Goal: Transaction & Acquisition: Purchase product/service

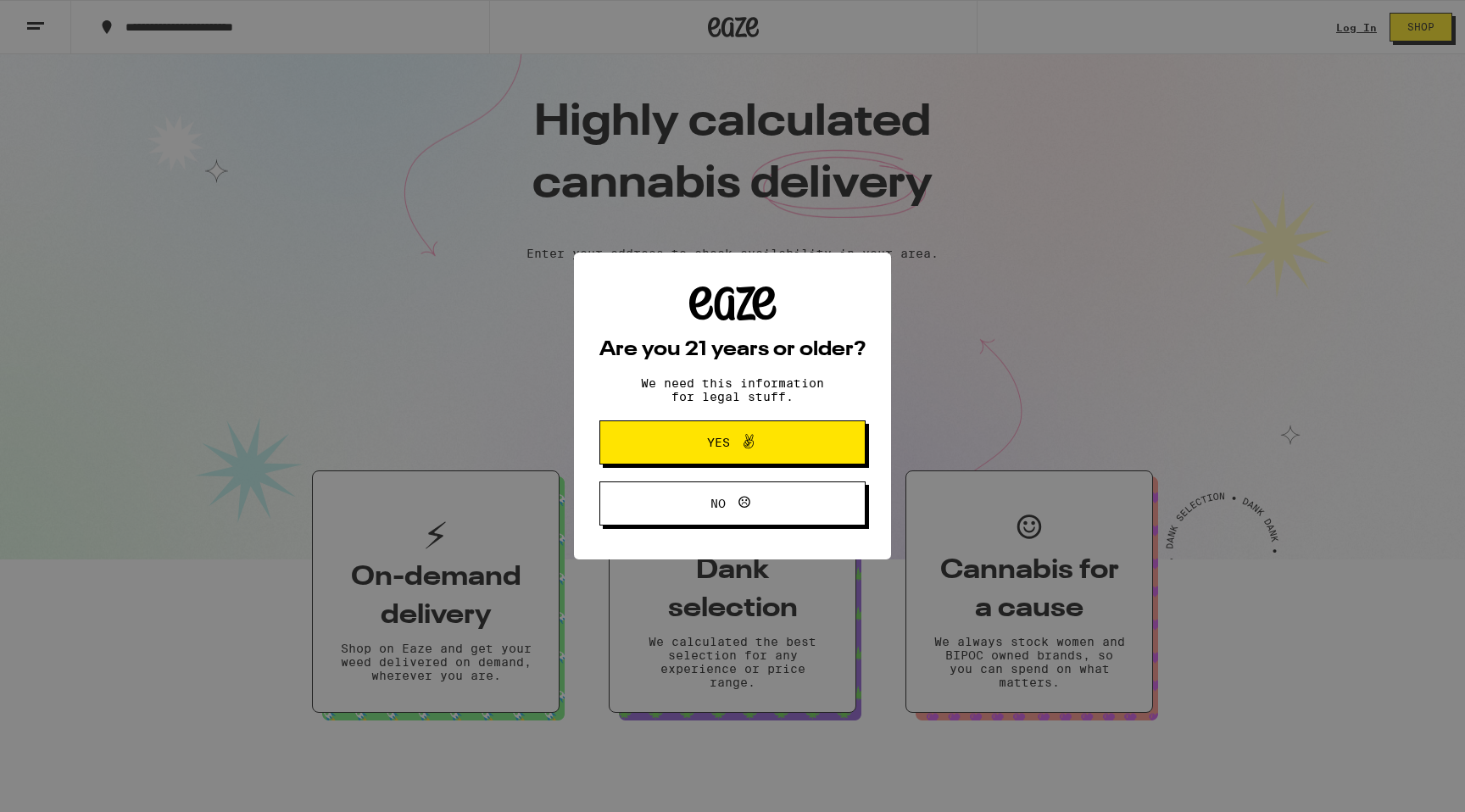
click at [771, 464] on button "Yes" at bounding box center [732, 442] width 266 height 44
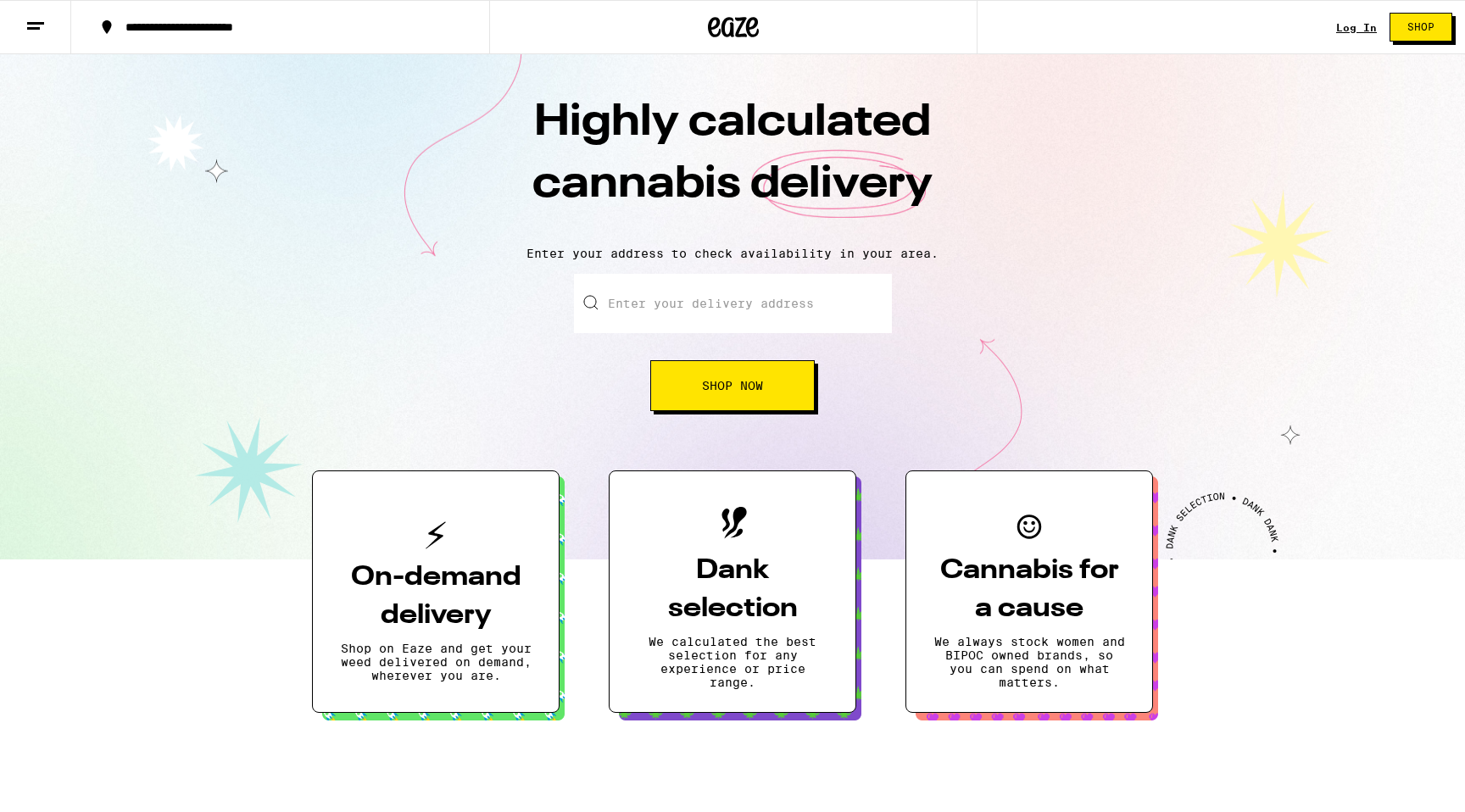
click at [632, 307] on input "Enter your delivery address" at bounding box center [732, 304] width 318 height 59
click at [1342, 22] on link "Log In" at bounding box center [1357, 27] width 40 height 11
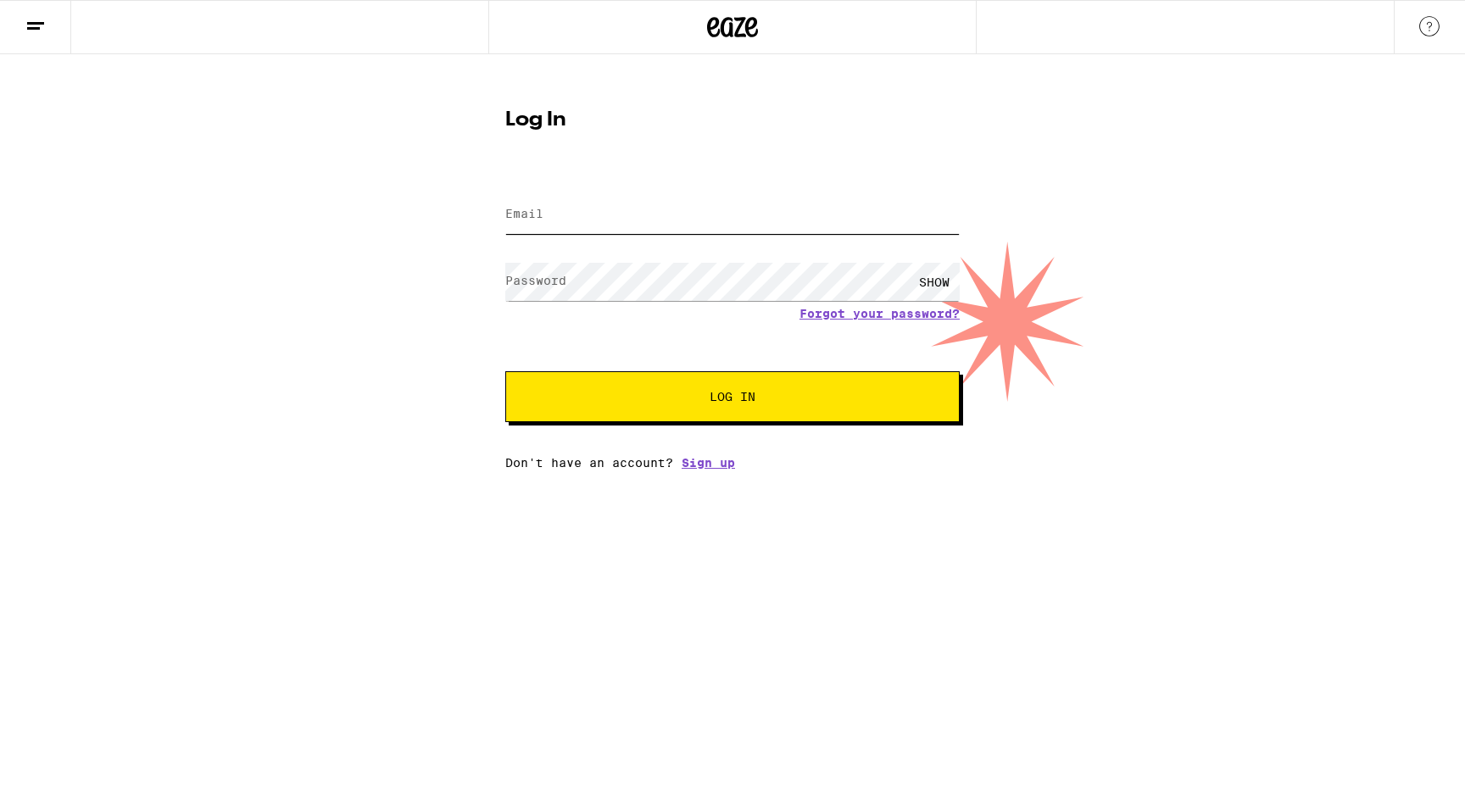
click at [682, 234] on input "Email" at bounding box center [732, 215] width 454 height 38
type input "dylanwellsjones@gmail.com"
click at [943, 287] on div "SHOW" at bounding box center [935, 282] width 51 height 38
click at [725, 403] on span "Log In" at bounding box center [732, 397] width 45 height 12
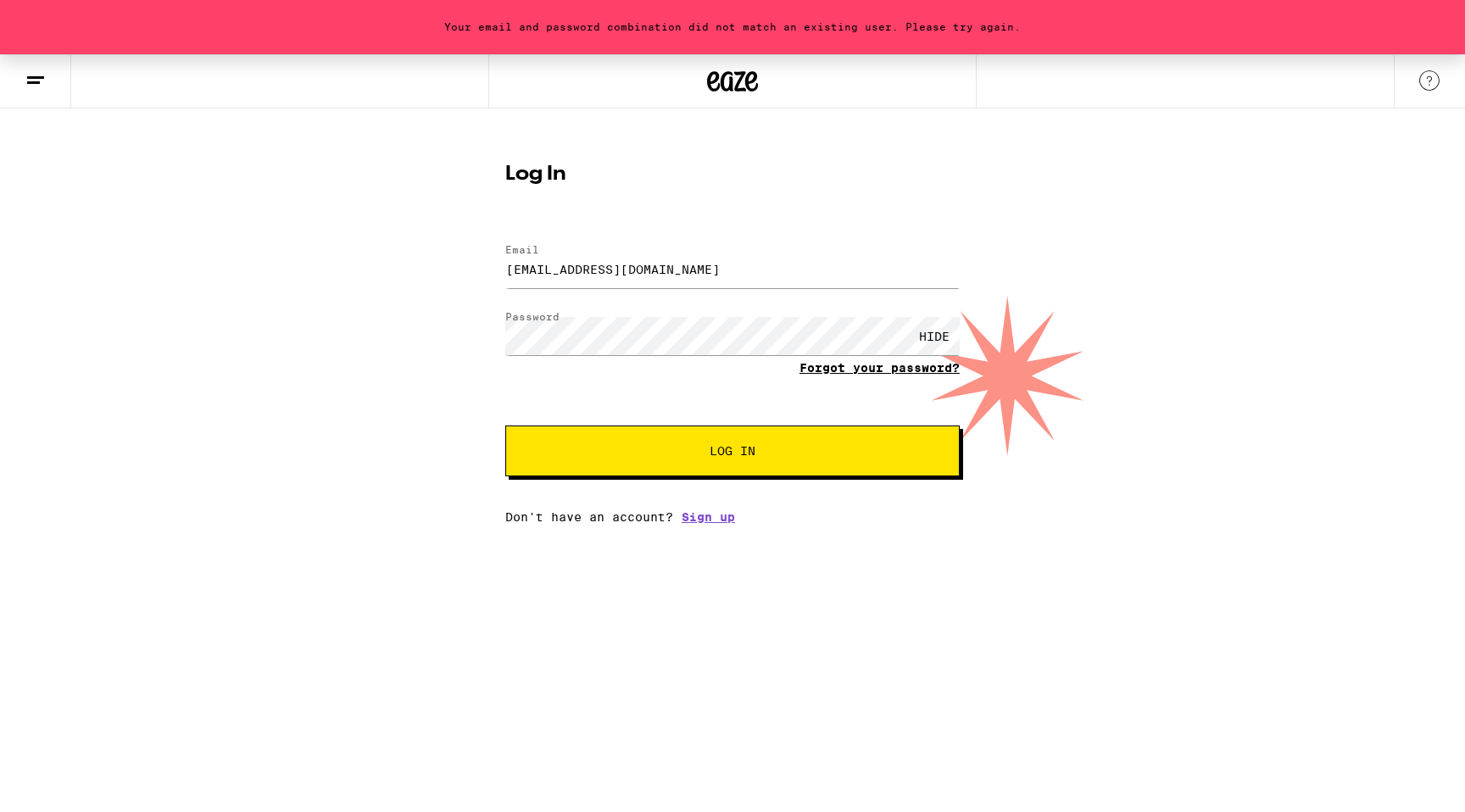
click at [854, 368] on link "Forgot your password?" at bounding box center [879, 368] width 161 height 14
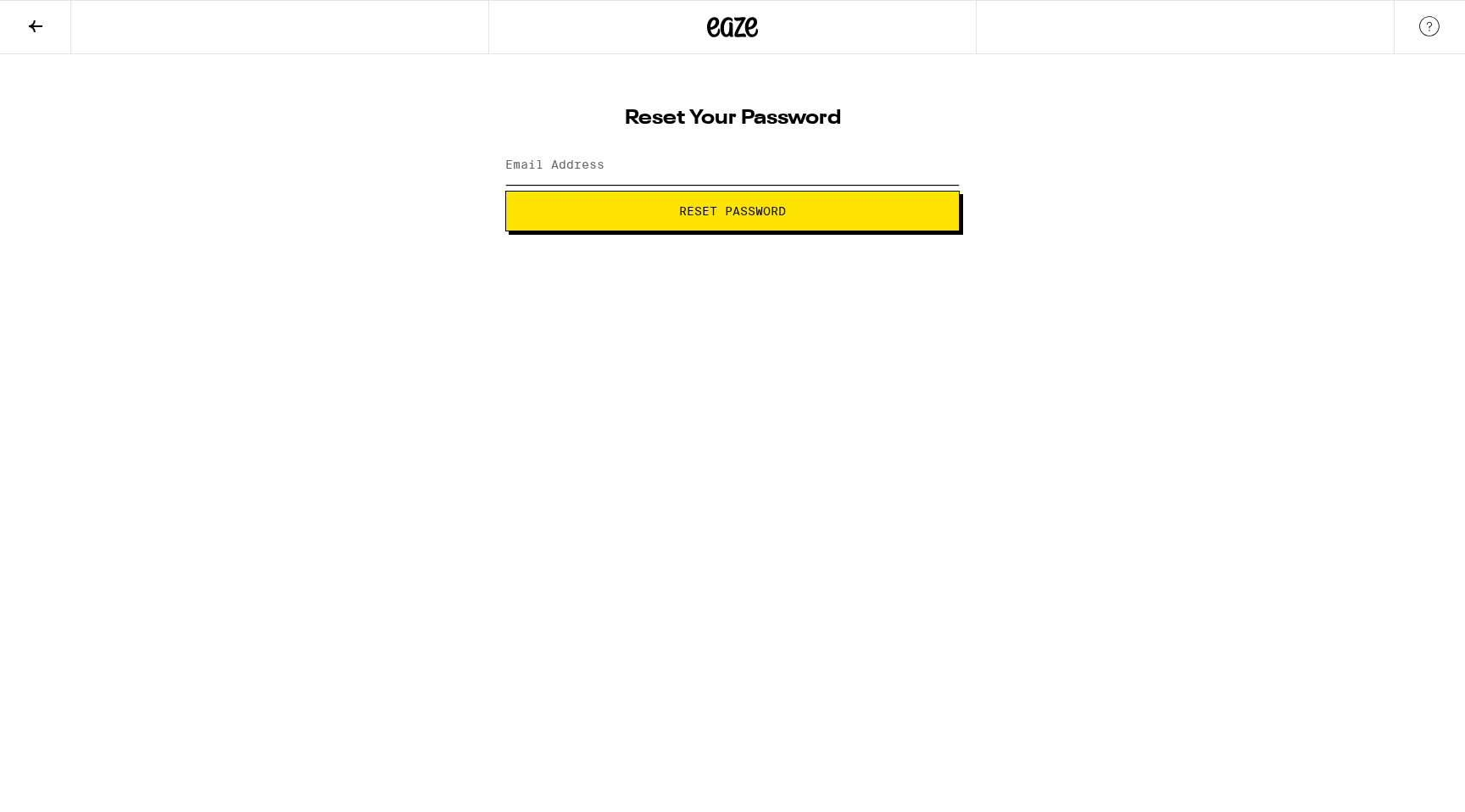
click at [730, 166] on input "Email Address" at bounding box center [732, 166] width 454 height 38
type input "dylanwellsjones@gmail.com"
click at [633, 217] on button "Reset Password" at bounding box center [732, 211] width 454 height 40
click at [753, 213] on span "Submit" at bounding box center [732, 211] width 45 height 12
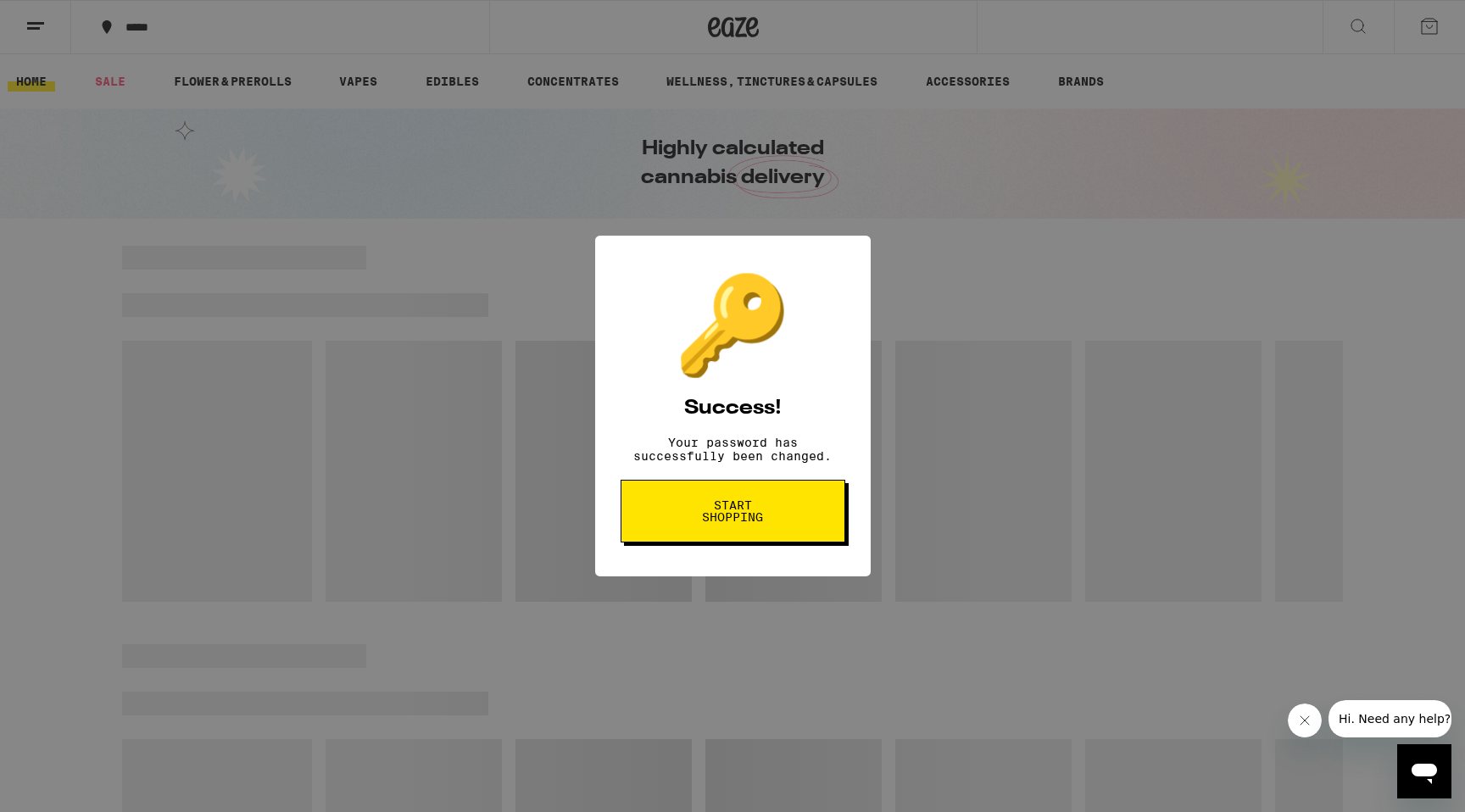
click at [729, 515] on span "Start shopping" at bounding box center [732, 511] width 88 height 24
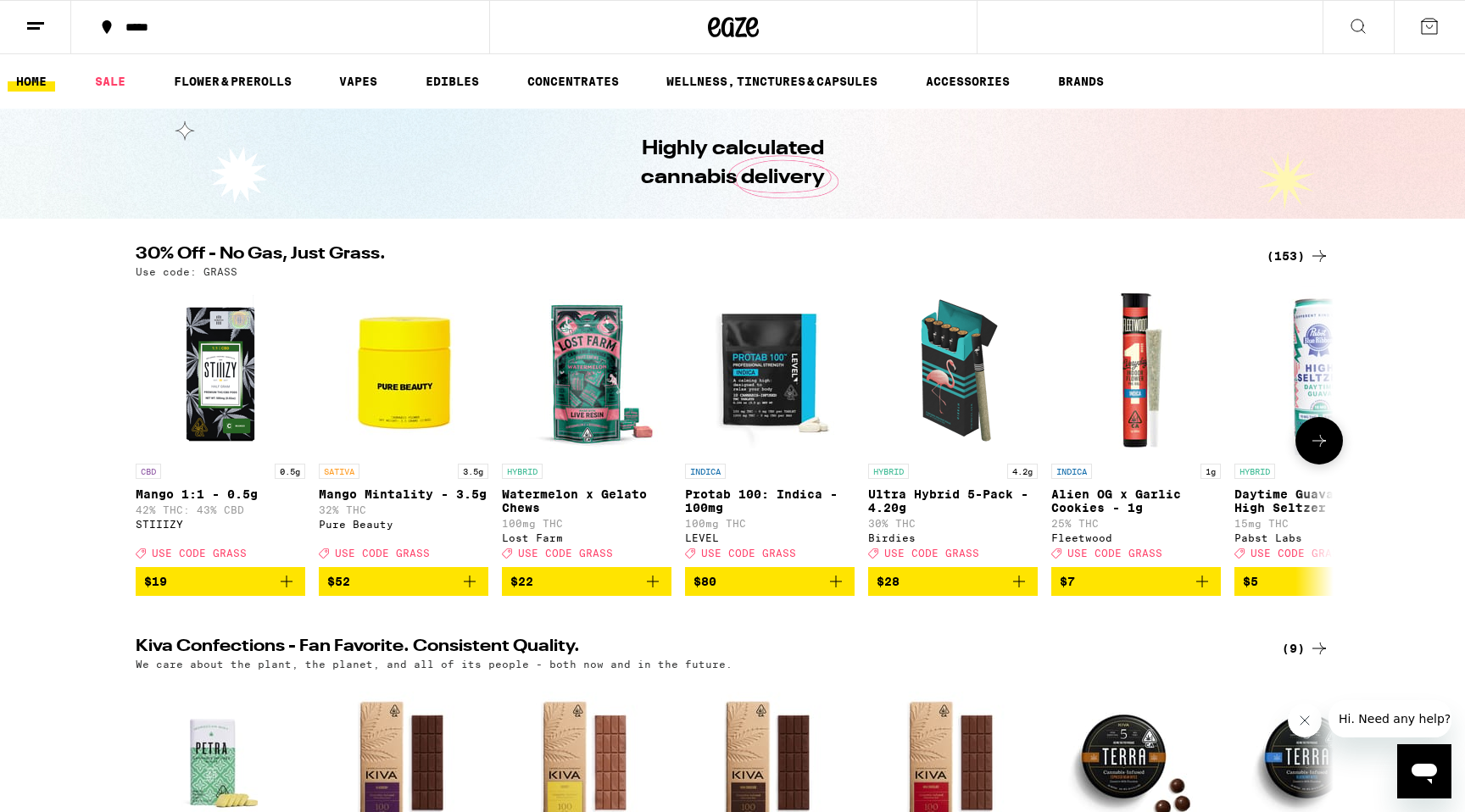
click at [1316, 440] on icon at bounding box center [1319, 440] width 21 height 21
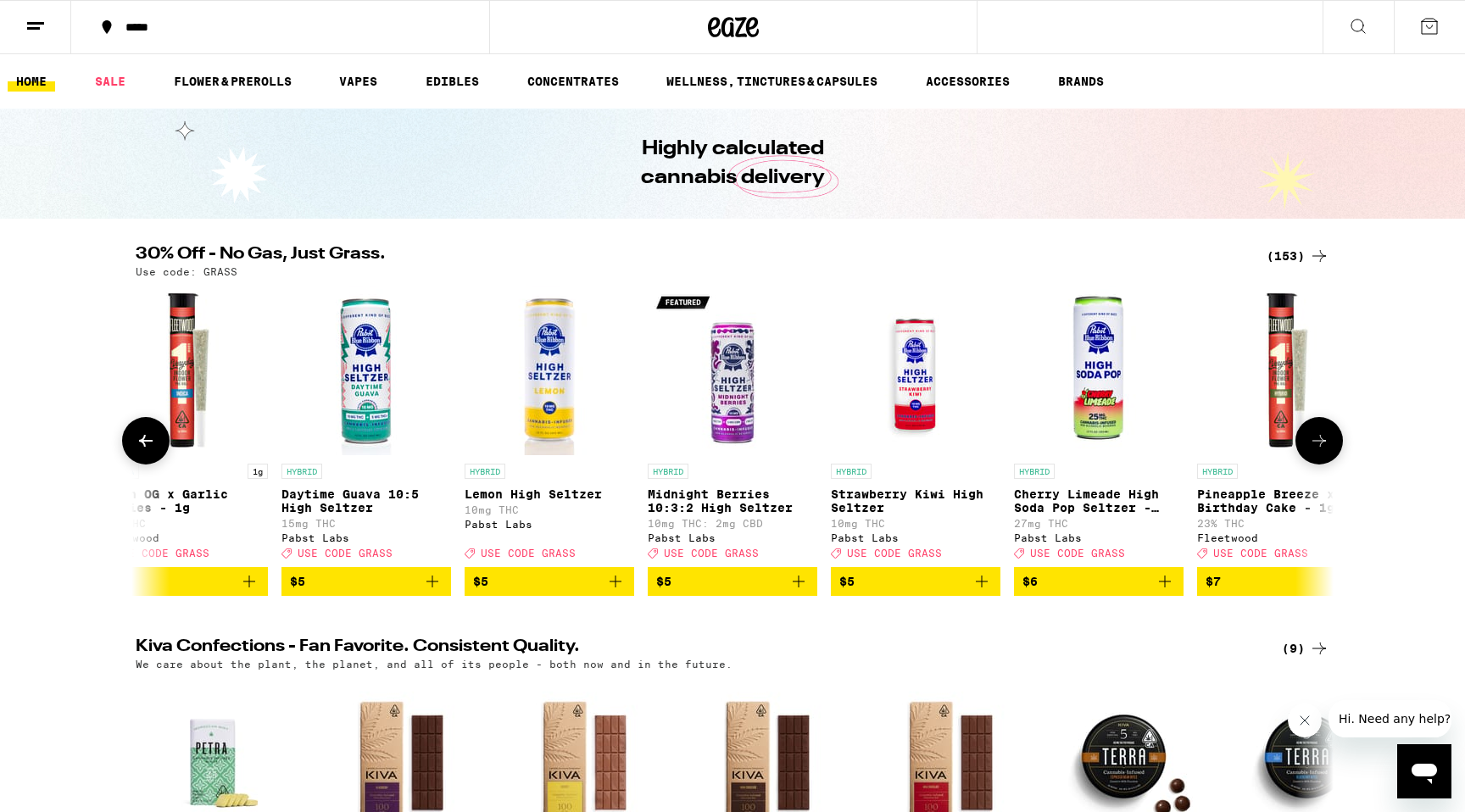
scroll to position [0, 1010]
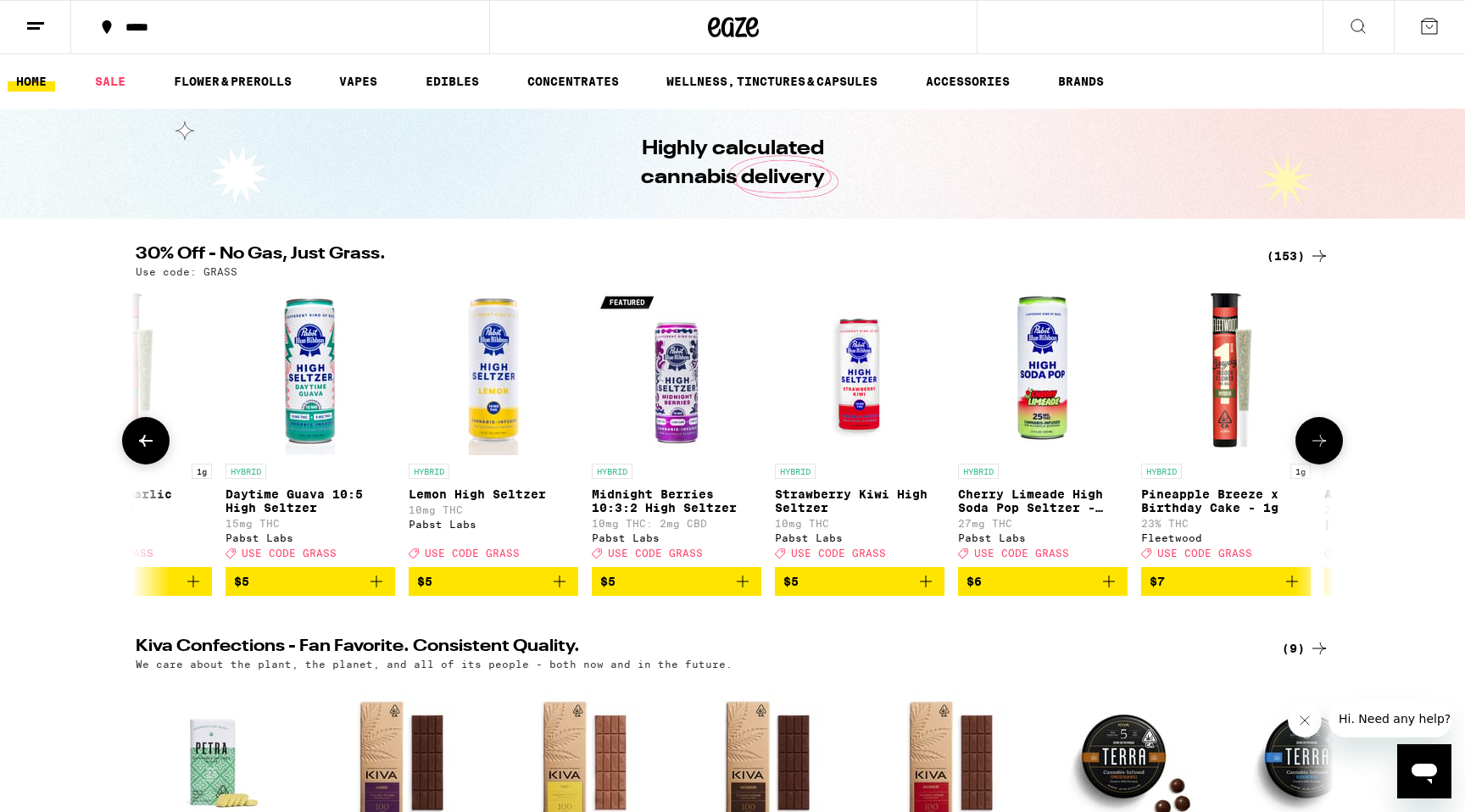
click at [1329, 451] on icon at bounding box center [1319, 440] width 21 height 21
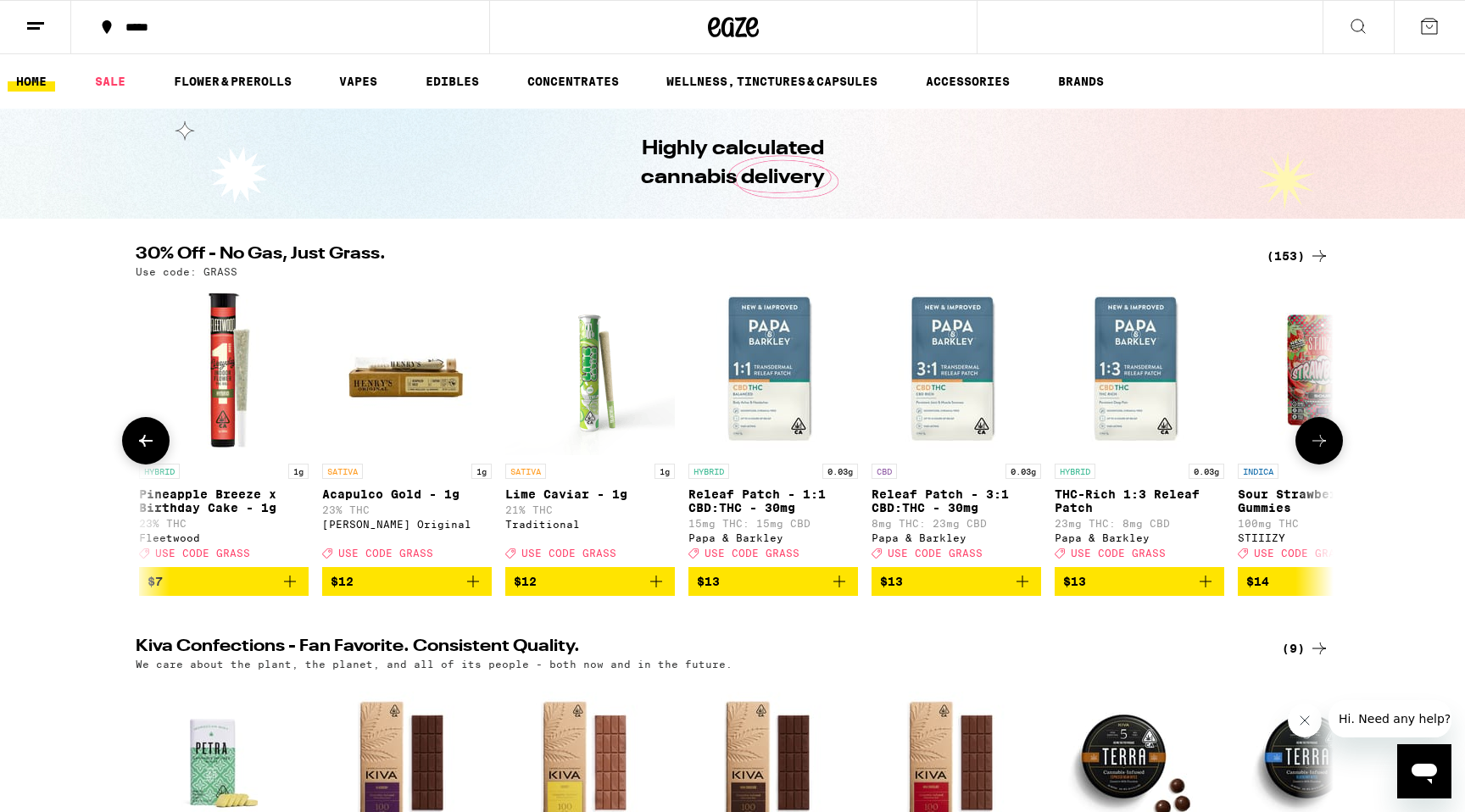
scroll to position [0, 2018]
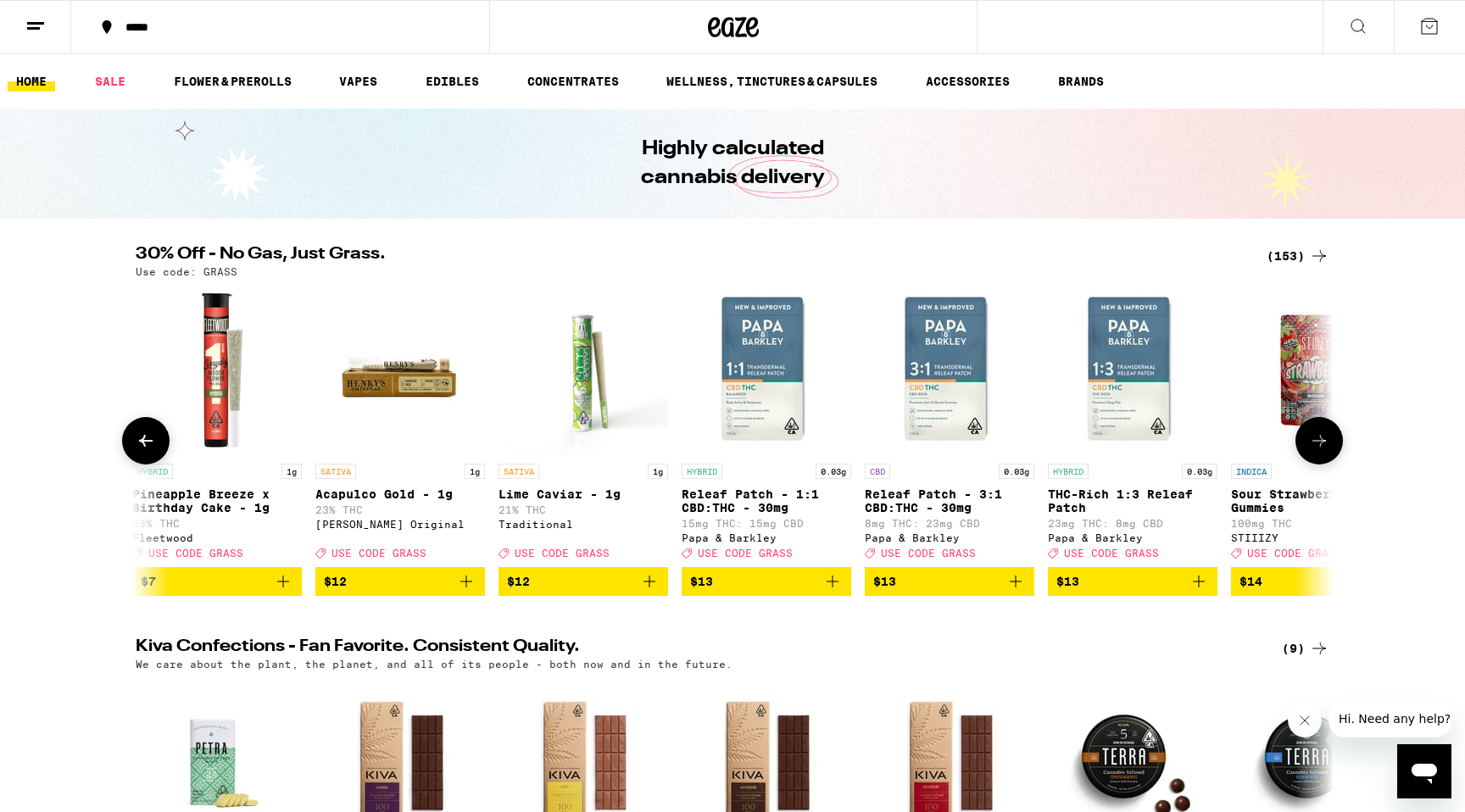
click at [1325, 451] on icon at bounding box center [1319, 440] width 21 height 21
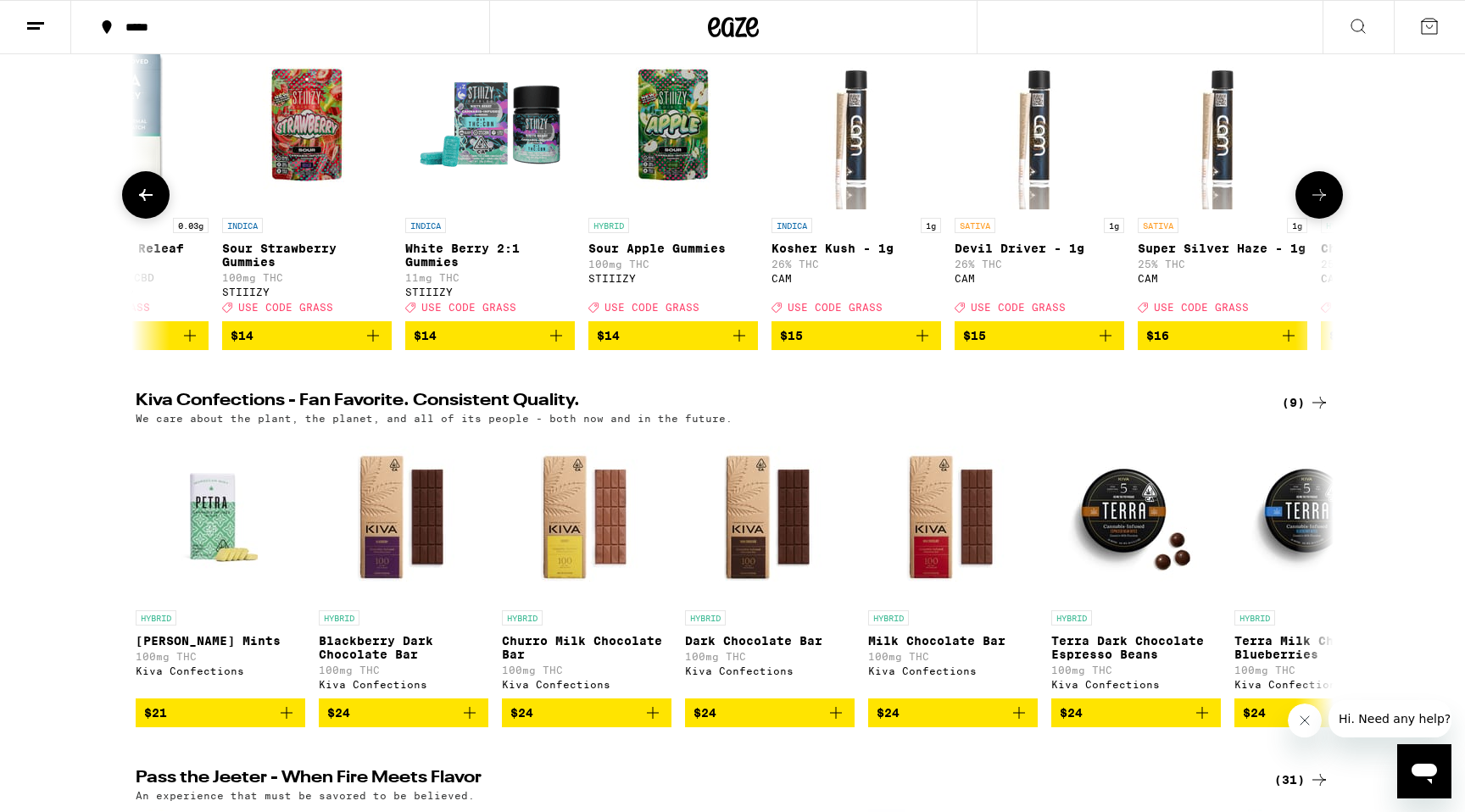
scroll to position [0, 0]
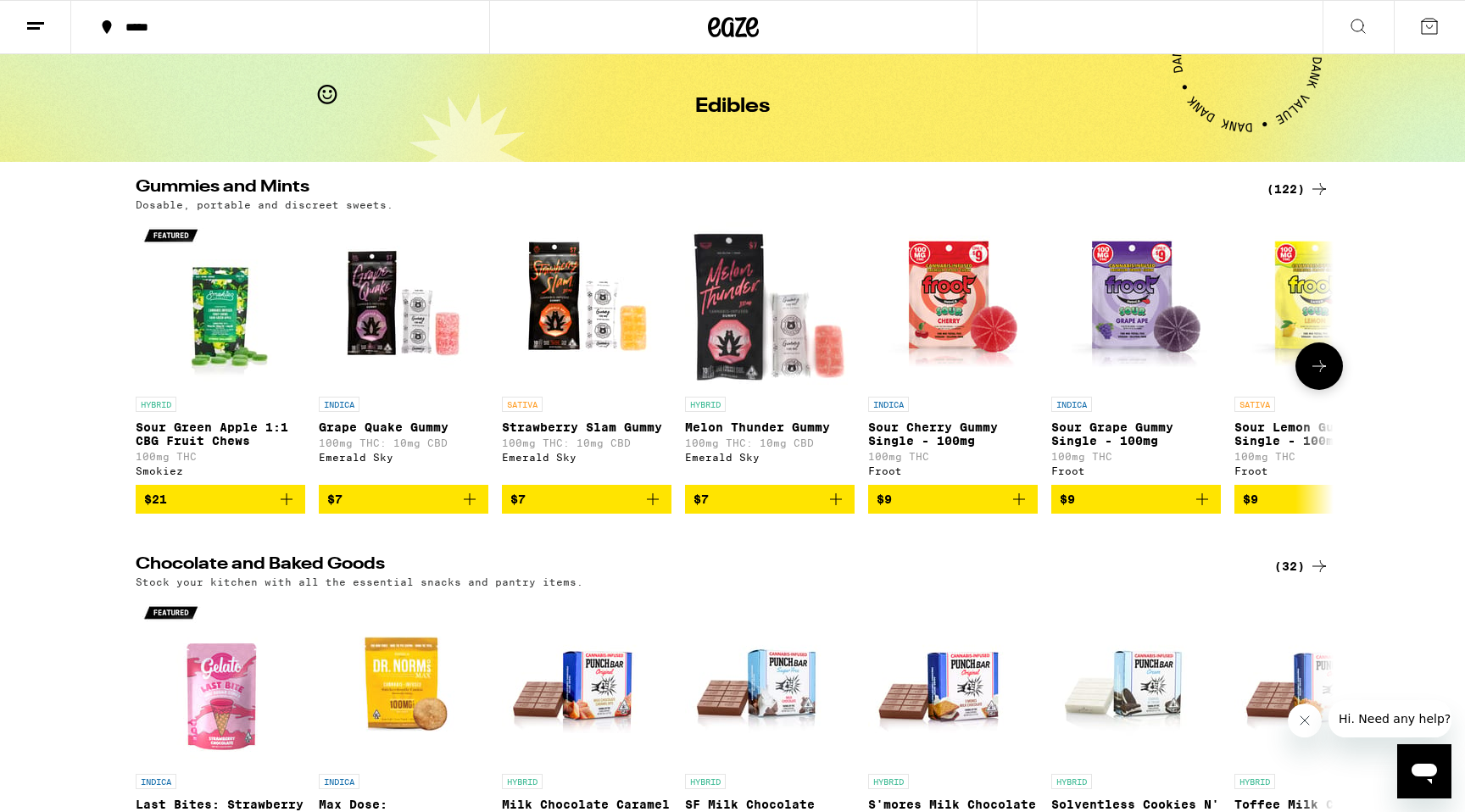
scroll to position [57, 0]
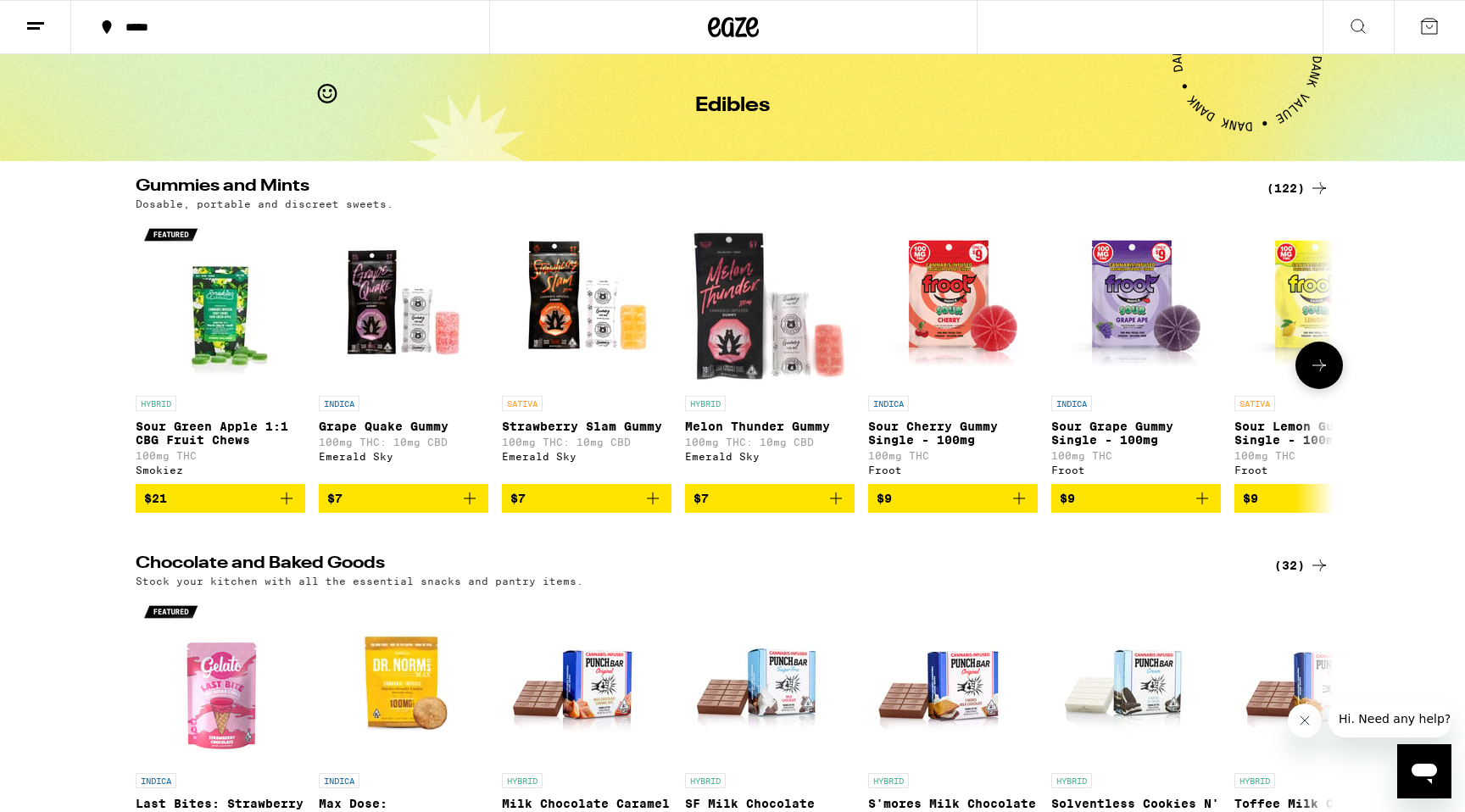
click at [1313, 367] on icon at bounding box center [1319, 365] width 21 height 21
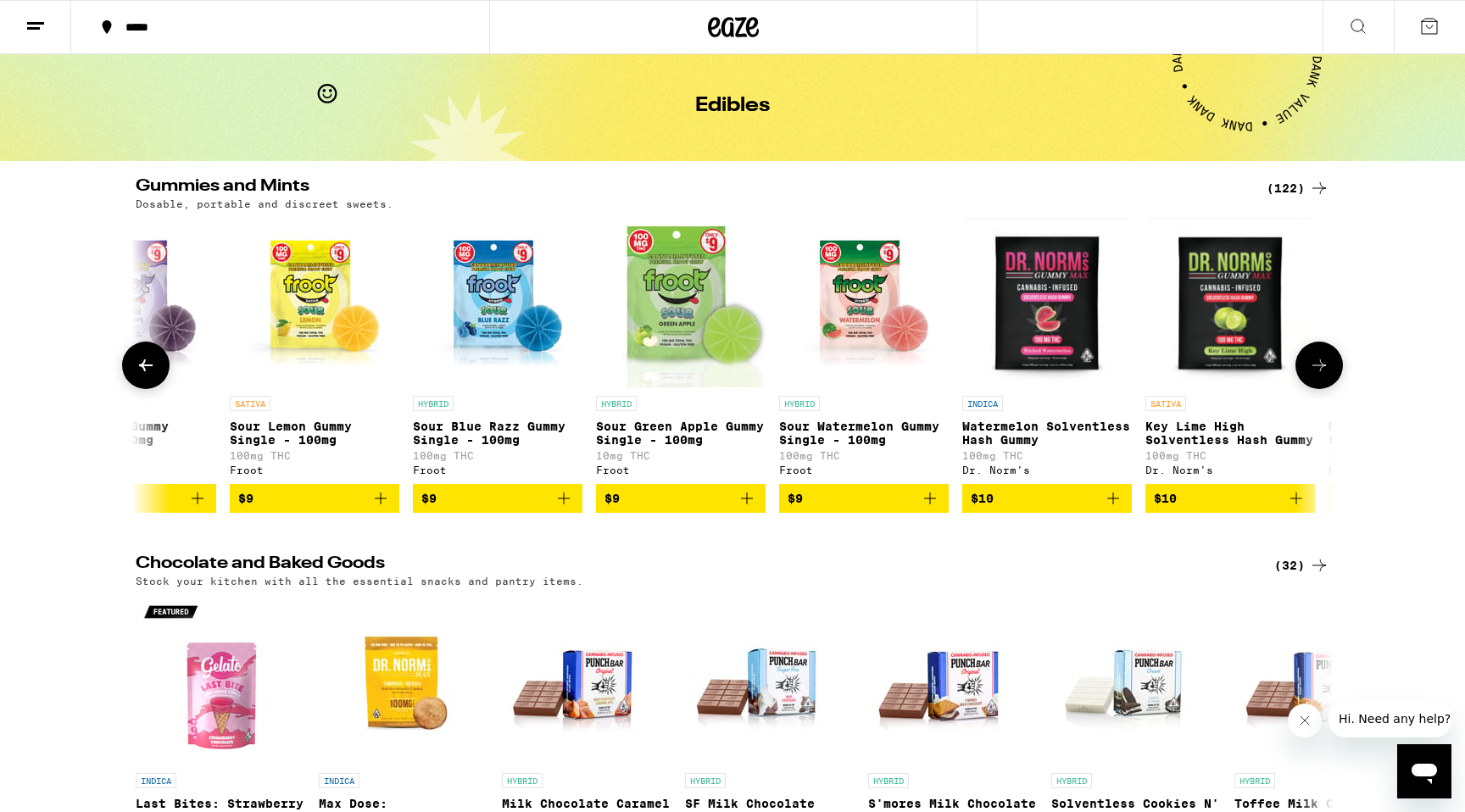
scroll to position [0, 1010]
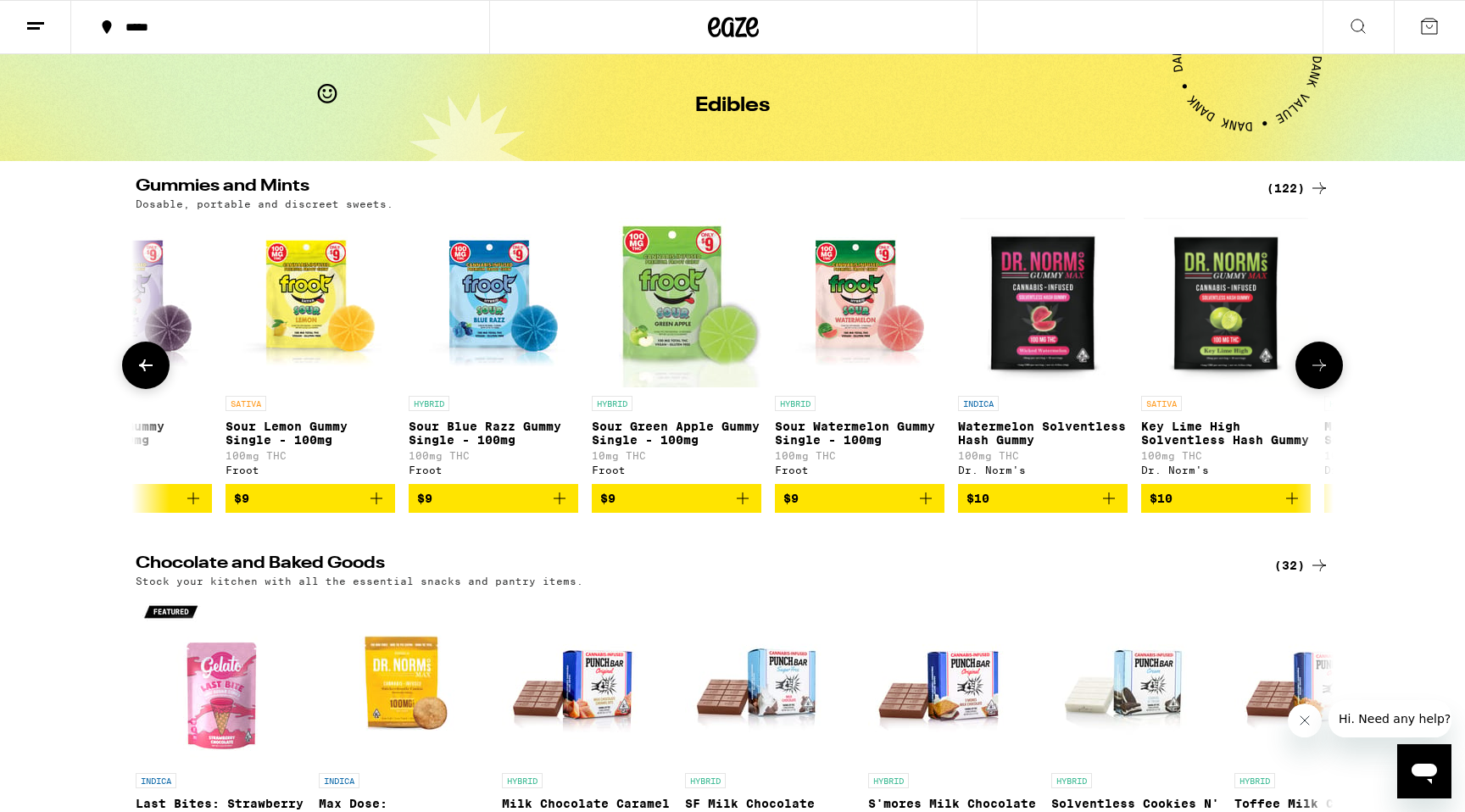
click at [1317, 365] on icon at bounding box center [1319, 365] width 21 height 21
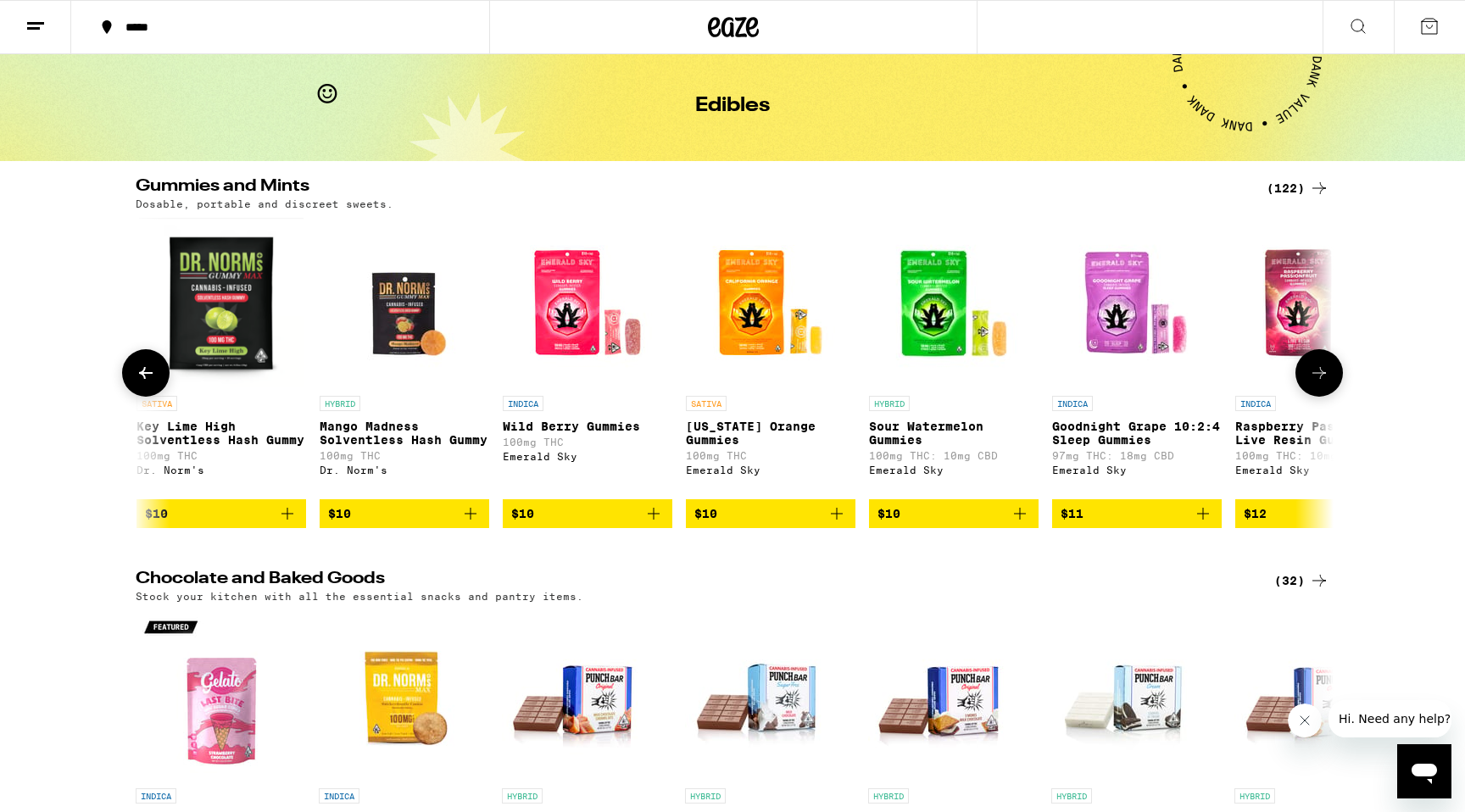
scroll to position [0, 2018]
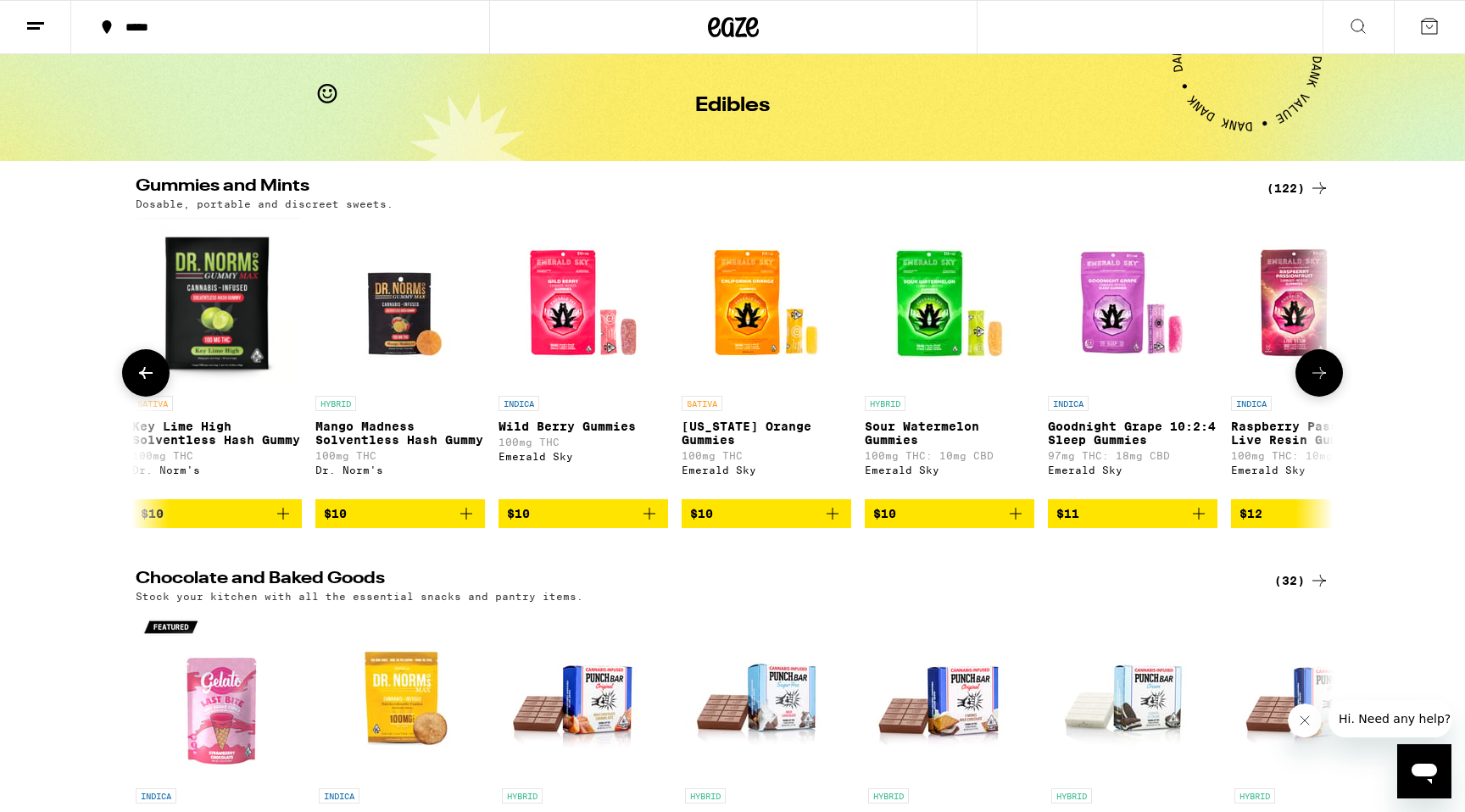
click at [1319, 376] on icon at bounding box center [1319, 372] width 21 height 21
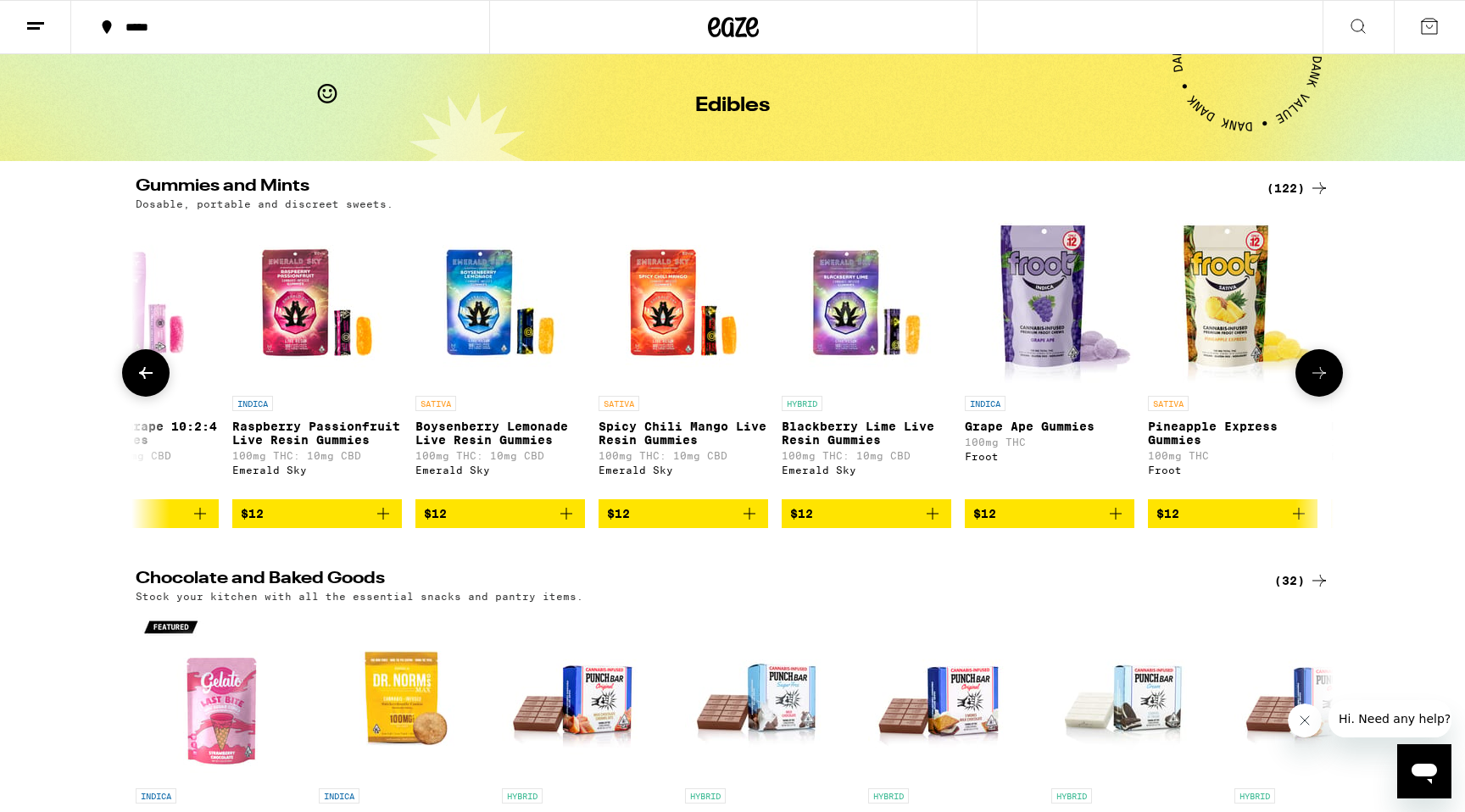
scroll to position [0, 3028]
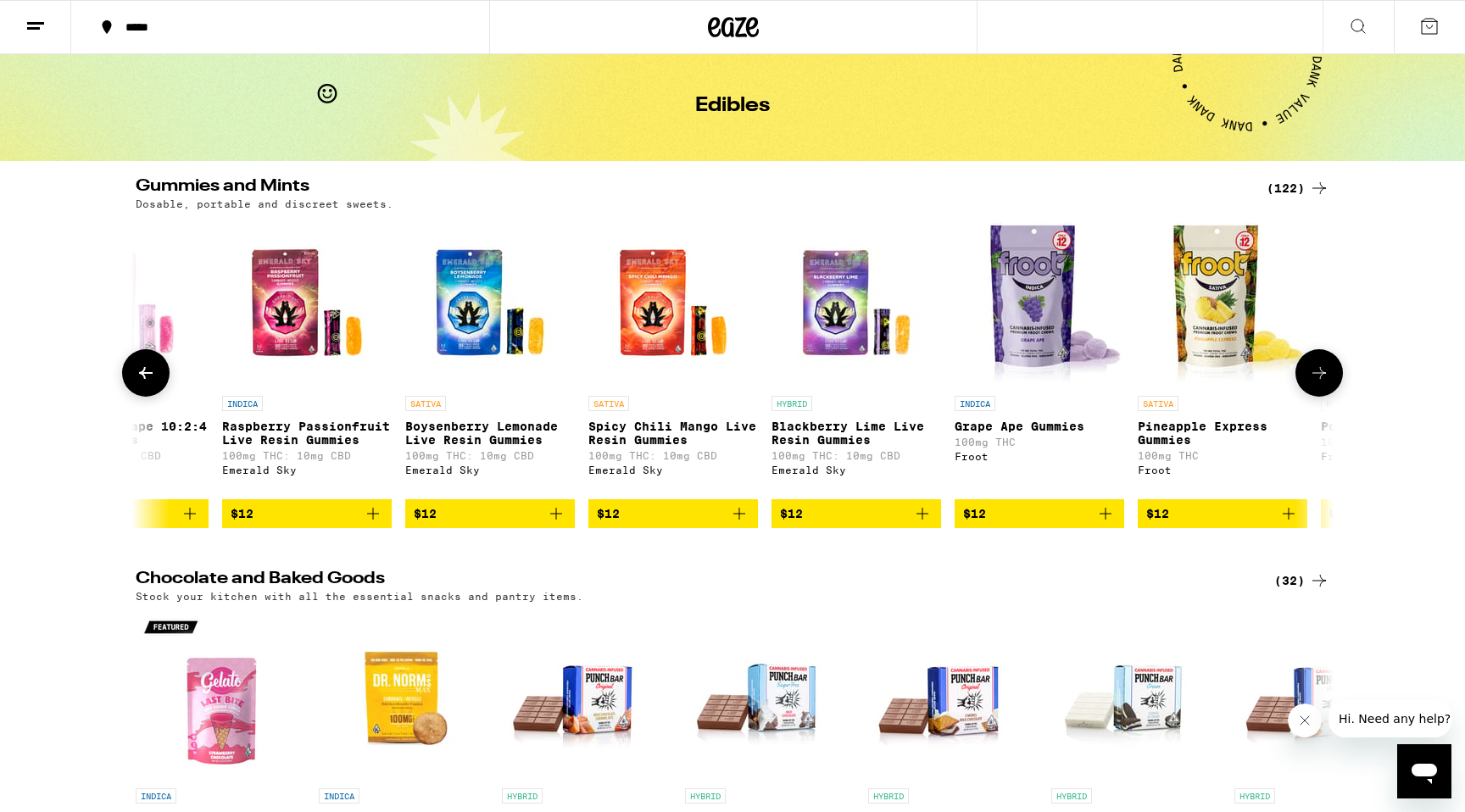
click at [1318, 383] on icon at bounding box center [1319, 372] width 21 height 21
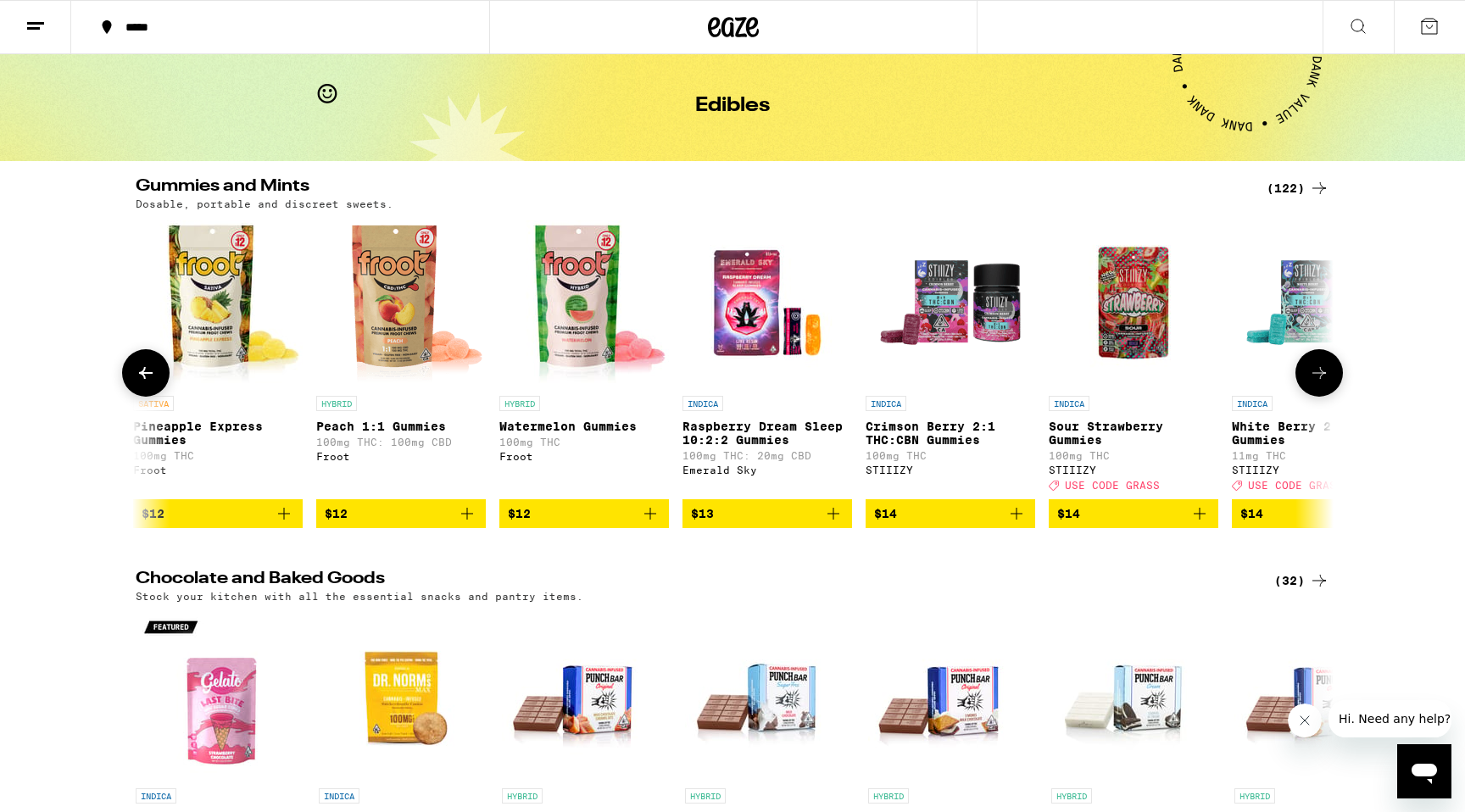
scroll to position [0, 4036]
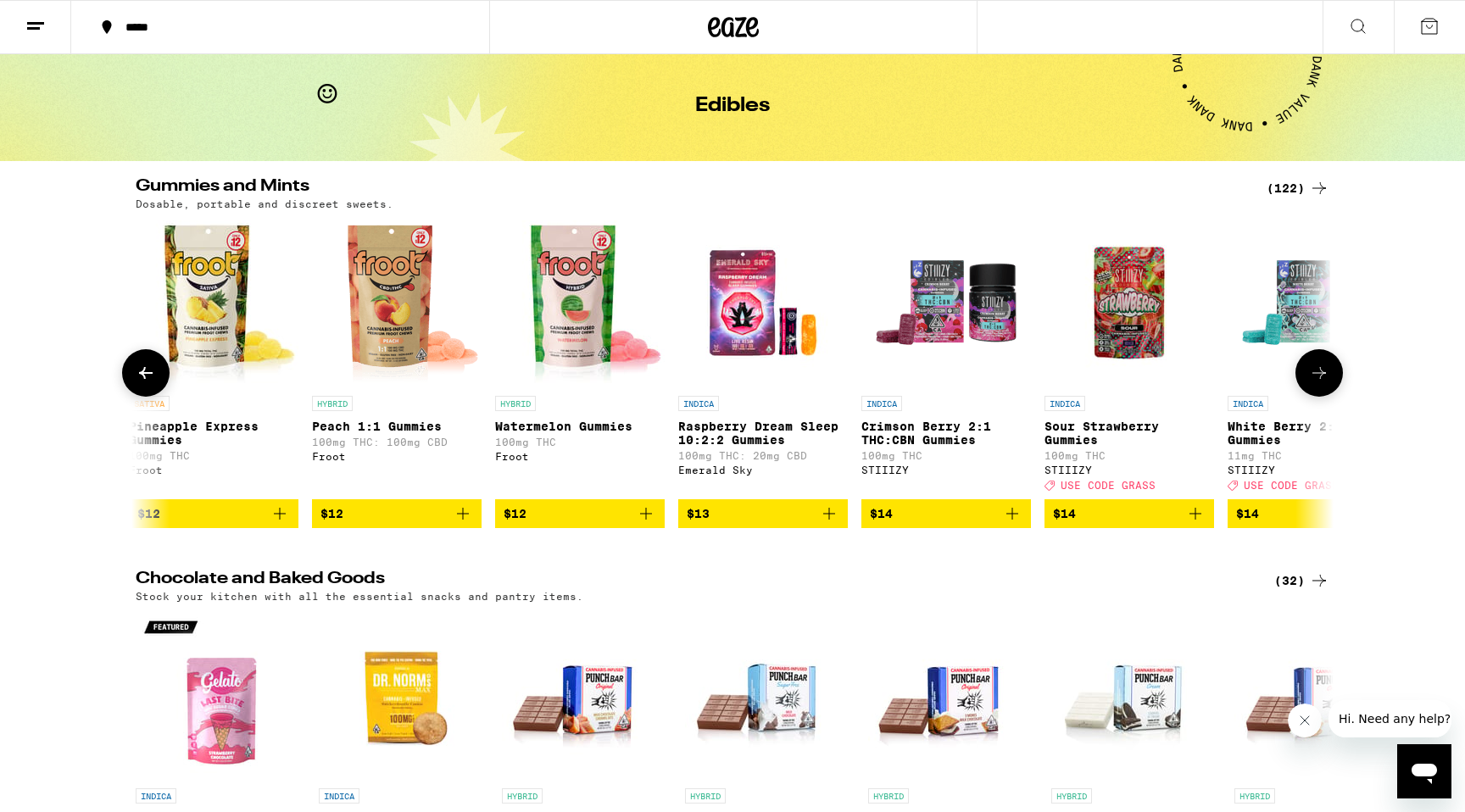
click at [1318, 383] on icon at bounding box center [1319, 372] width 21 height 21
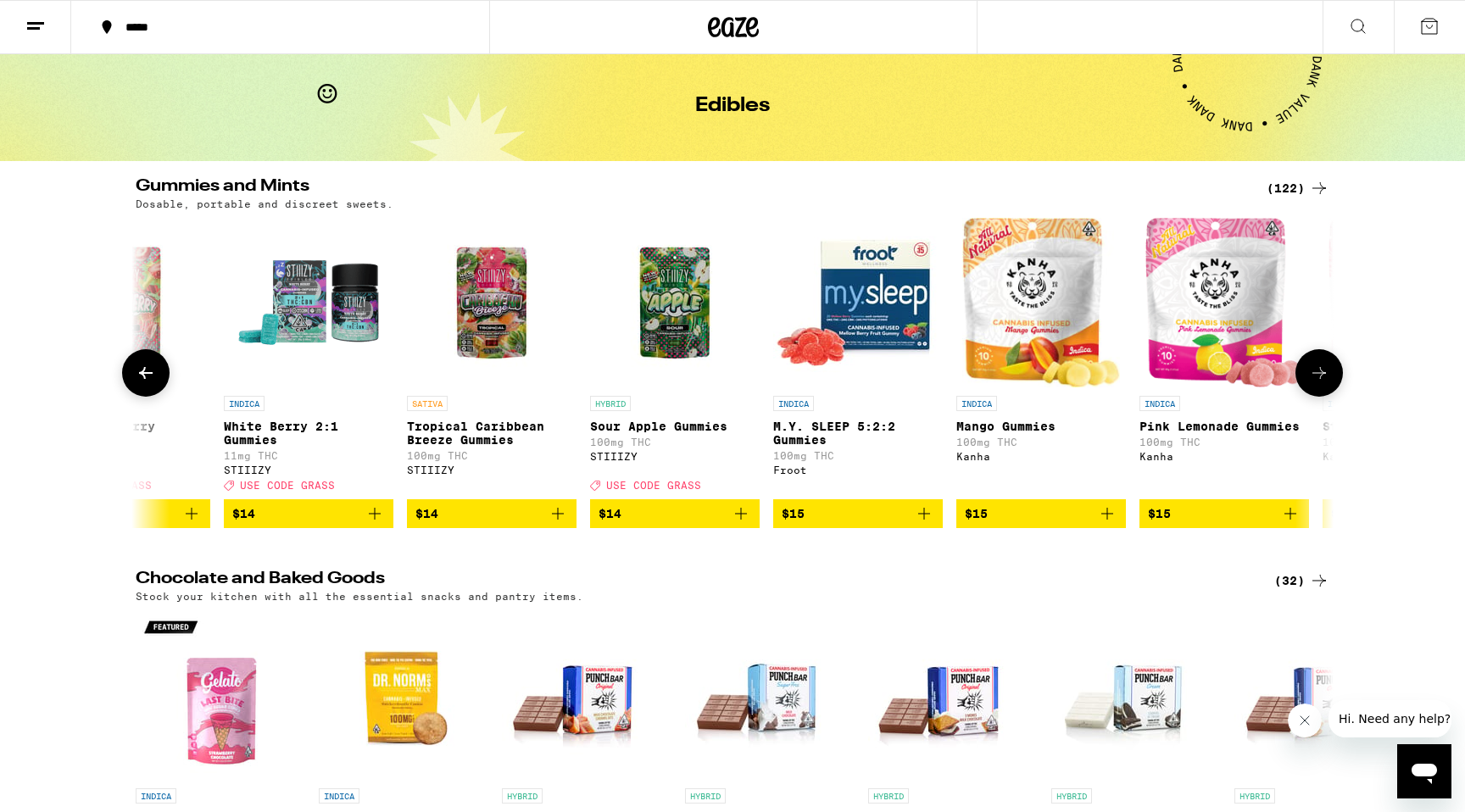
scroll to position [0, 5046]
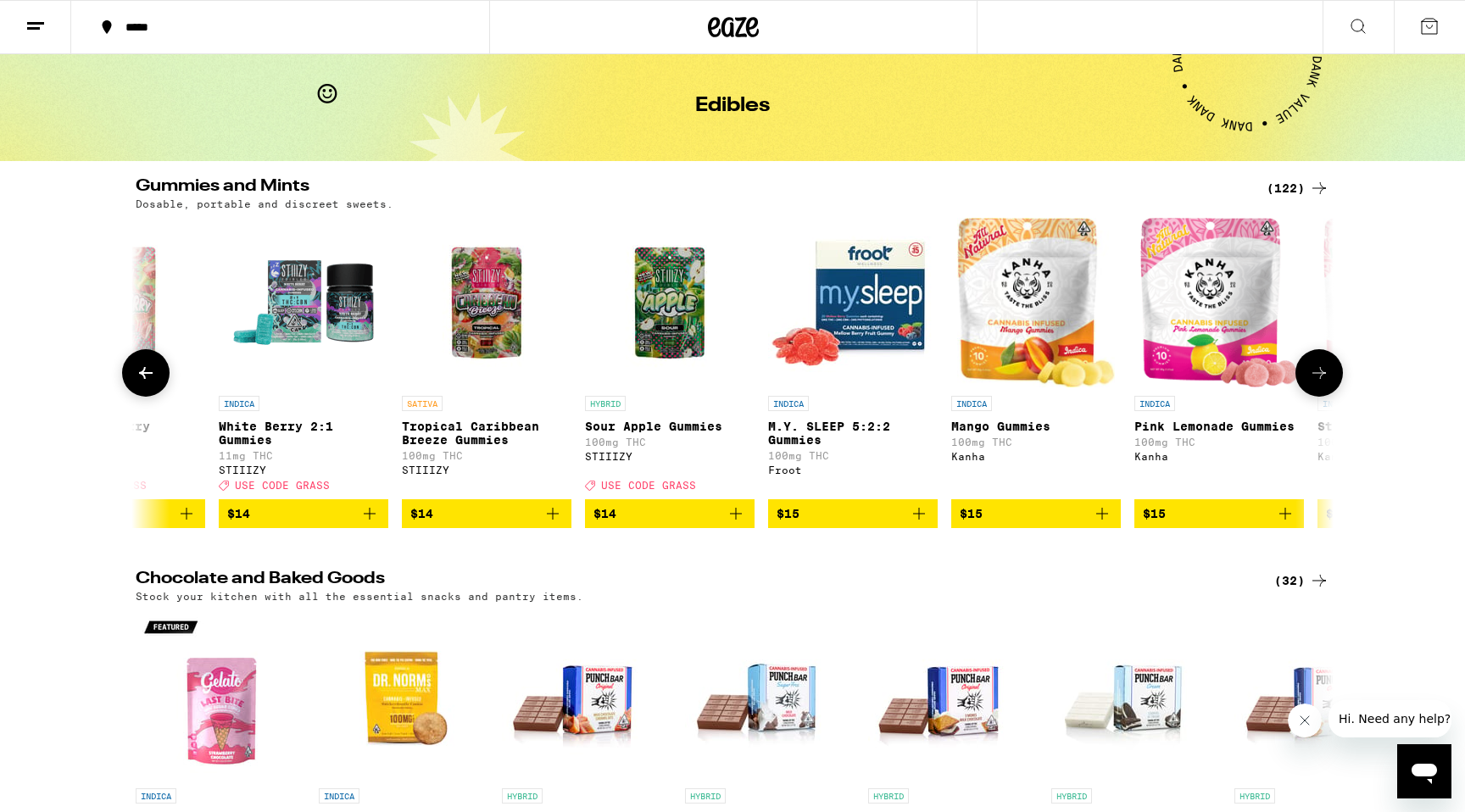
click at [1318, 383] on icon at bounding box center [1319, 372] width 21 height 21
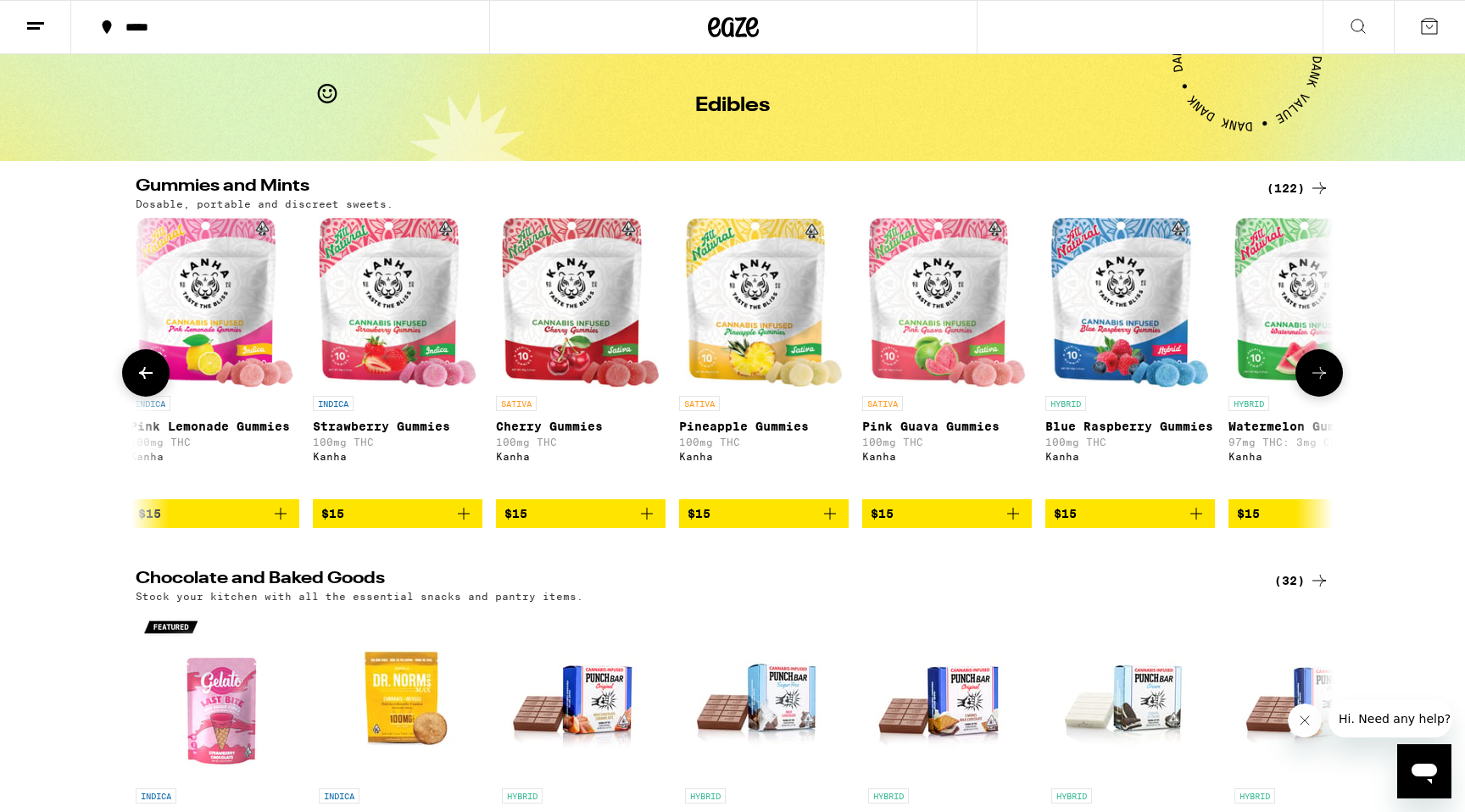
scroll to position [0, 6055]
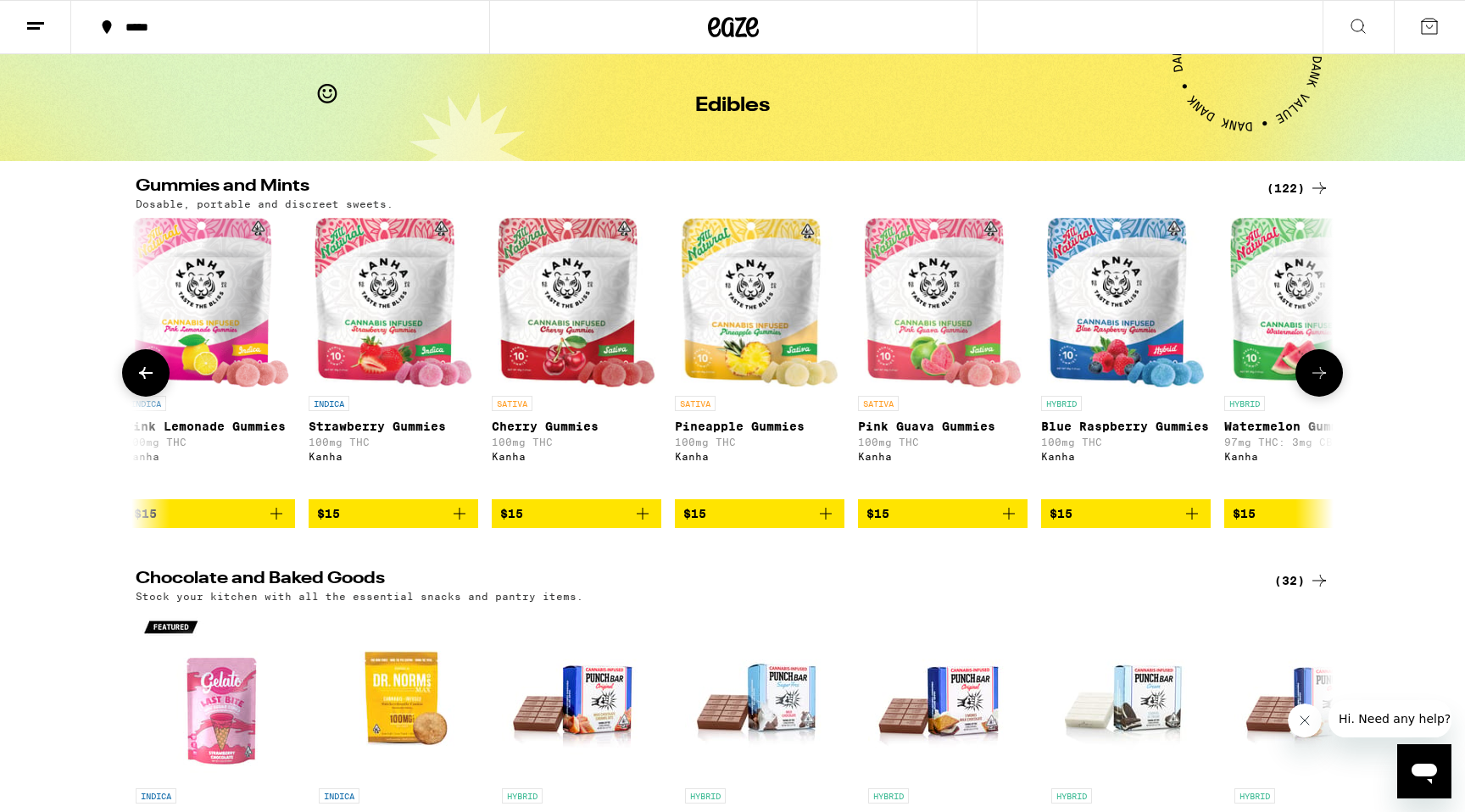
click at [1318, 383] on icon at bounding box center [1319, 372] width 21 height 21
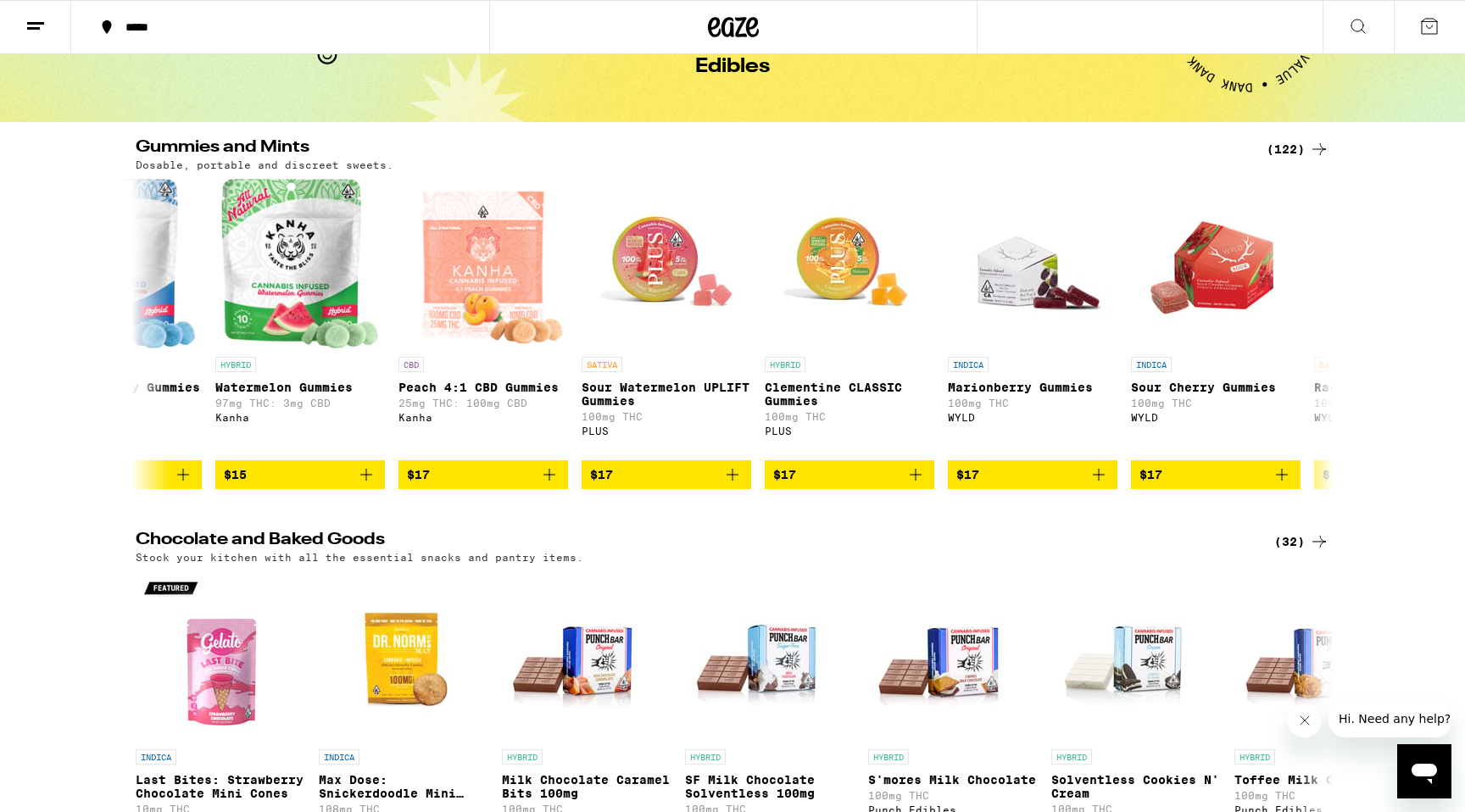
scroll to position [98, 0]
click at [1315, 332] on icon at bounding box center [1319, 333] width 21 height 21
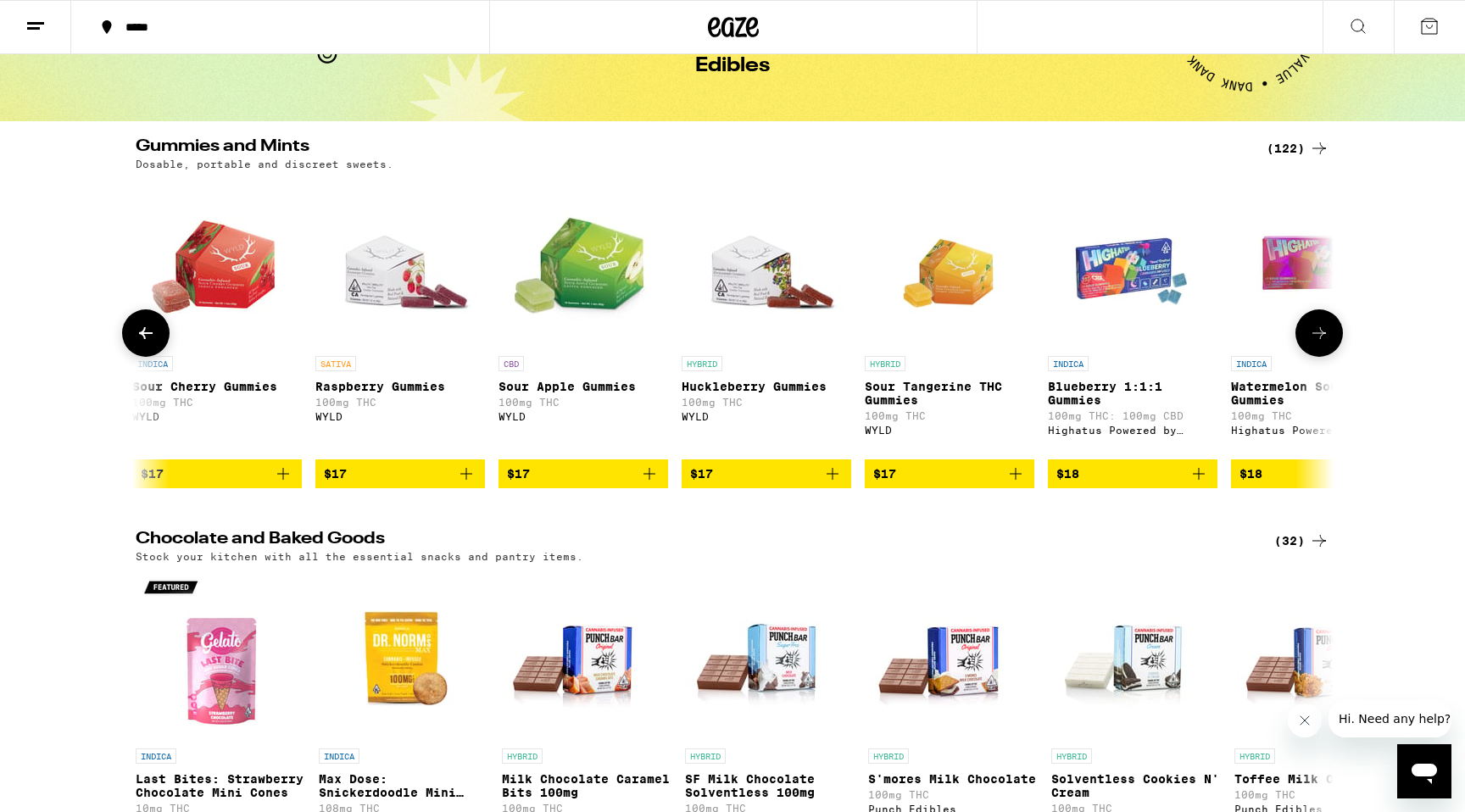
scroll to position [0, 8073]
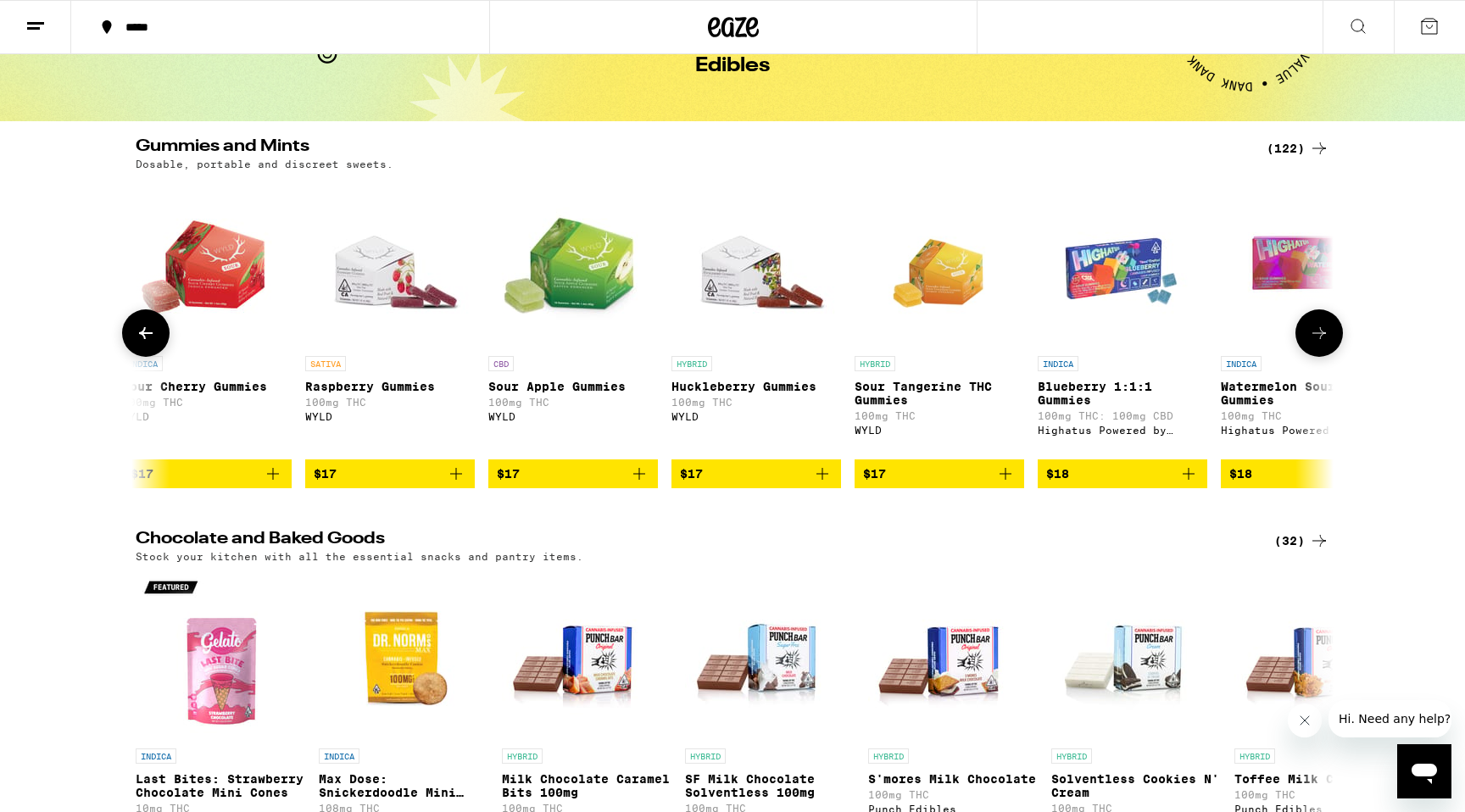
click at [1315, 332] on icon at bounding box center [1319, 333] width 21 height 21
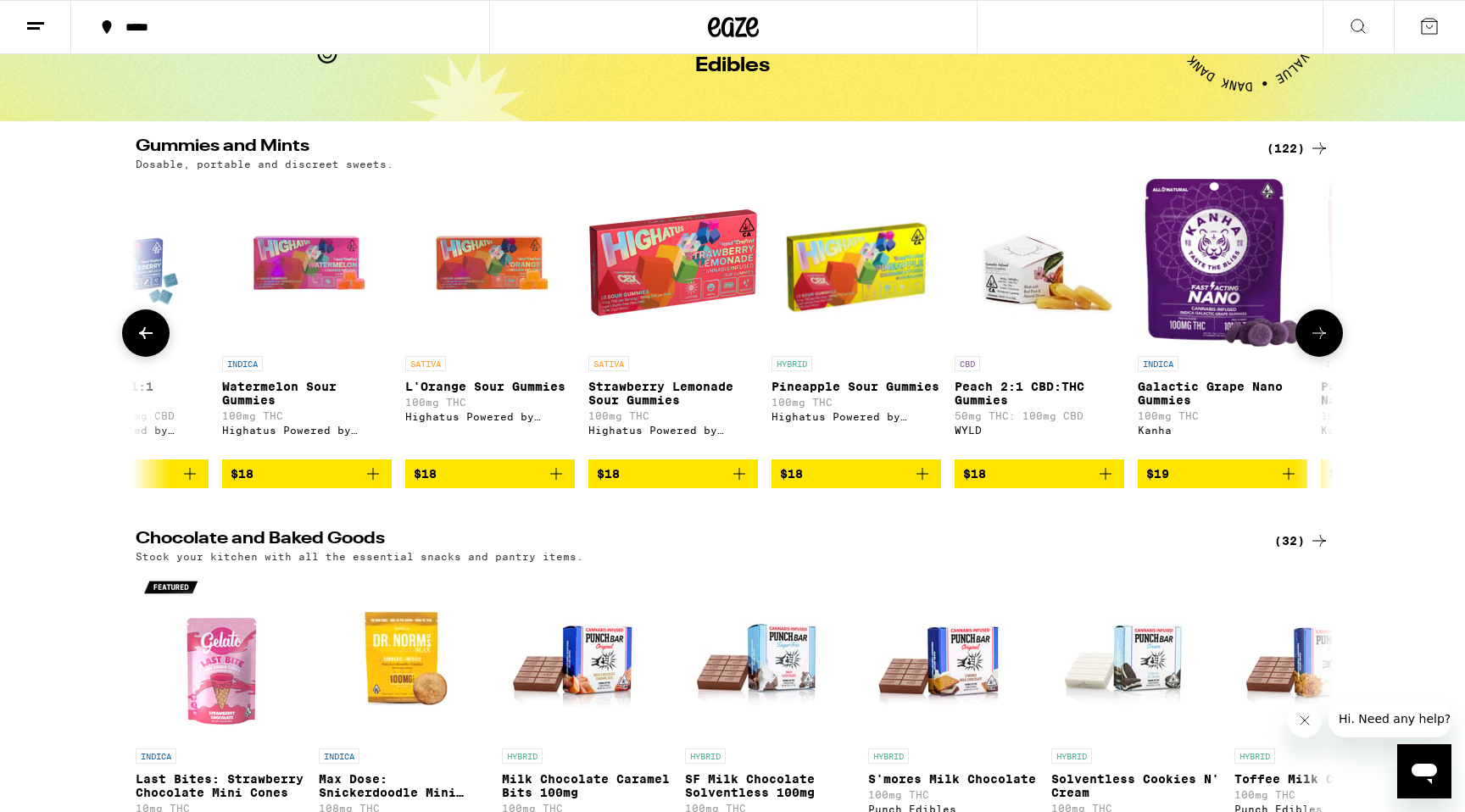
scroll to position [0, 9082]
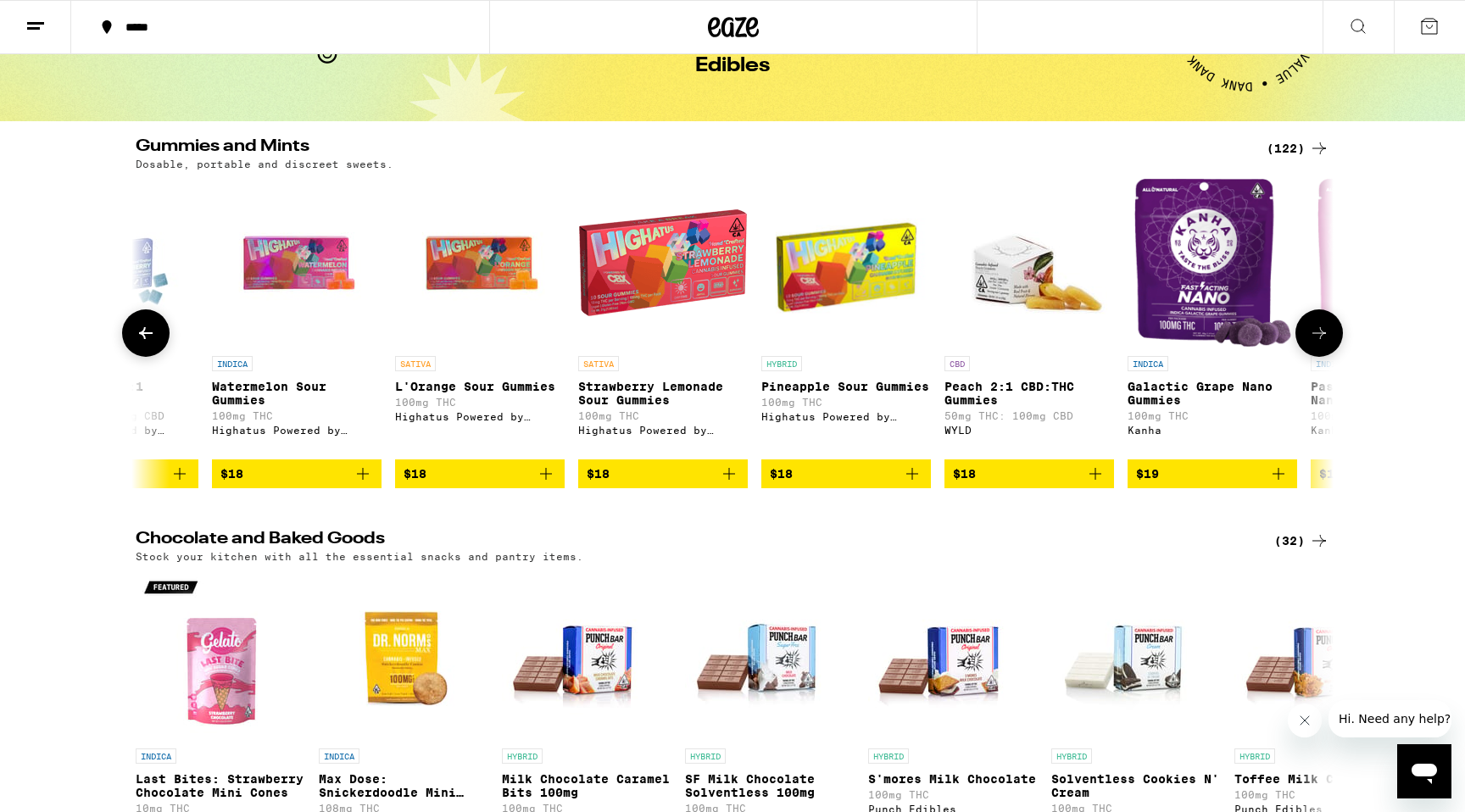
click at [1315, 339] on icon at bounding box center [1319, 333] width 21 height 21
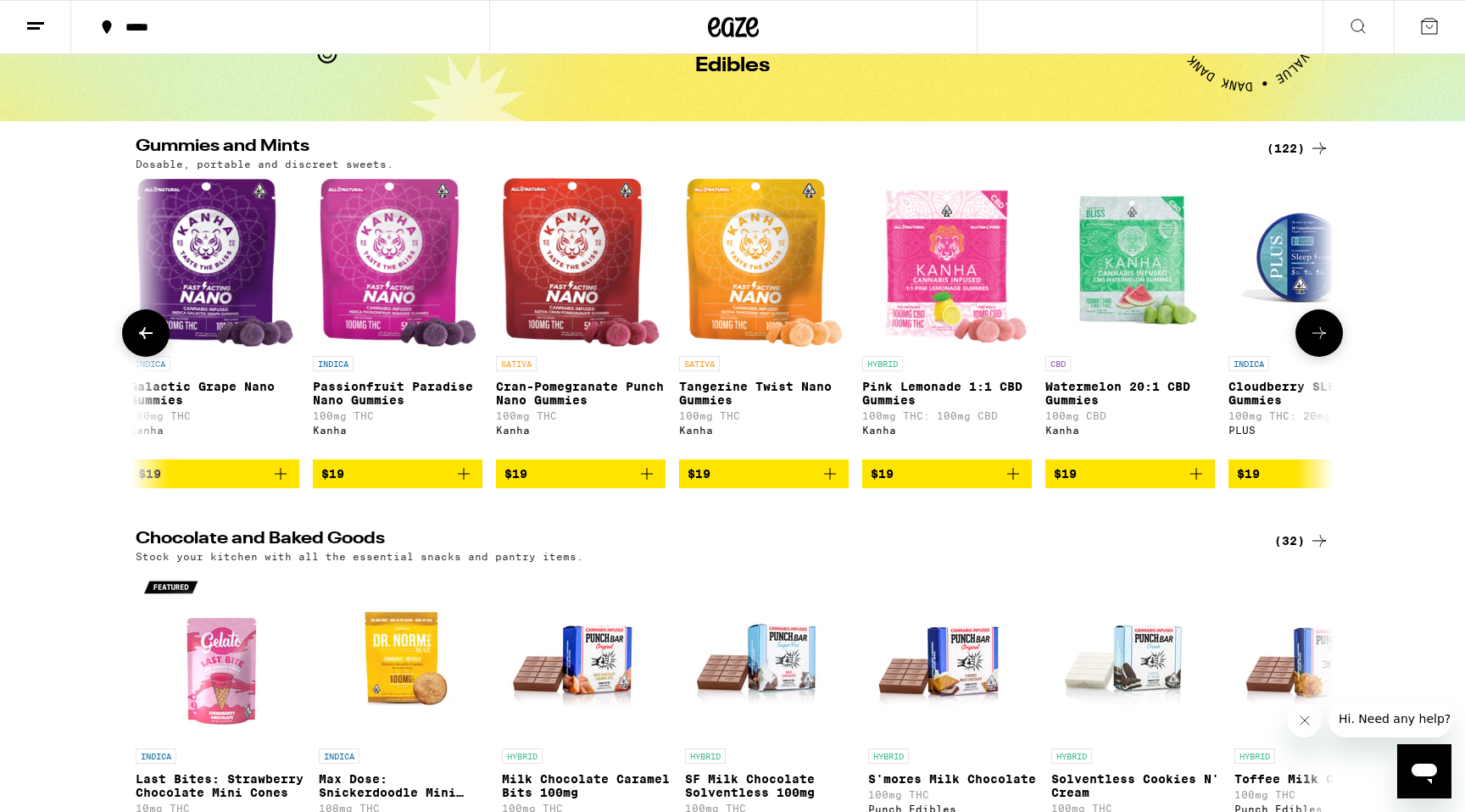
scroll to position [0, 10091]
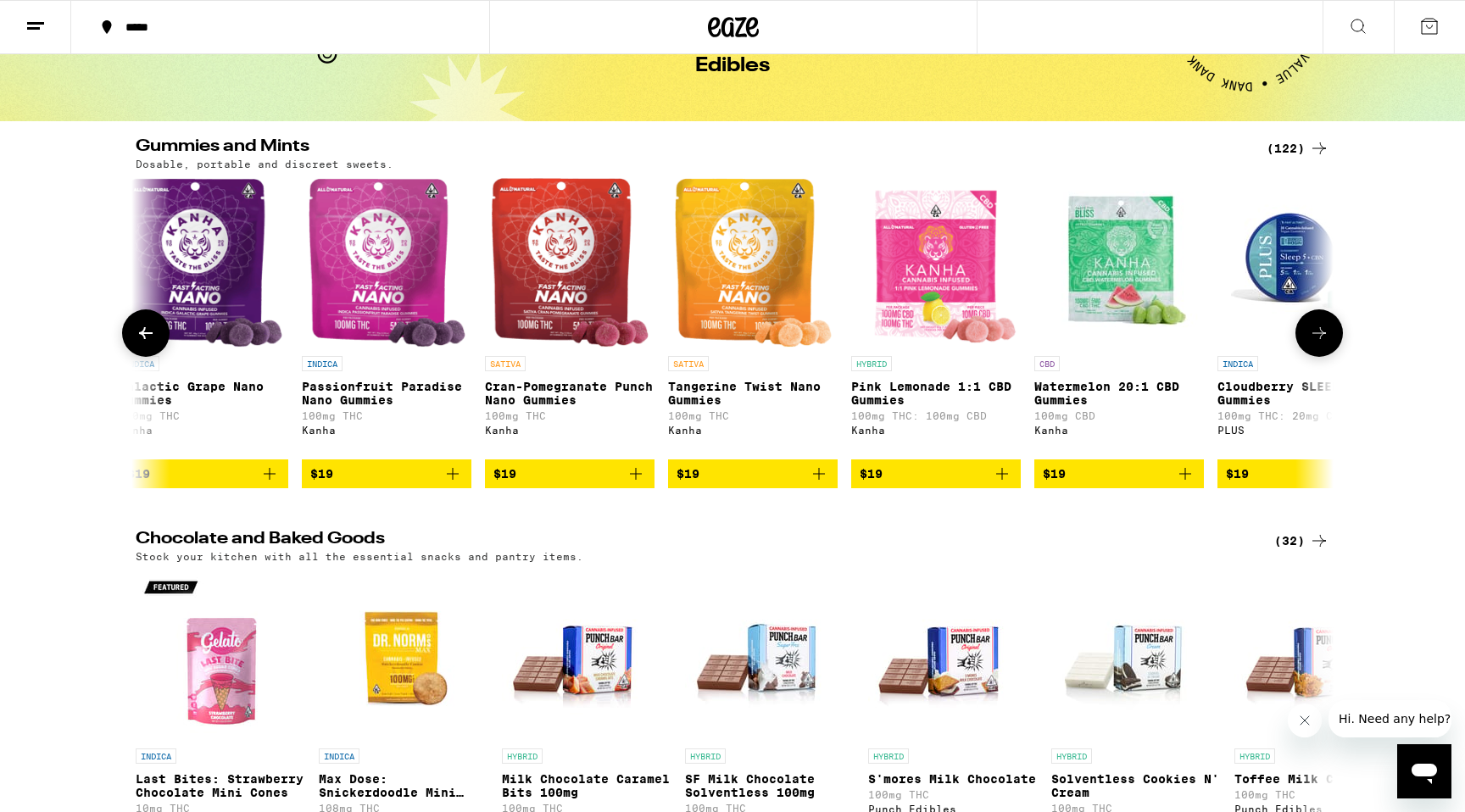
click at [1320, 339] on icon at bounding box center [1320, 333] width 14 height 12
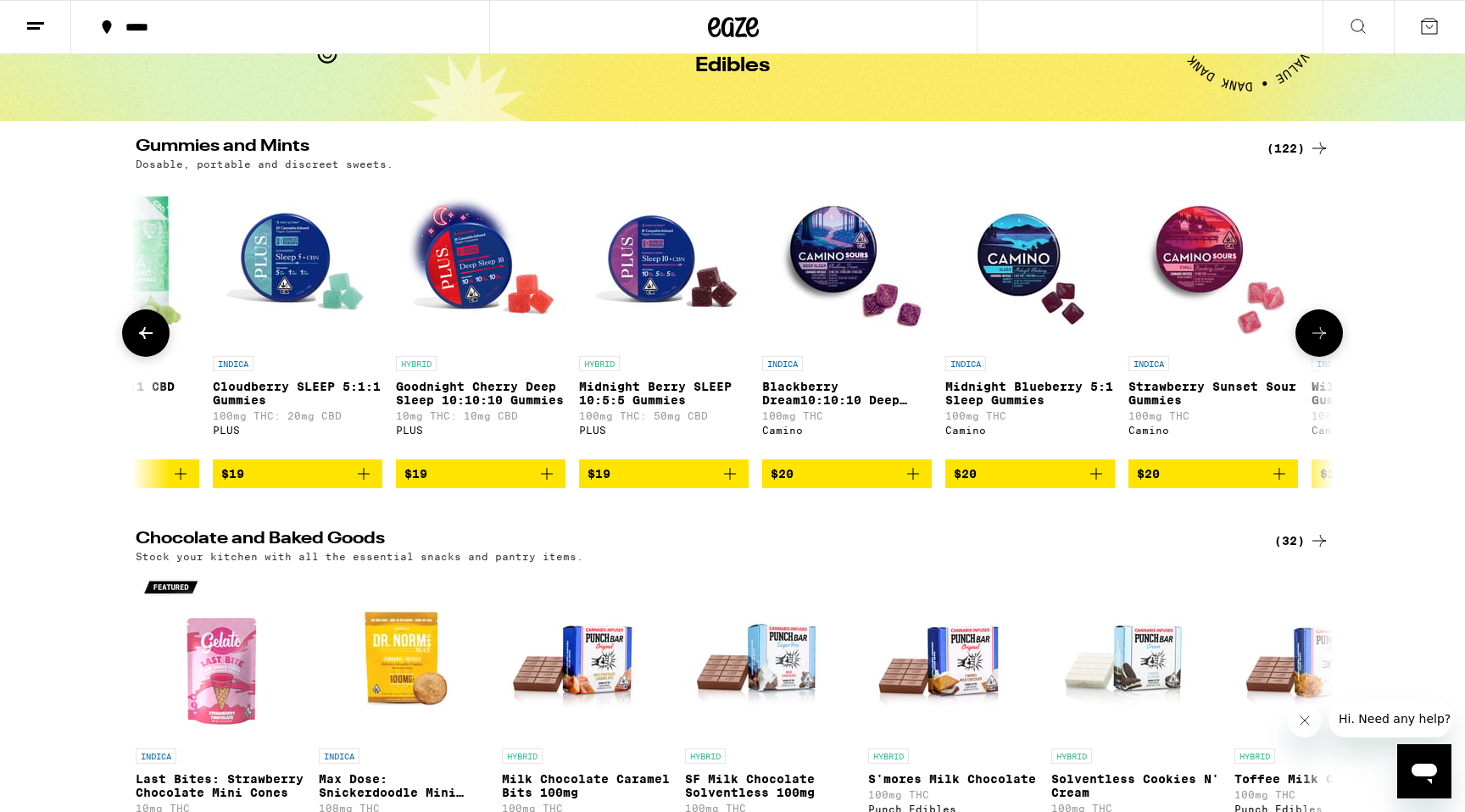
scroll to position [0, 11101]
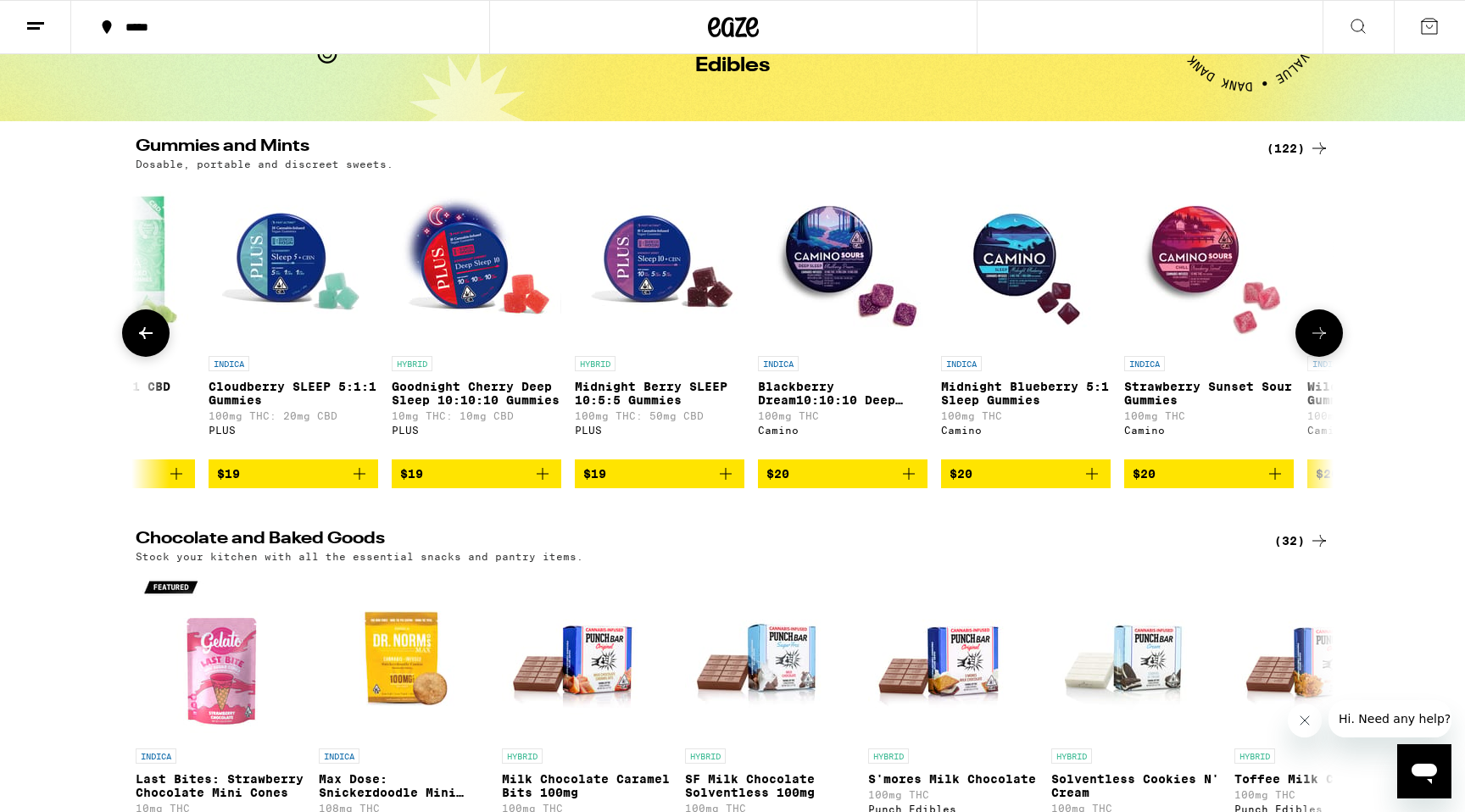
click at [1329, 342] on icon at bounding box center [1319, 333] width 21 height 21
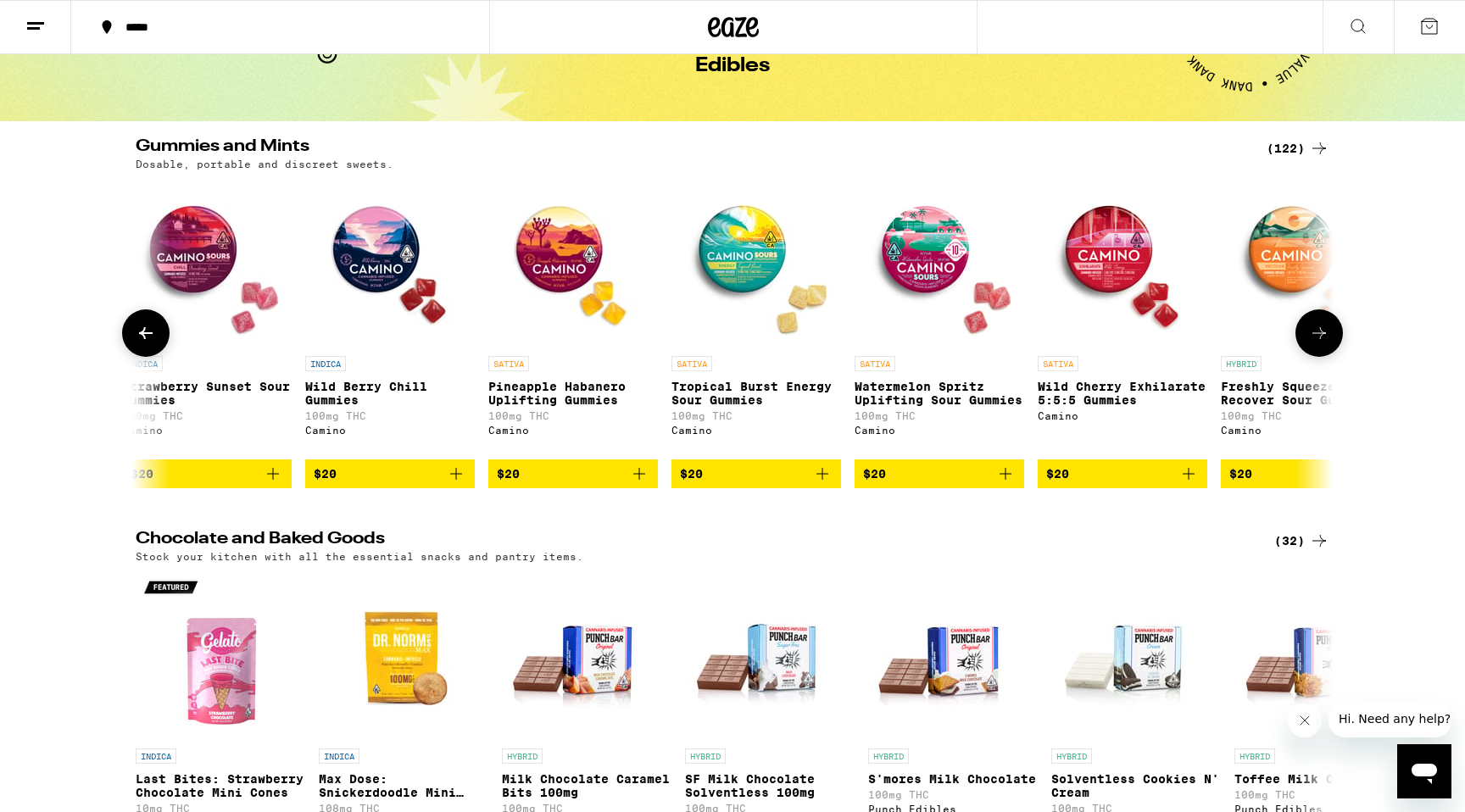
scroll to position [0, 12109]
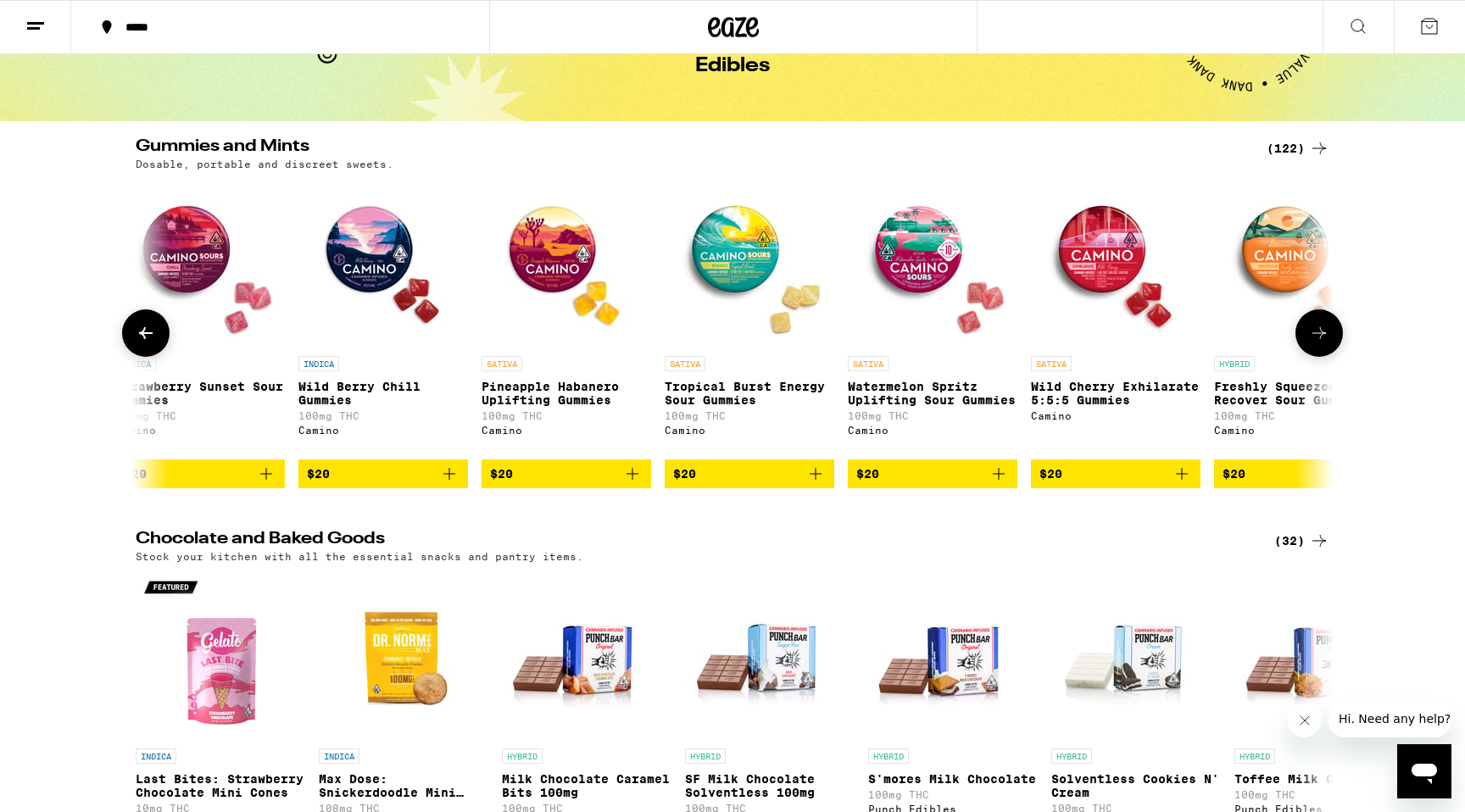
click at [366, 484] on span "$20" at bounding box center [383, 474] width 153 height 21
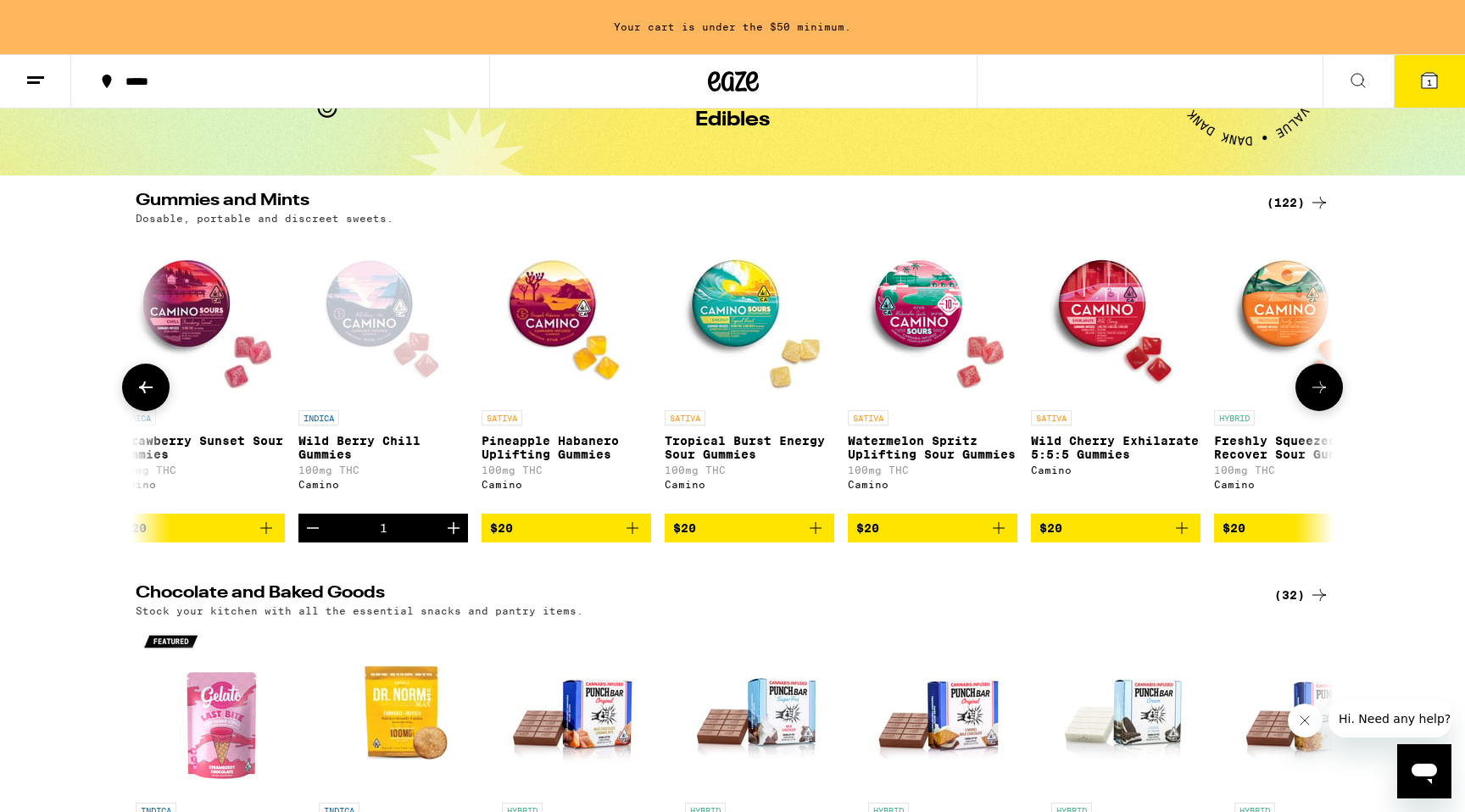
scroll to position [152, 0]
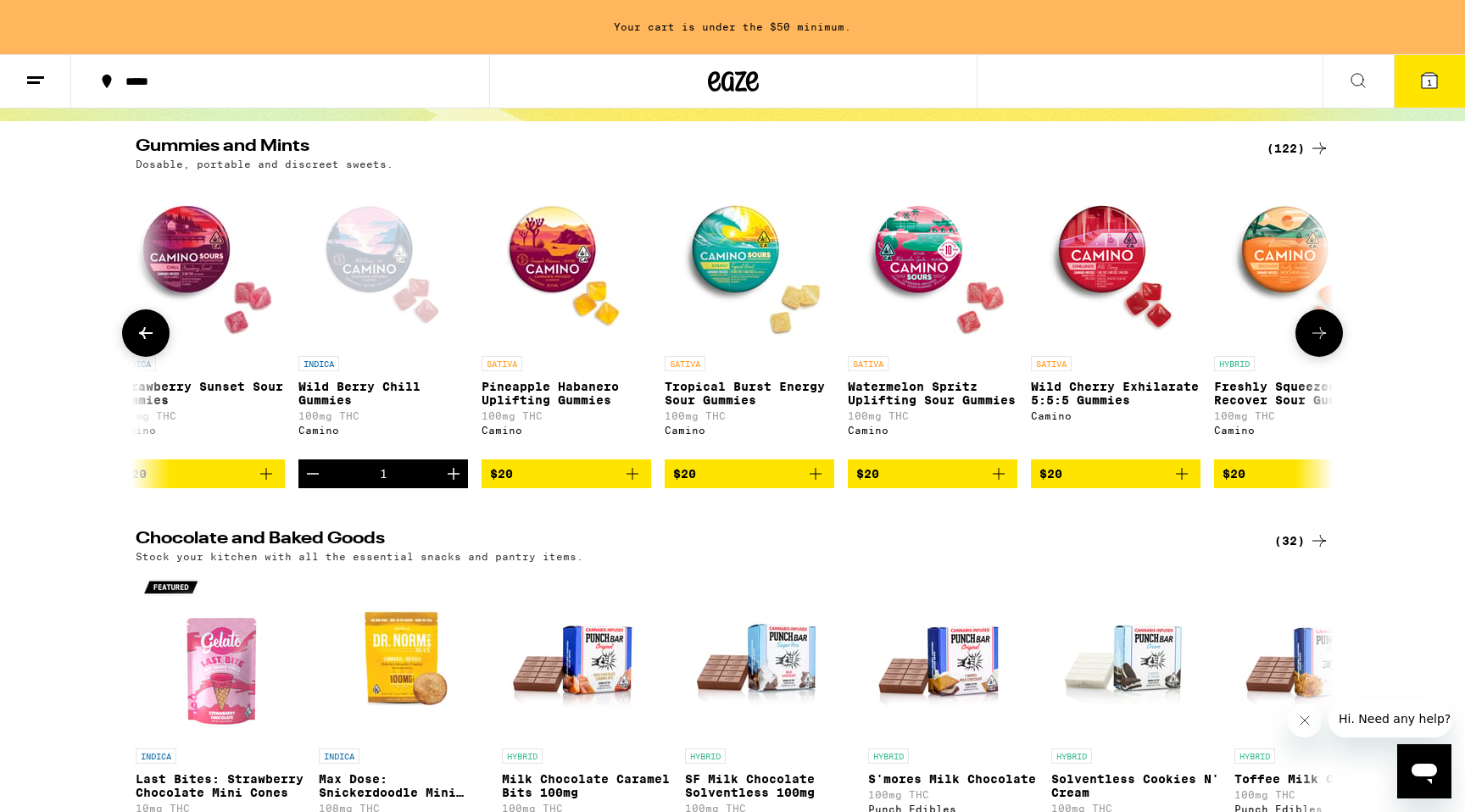
click at [1317, 343] on icon at bounding box center [1319, 333] width 21 height 21
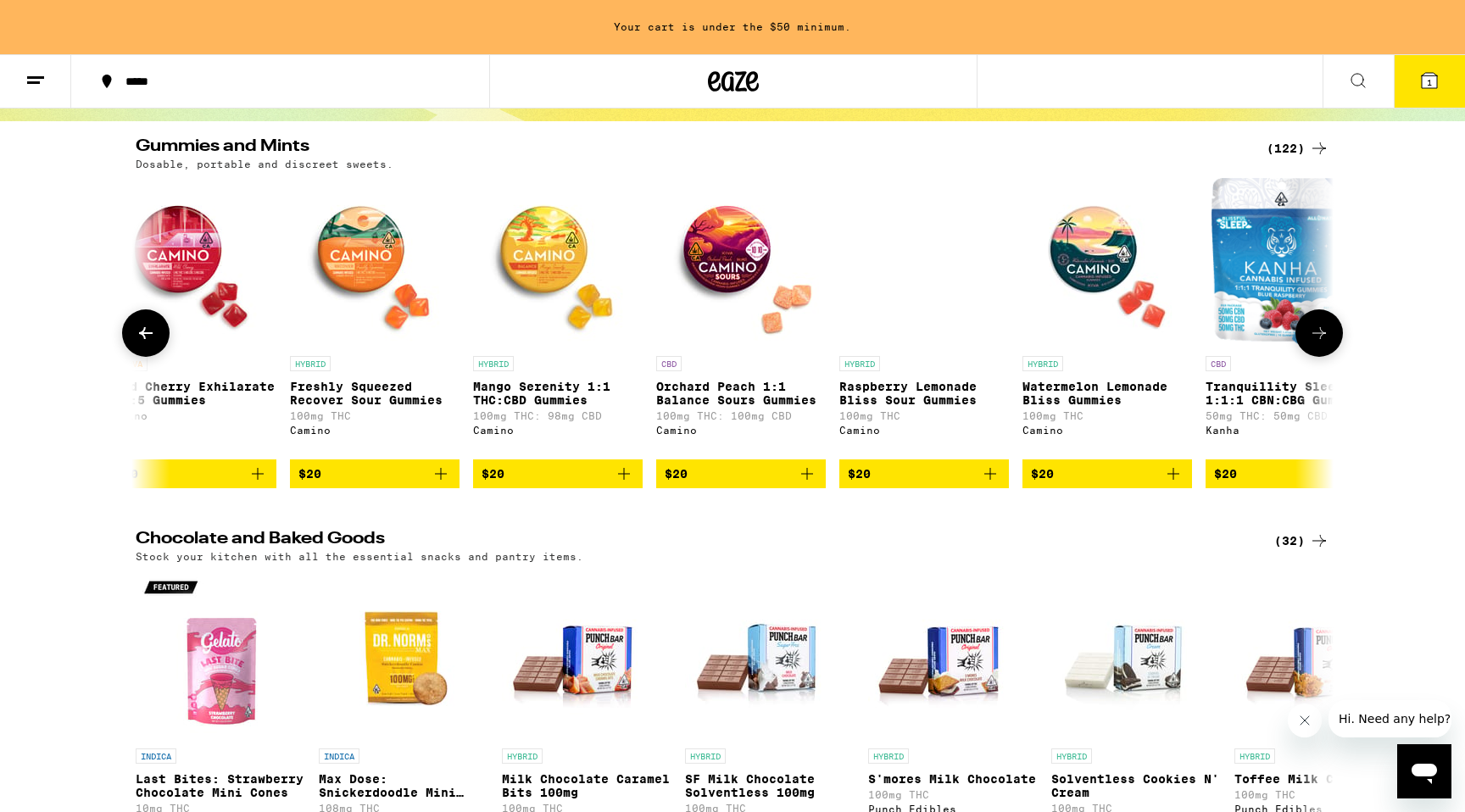
scroll to position [0, 13119]
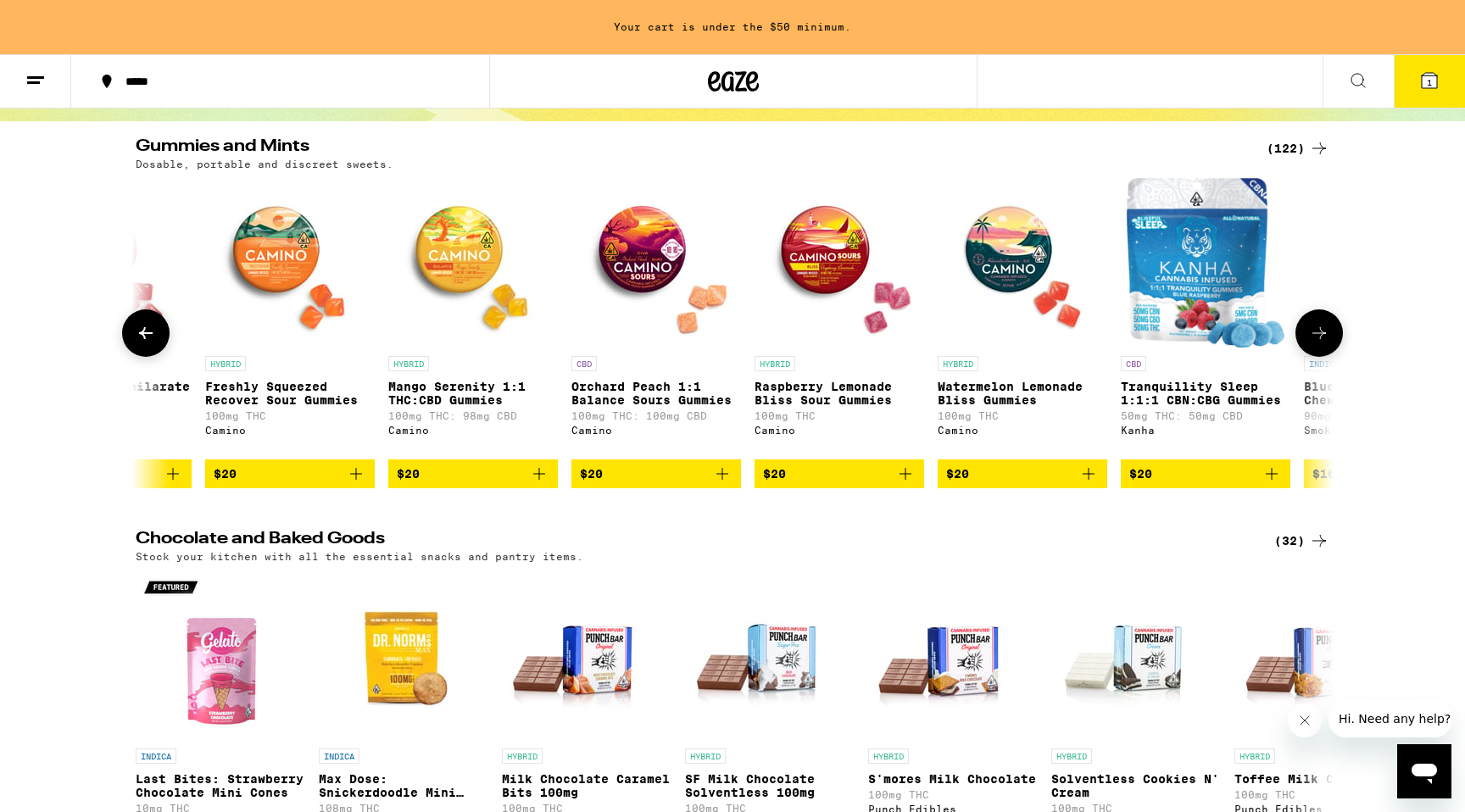
click at [146, 343] on icon at bounding box center [146, 333] width 21 height 21
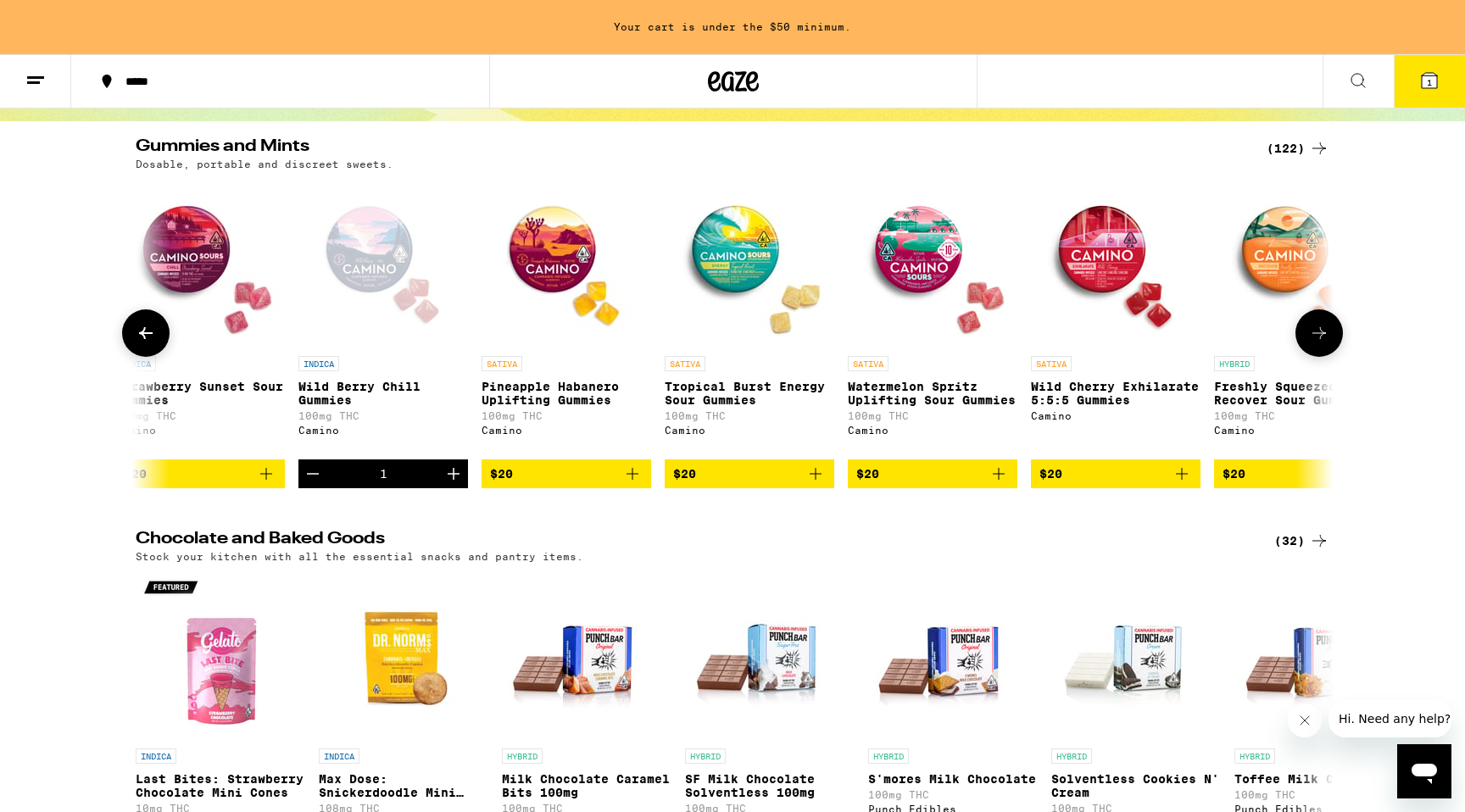
click at [1312, 342] on icon at bounding box center [1319, 333] width 21 height 21
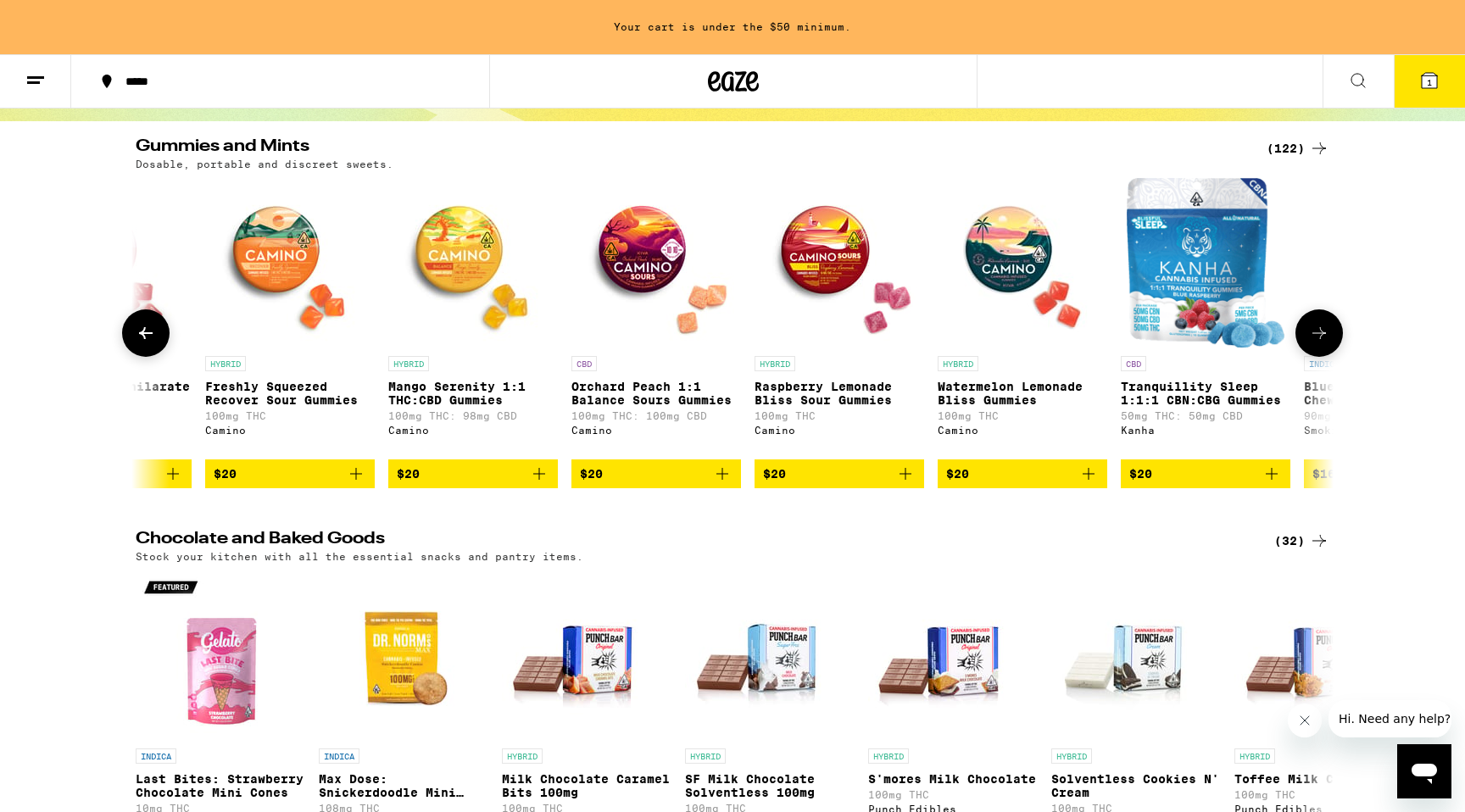
click at [147, 329] on button at bounding box center [146, 333] width 47 height 47
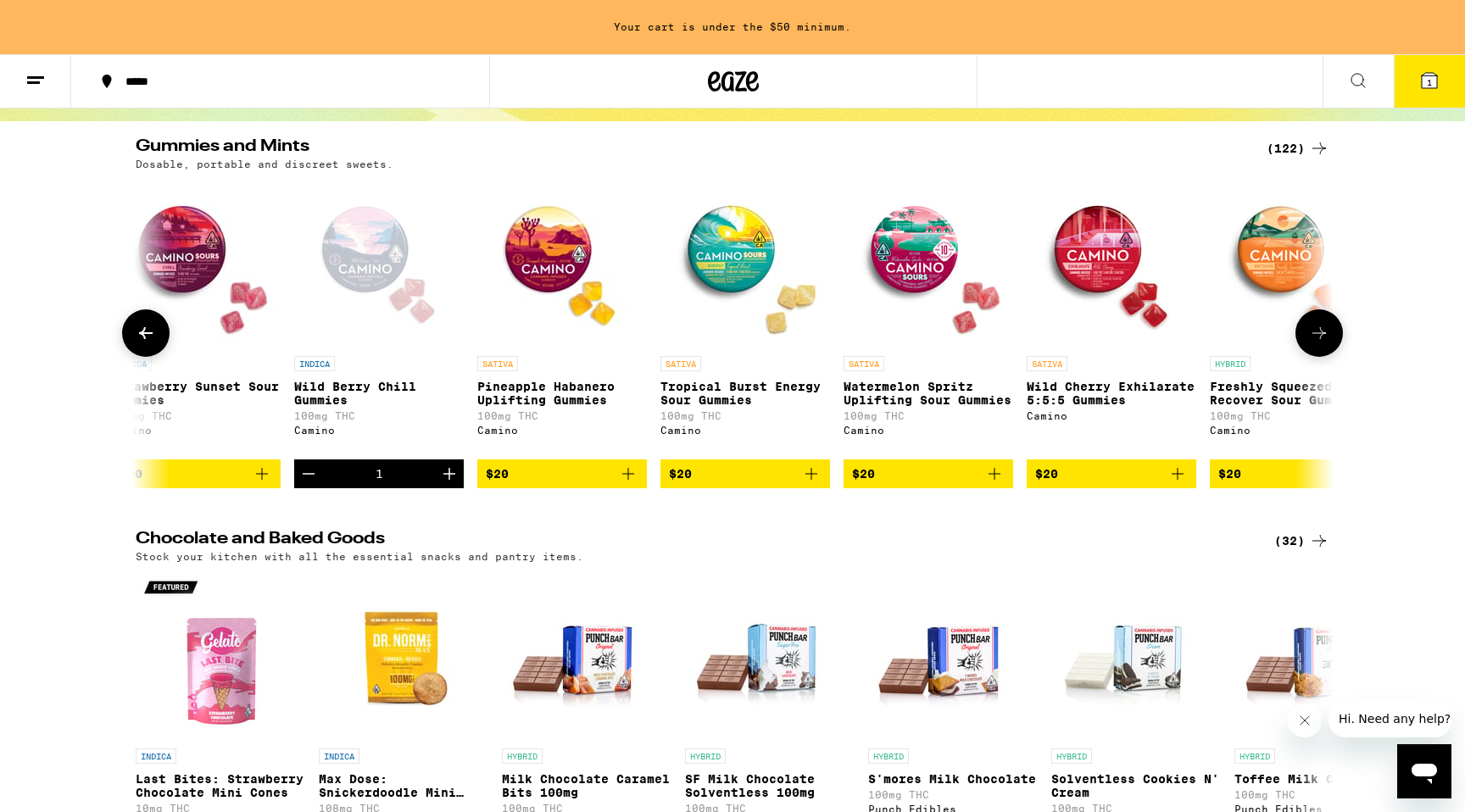
scroll to position [0, 12109]
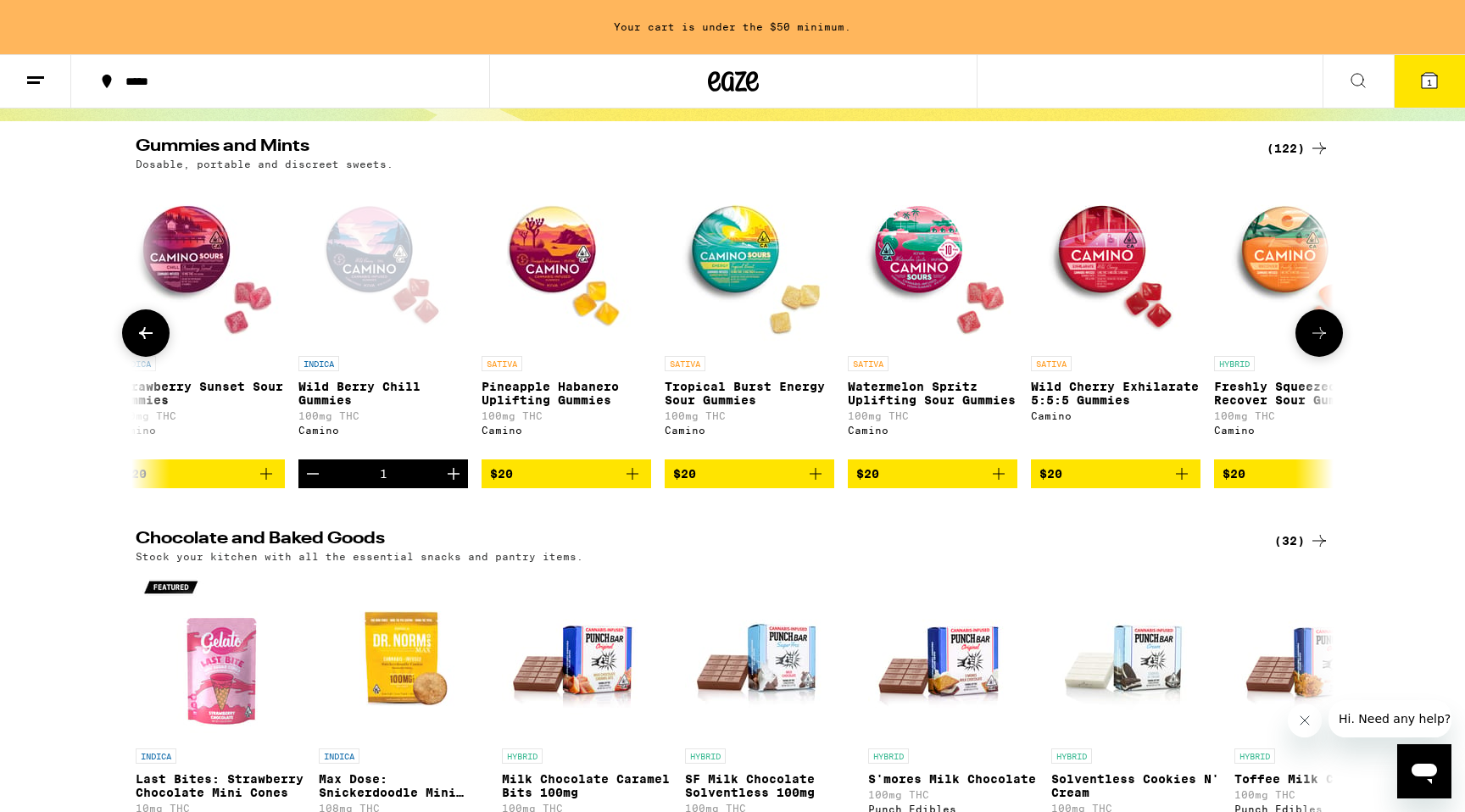
click at [144, 339] on icon at bounding box center [146, 333] width 14 height 12
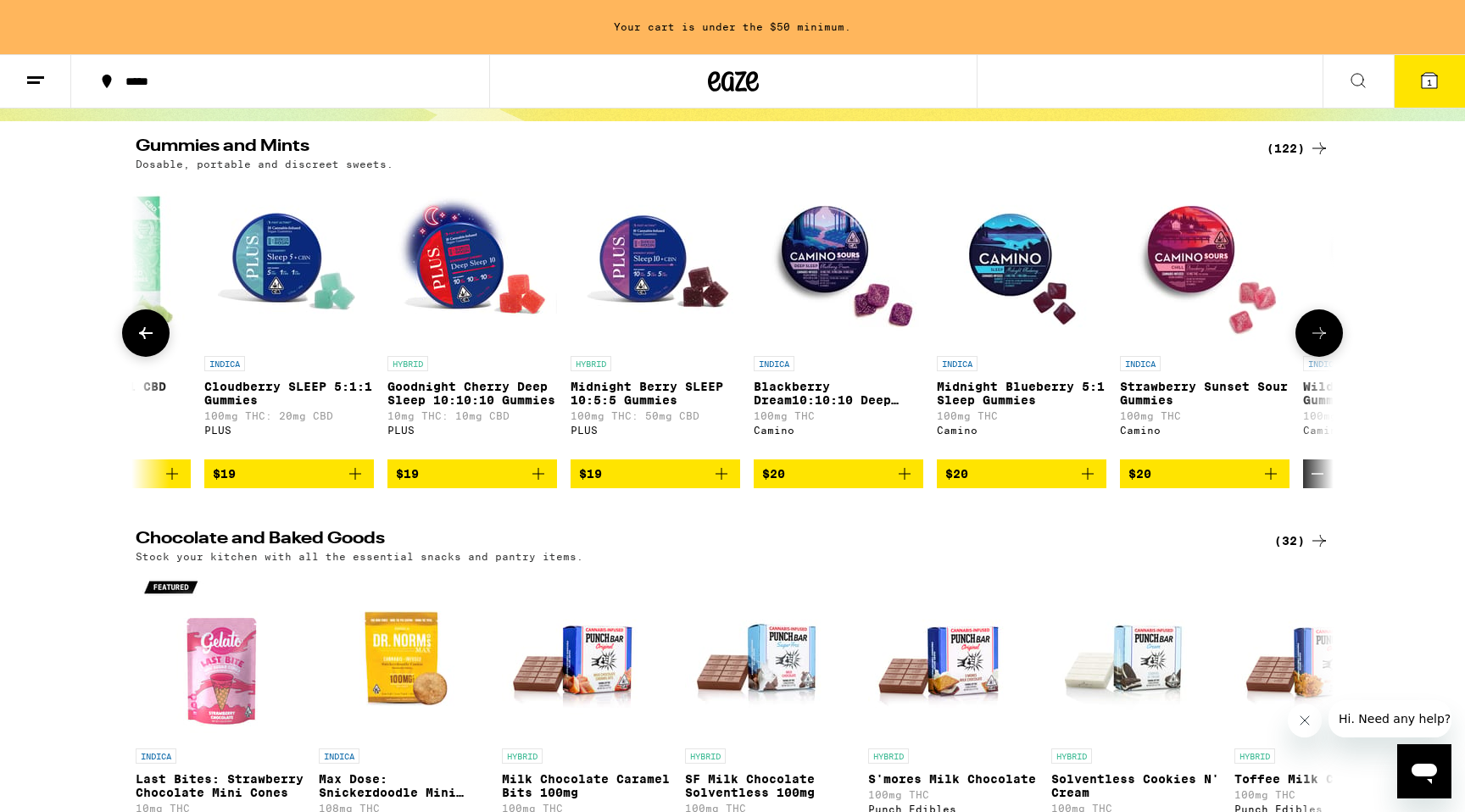
scroll to position [0, 11101]
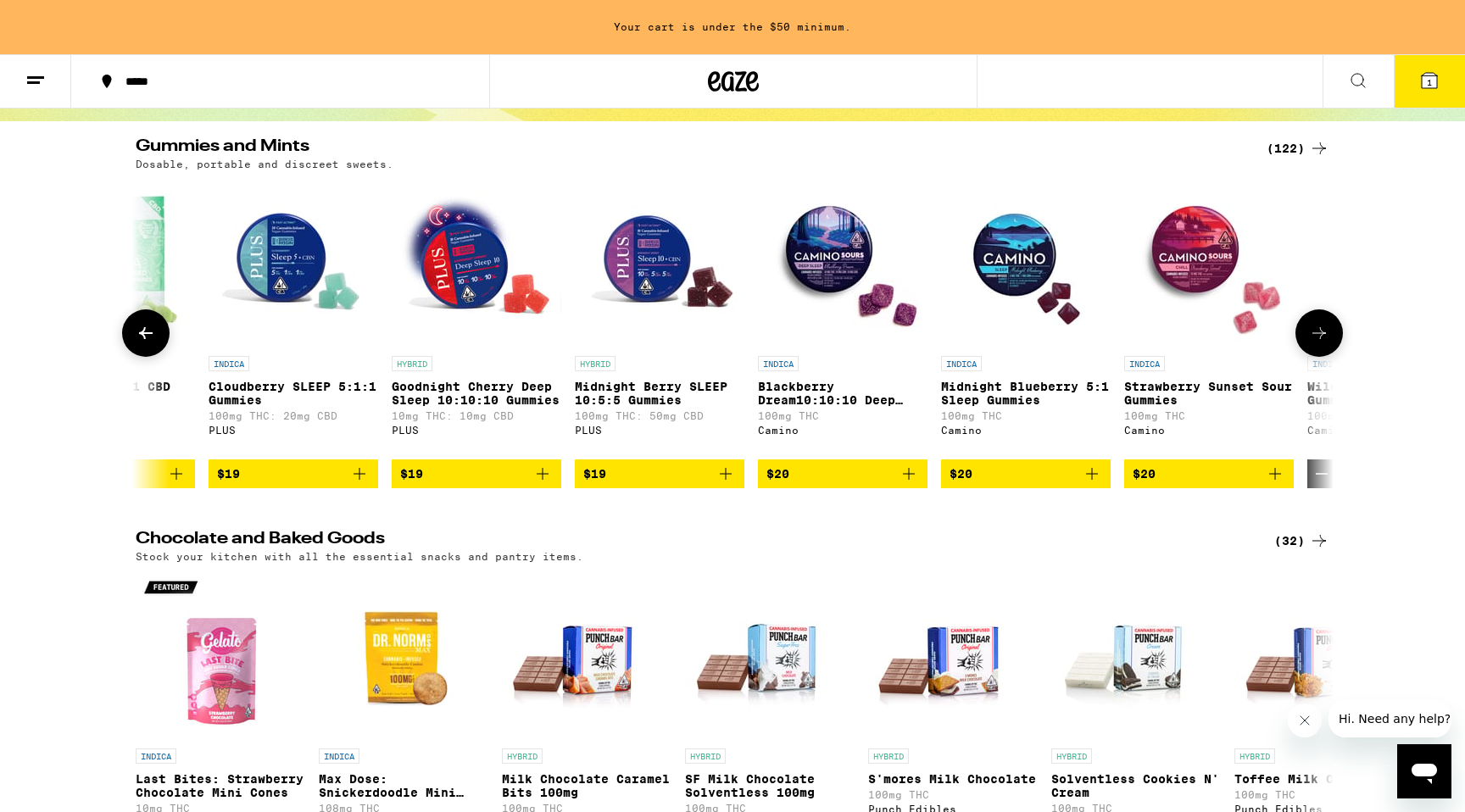
click at [1313, 341] on icon at bounding box center [1319, 333] width 21 height 21
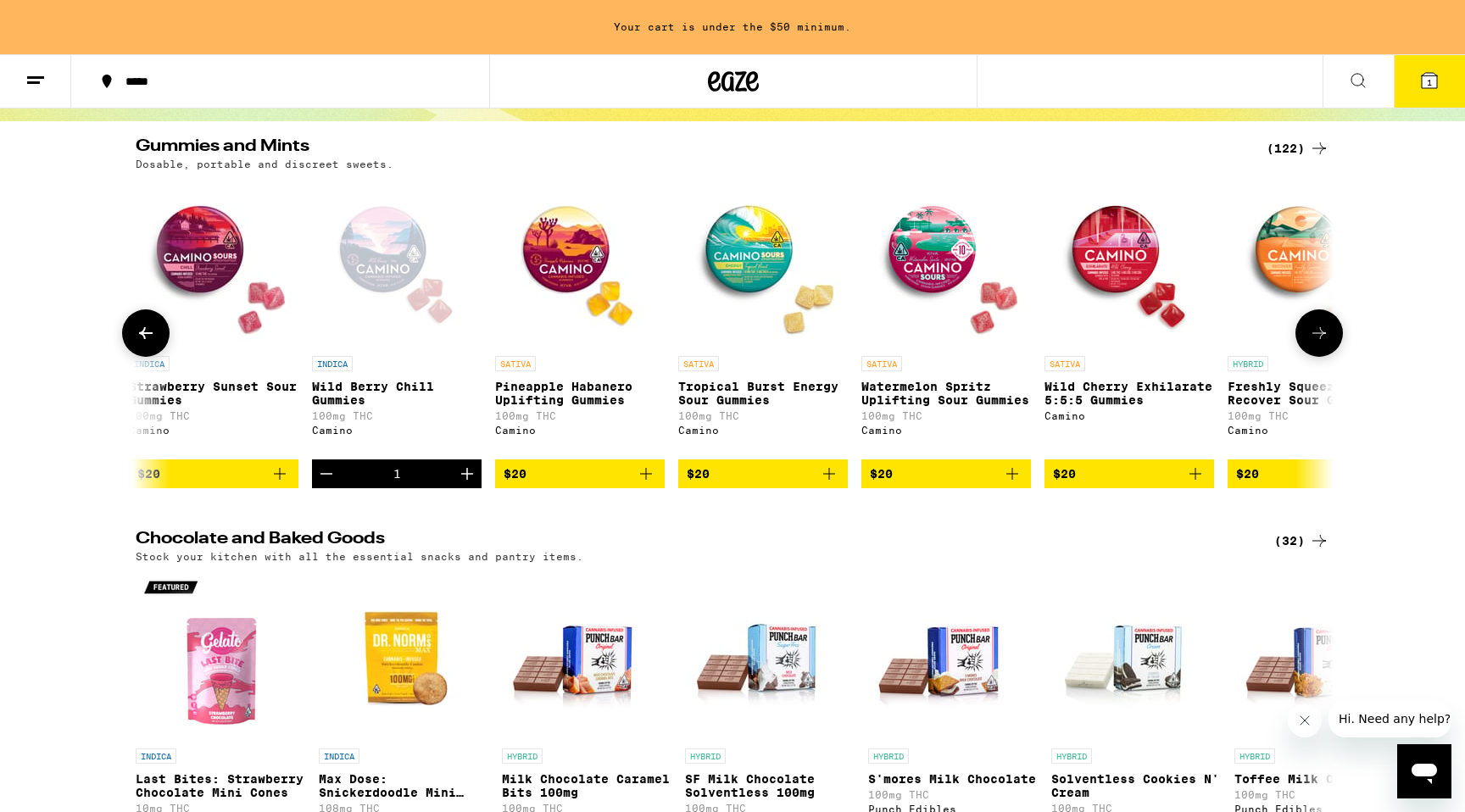
scroll to position [0, 12109]
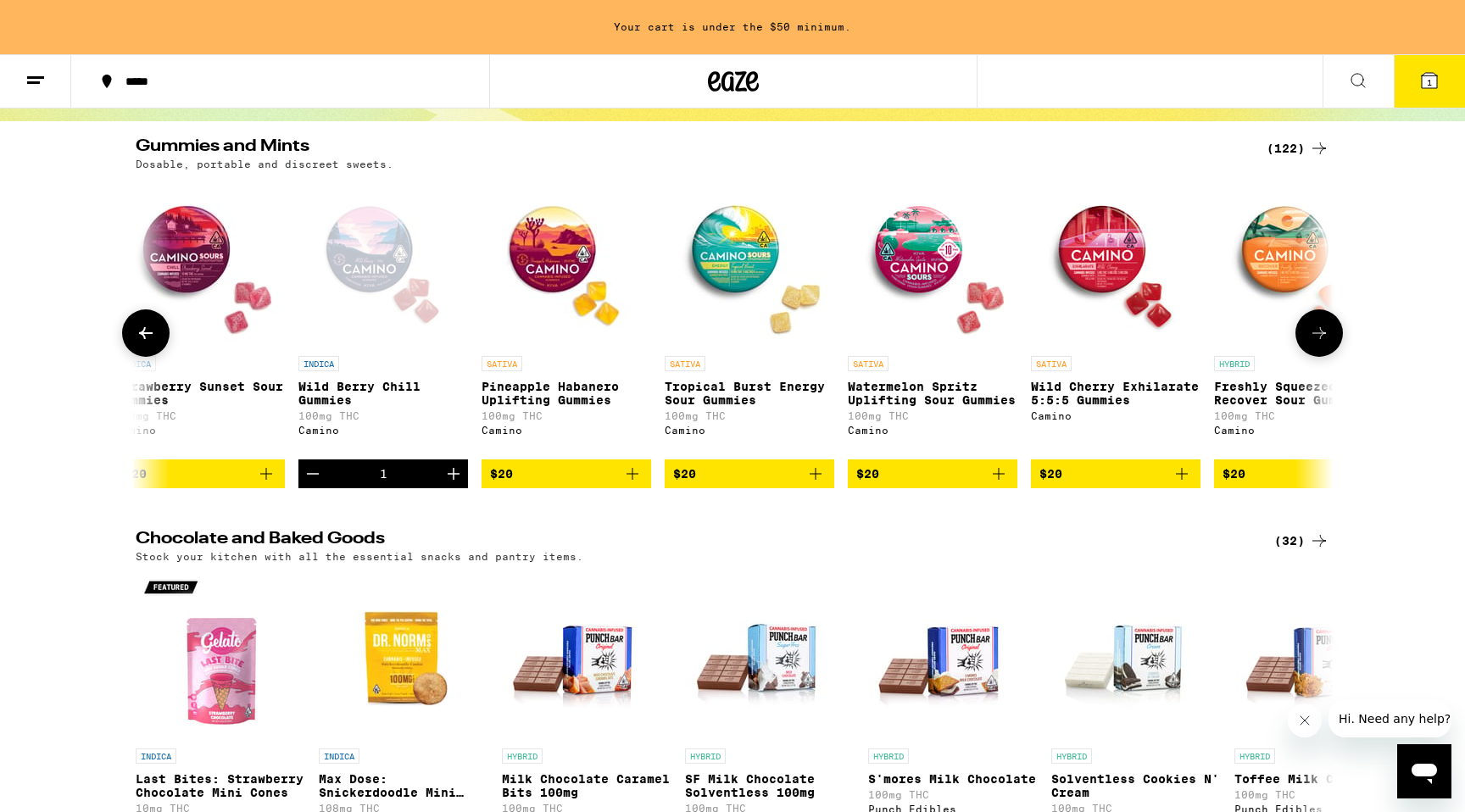
click at [1315, 343] on icon at bounding box center [1319, 333] width 21 height 21
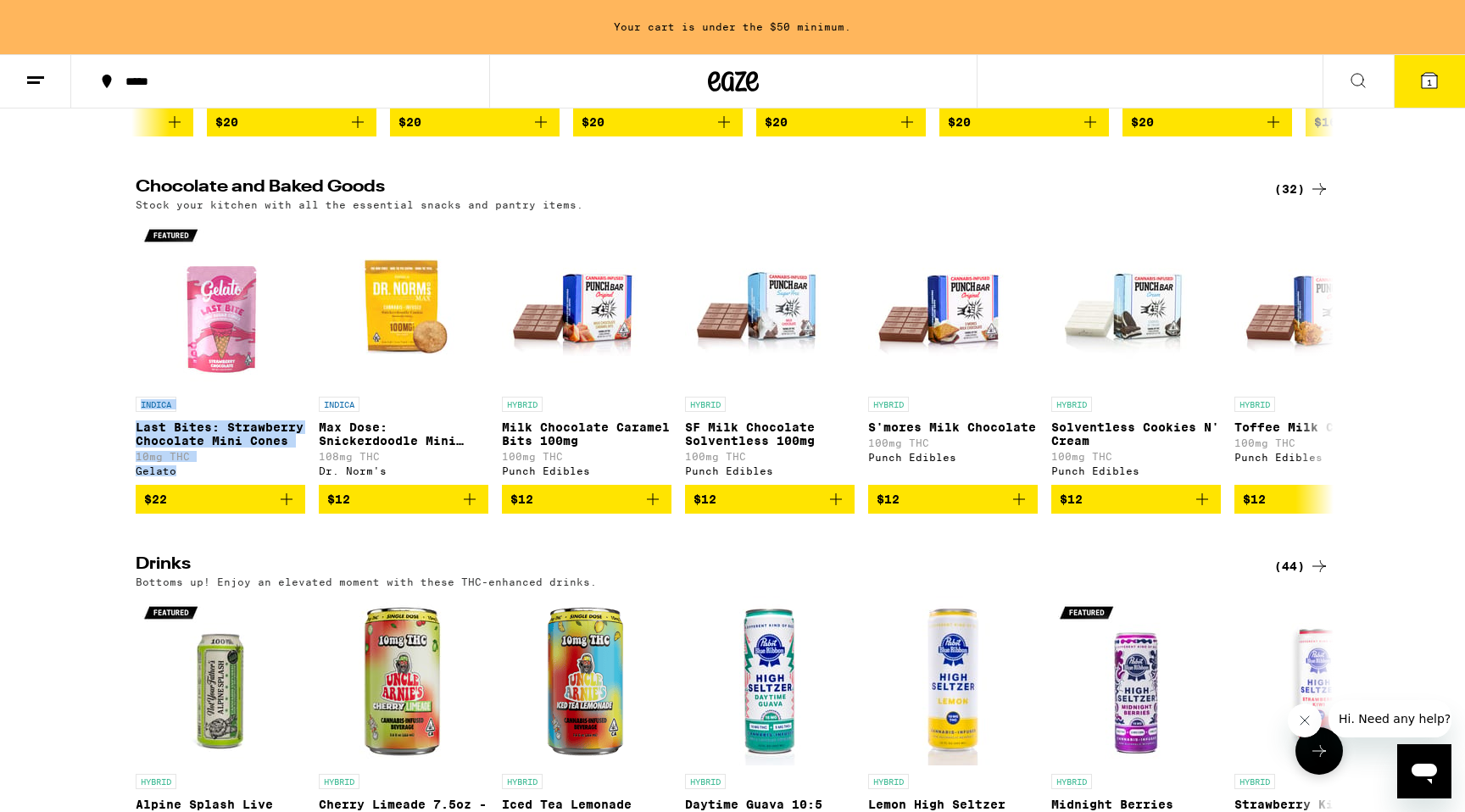
scroll to position [505, 0]
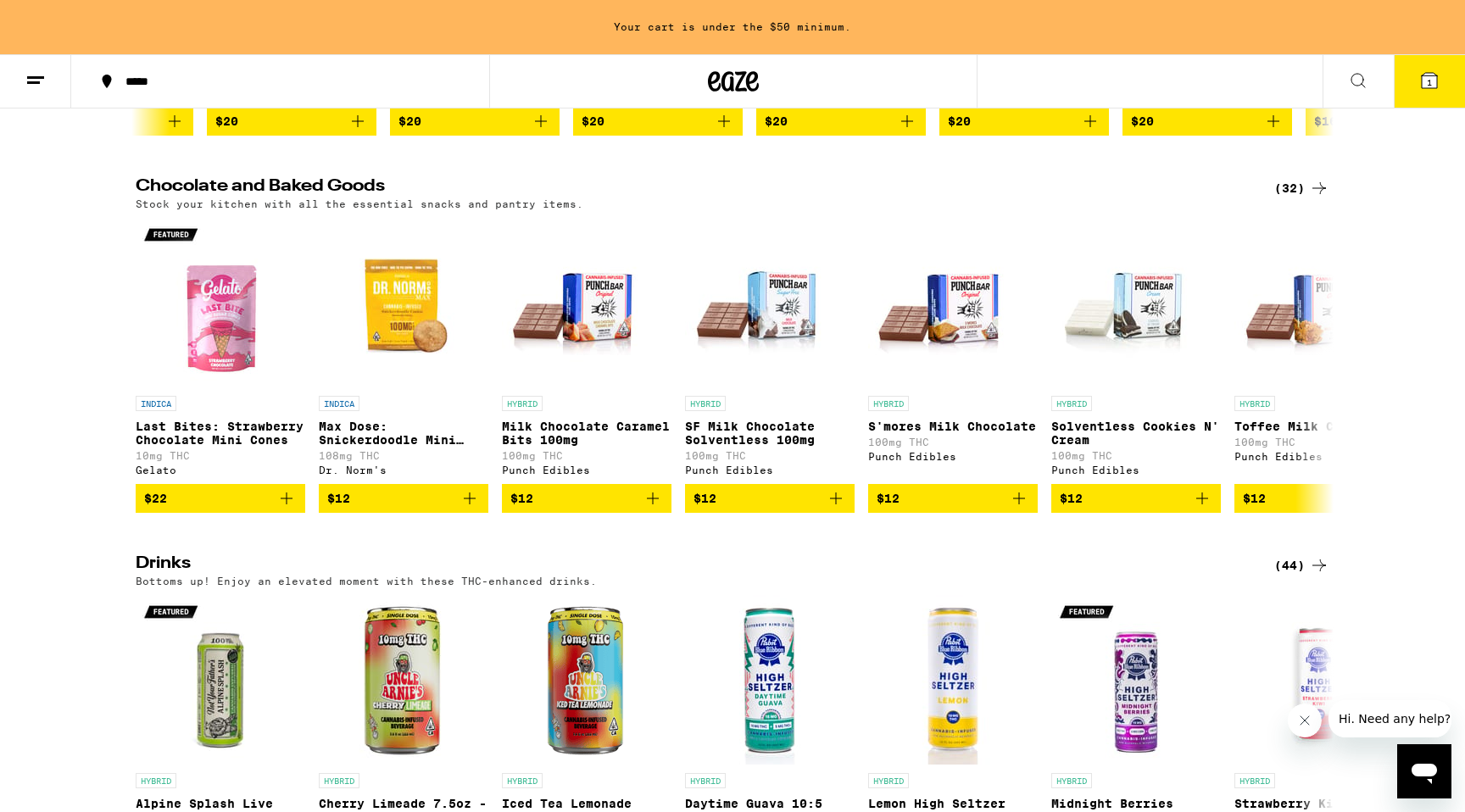
click at [1384, 385] on div "Chocolate and Baked Goods (32) Stock your kitchen with all the essential snacks…" at bounding box center [732, 346] width 1465 height 335
click at [1301, 198] on div "(32)" at bounding box center [1302, 188] width 55 height 21
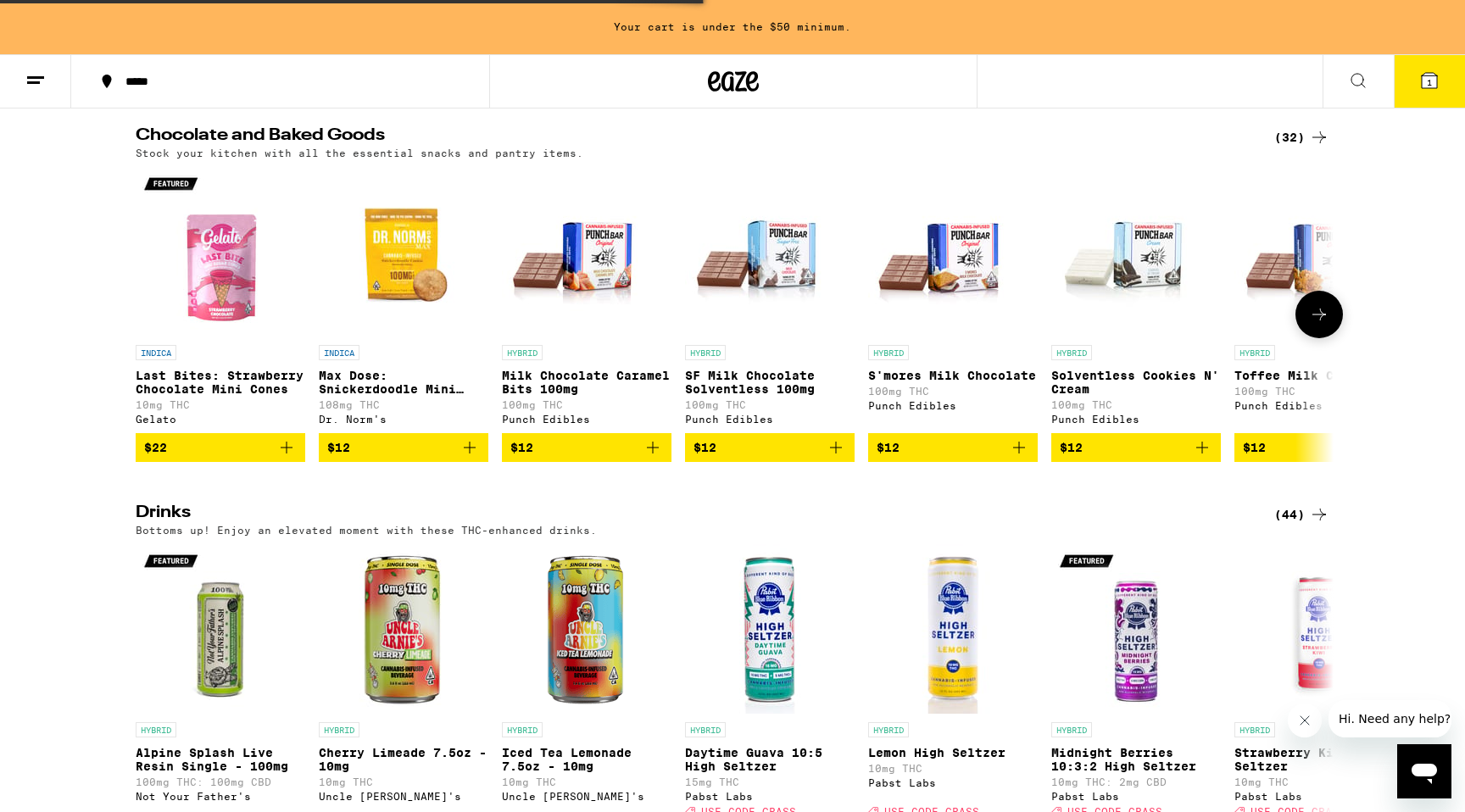
scroll to position [575, 0]
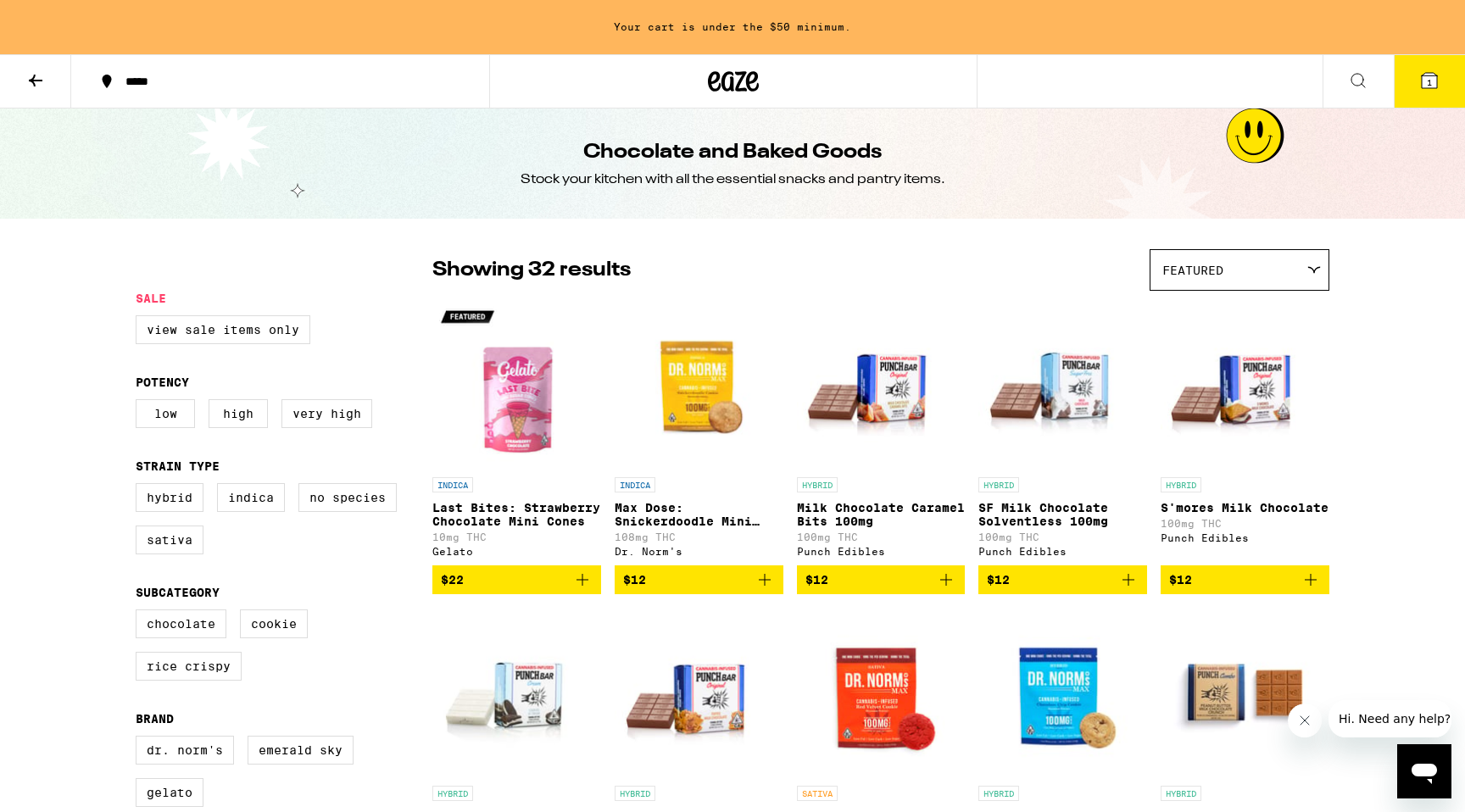
scroll to position [3, 0]
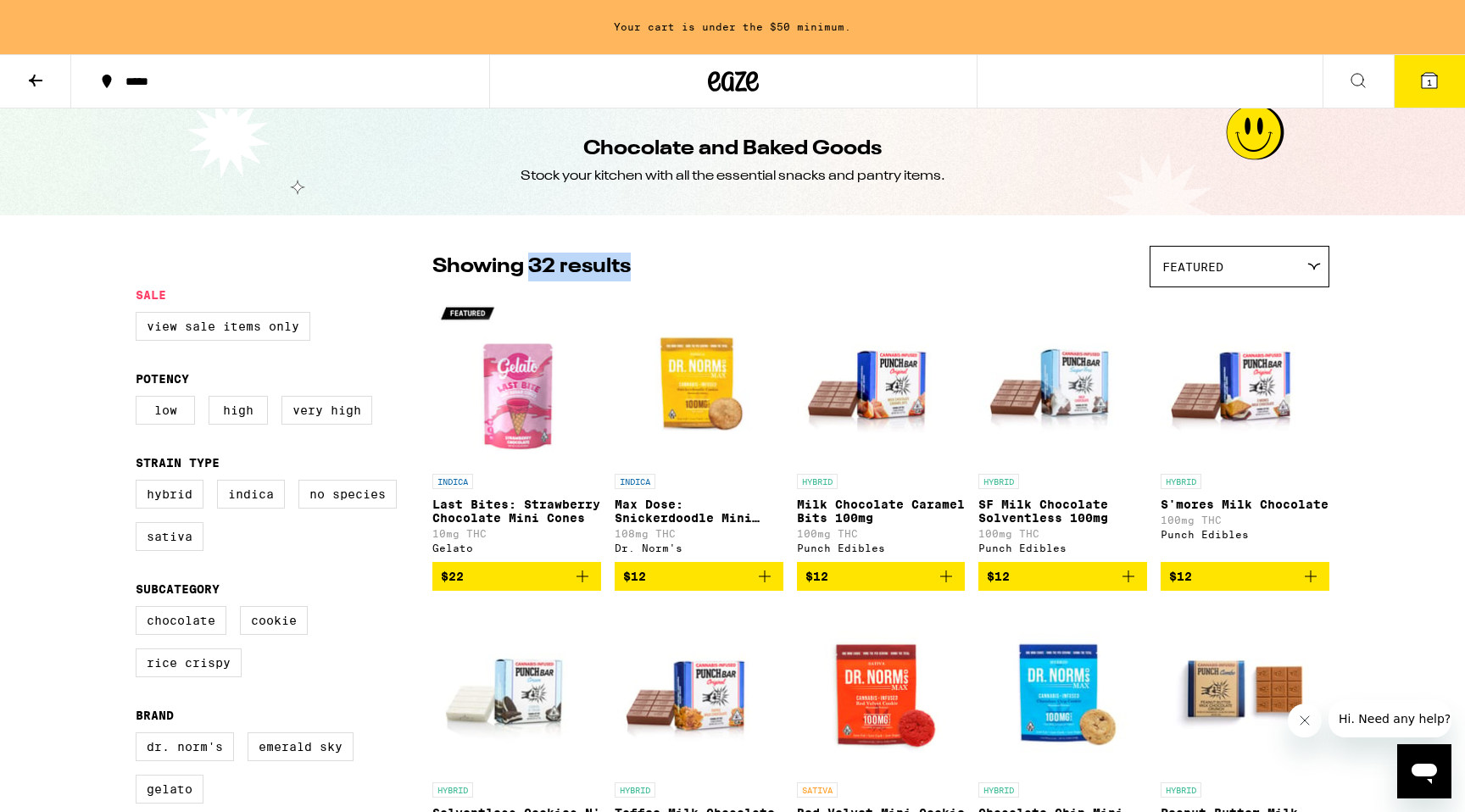
drag, startPoint x: 635, startPoint y: 265, endPoint x: 531, endPoint y: 264, distance: 104.0
click at [531, 264] on div "Showing 32 results Featured Featured Price: Low to High Price: High to Low" at bounding box center [881, 266] width 897 height 41
click at [609, 276] on p "Showing 32 results" at bounding box center [531, 266] width 198 height 29
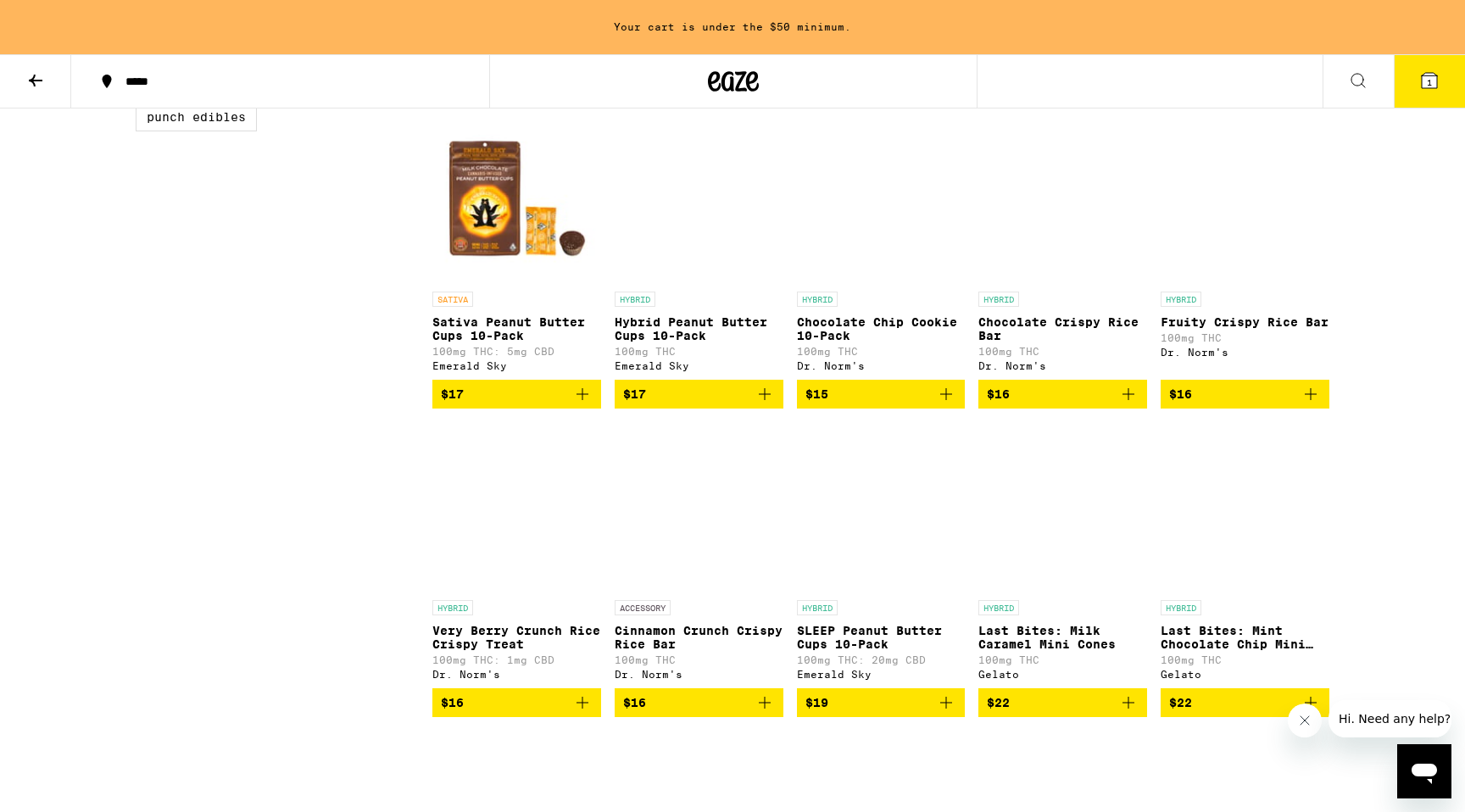
scroll to position [0, 0]
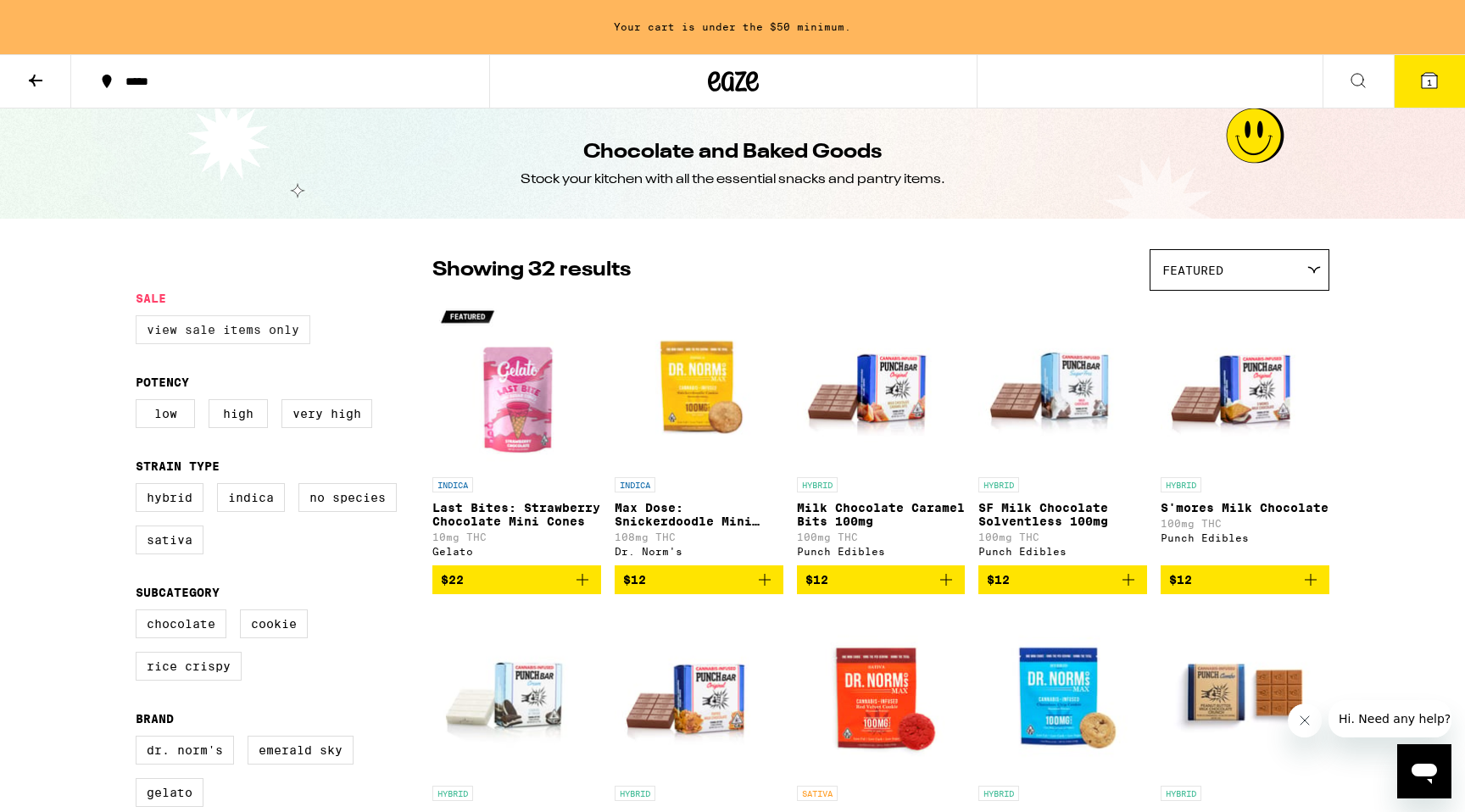
click at [179, 325] on label "View Sale Items Only" at bounding box center [223, 329] width 174 height 29
click at [140, 318] on input "View Sale Items Only" at bounding box center [139, 318] width 1 height 1
checkbox input "true"
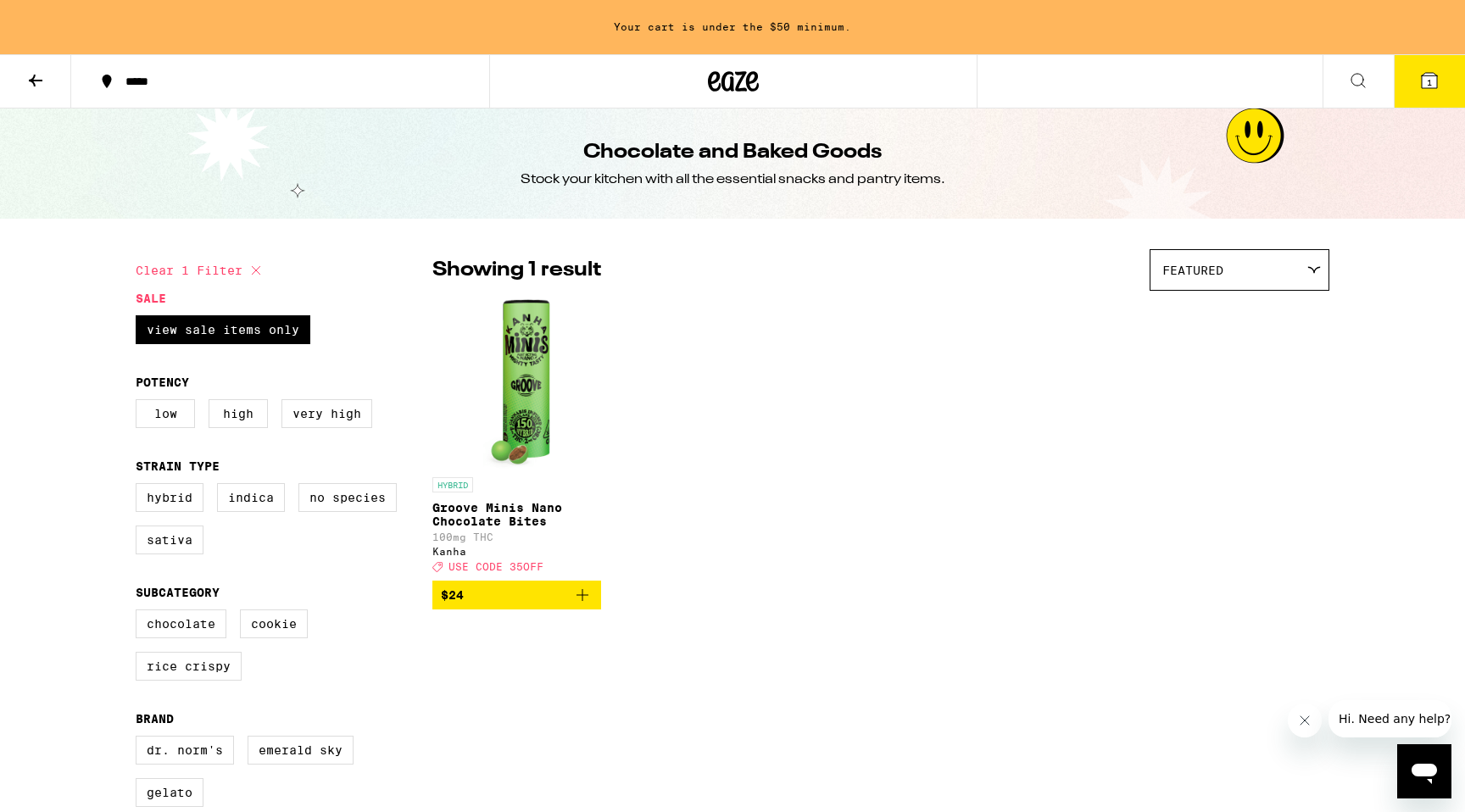
click at [530, 504] on p "Groove Minis Nano Chocolate Bites" at bounding box center [517, 514] width 169 height 28
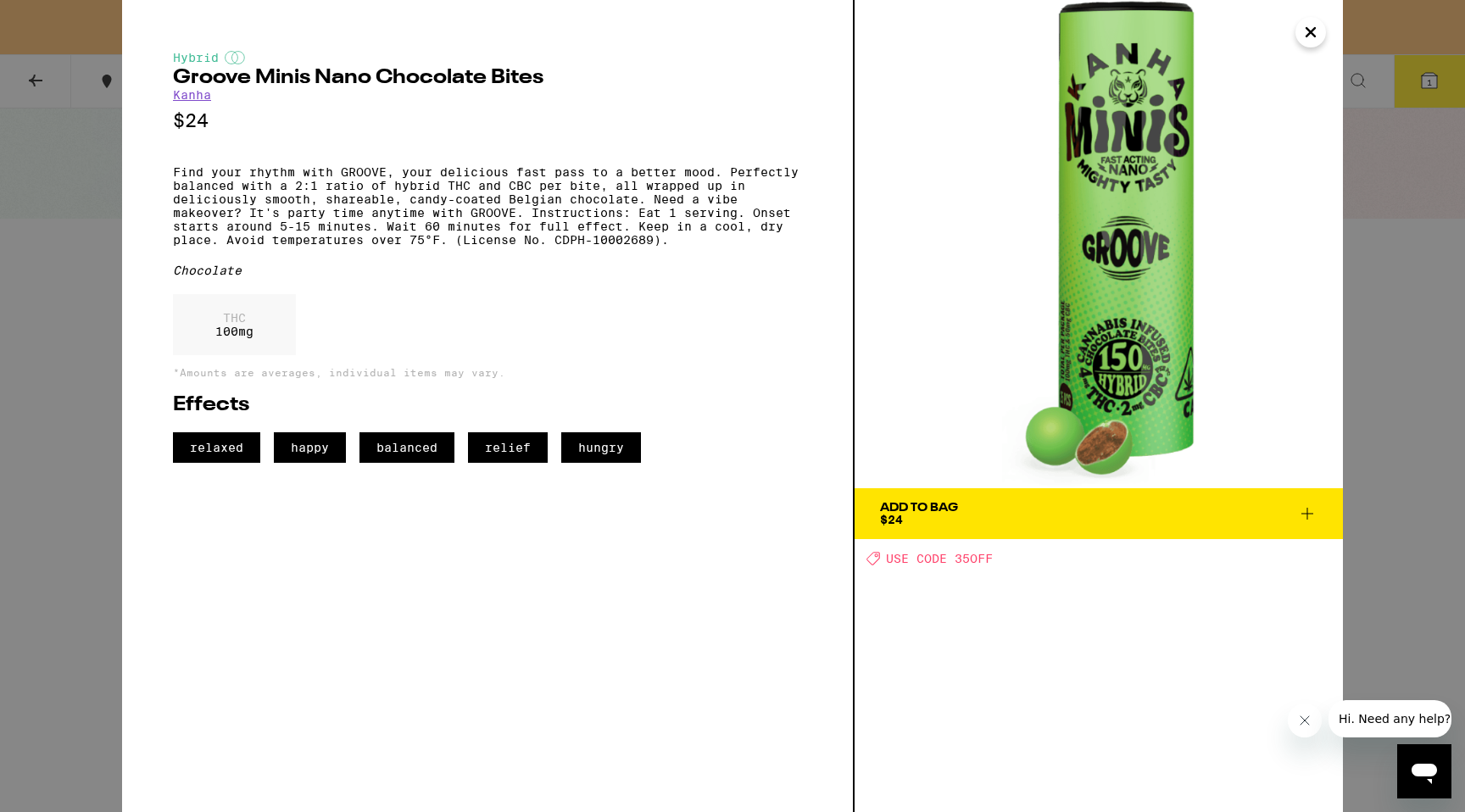
click at [32, 343] on div "Hybrid Groove Minis Nano Chocolate Bites Kanha $24 Find your rhythm with GROOVE…" at bounding box center [732, 406] width 1465 height 812
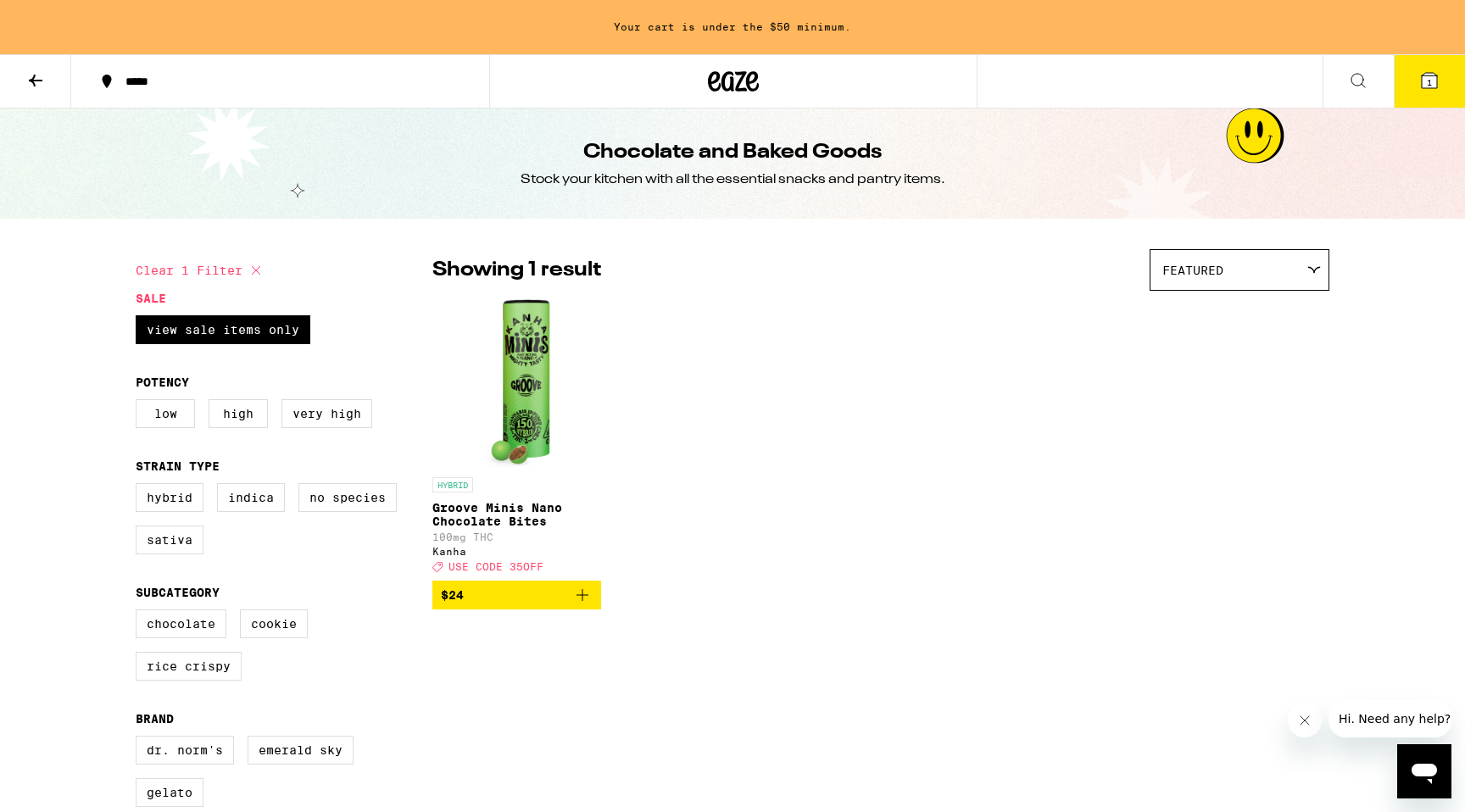
click at [731, 82] on icon at bounding box center [734, 81] width 26 height 21
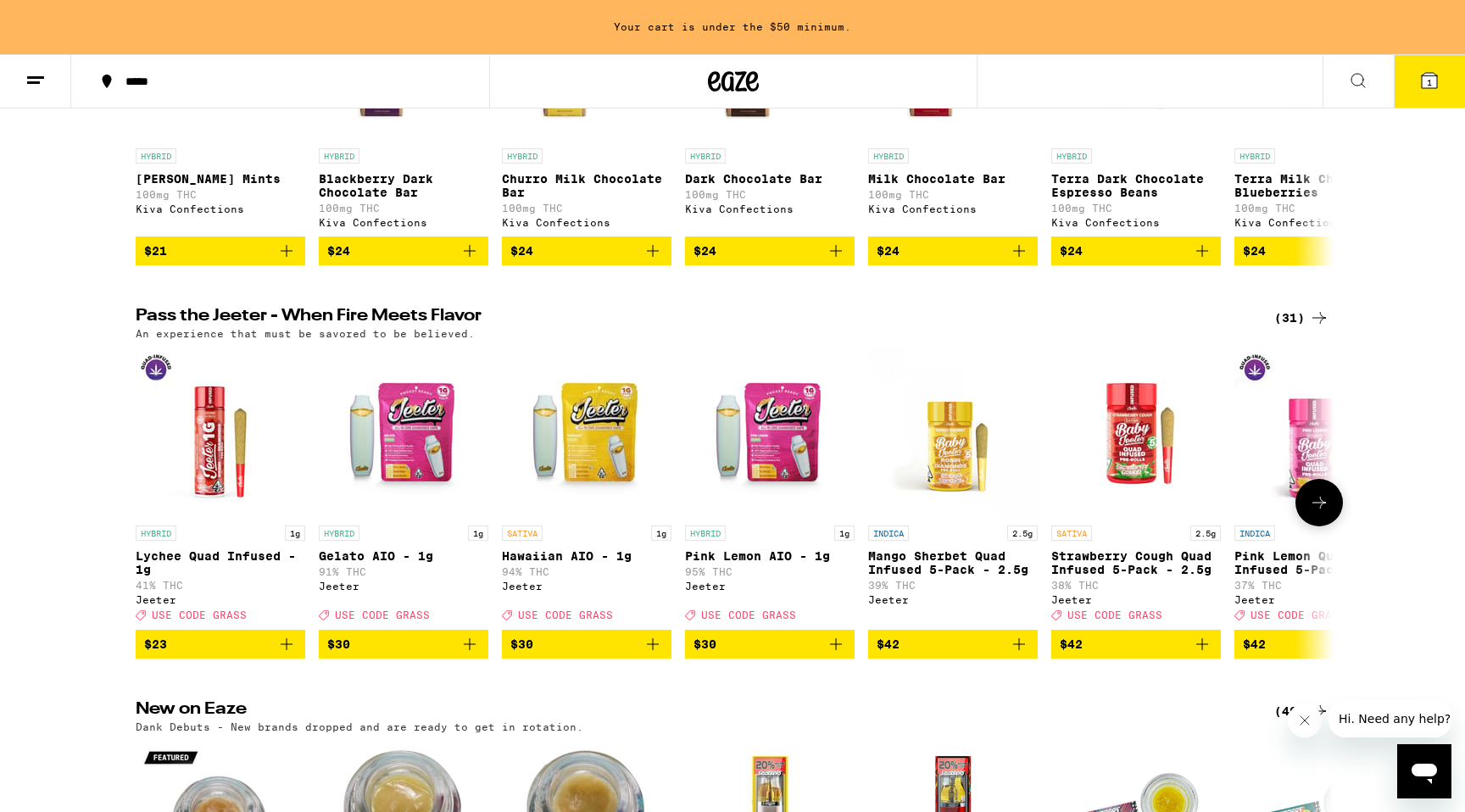
scroll to position [877, 0]
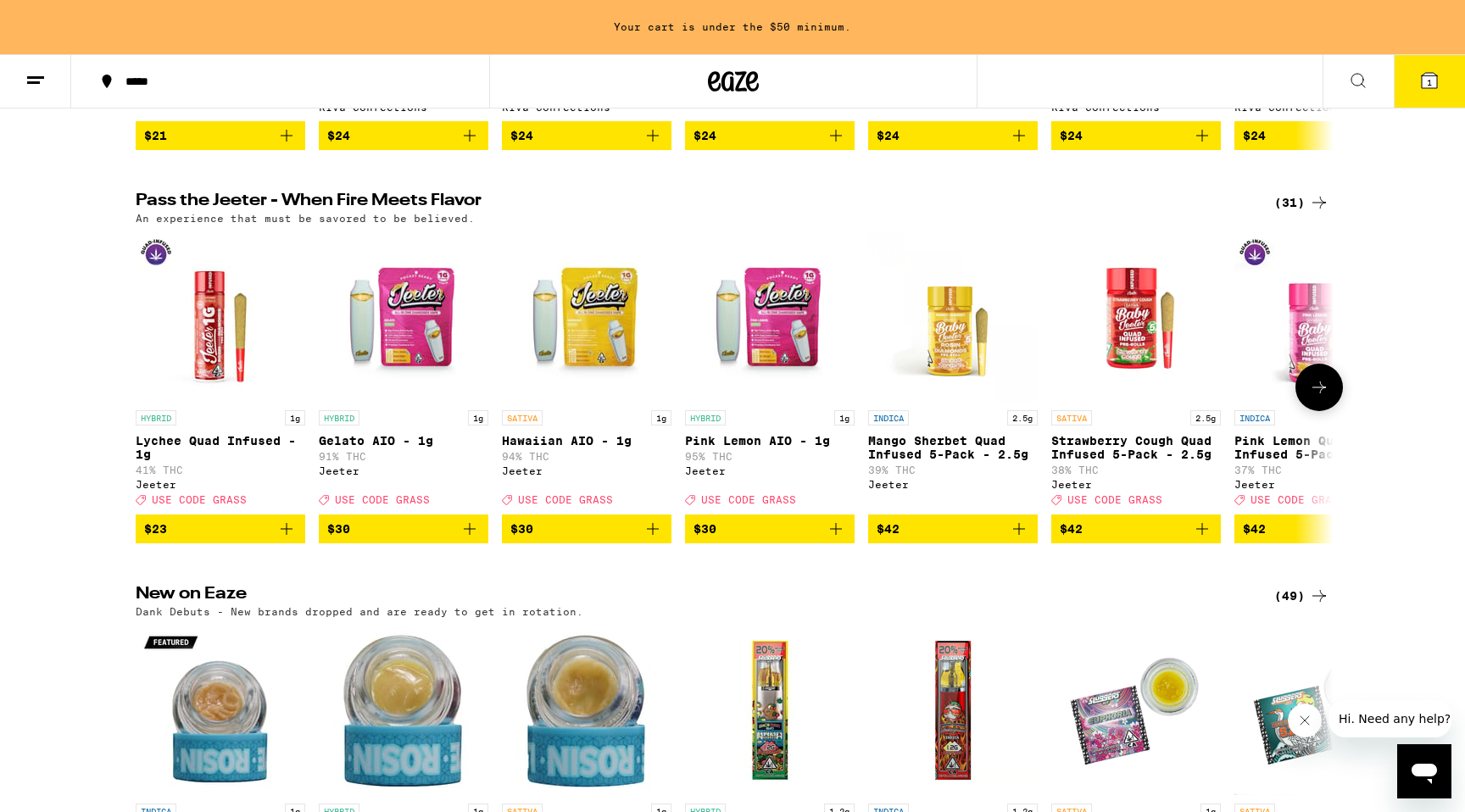
click at [1309, 397] on icon at bounding box center [1319, 387] width 21 height 21
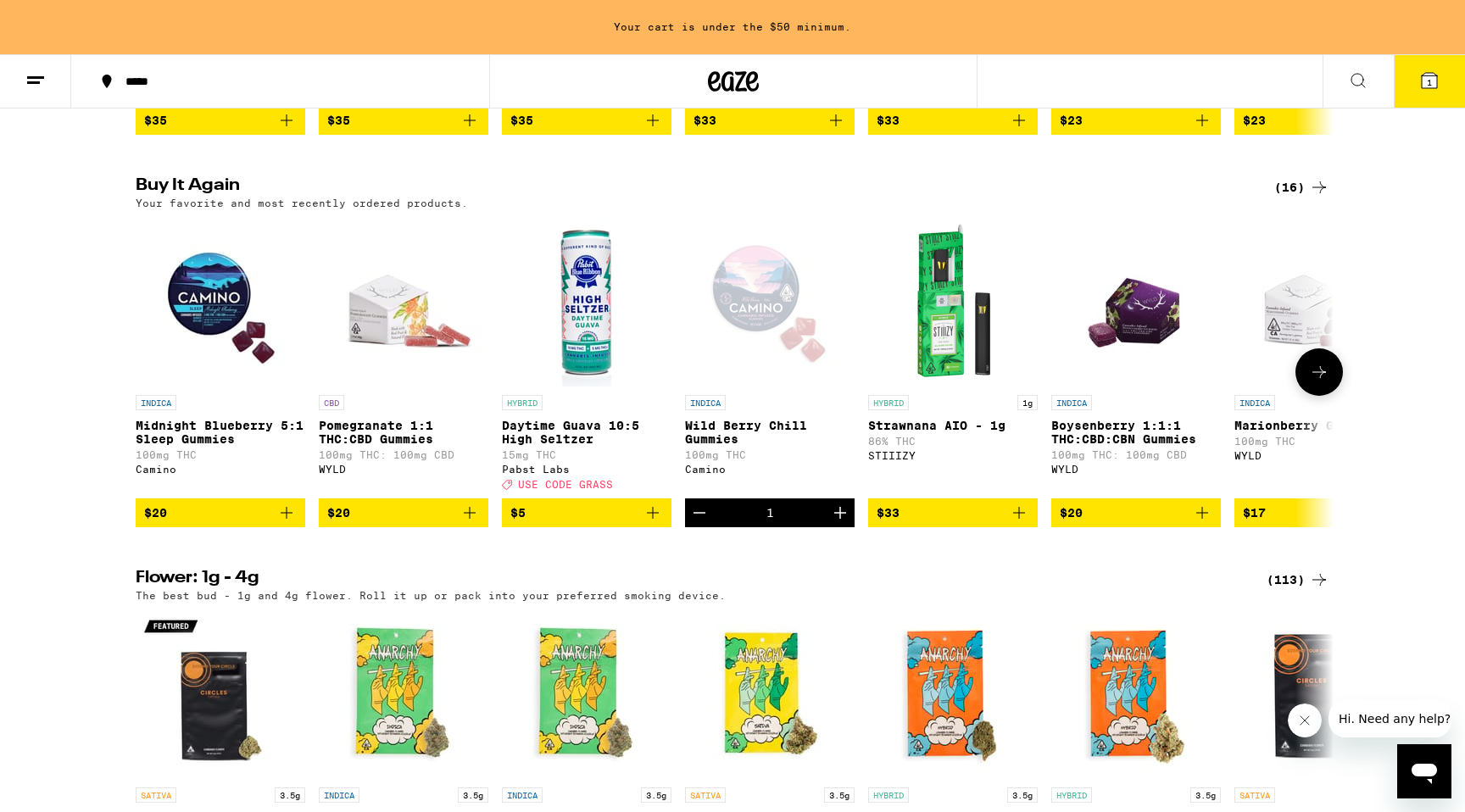
scroll to position [1633, 0]
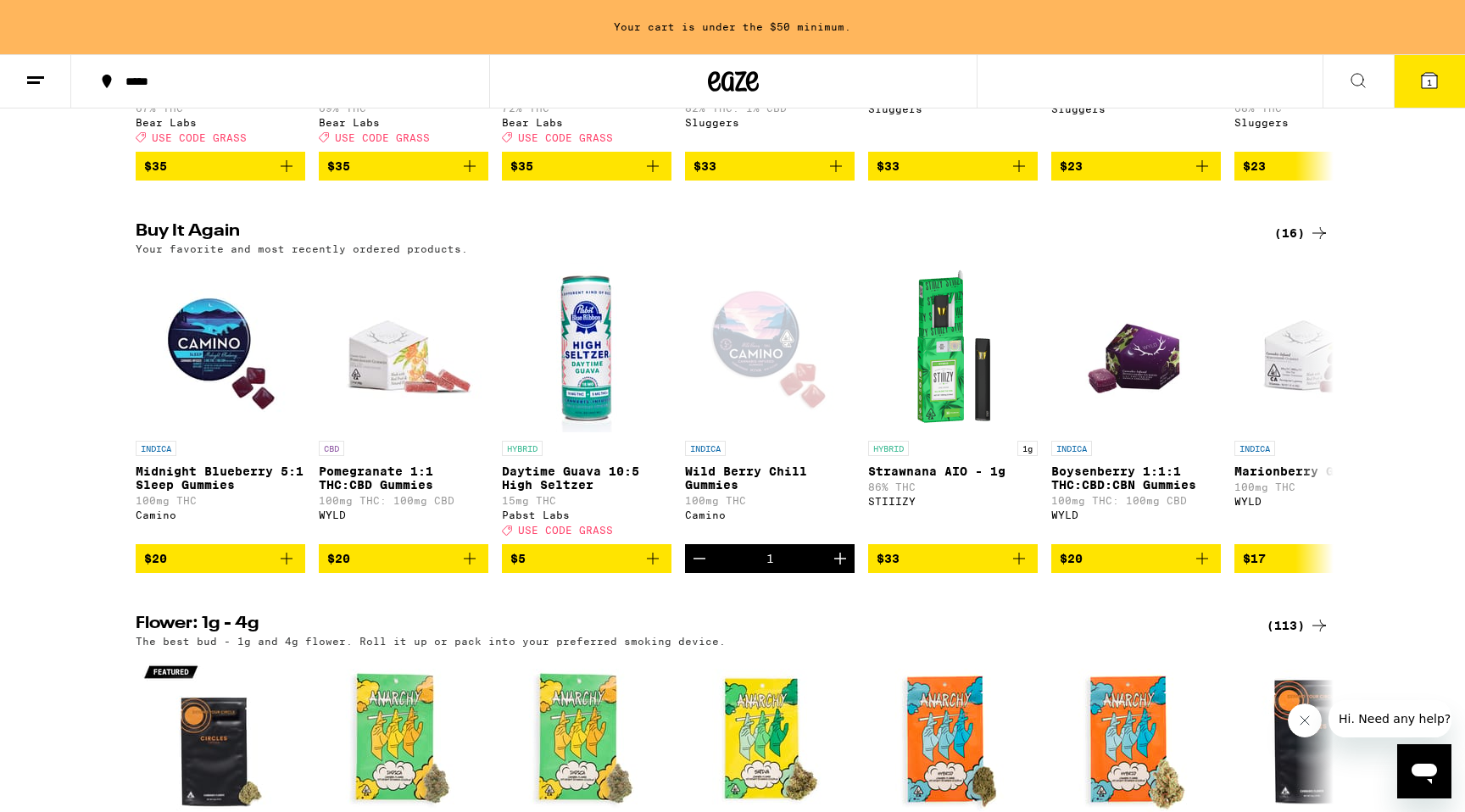
click at [39, 85] on icon at bounding box center [35, 80] width 21 height 21
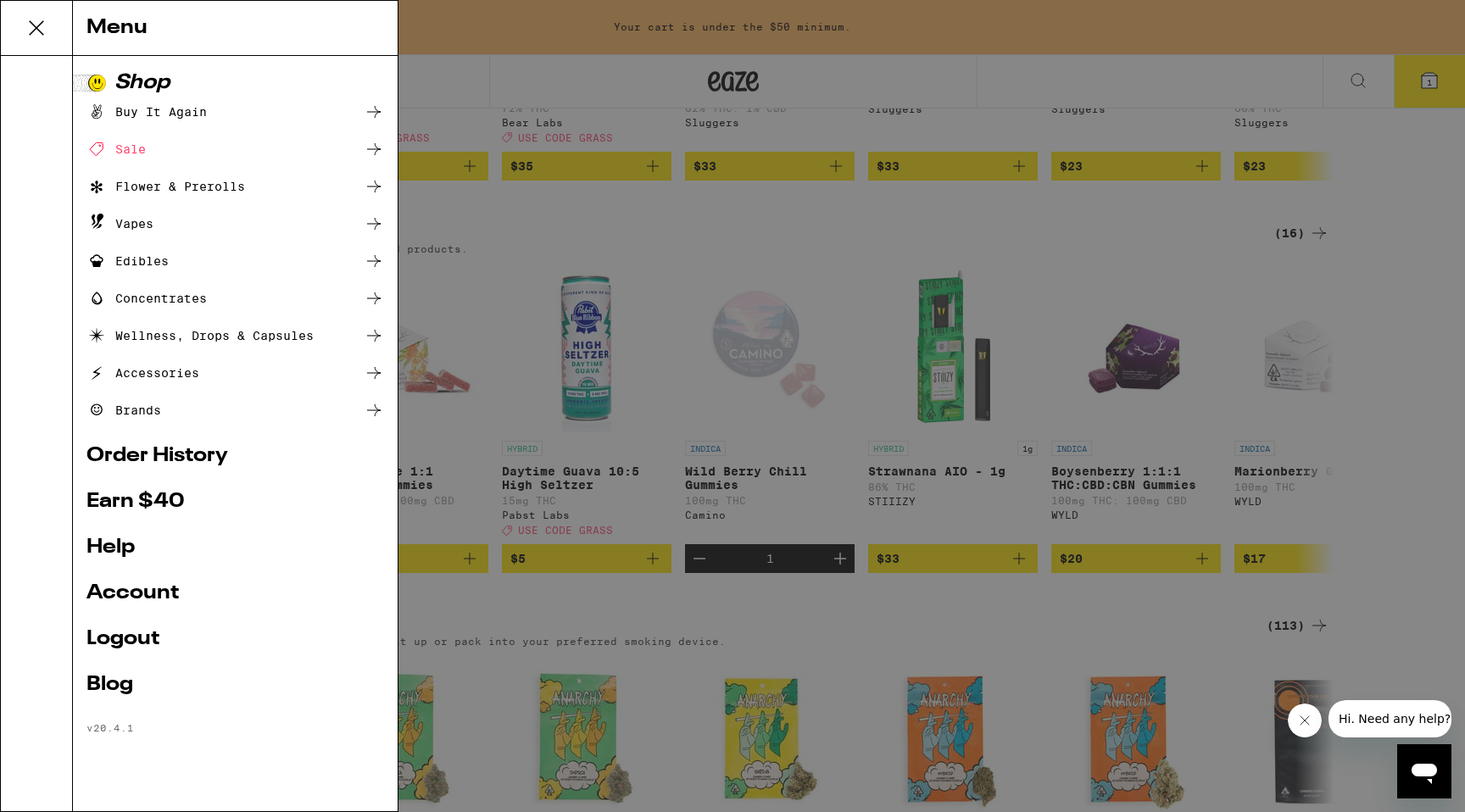
click at [136, 263] on div "Edibles" at bounding box center [127, 261] width 82 height 21
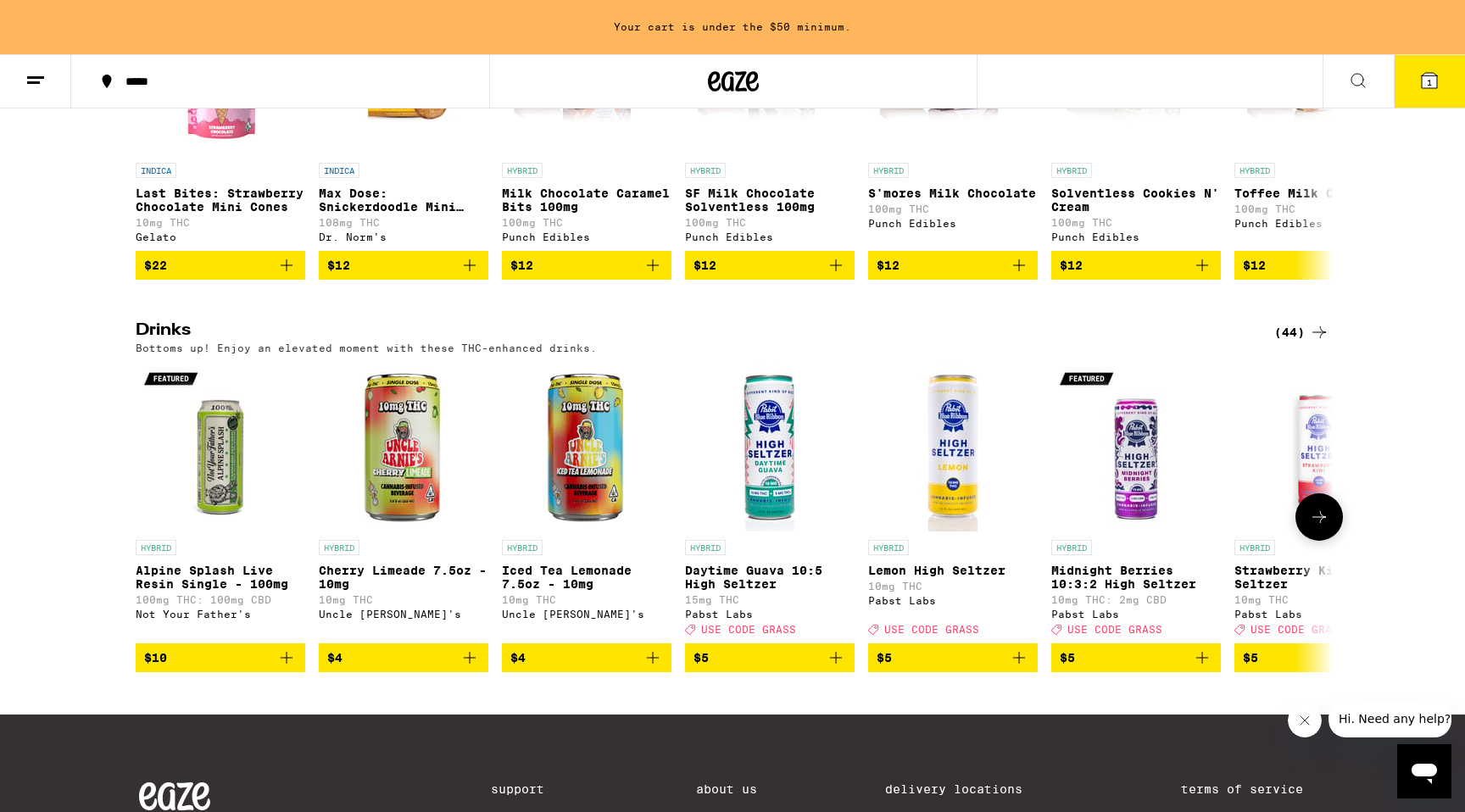
scroll to position [730, 0]
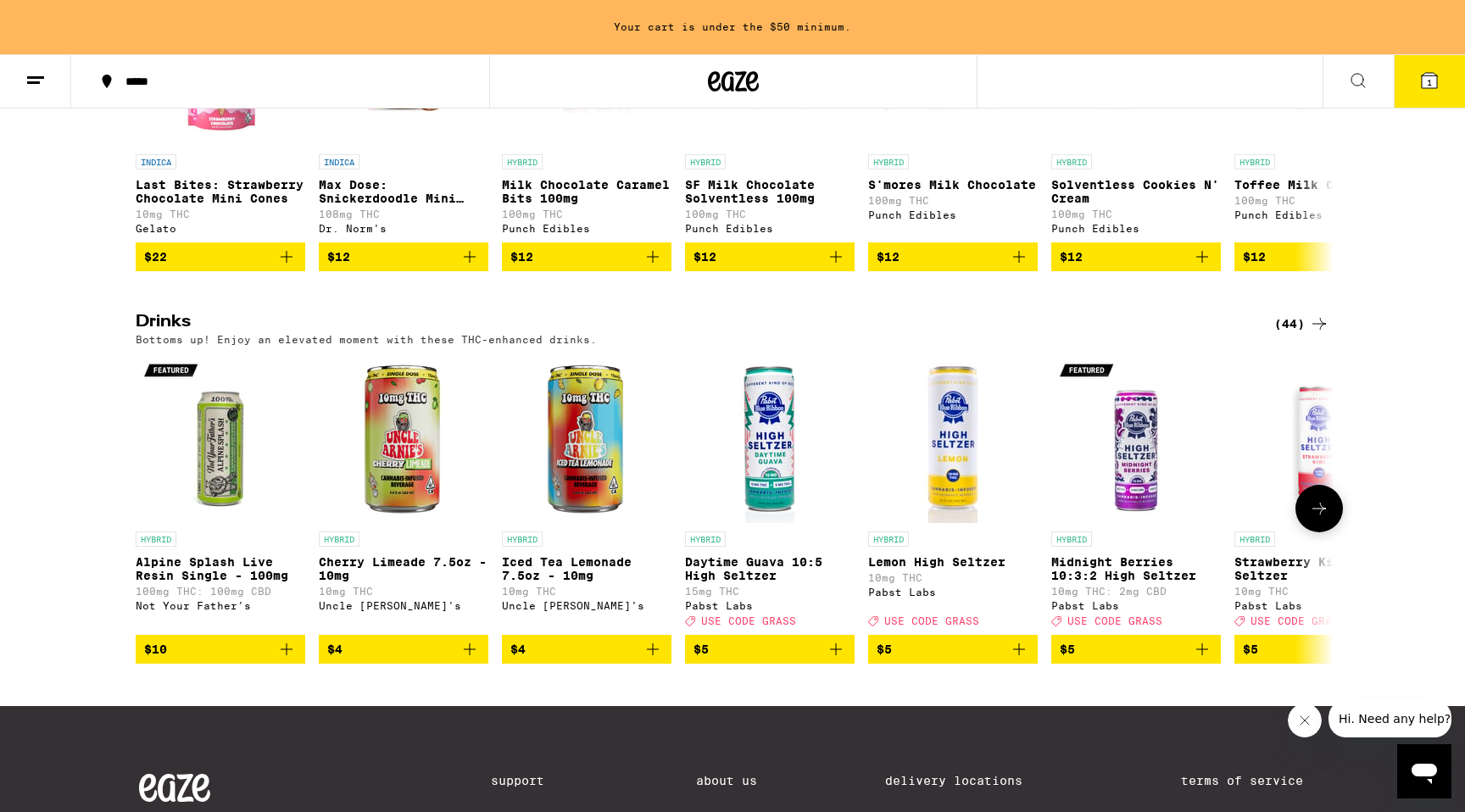
click at [833, 655] on icon "Add to bag" at bounding box center [836, 649] width 12 height 12
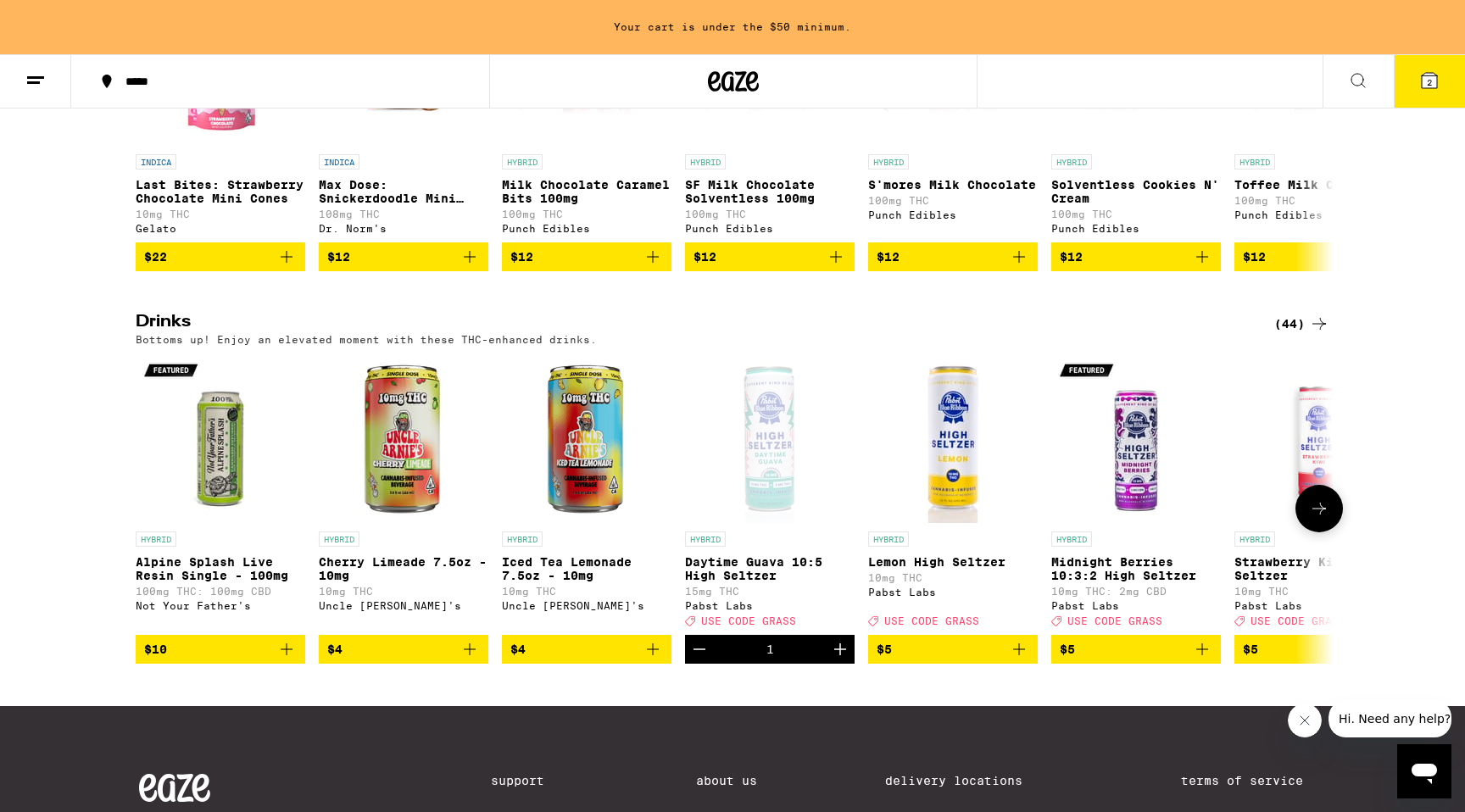
click at [833, 659] on icon "Increment" at bounding box center [840, 649] width 21 height 21
click at [696, 659] on icon "Decrement" at bounding box center [699, 649] width 21 height 21
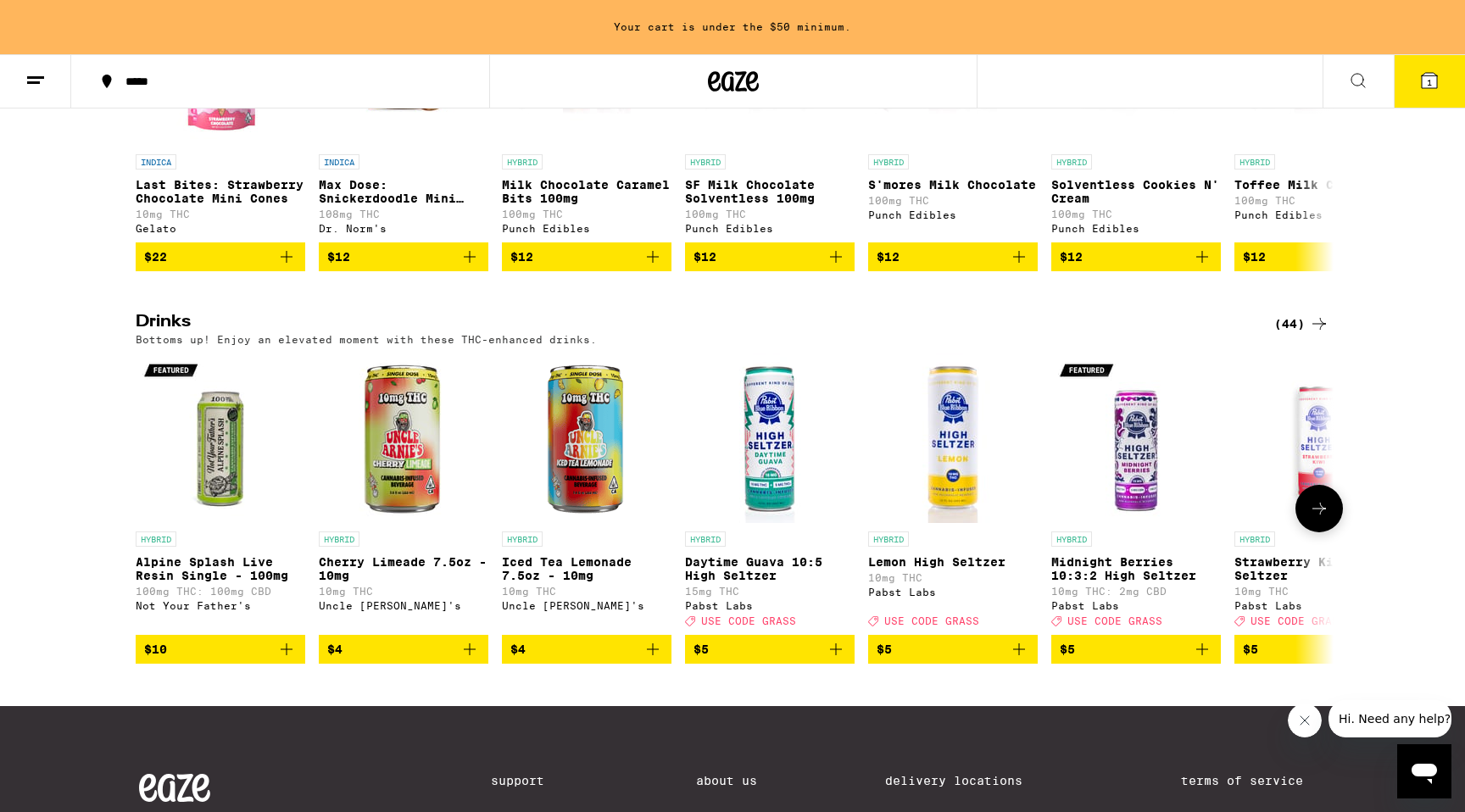
click at [830, 659] on icon "Add to bag" at bounding box center [836, 649] width 21 height 21
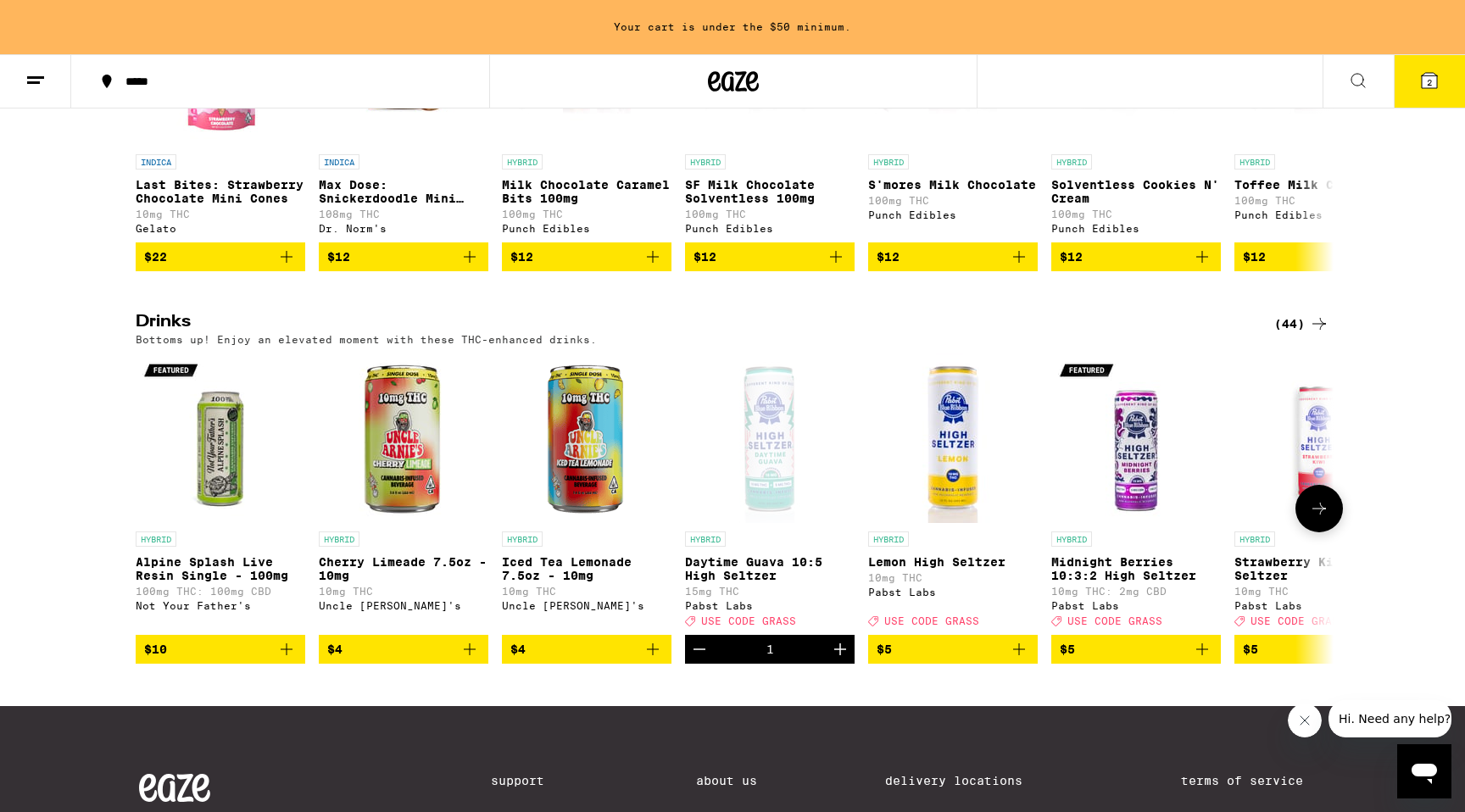
click at [1315, 518] on icon at bounding box center [1319, 508] width 21 height 21
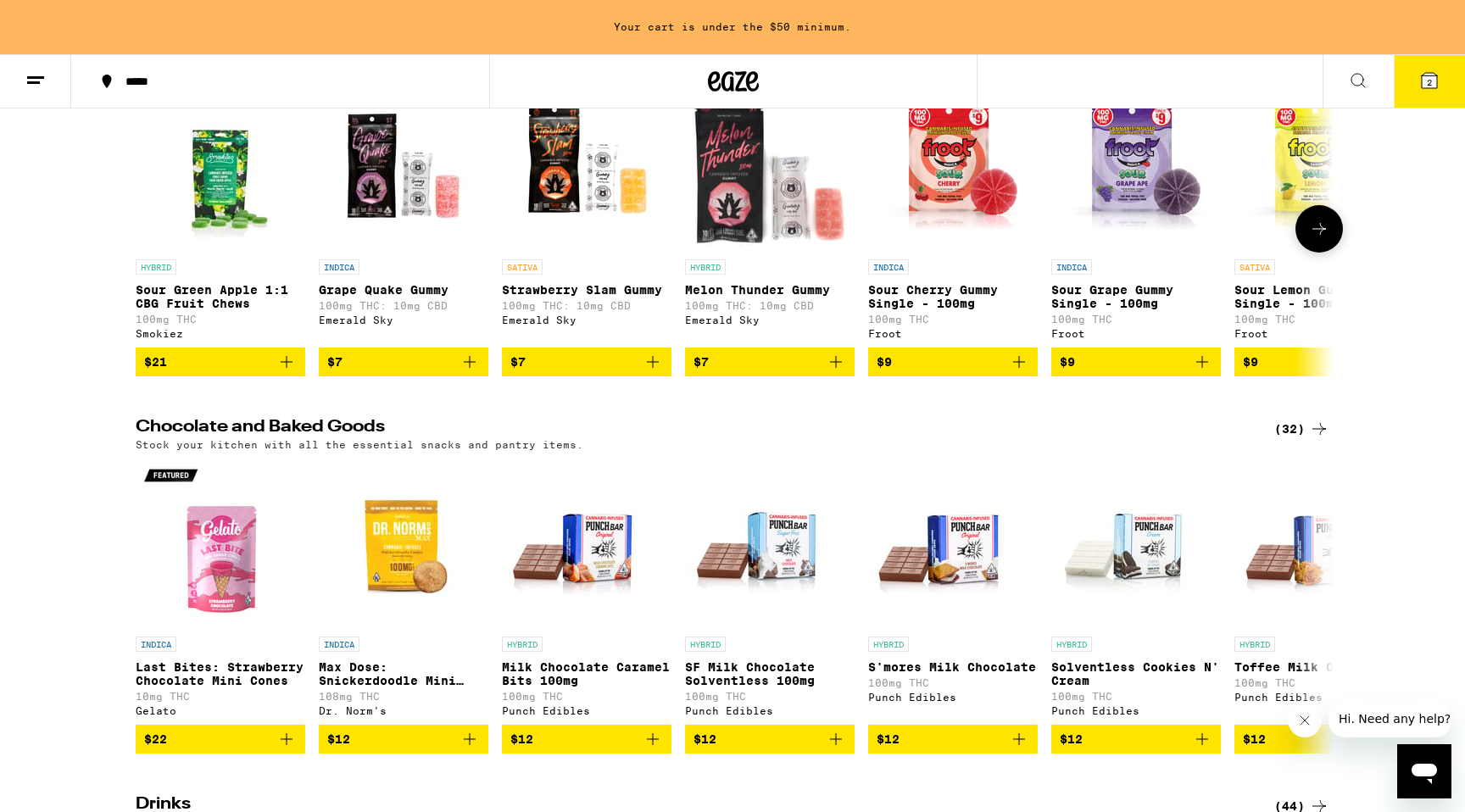
scroll to position [935, 0]
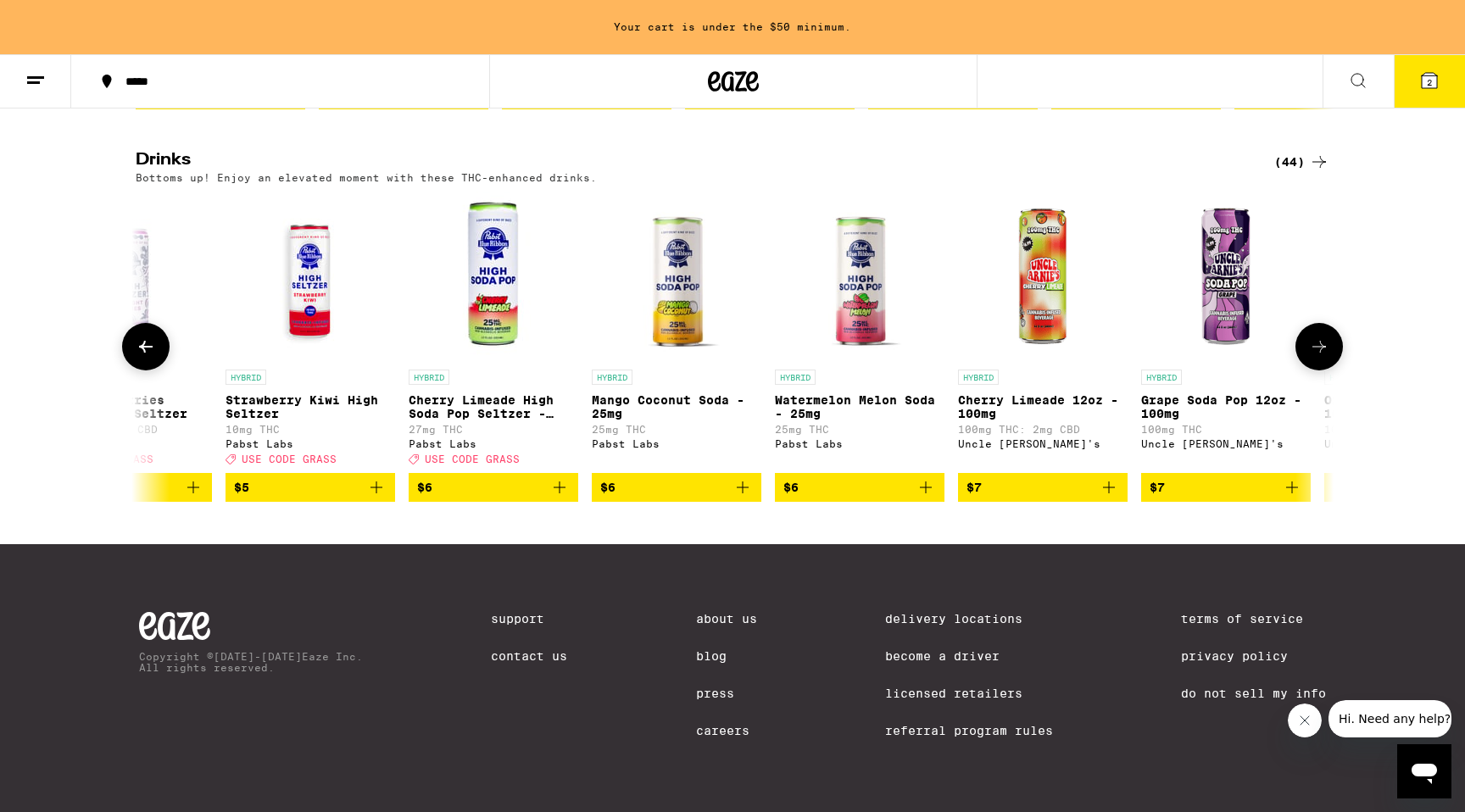
click at [153, 343] on button at bounding box center [146, 347] width 47 height 47
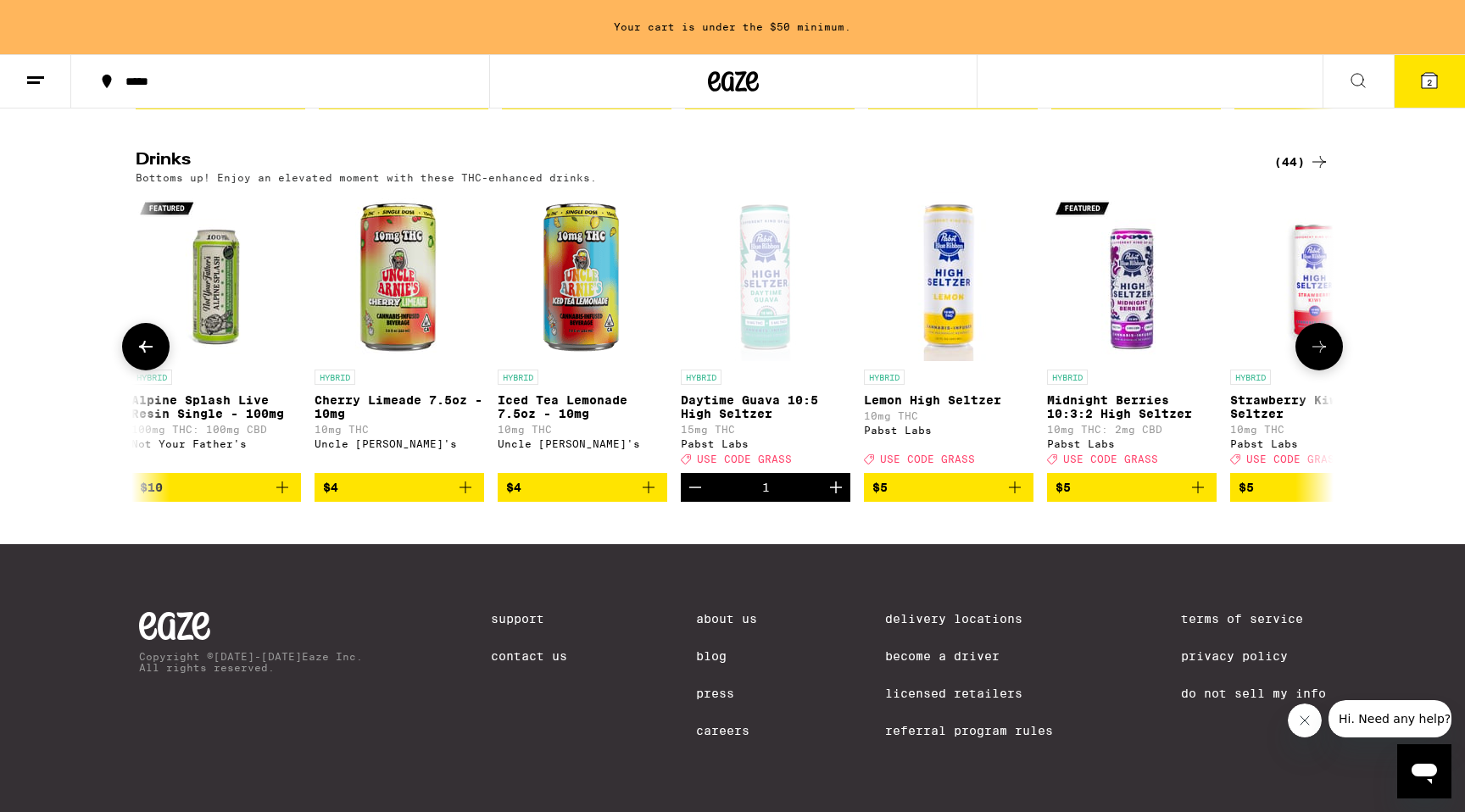
scroll to position [0, 0]
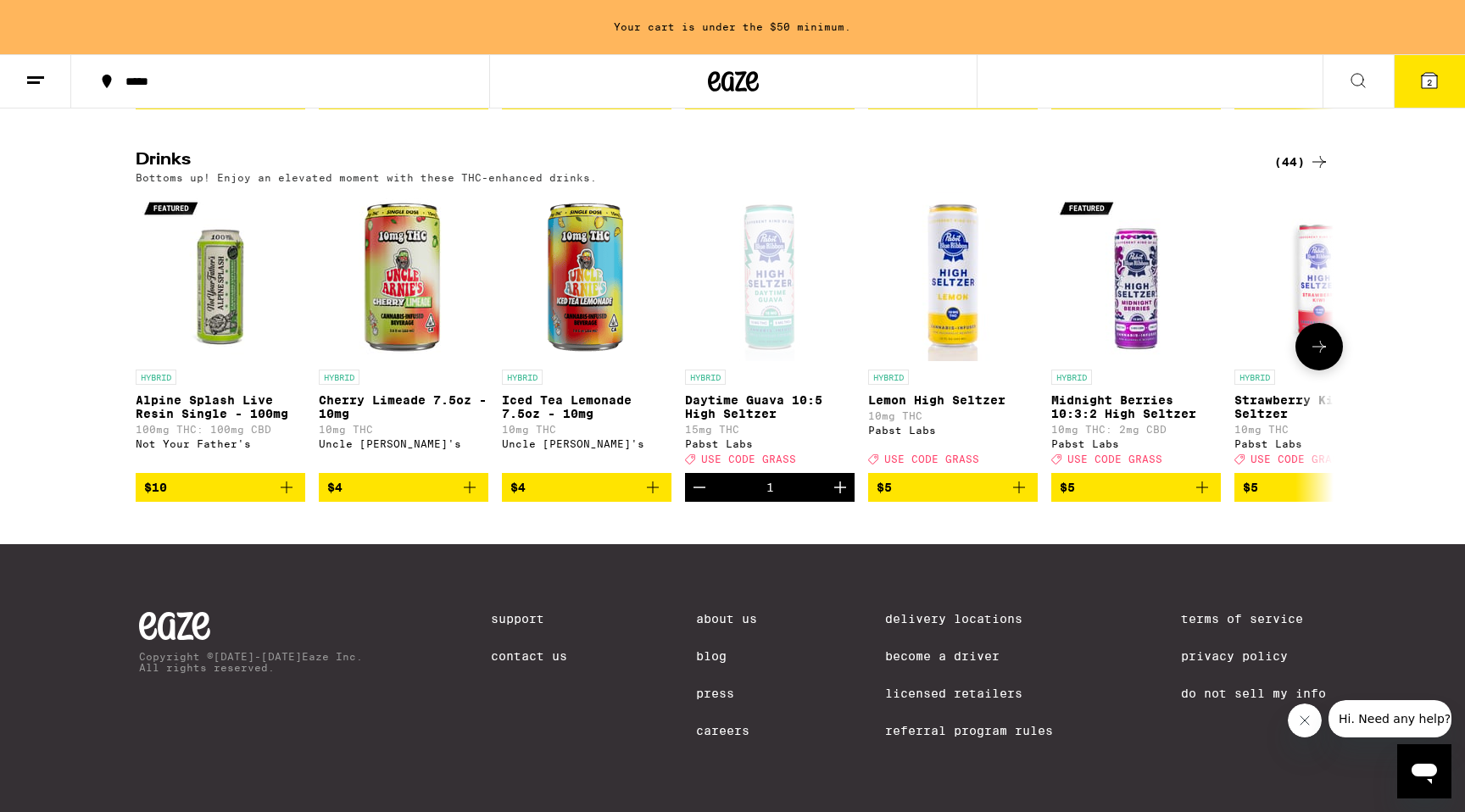
click at [844, 486] on icon "Increment" at bounding box center [840, 487] width 21 height 21
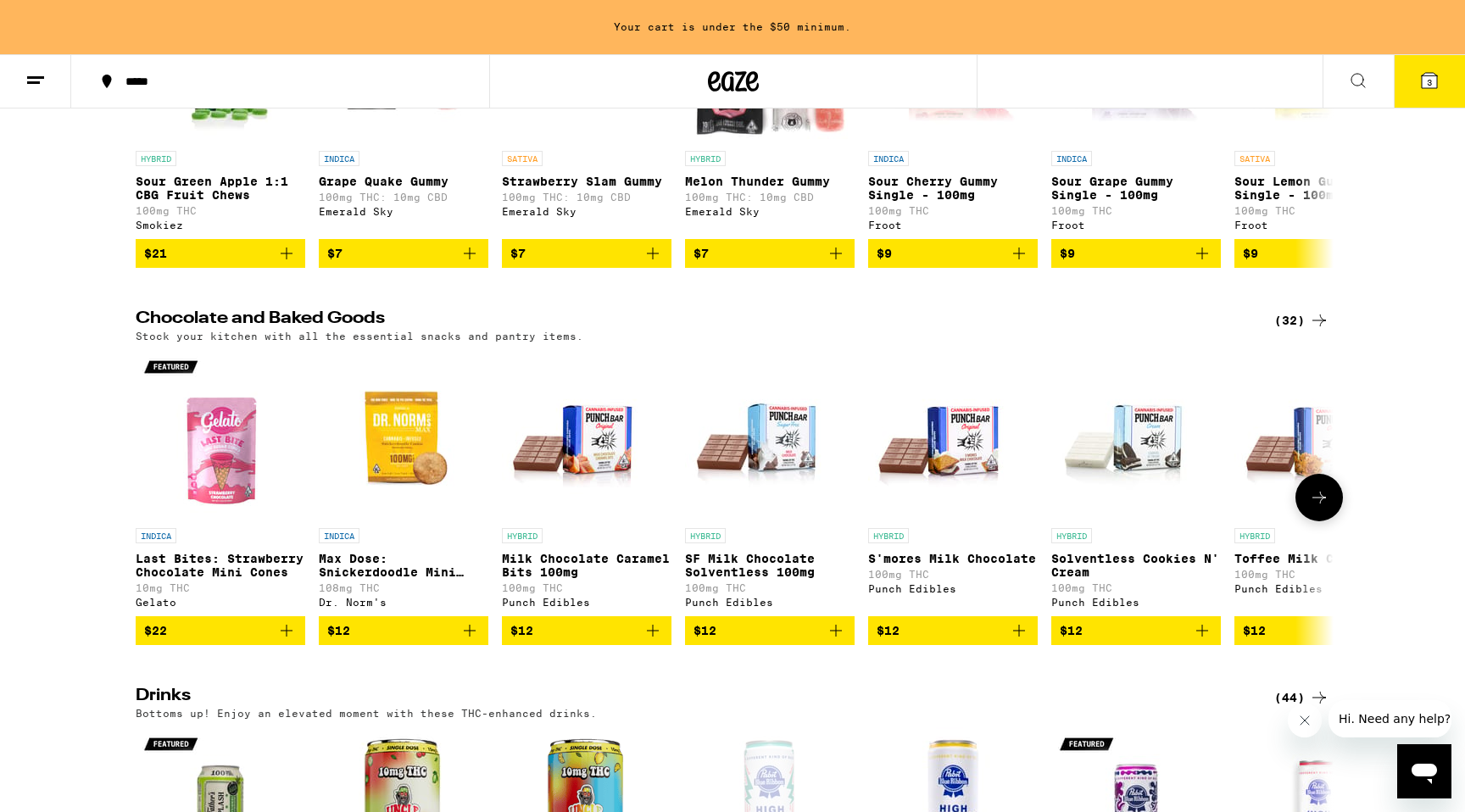
scroll to position [344, 0]
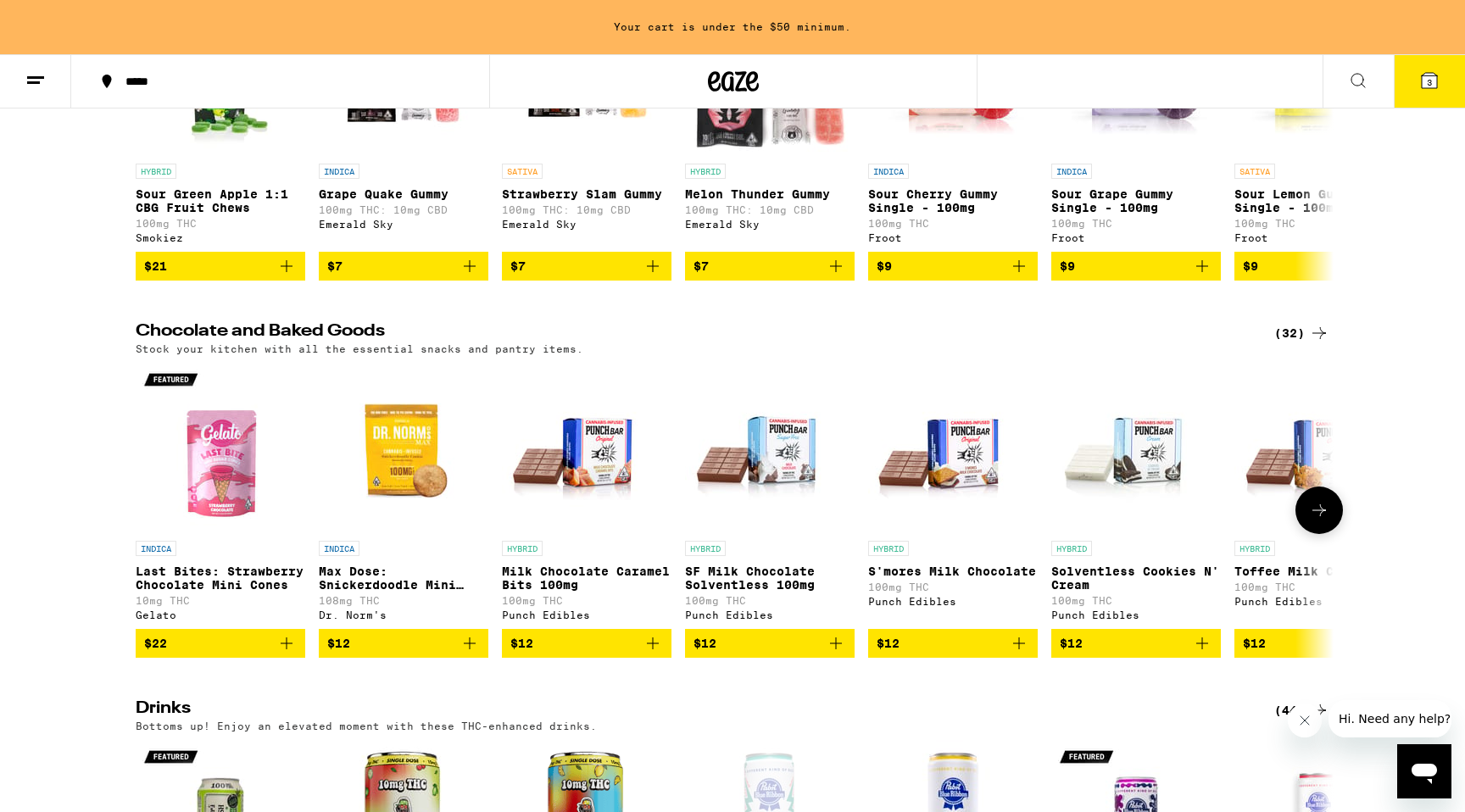
click at [1330, 527] on button at bounding box center [1319, 510] width 47 height 47
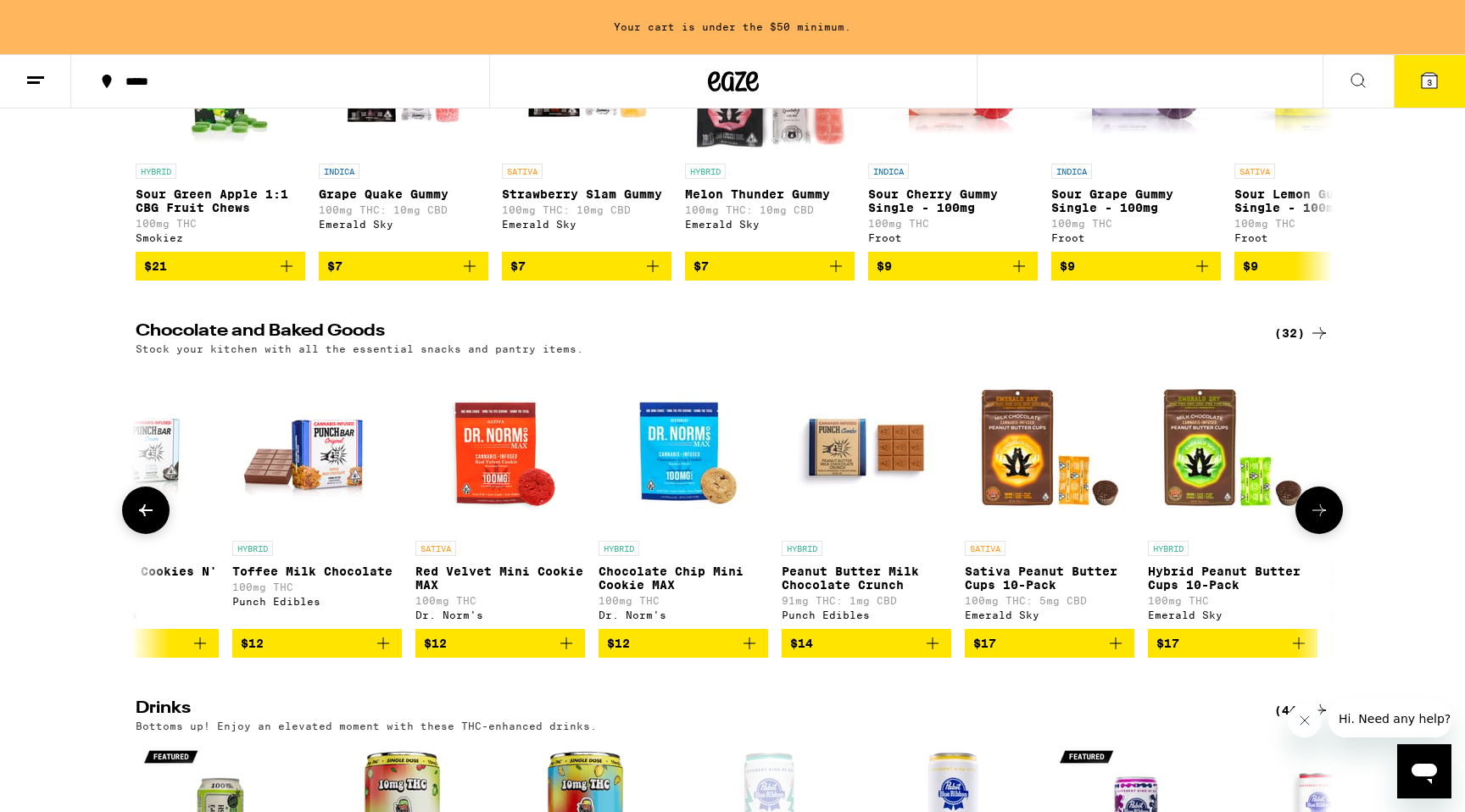
scroll to position [0, 1010]
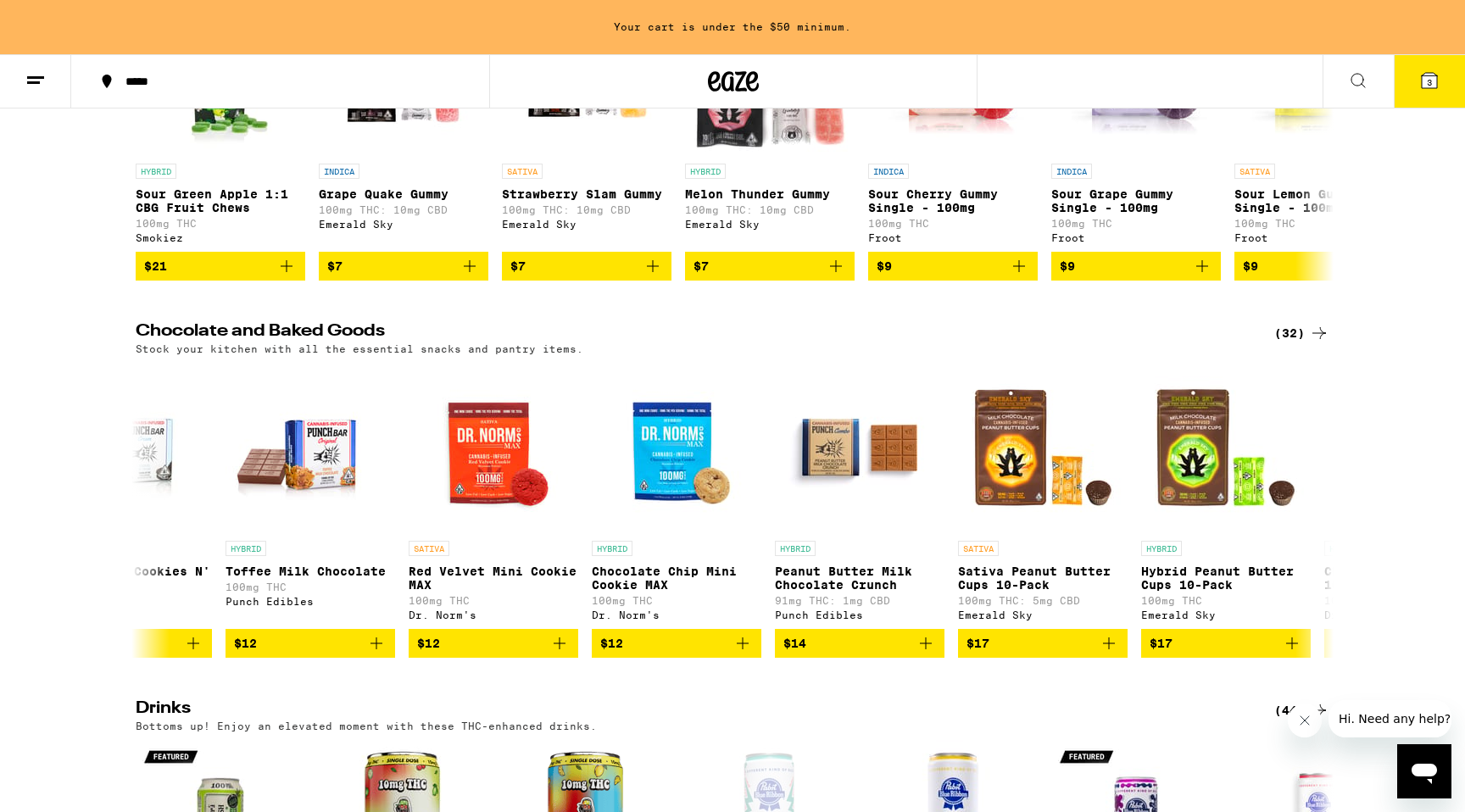
click at [1294, 343] on div "(32)" at bounding box center [1302, 333] width 55 height 21
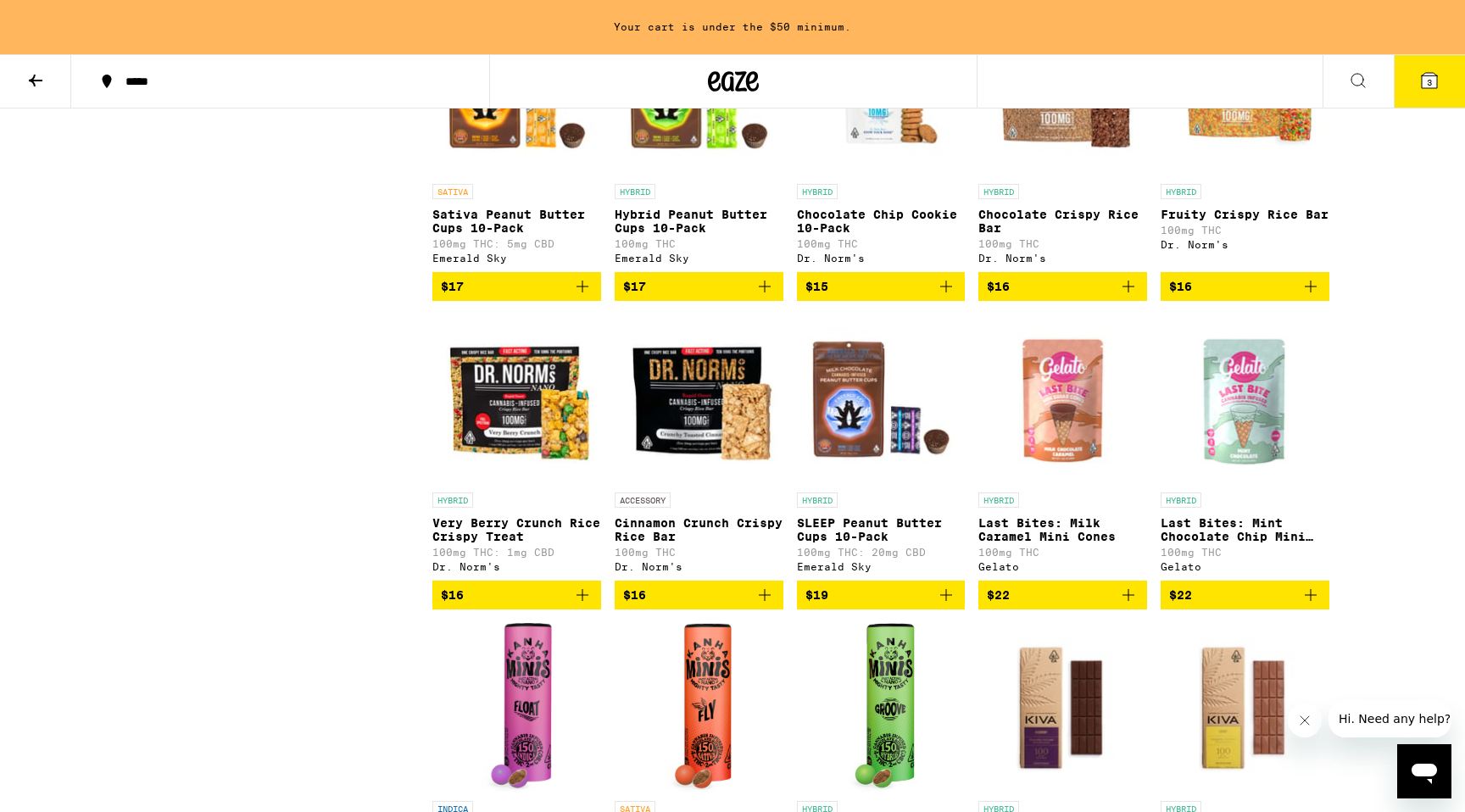
scroll to position [907, 0]
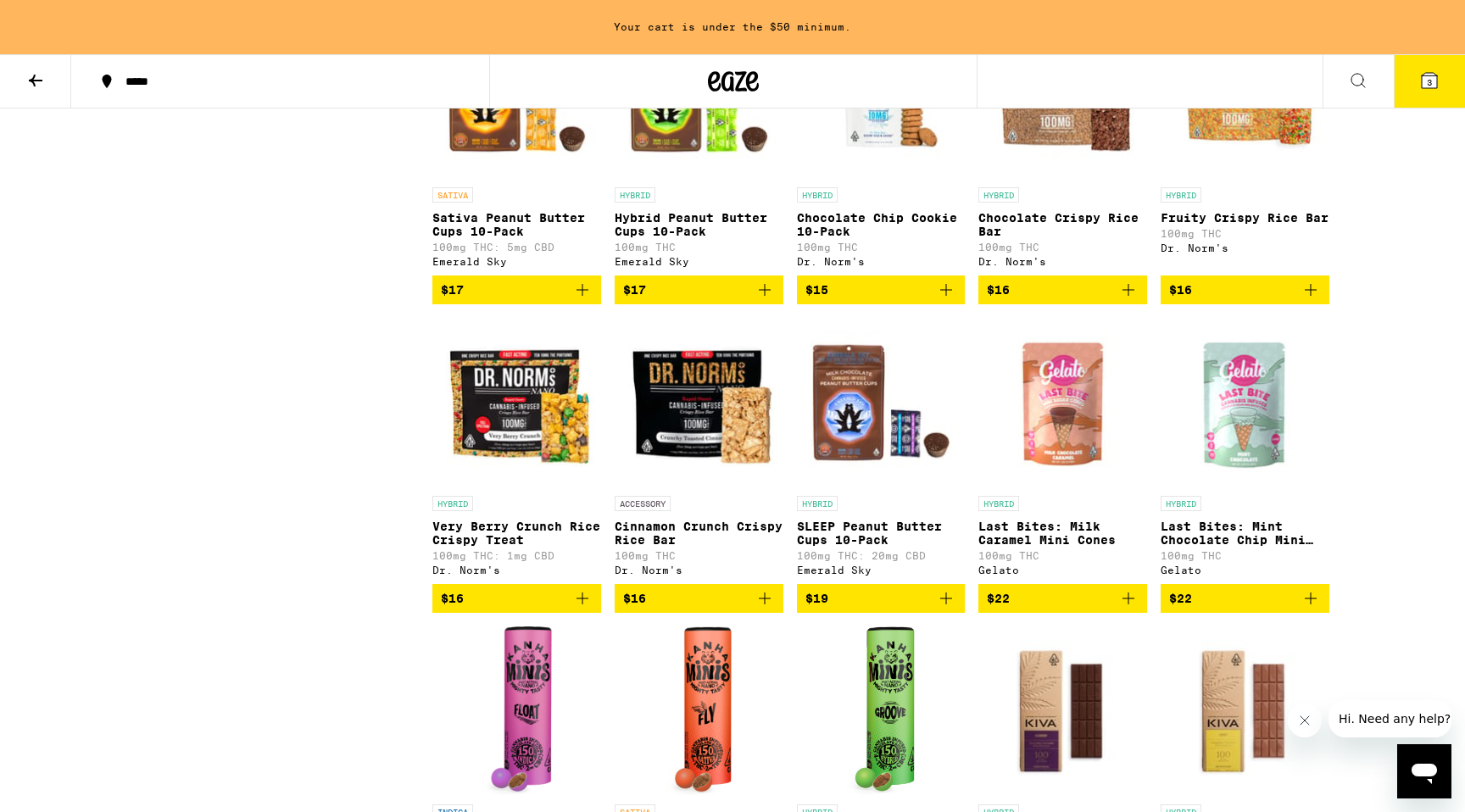
click at [679, 547] on p "Cinnamon Crunch Crispy Rice Bar" at bounding box center [699, 533] width 169 height 28
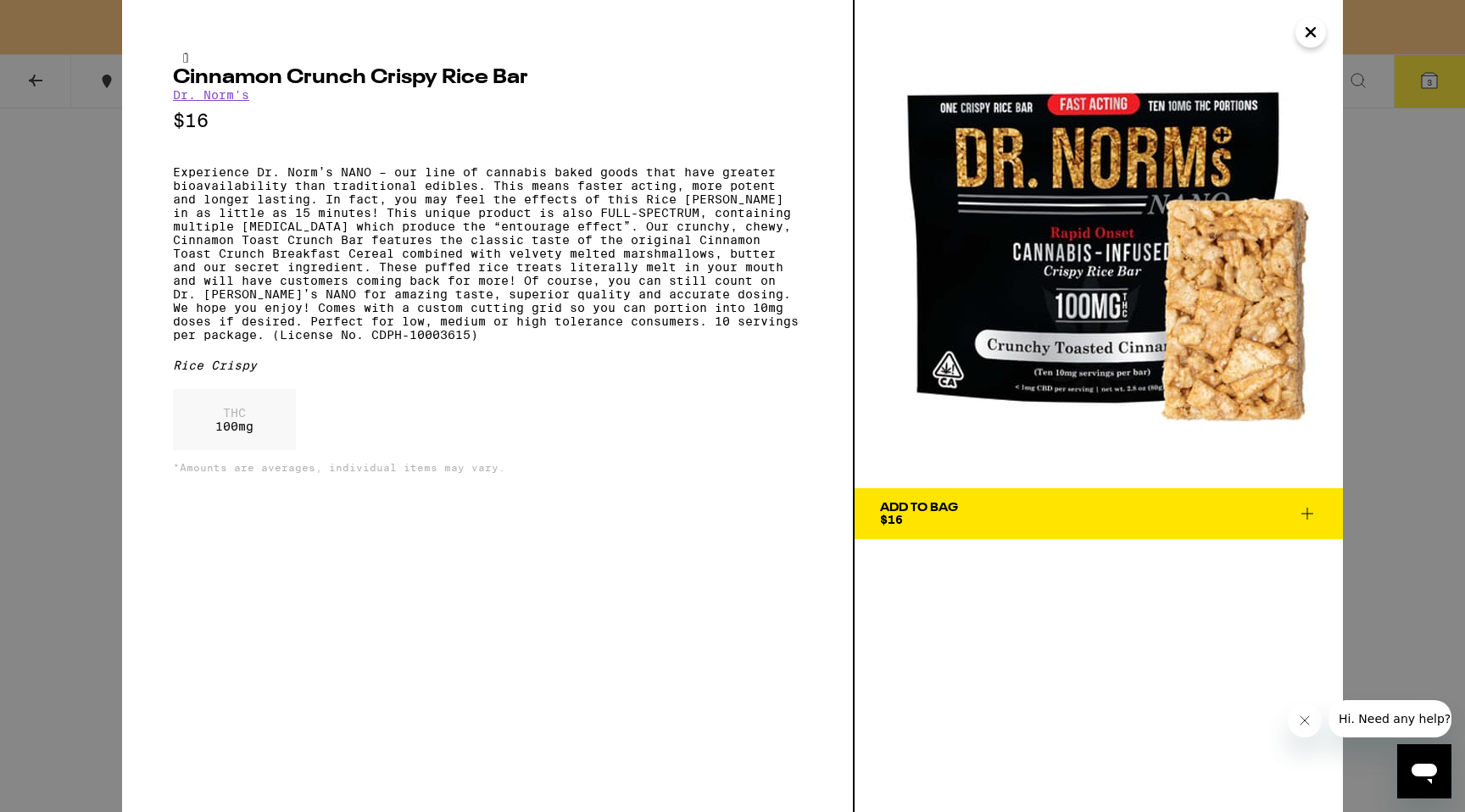
click at [1311, 37] on icon "Close" at bounding box center [1311, 33] width 21 height 26
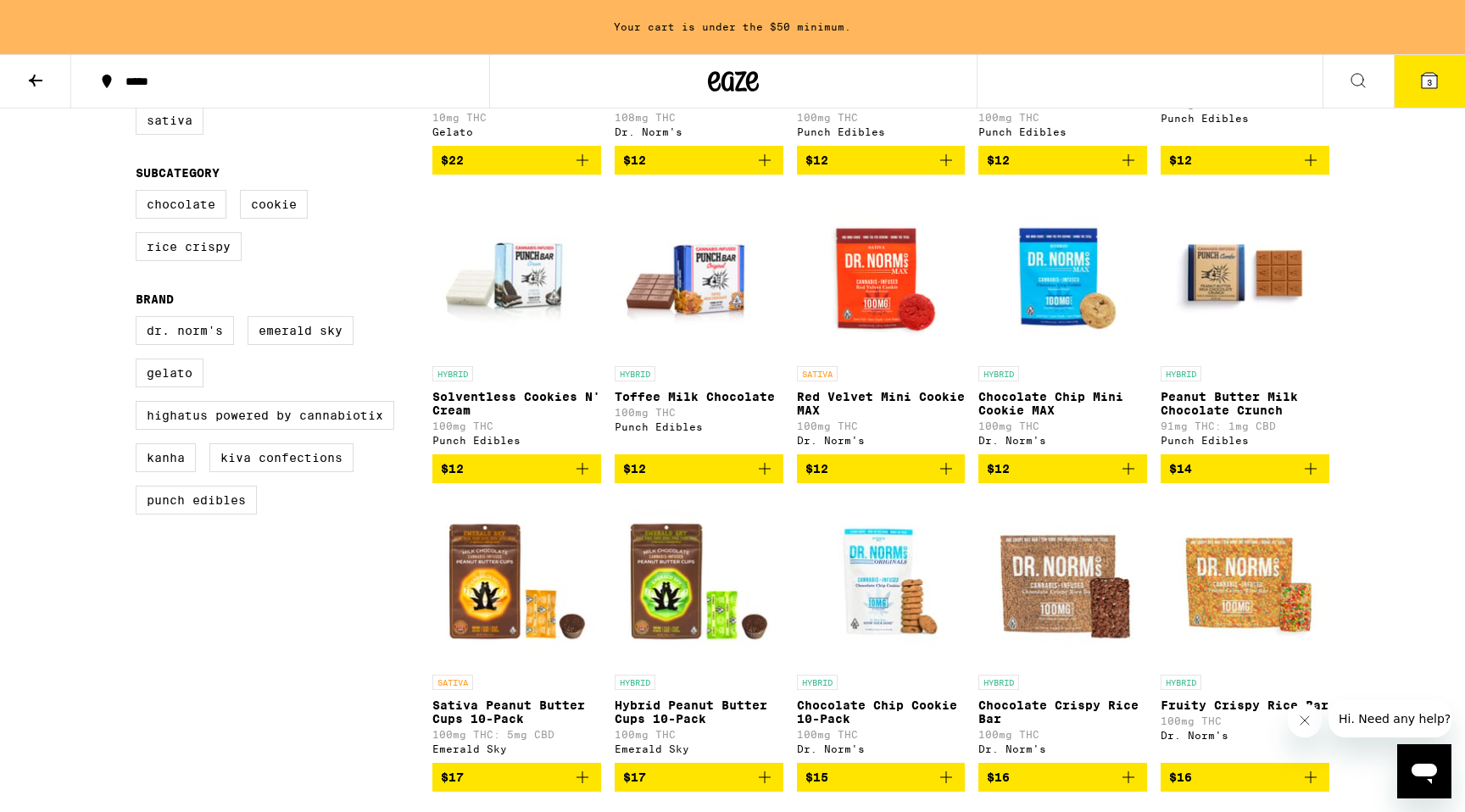
scroll to position [413, 0]
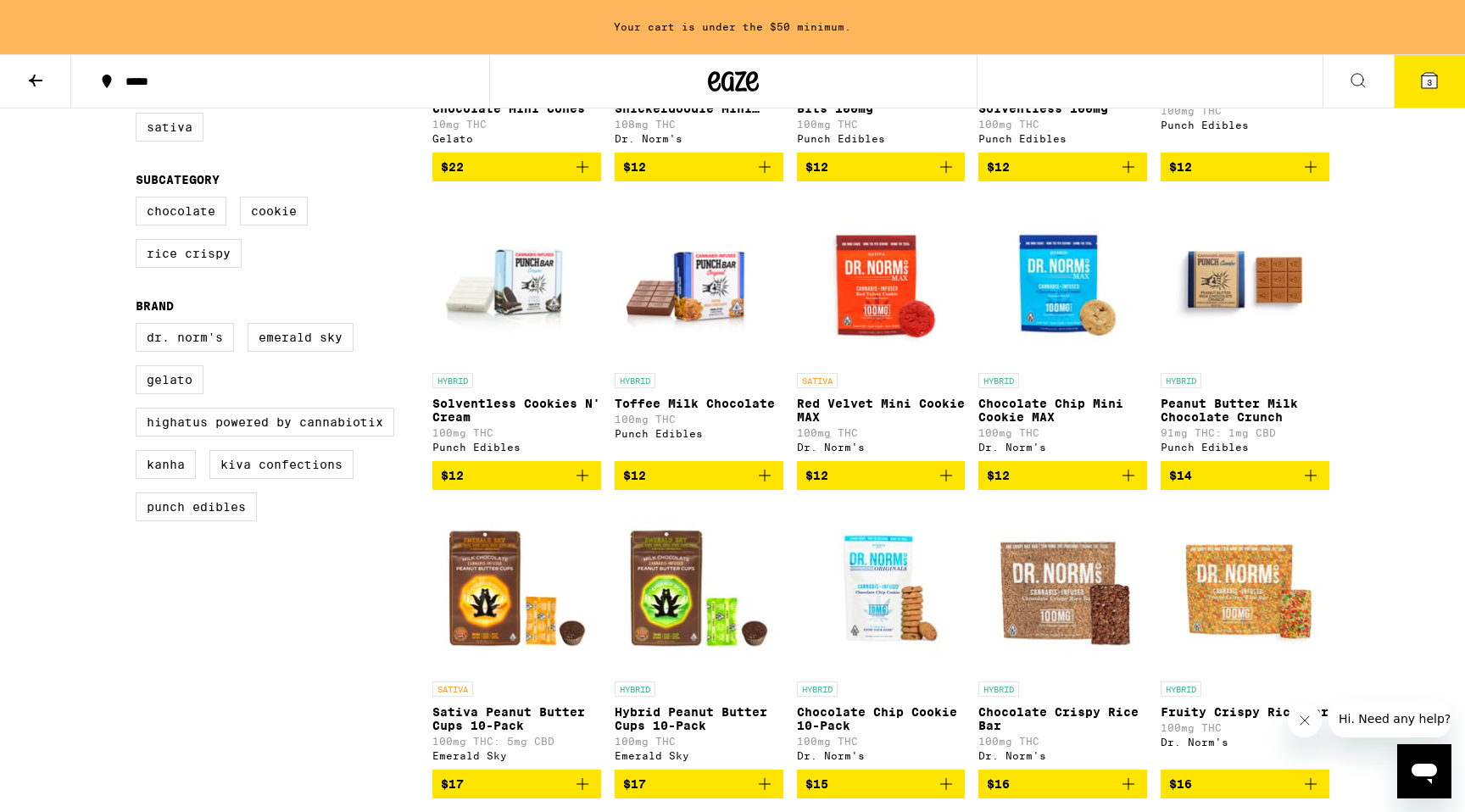
click at [815, 414] on p "Red Velvet Mini Cookie MAX" at bounding box center [881, 411] width 169 height 28
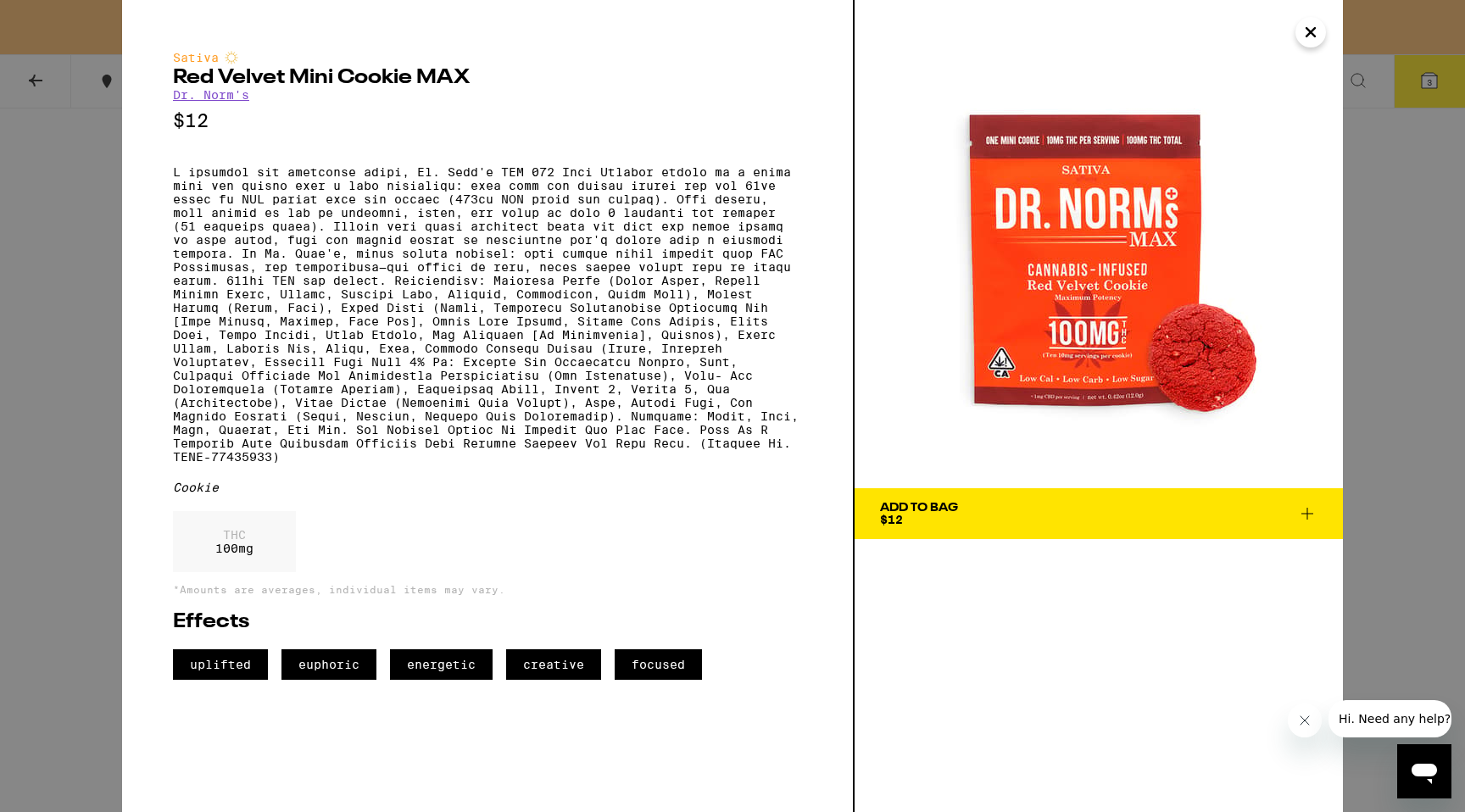
click at [1314, 40] on icon "Close" at bounding box center [1311, 33] width 21 height 26
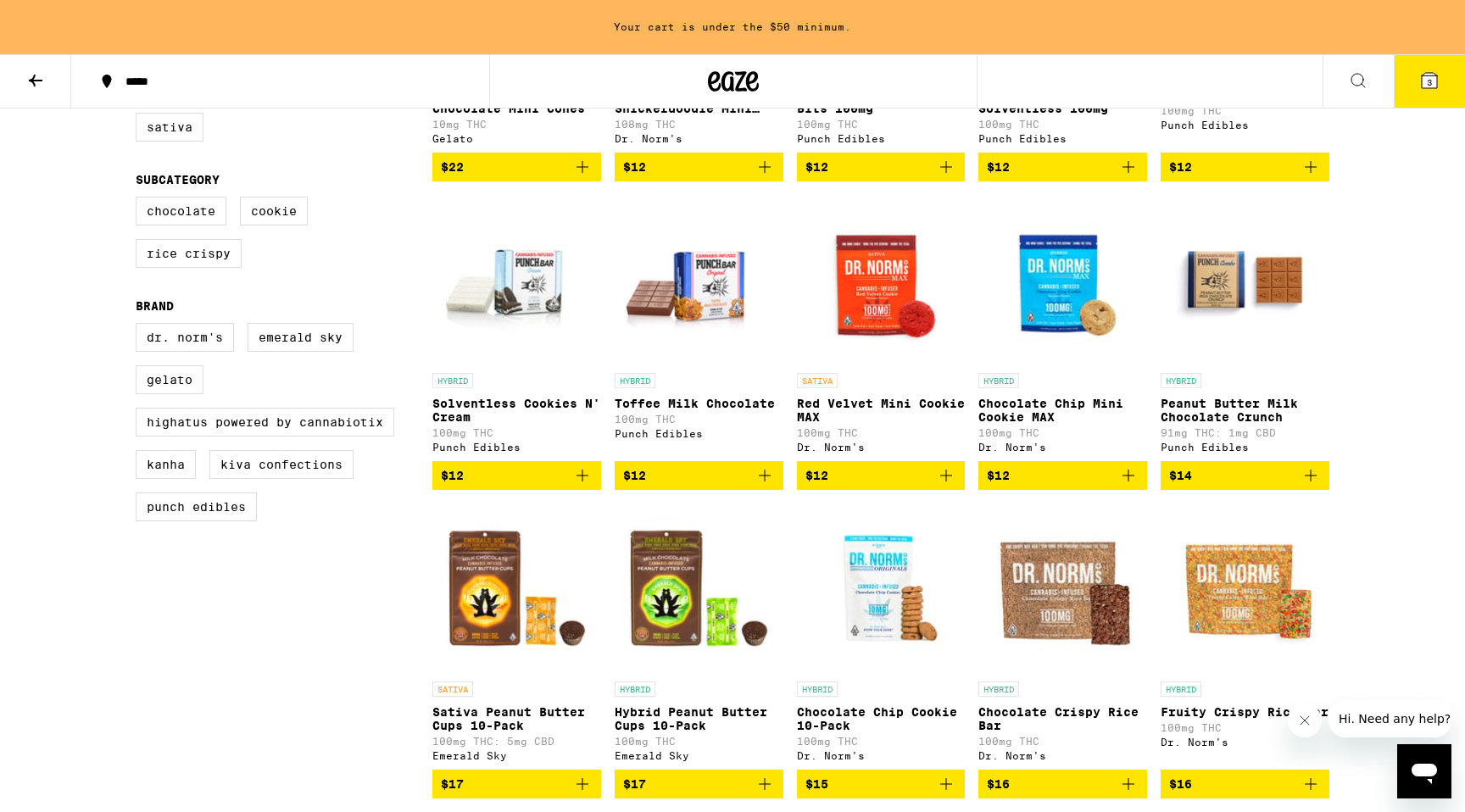
click at [860, 424] on p "Red Velvet Mini Cookie MAX" at bounding box center [881, 411] width 169 height 28
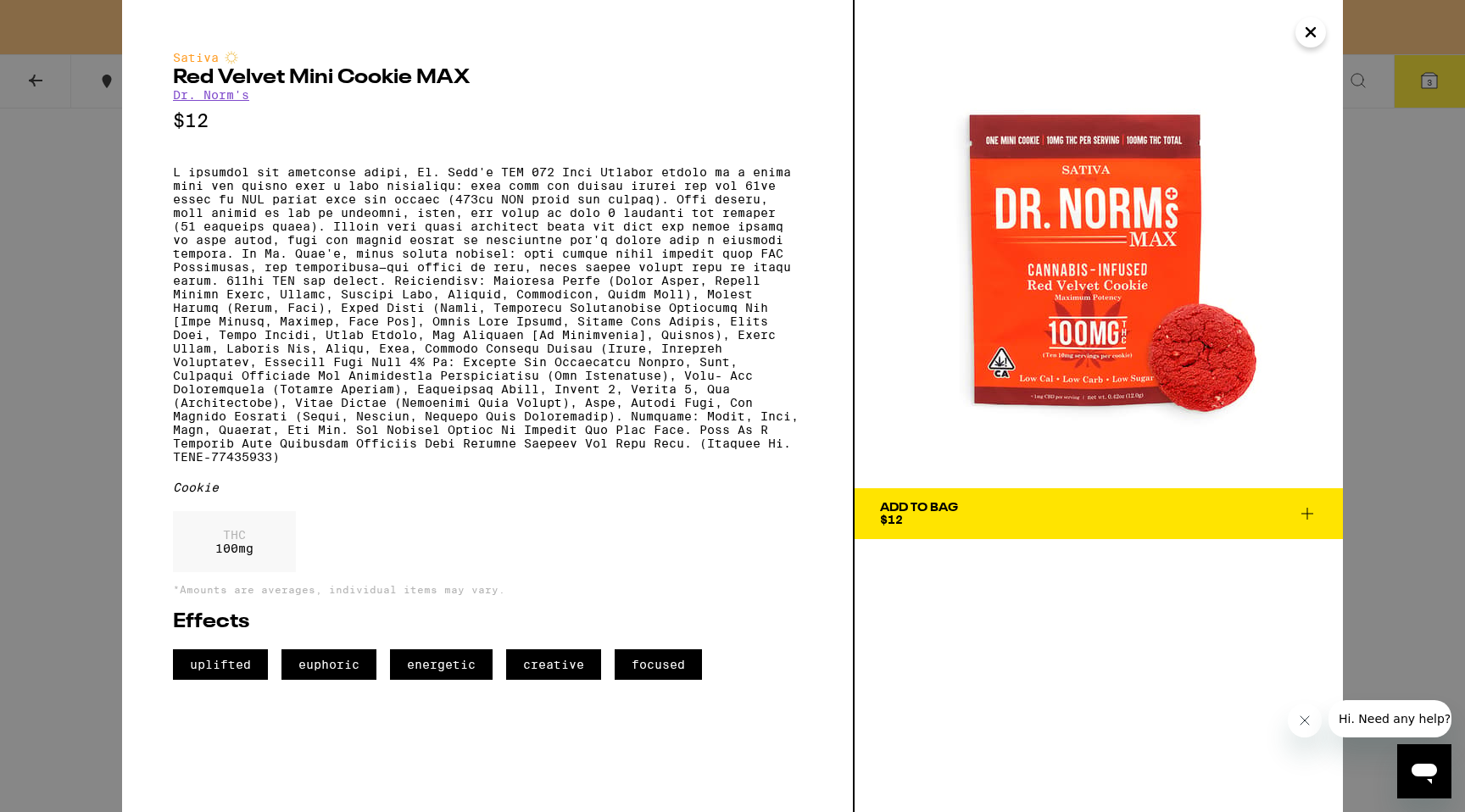
click at [1322, 31] on button "Close" at bounding box center [1310, 32] width 31 height 31
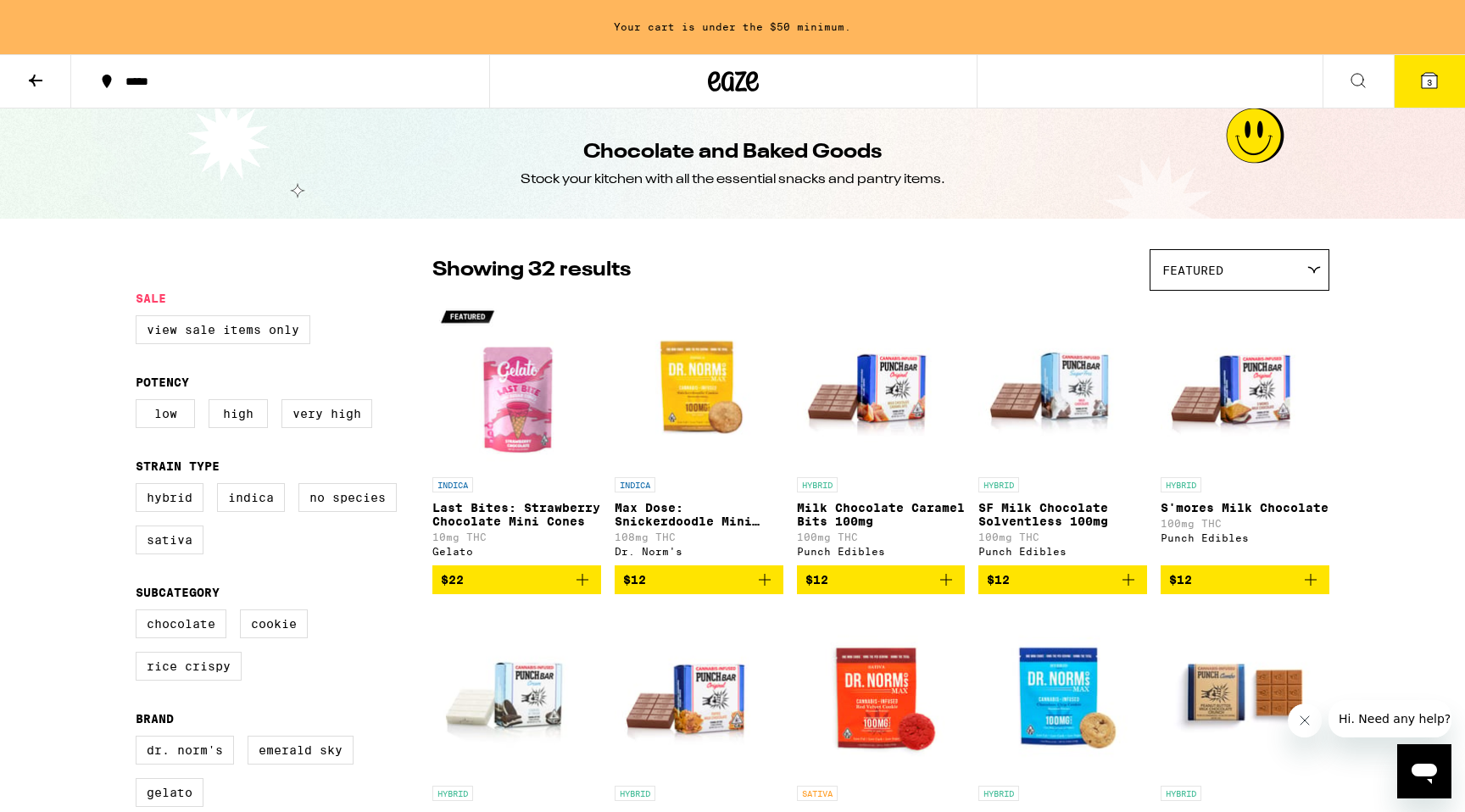
click at [741, 73] on icon at bounding box center [734, 81] width 26 height 21
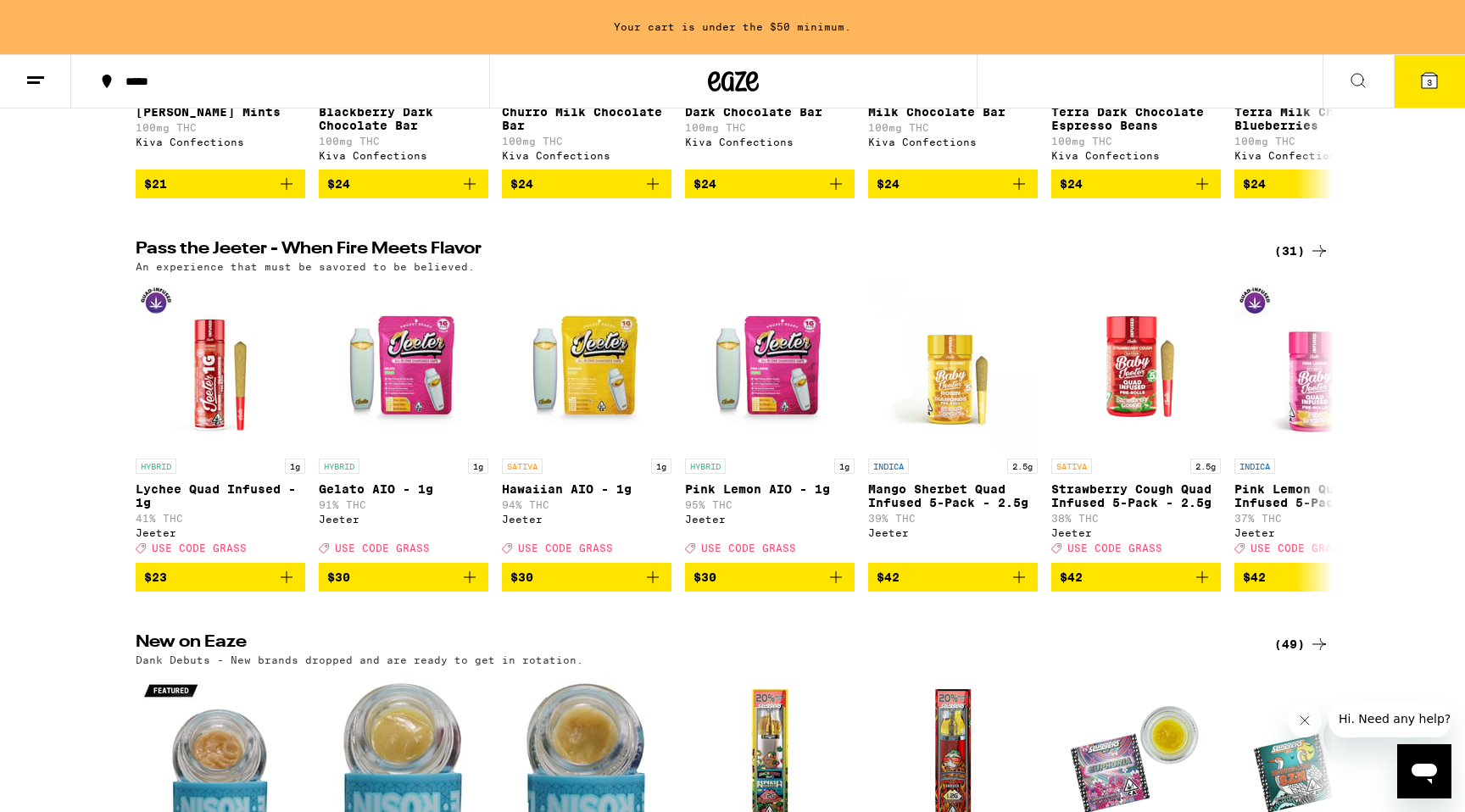
scroll to position [825, 0]
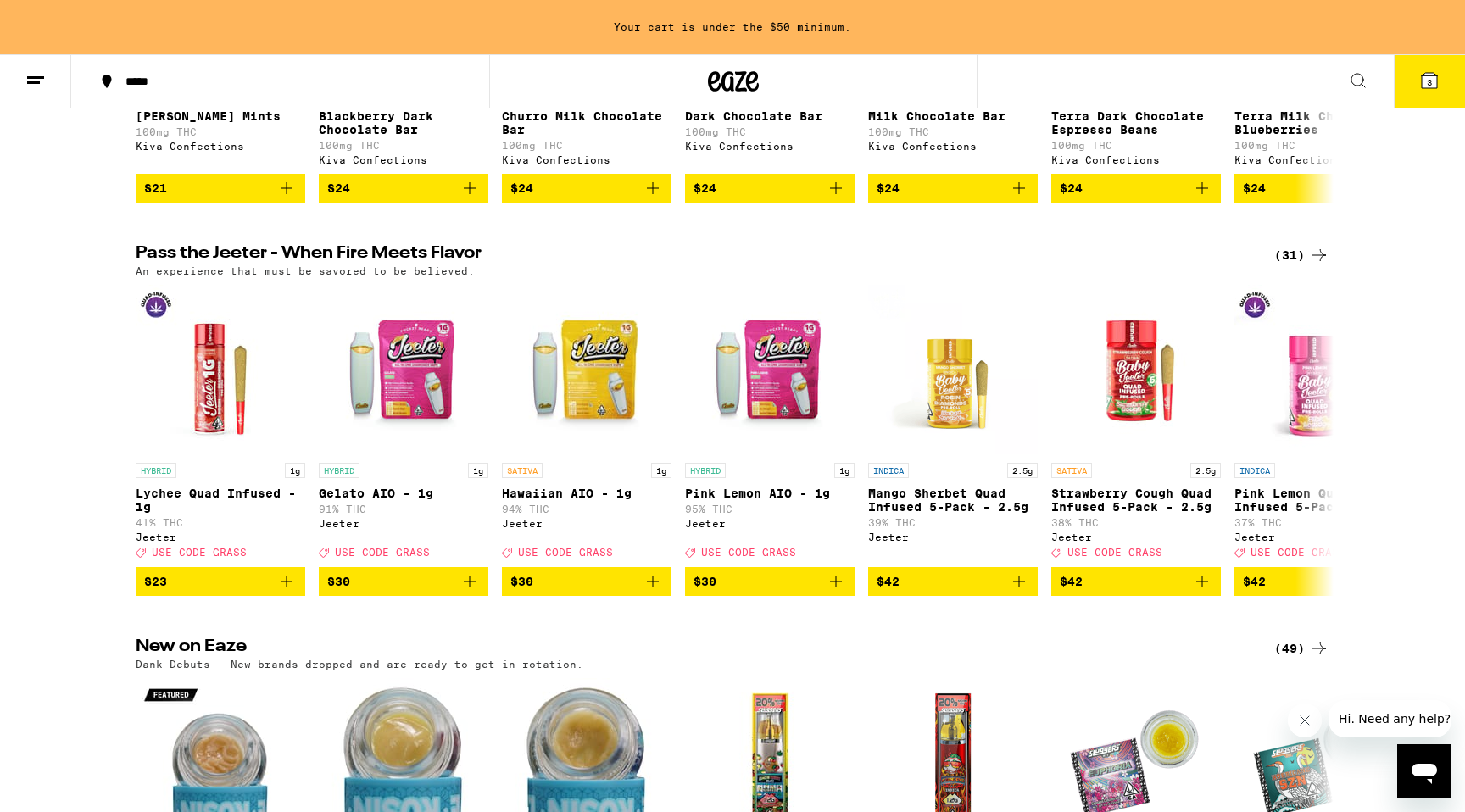
click at [1294, 265] on div "(31)" at bounding box center [1302, 255] width 55 height 21
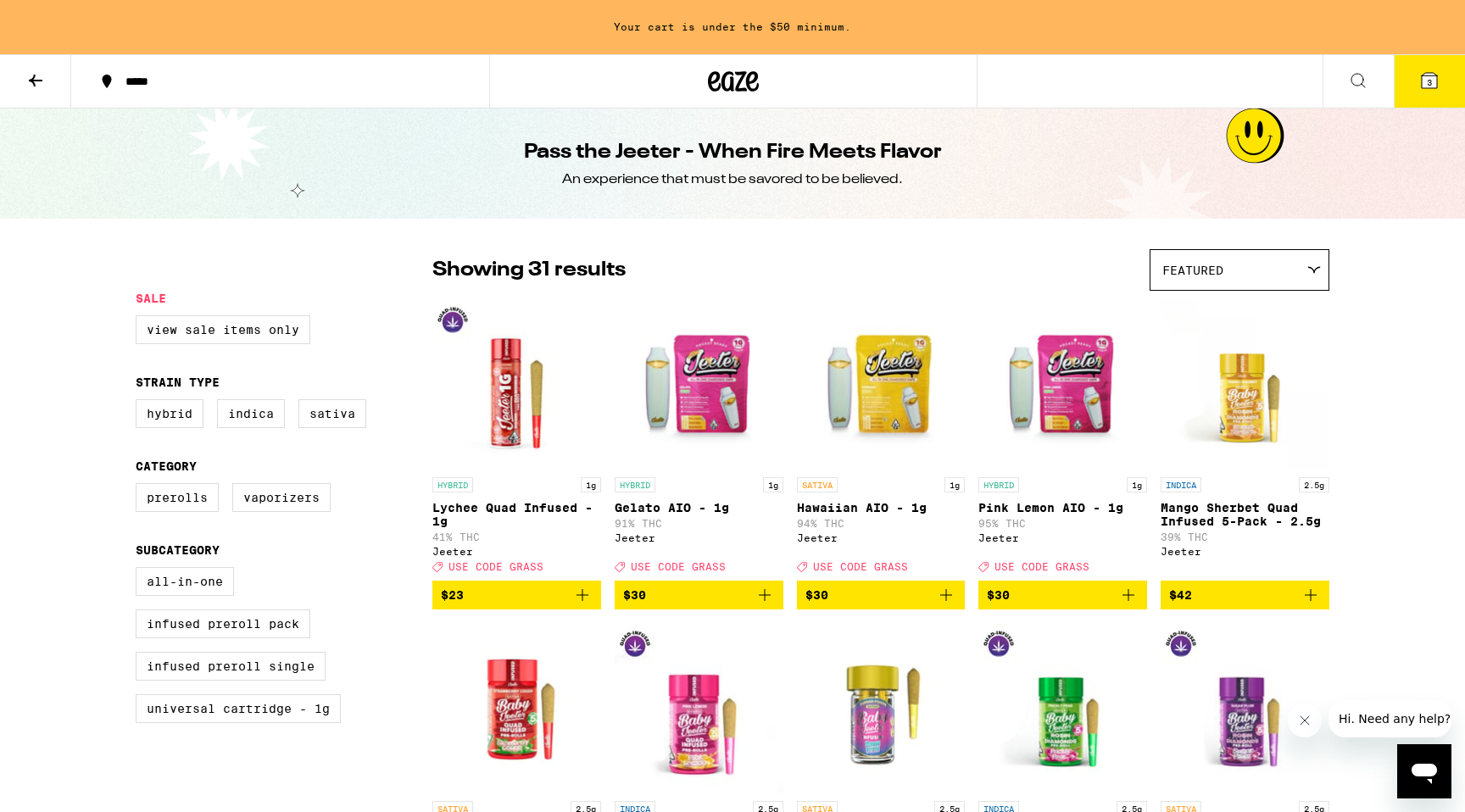
click at [35, 78] on icon at bounding box center [35, 80] width 21 height 21
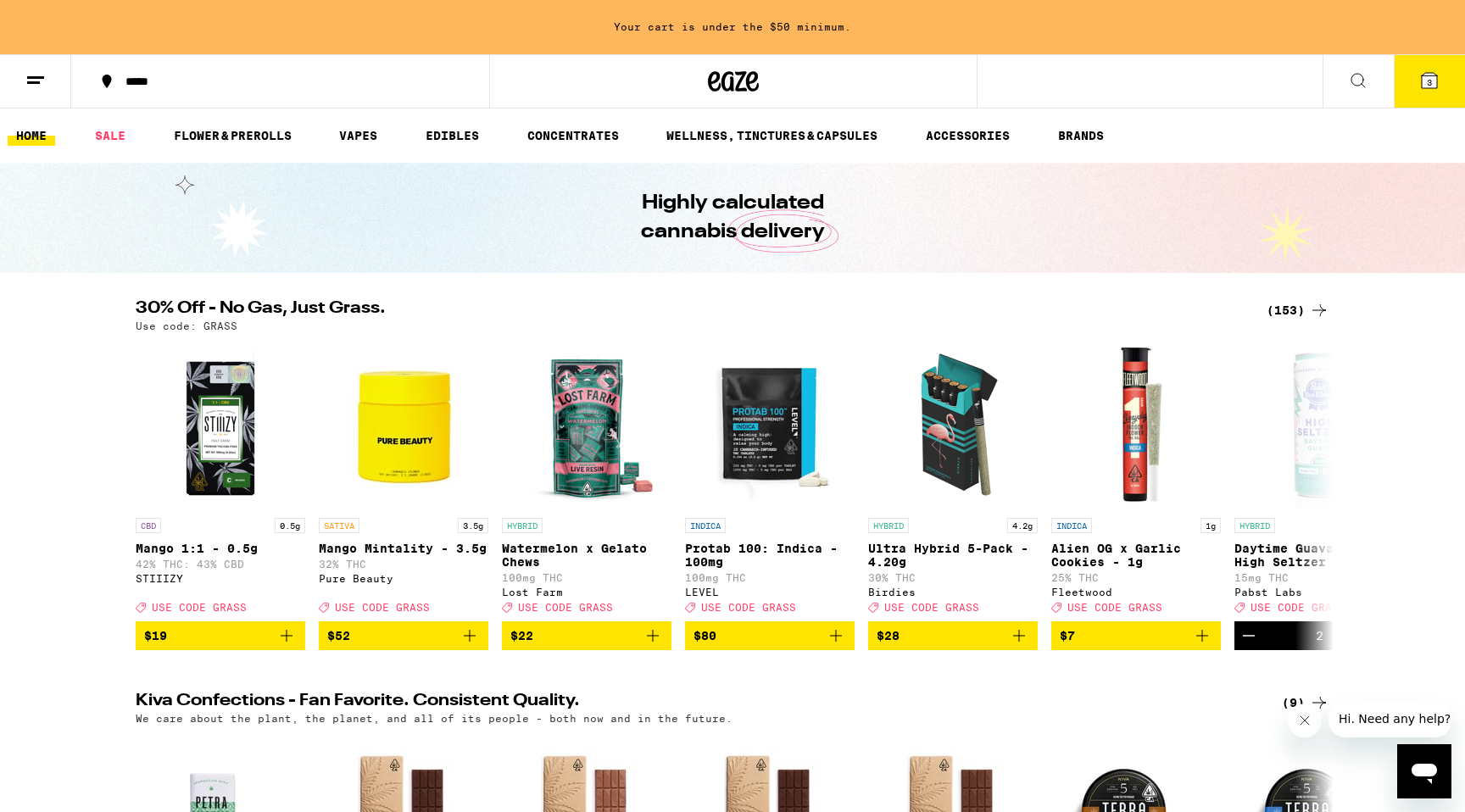
click at [48, 95] on button at bounding box center [35, 82] width 71 height 53
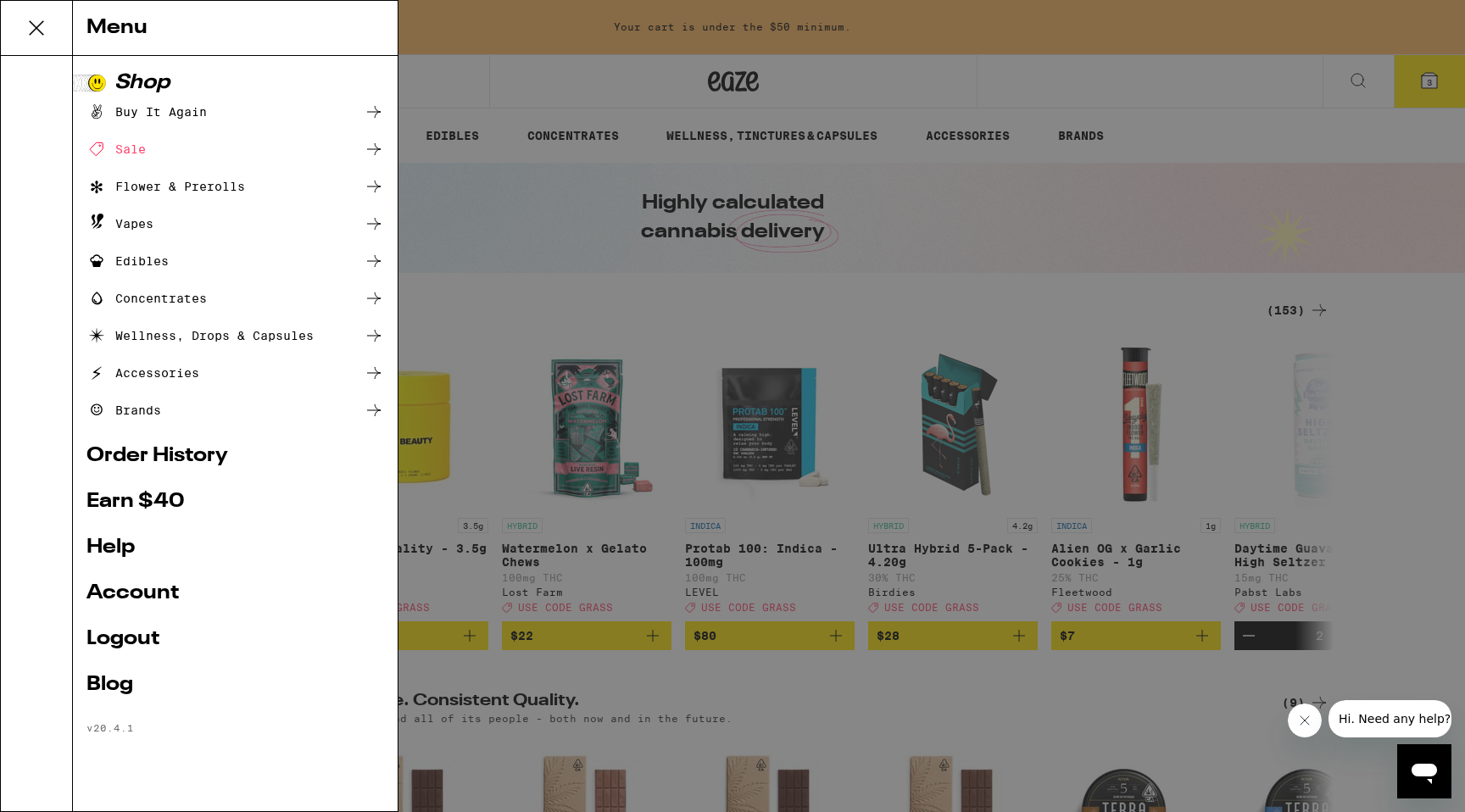
click at [149, 191] on div "Flower & Prerolls" at bounding box center [166, 186] width 159 height 21
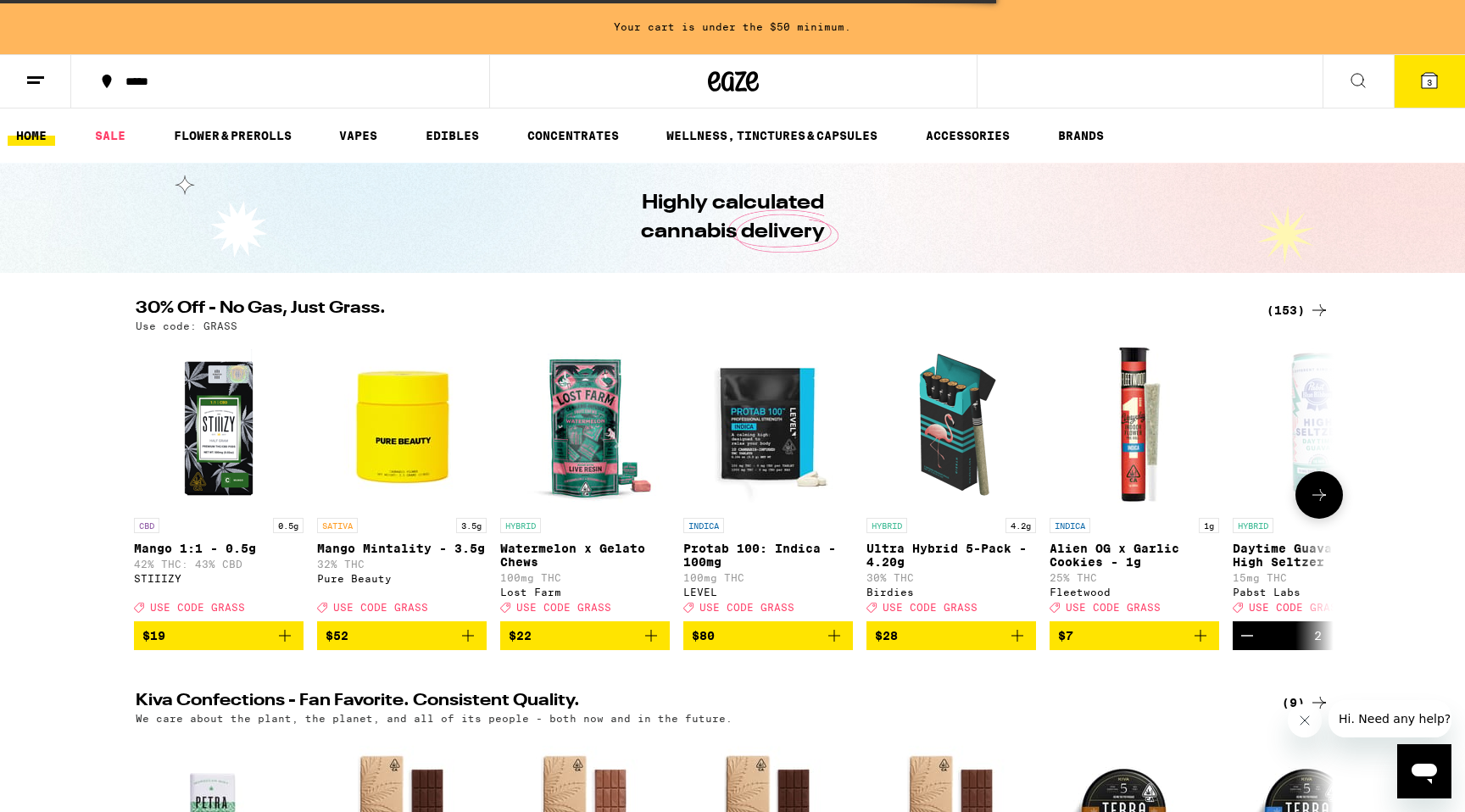
scroll to position [0, 2]
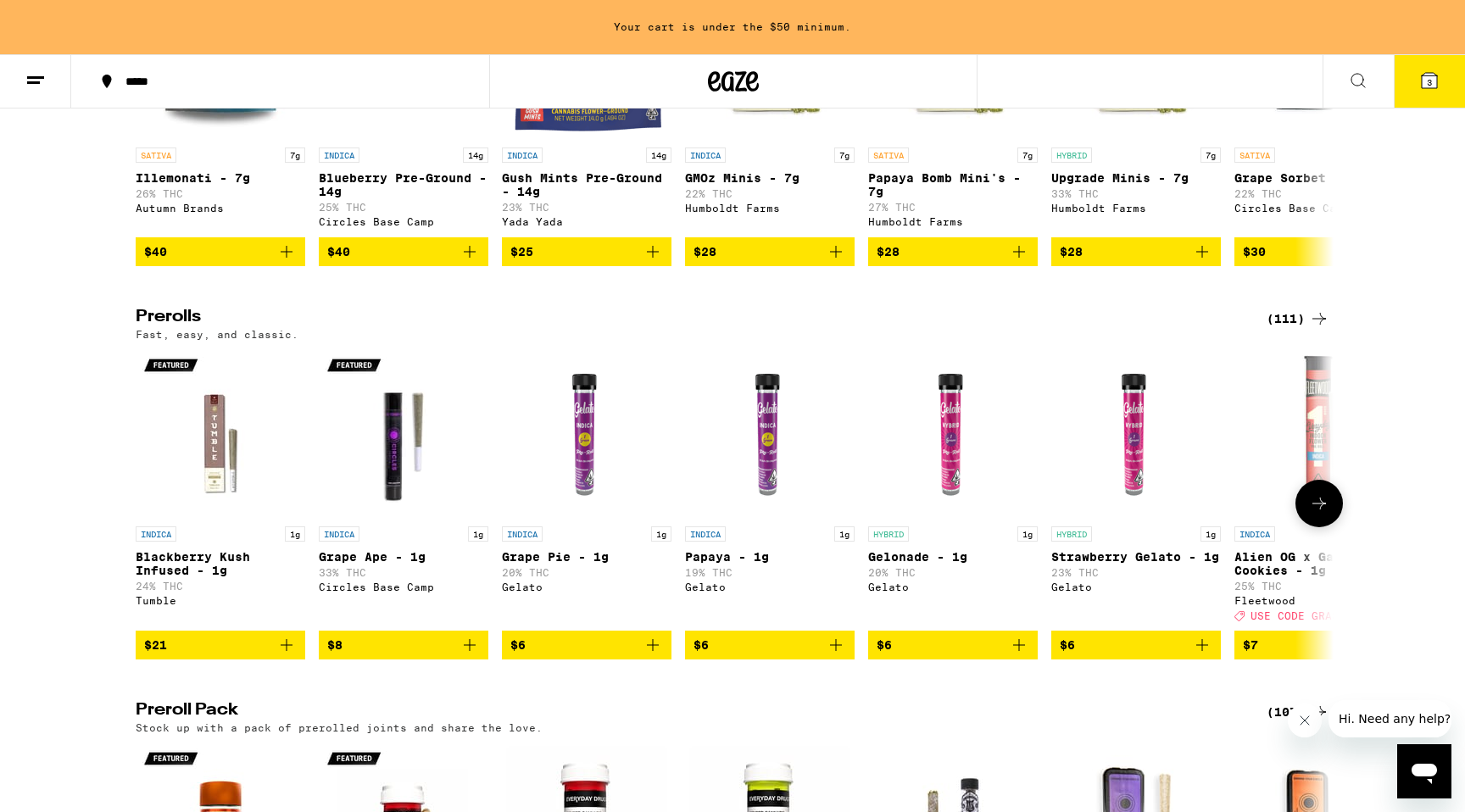
scroll to position [734, 0]
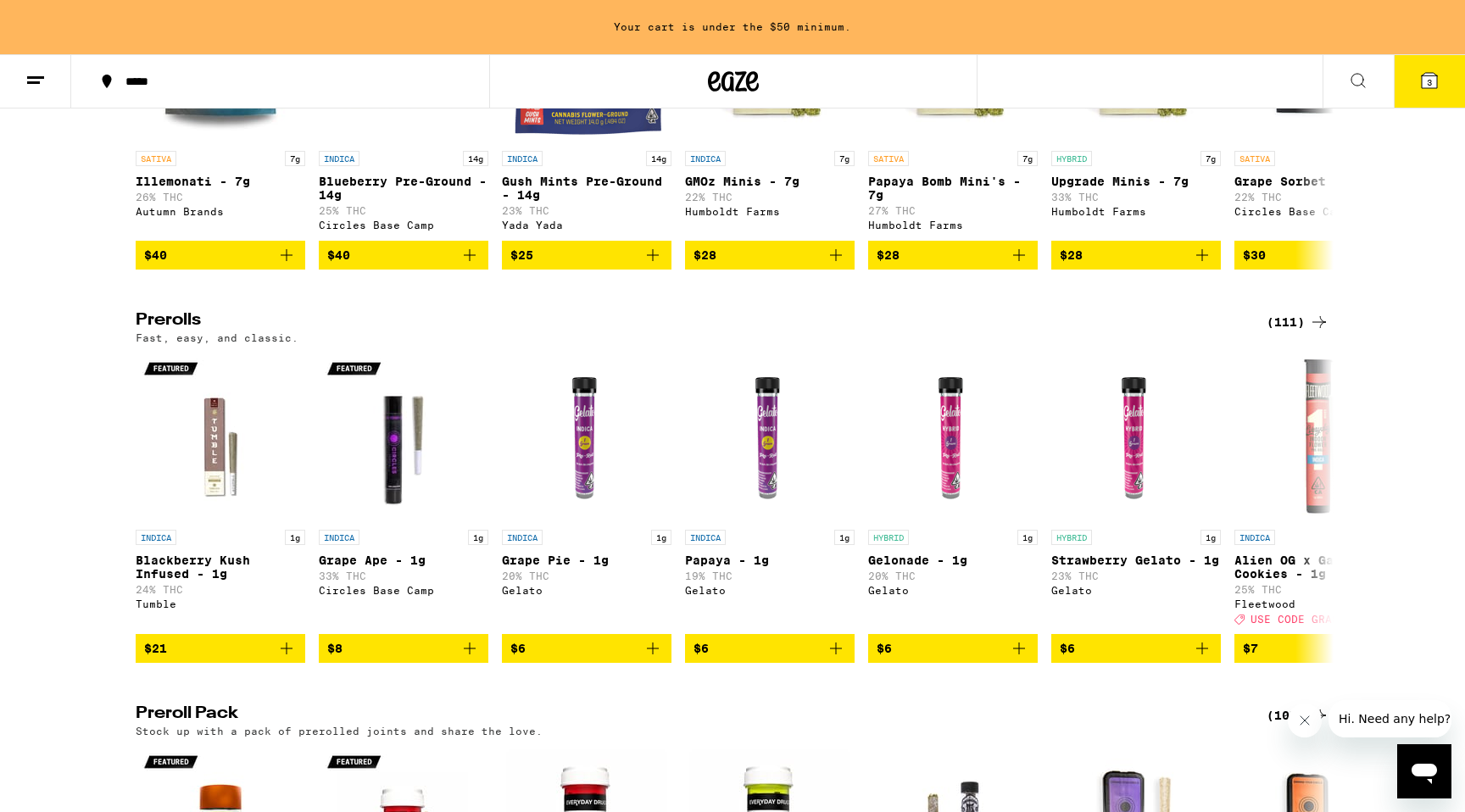
click at [1278, 332] on div "(111)" at bounding box center [1298, 322] width 63 height 21
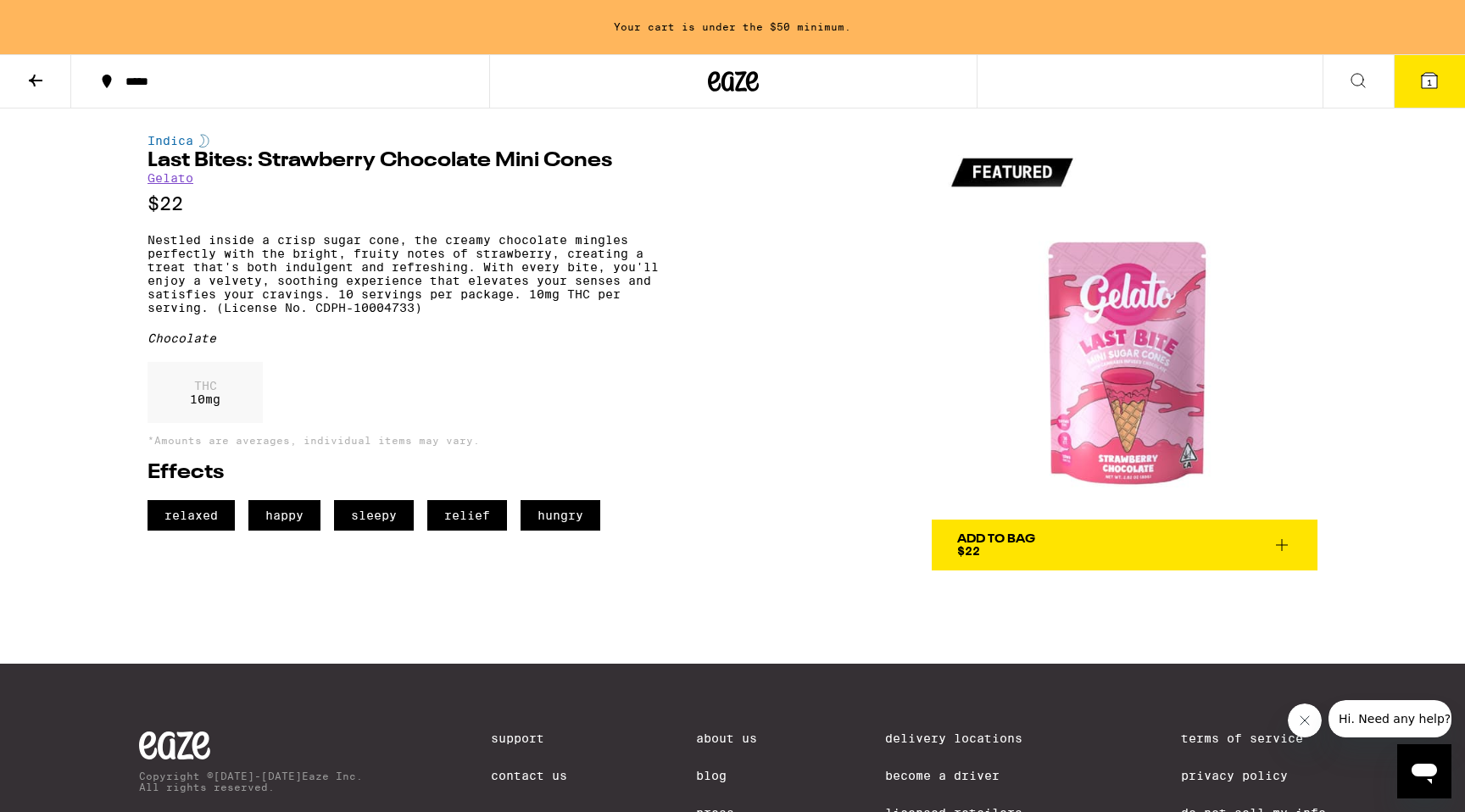
click at [167, 180] on link "Gelato" at bounding box center [171, 178] width 45 height 14
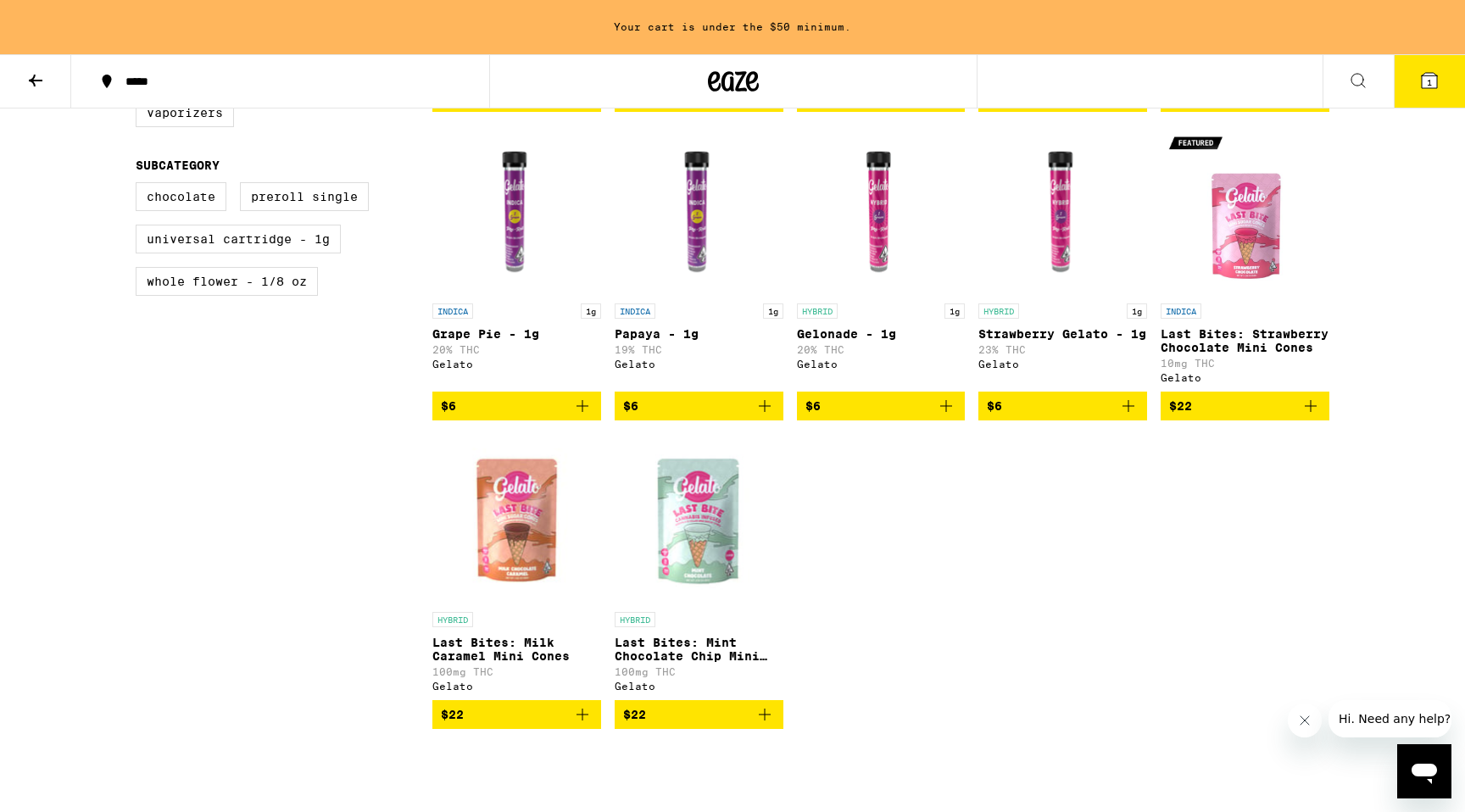
scroll to position [781, 0]
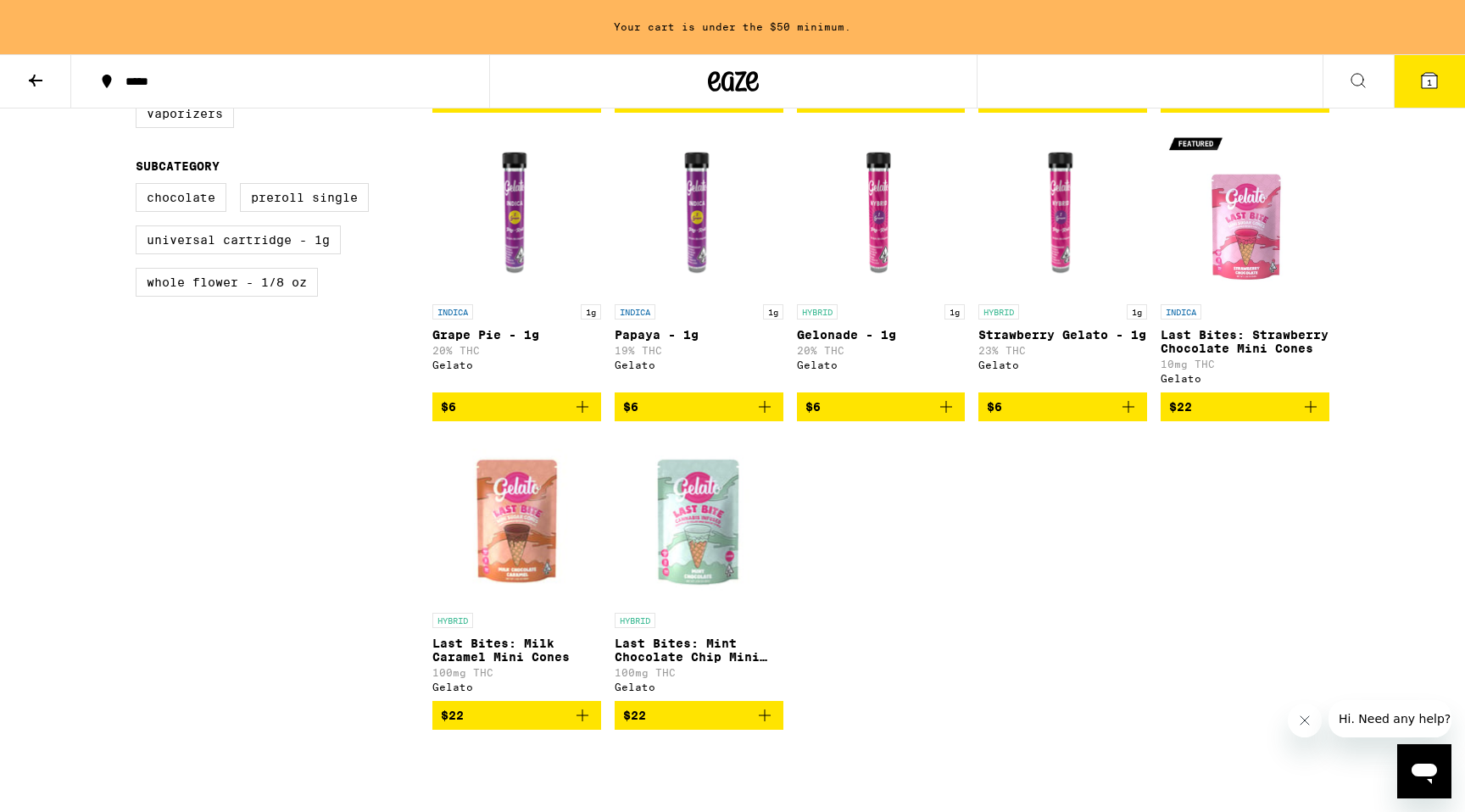
click at [1284, 348] on p "Last Bites: Strawberry Chocolate Mini Cones" at bounding box center [1245, 342] width 169 height 28
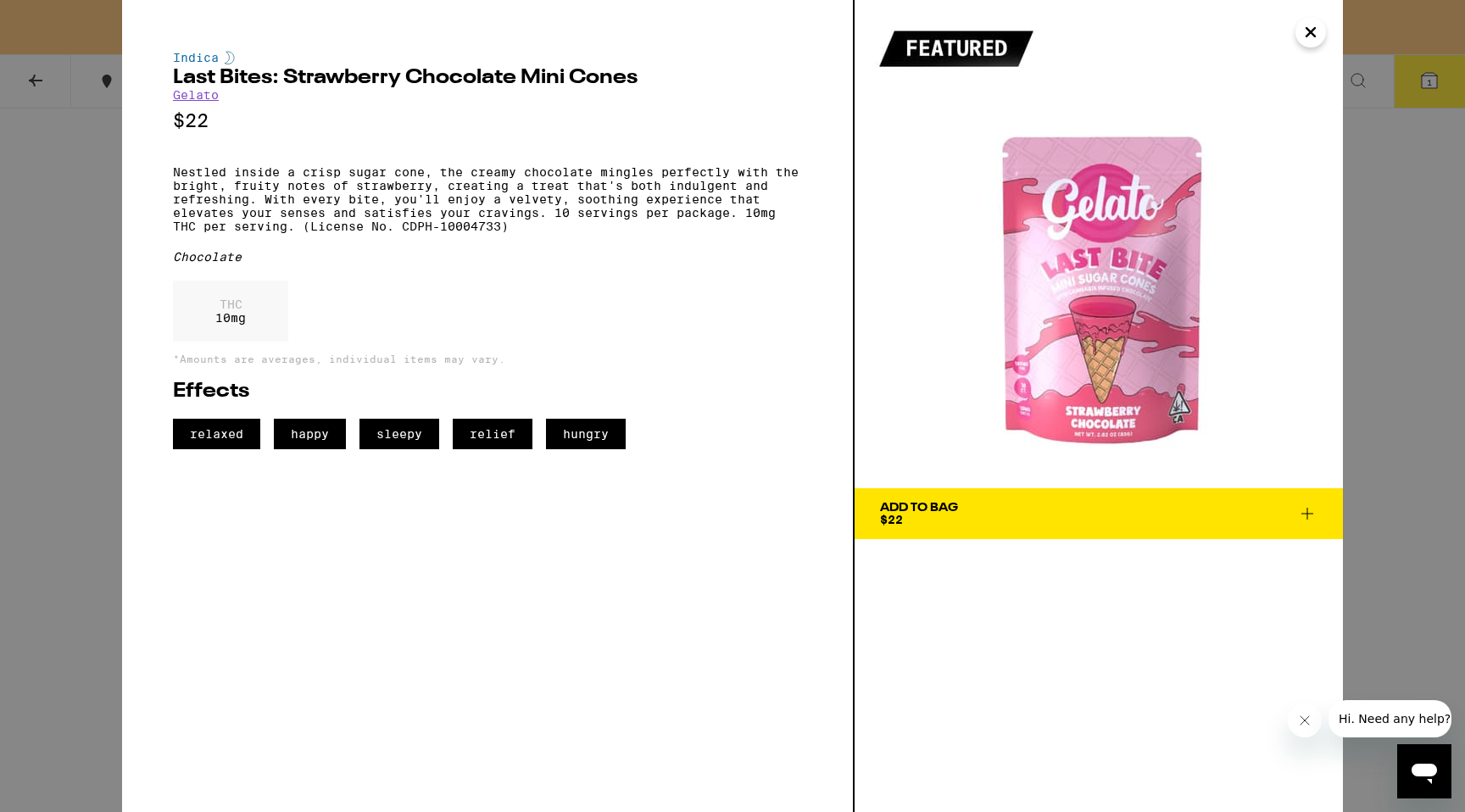
click at [1307, 36] on icon "Close" at bounding box center [1311, 33] width 21 height 26
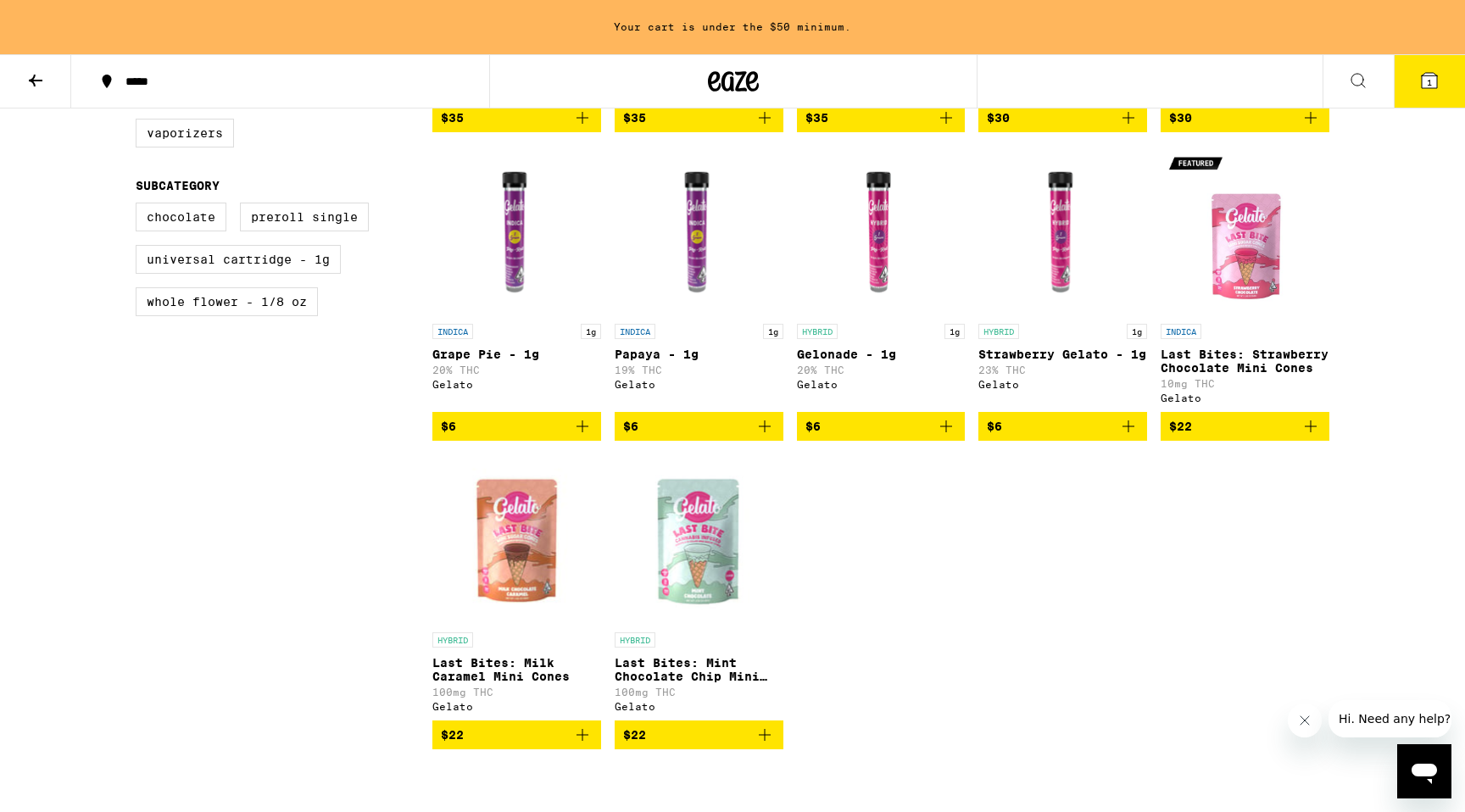
scroll to position [752, 0]
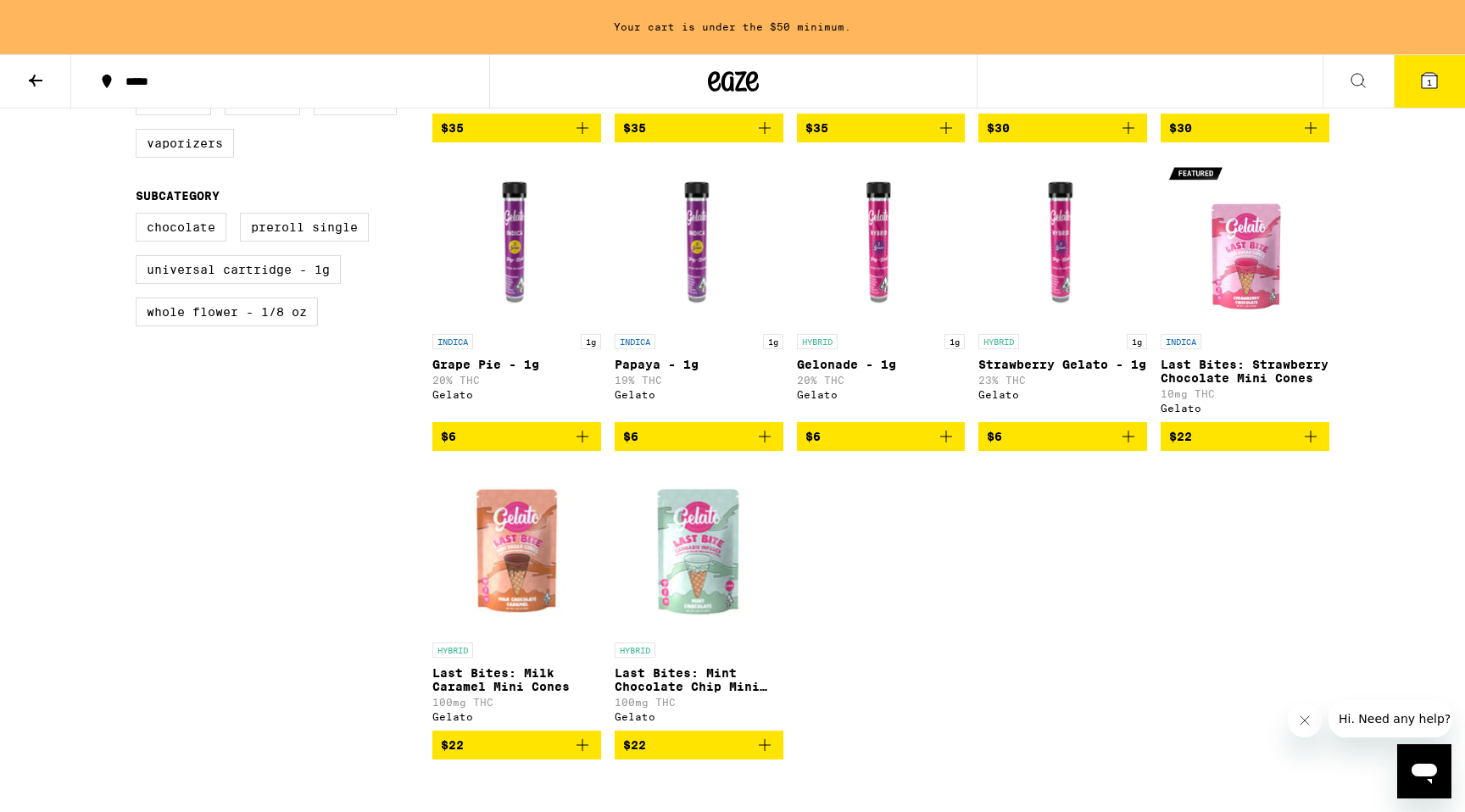
scroll to position [781, 0]
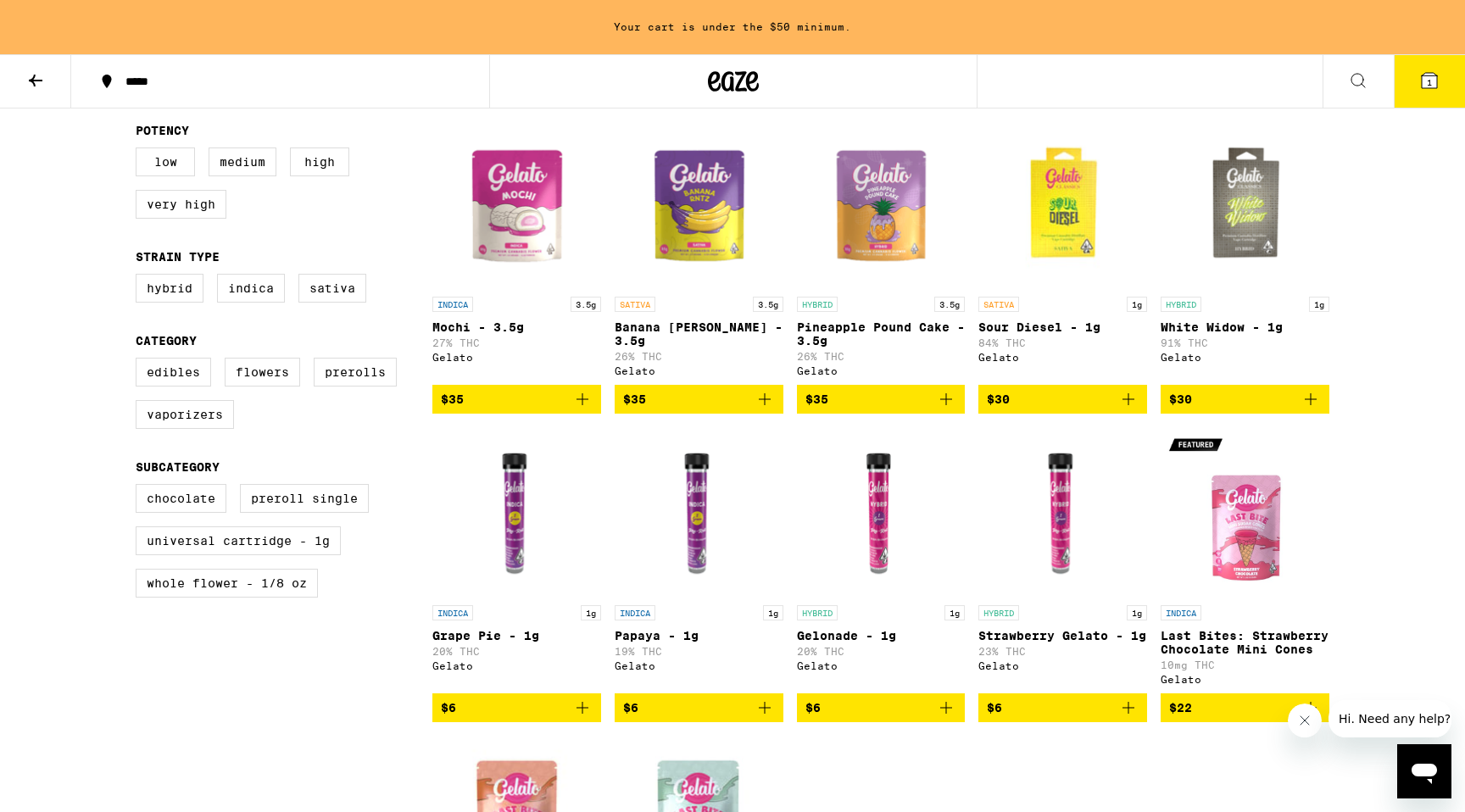
scroll to position [470, 0]
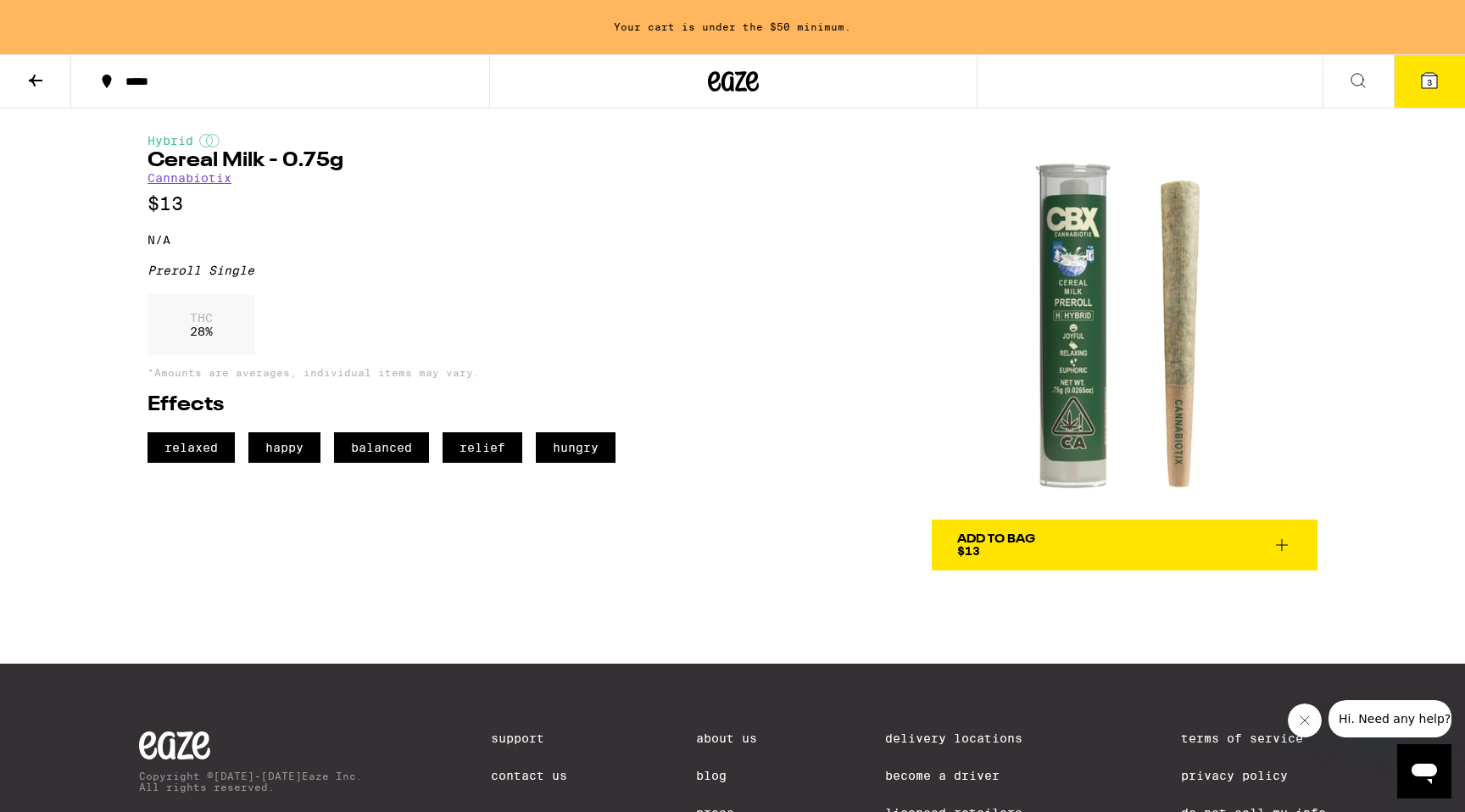
click at [1037, 553] on span "Add To Bag $13" at bounding box center [1125, 545] width 335 height 24
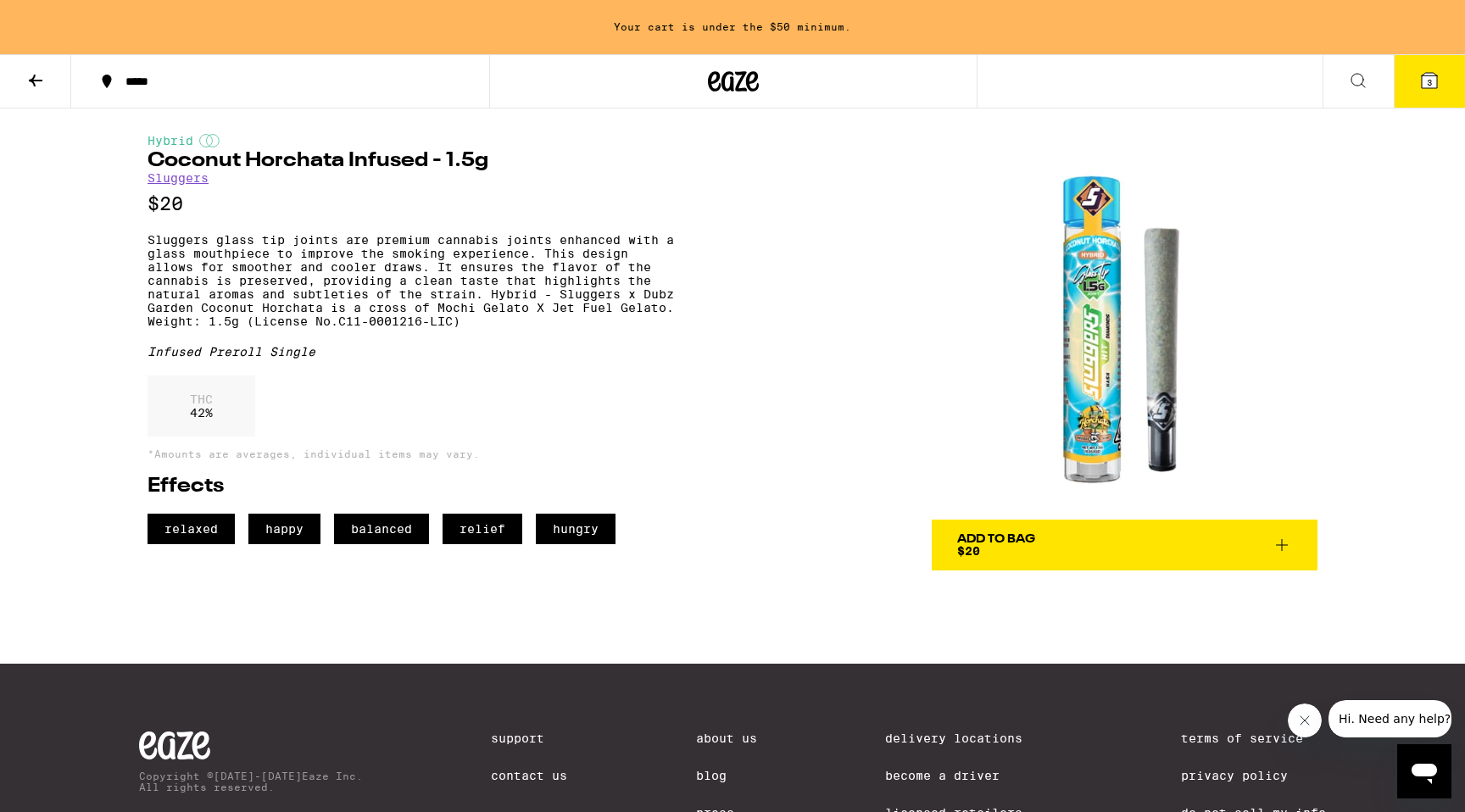
click at [174, 177] on link "Sluggers" at bounding box center [178, 178] width 61 height 14
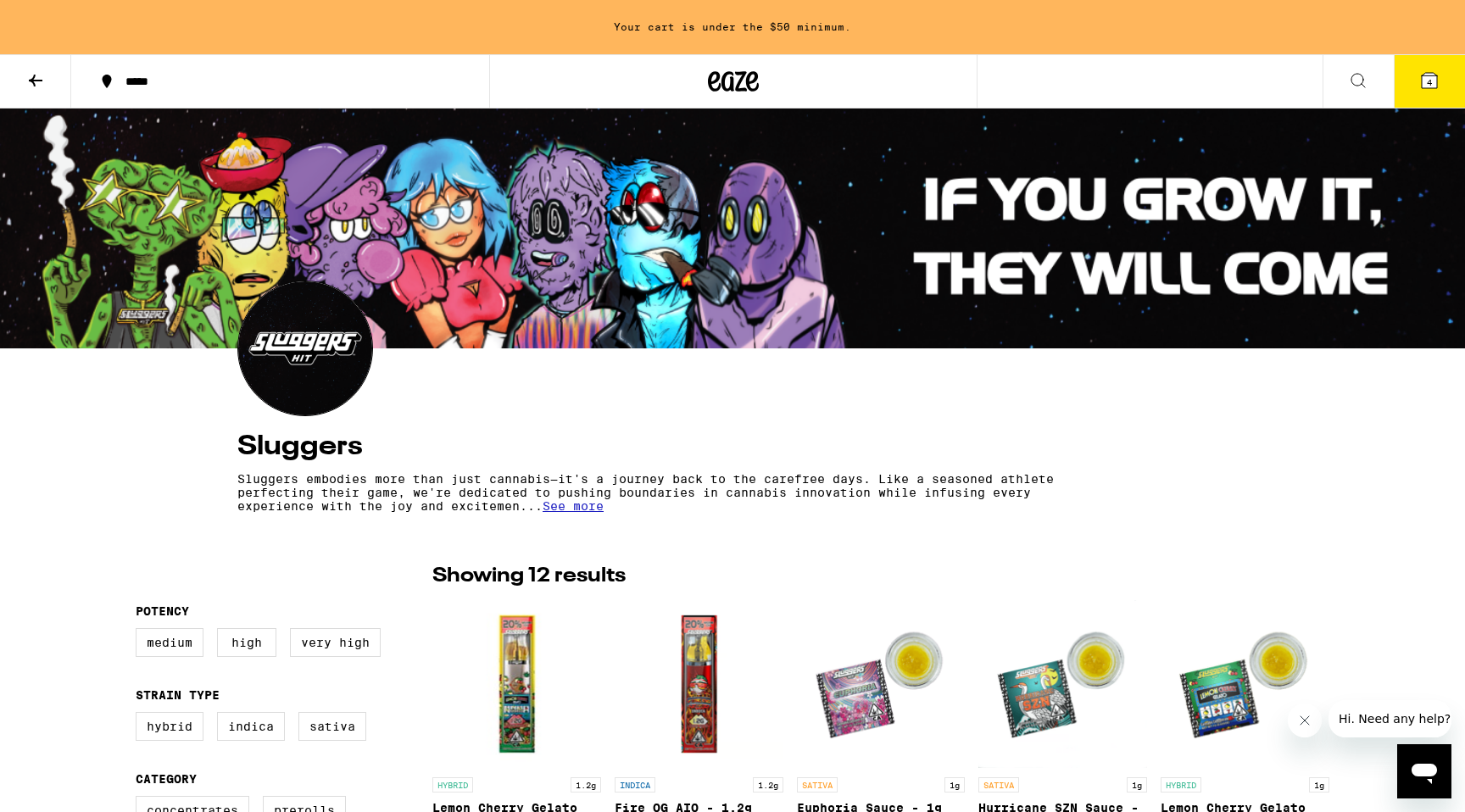
click at [1364, 81] on icon at bounding box center [1359, 80] width 21 height 21
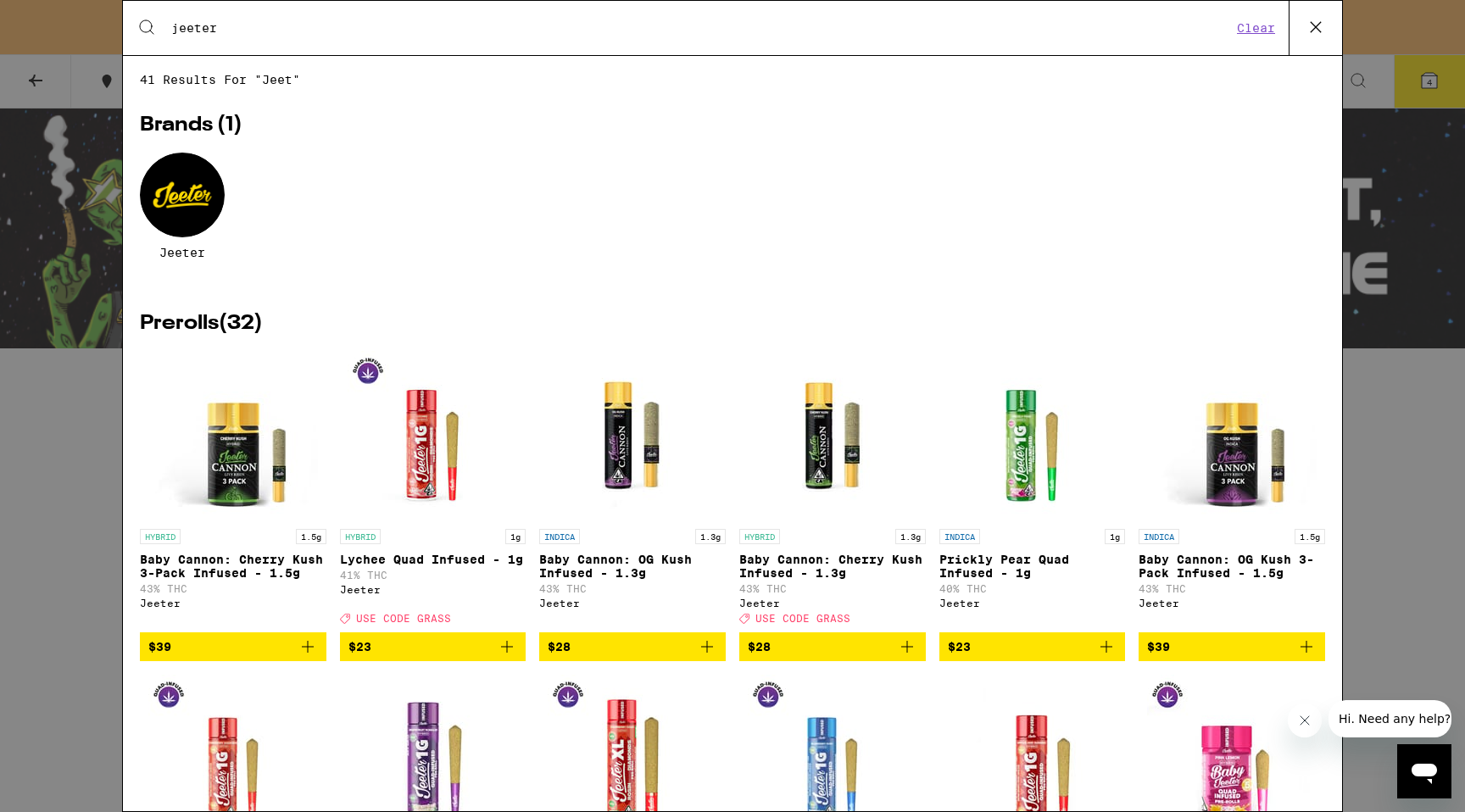
type input "jeeter"
click at [176, 227] on div at bounding box center [182, 195] width 85 height 85
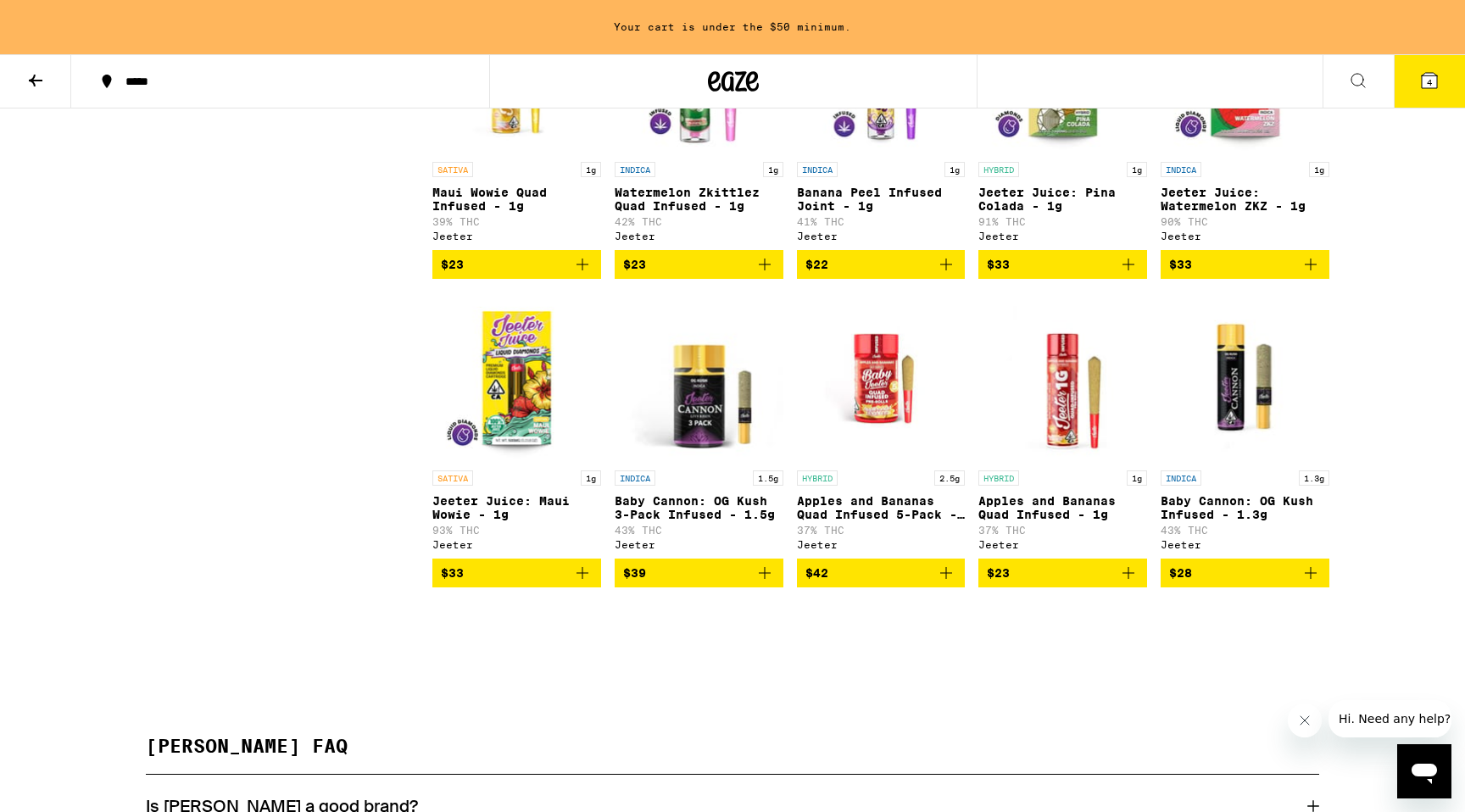
scroll to position [2525, 0]
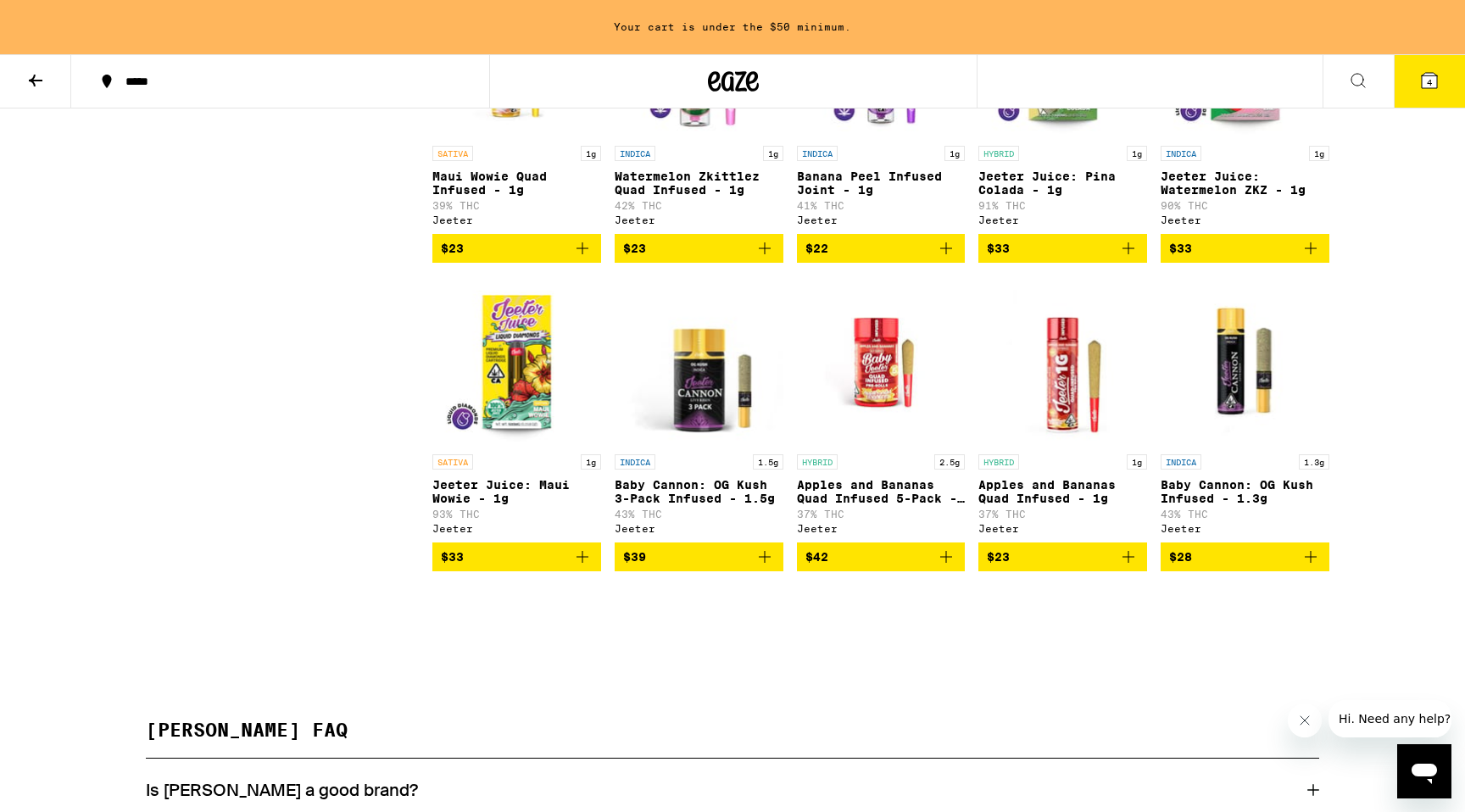
scroll to position [2558, 0]
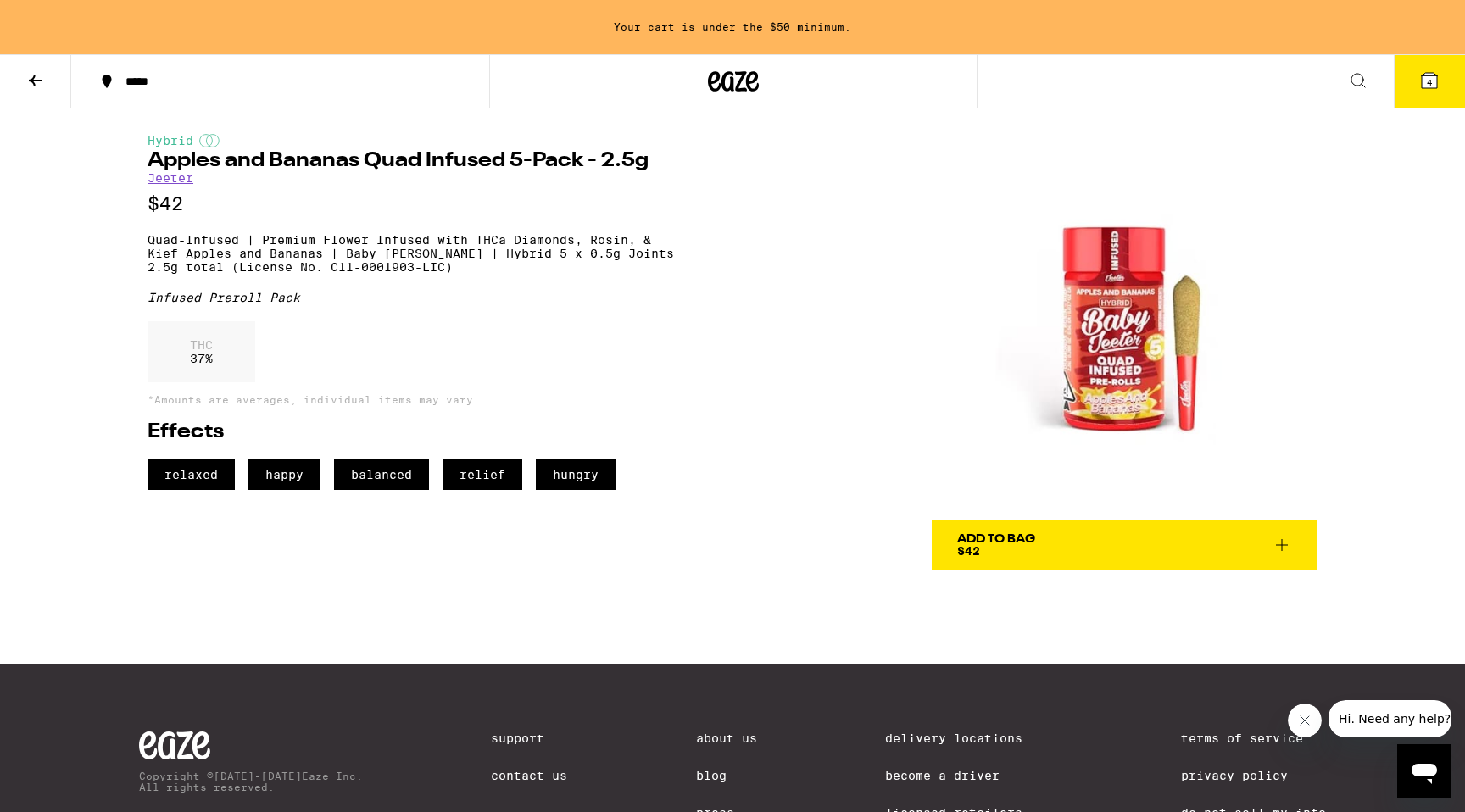
click at [988, 541] on div "Add To Bag" at bounding box center [996, 539] width 78 height 12
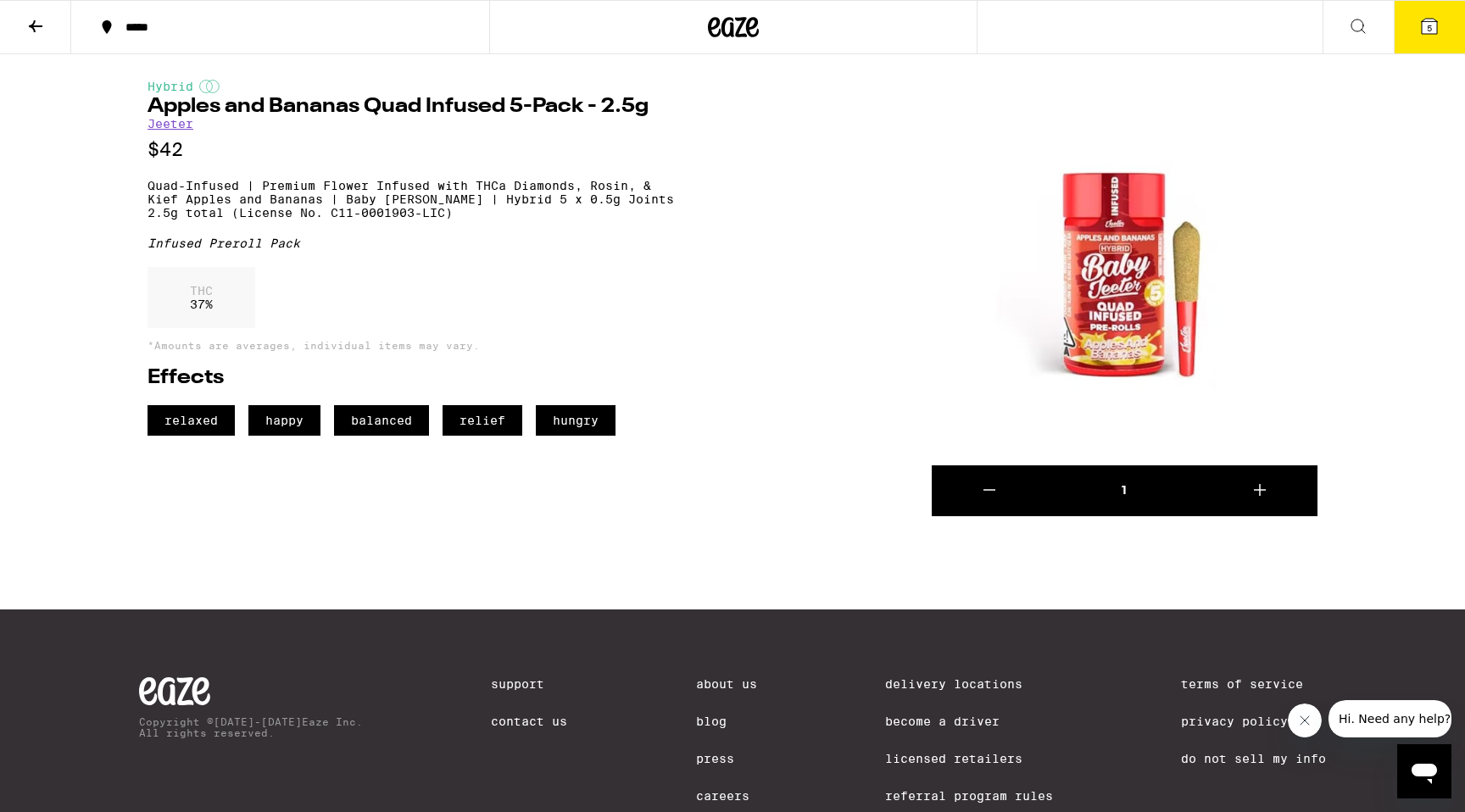
click at [1433, 35] on icon at bounding box center [1430, 26] width 21 height 21
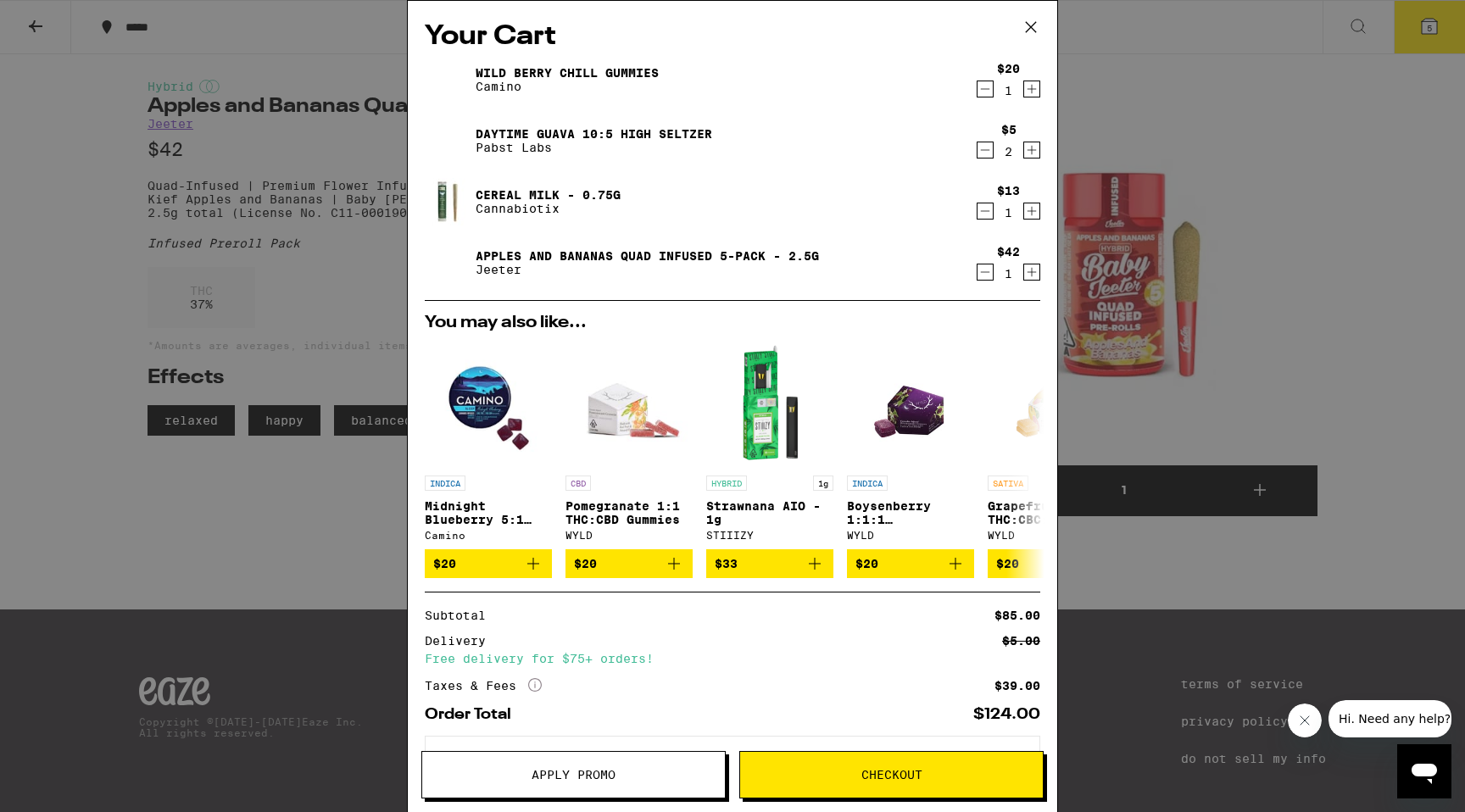
click at [987, 210] on icon "Decrement" at bounding box center [985, 211] width 15 height 21
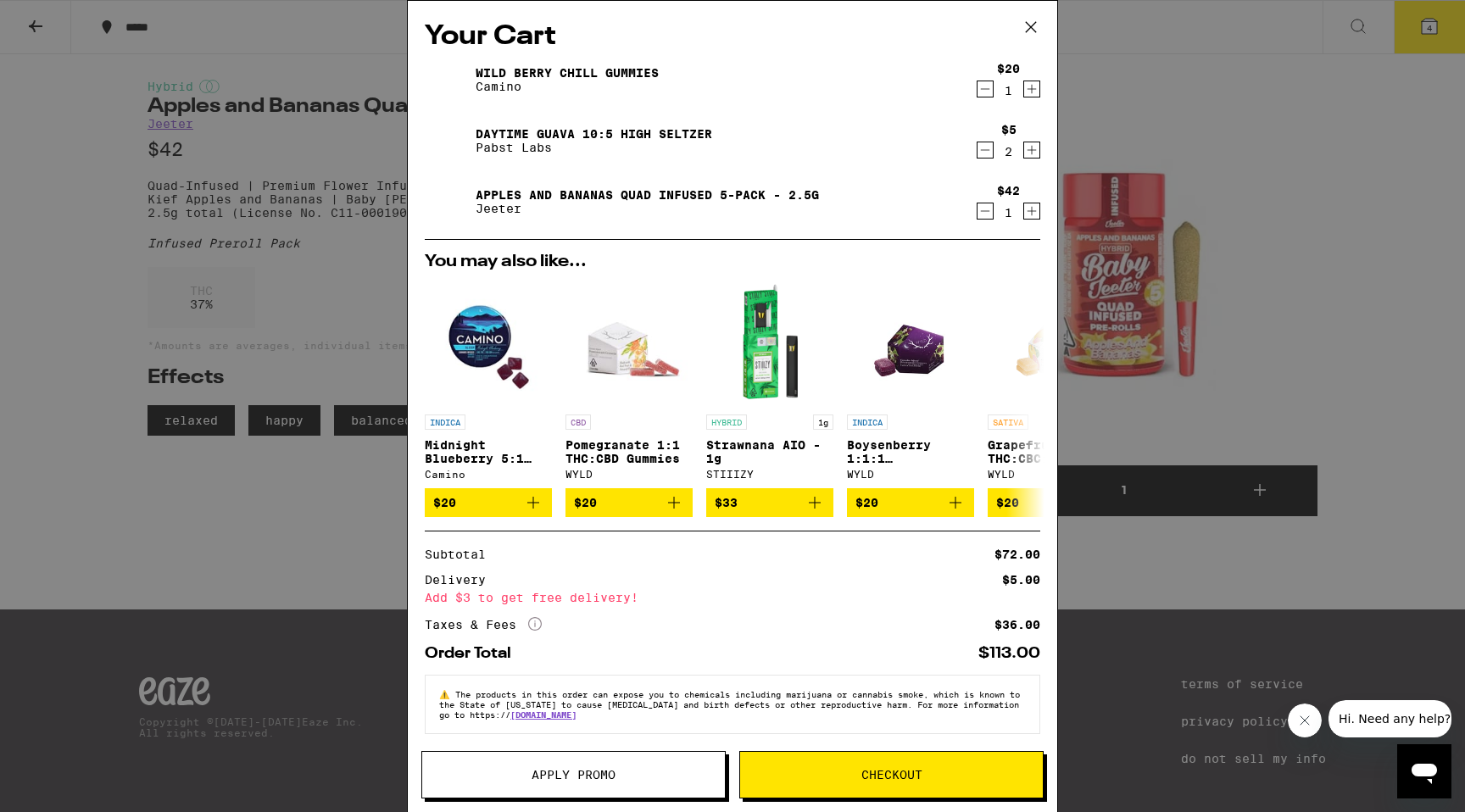
click at [1031, 24] on icon at bounding box center [1031, 28] width 26 height 26
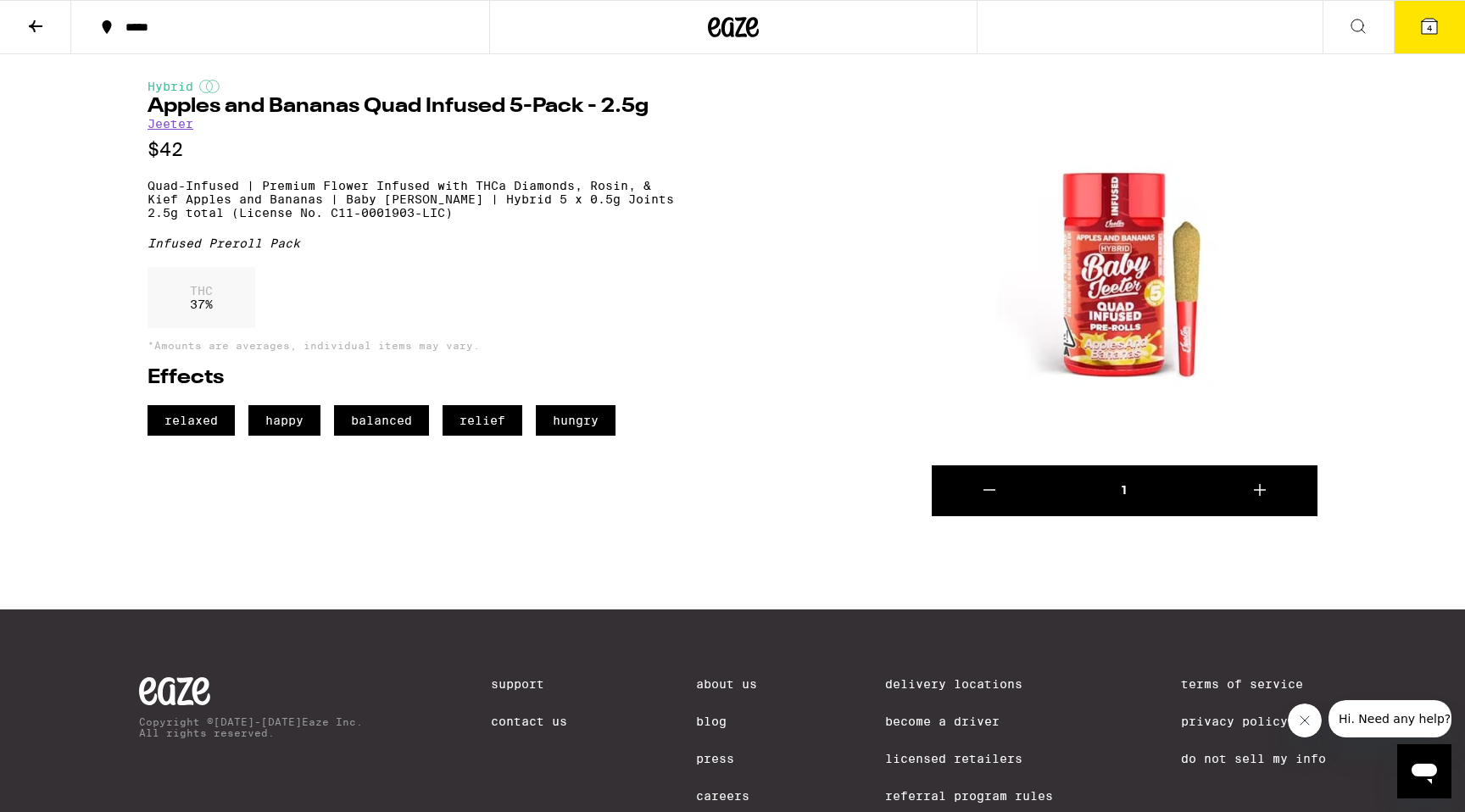
click at [725, 28] on icon at bounding box center [733, 27] width 51 height 31
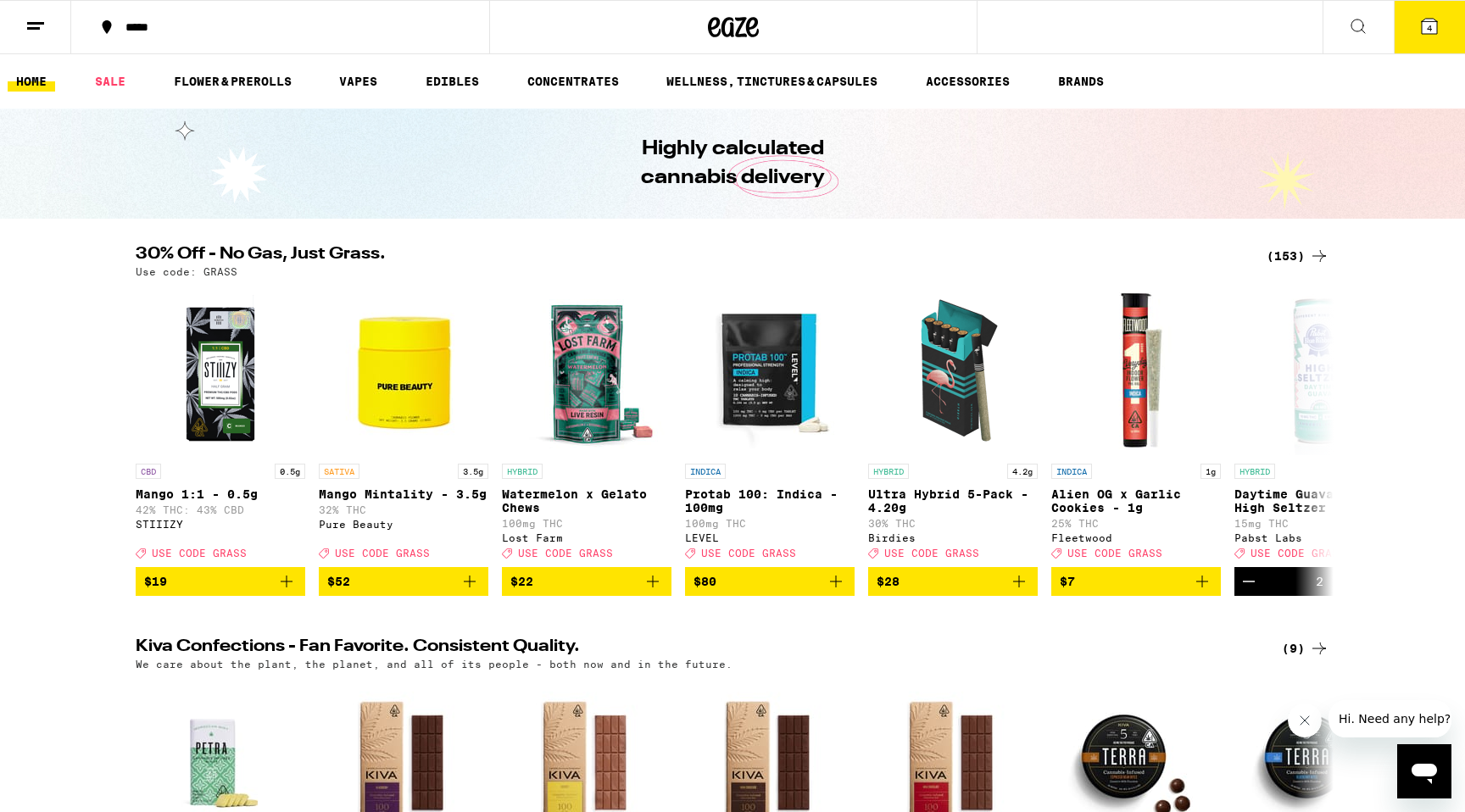
click at [1360, 28] on icon at bounding box center [1359, 26] width 21 height 21
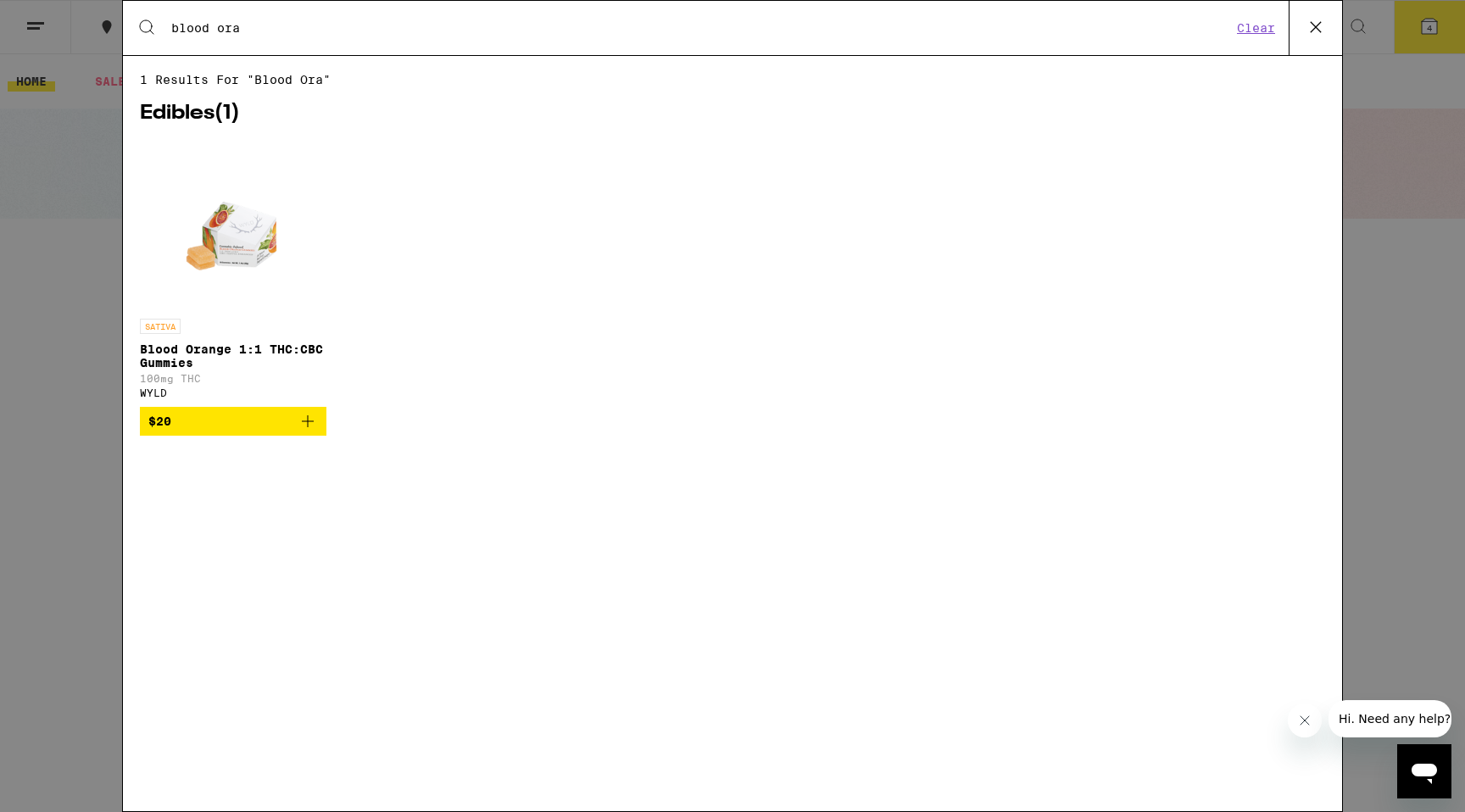
type input "blood ora"
click at [296, 359] on p "Blood Orange 1:1 THC:CBC Gummies" at bounding box center [233, 357] width 186 height 28
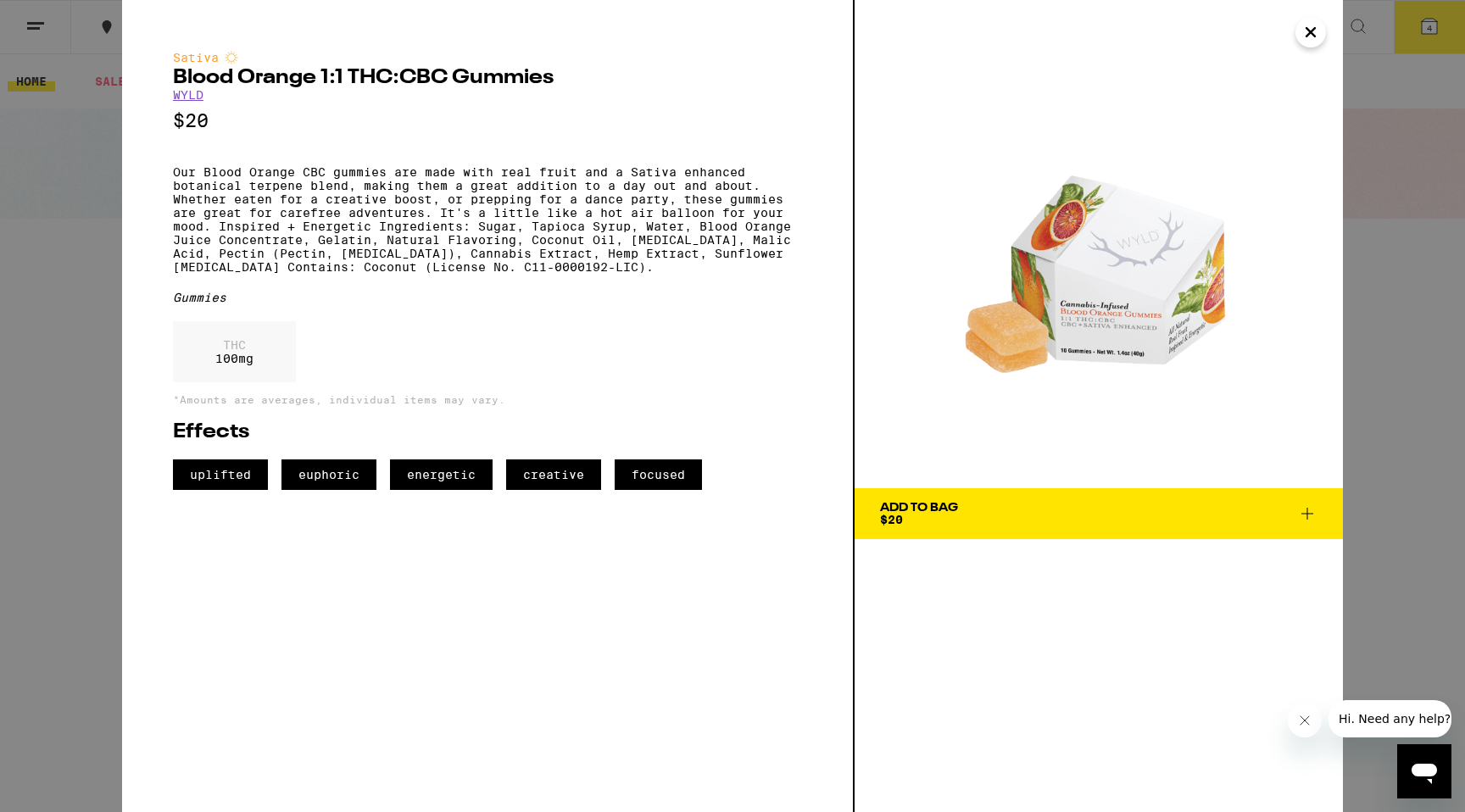
click at [1011, 510] on span "Add To Bag $20" at bounding box center [1099, 513] width 438 height 24
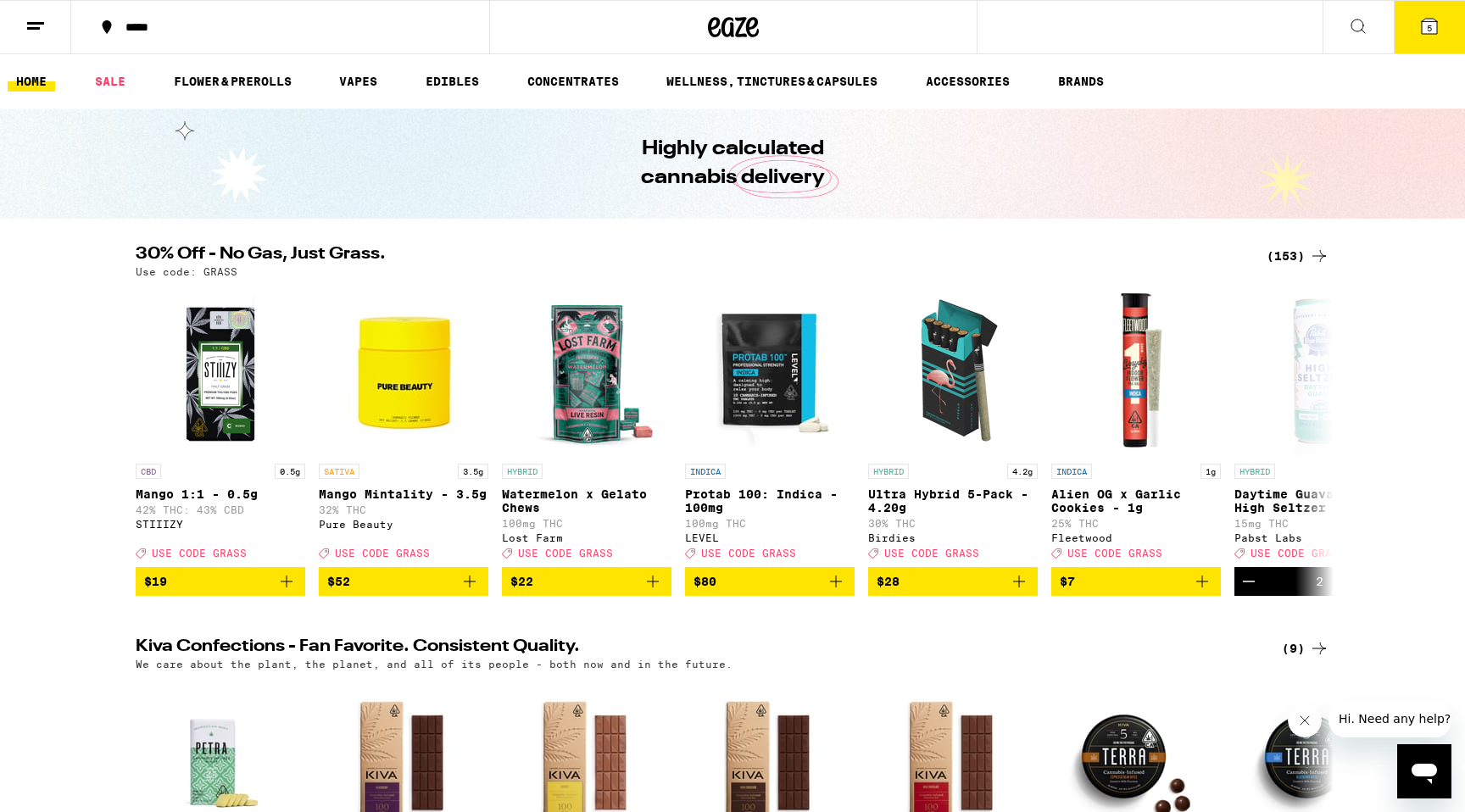
click at [1358, 29] on icon at bounding box center [1359, 26] width 21 height 21
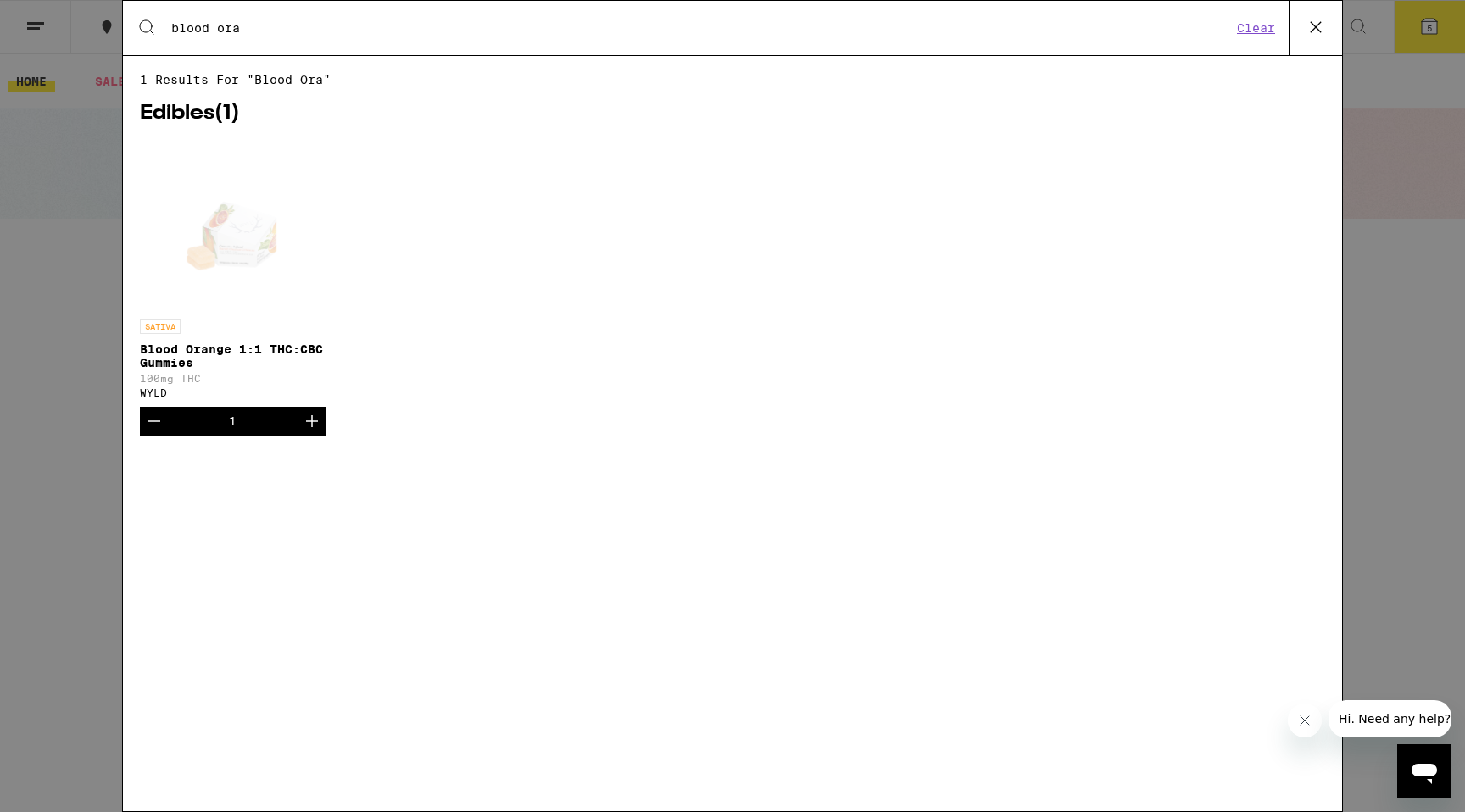
click at [1255, 28] on button "Clear" at bounding box center [1256, 28] width 48 height 15
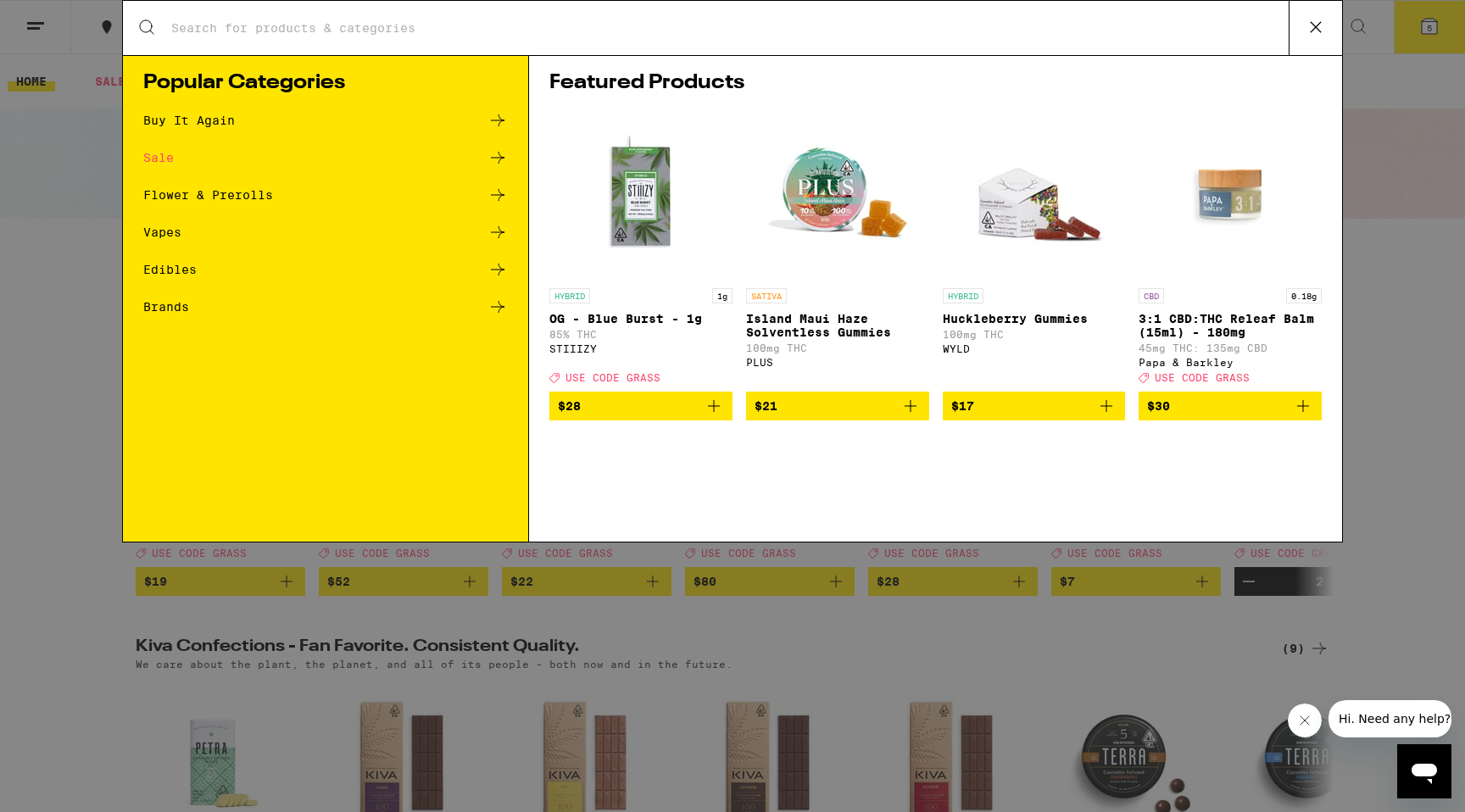
click at [1418, 234] on div "Search for Products Popular Categories Buy It Again Sale Flower & Prerolls Vape…" at bounding box center [732, 406] width 1465 height 812
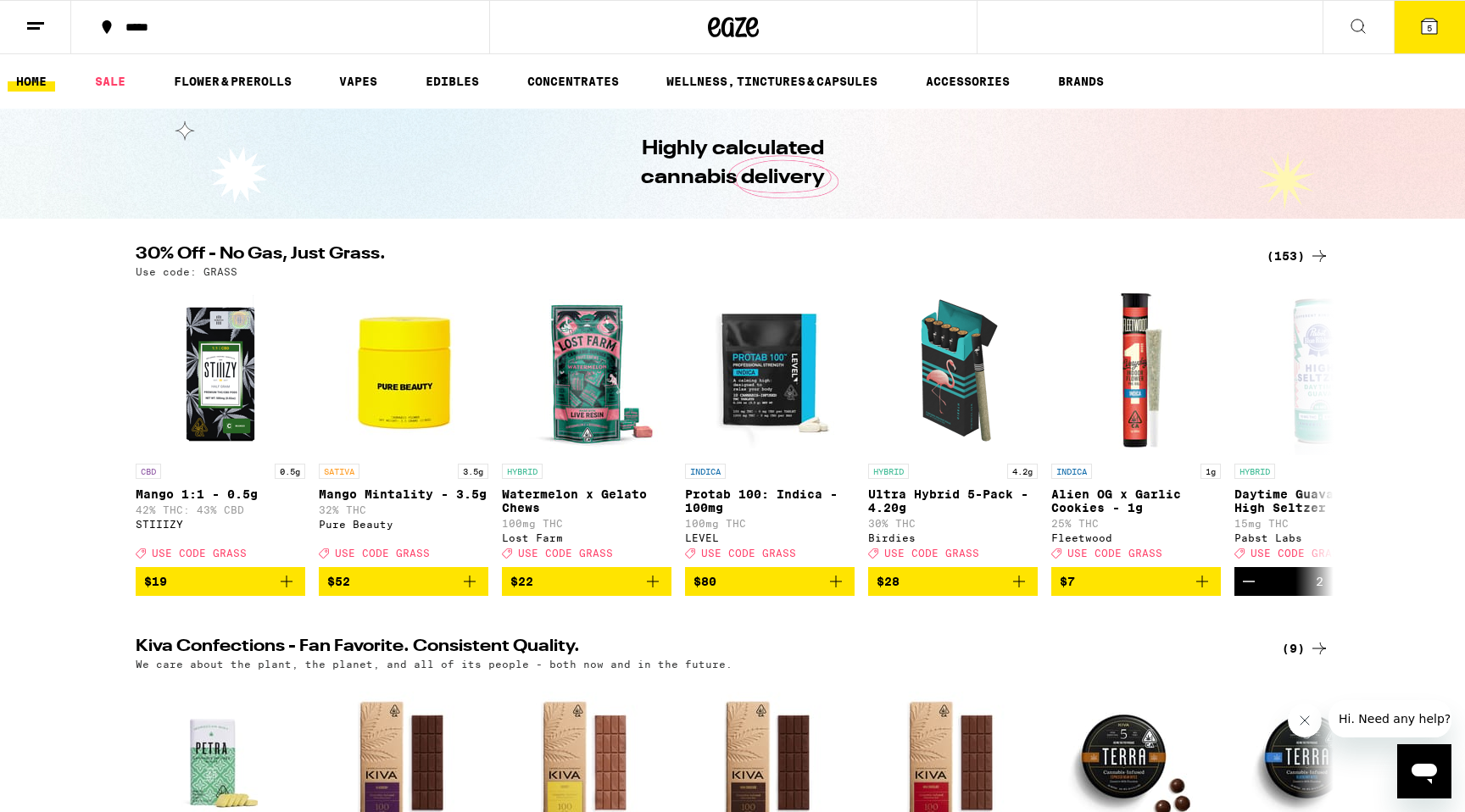
click at [37, 33] on icon at bounding box center [35, 26] width 21 height 21
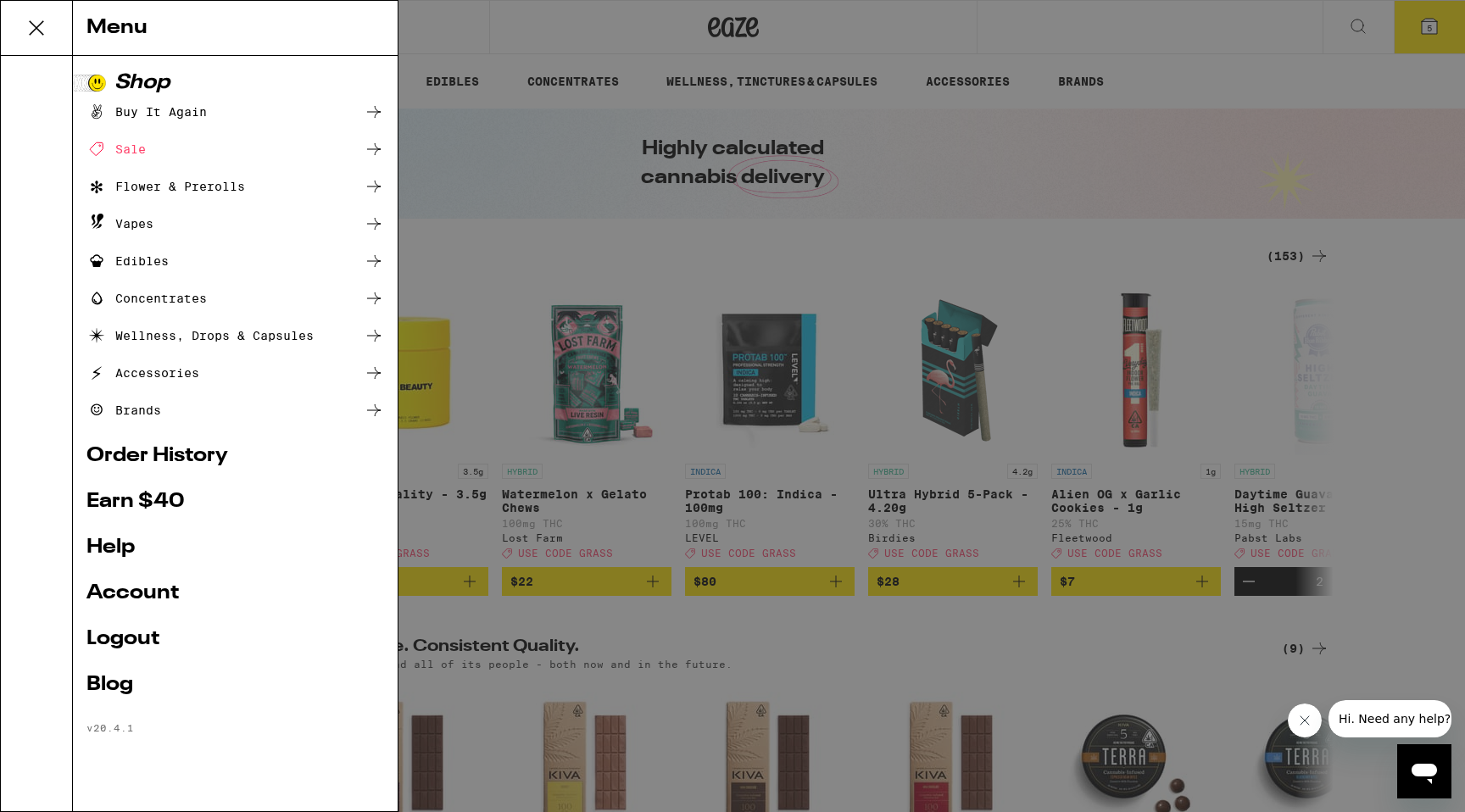
click at [130, 231] on div "Vapes" at bounding box center [120, 224] width 67 height 21
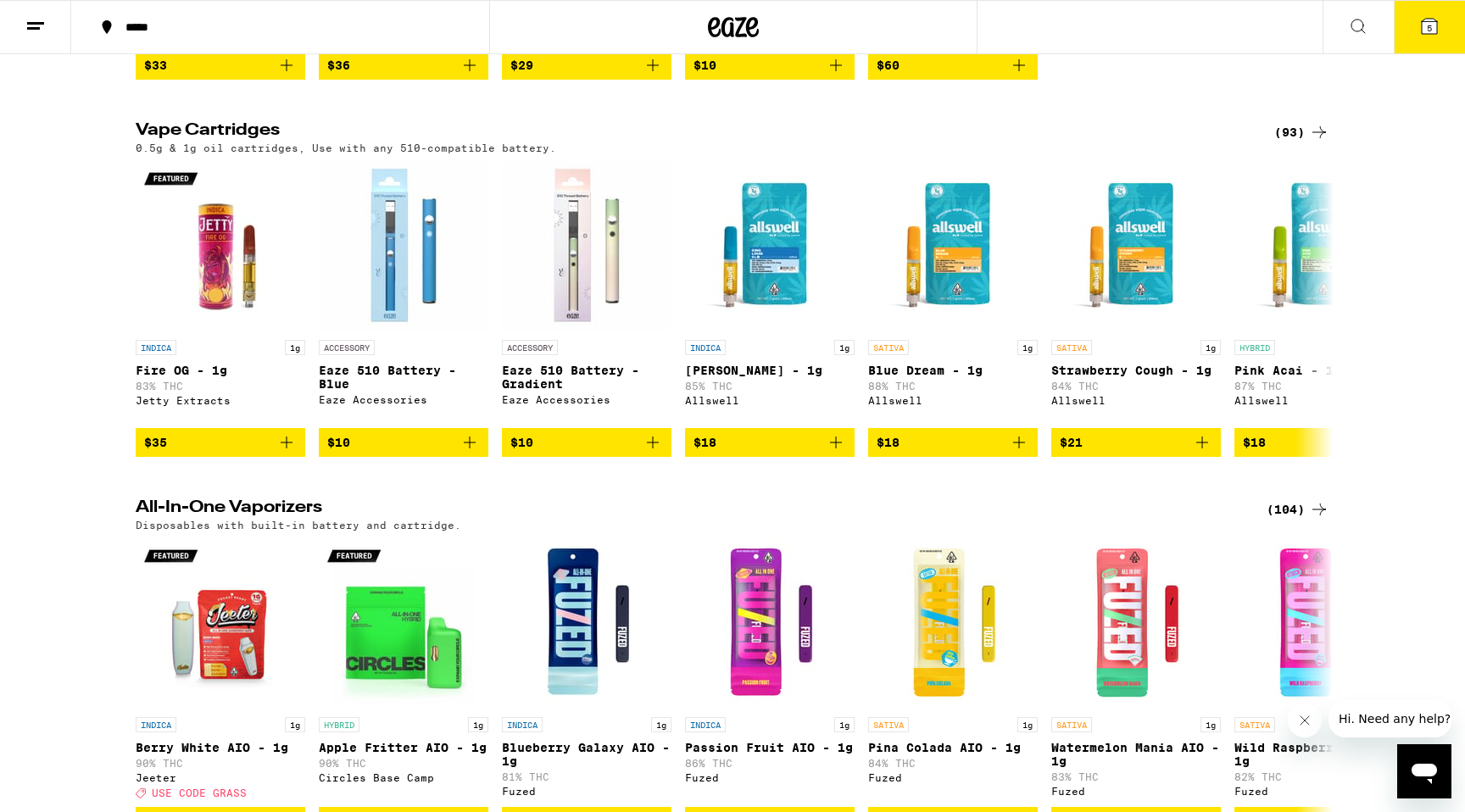
scroll to position [519, 0]
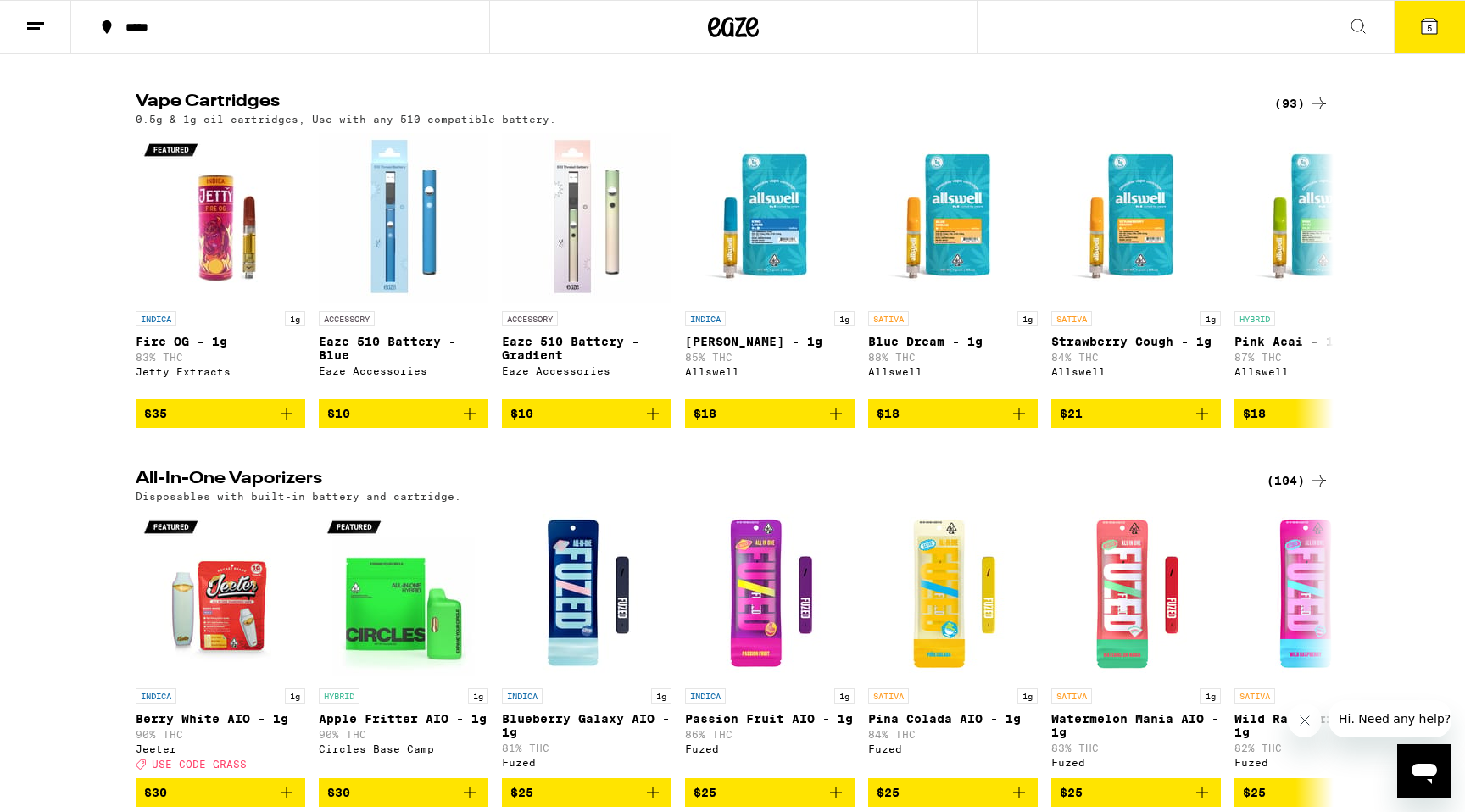
click at [1292, 113] on div "(93)" at bounding box center [1302, 103] width 55 height 21
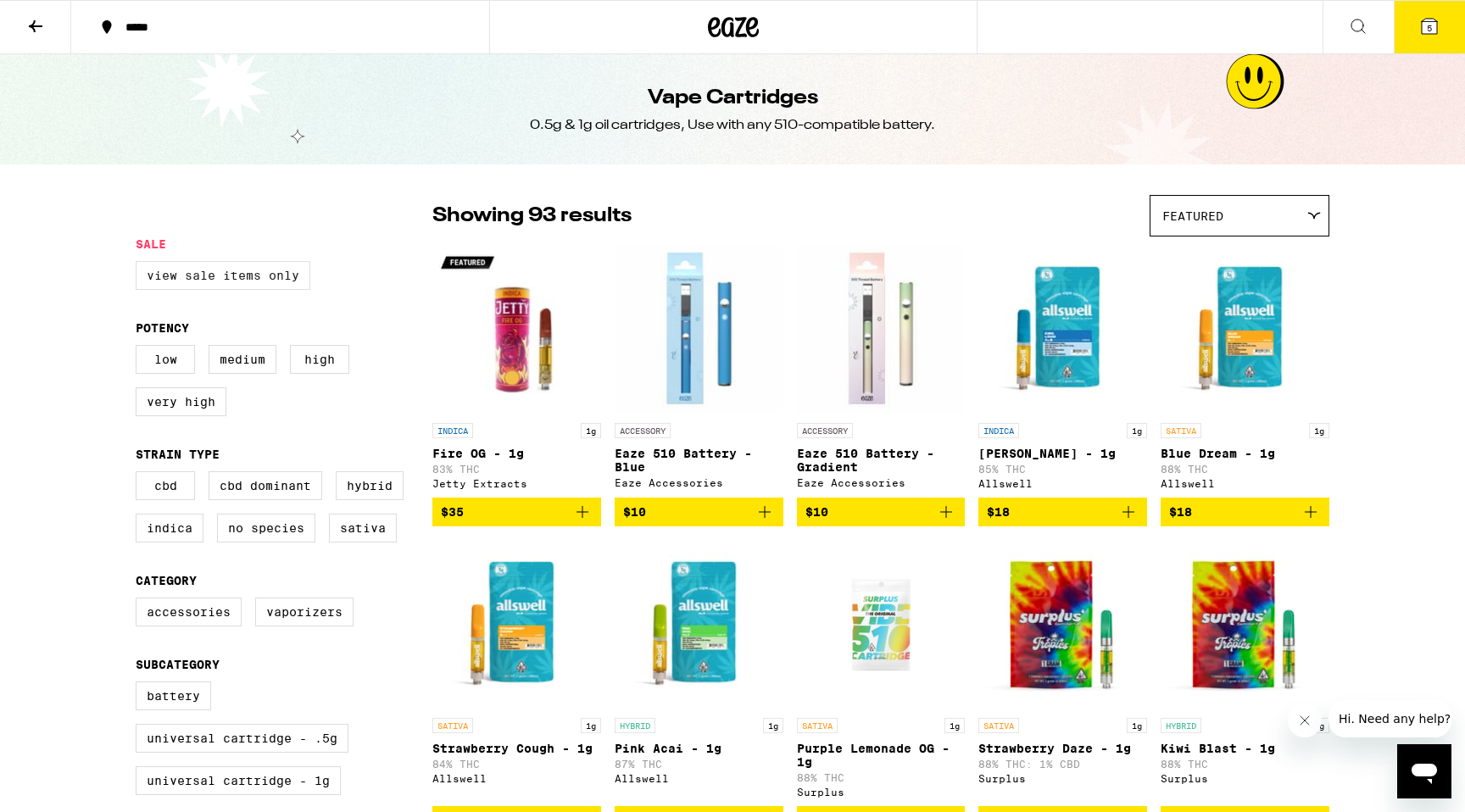
click at [250, 282] on label "View Sale Items Only" at bounding box center [223, 275] width 174 height 29
click at [140, 264] on input "View Sale Items Only" at bounding box center [139, 264] width 1 height 1
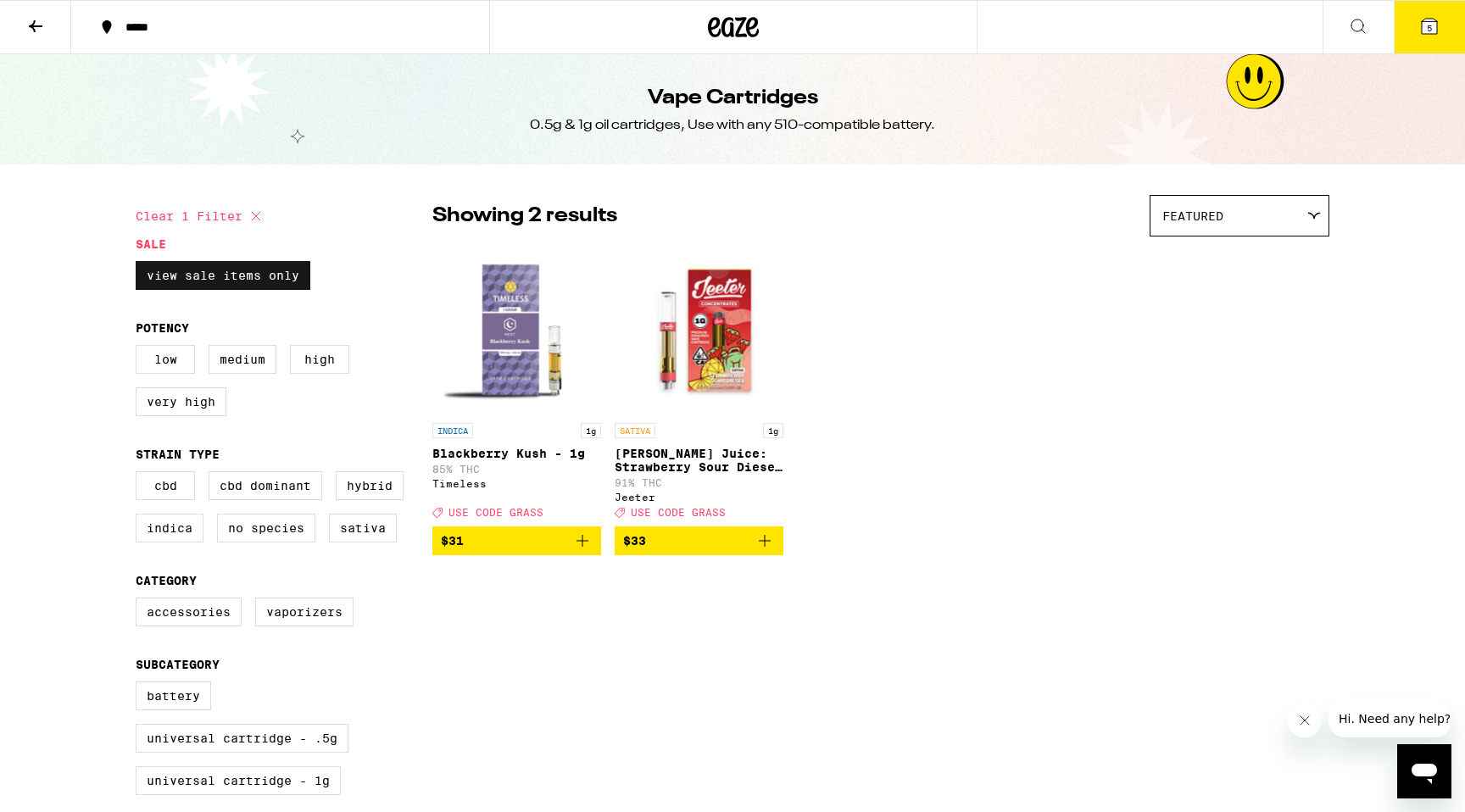
click at [201, 270] on label "View Sale Items Only" at bounding box center [223, 275] width 174 height 29
click at [140, 264] on input "View Sale Items Only" at bounding box center [139, 264] width 1 height 1
checkbox input "false"
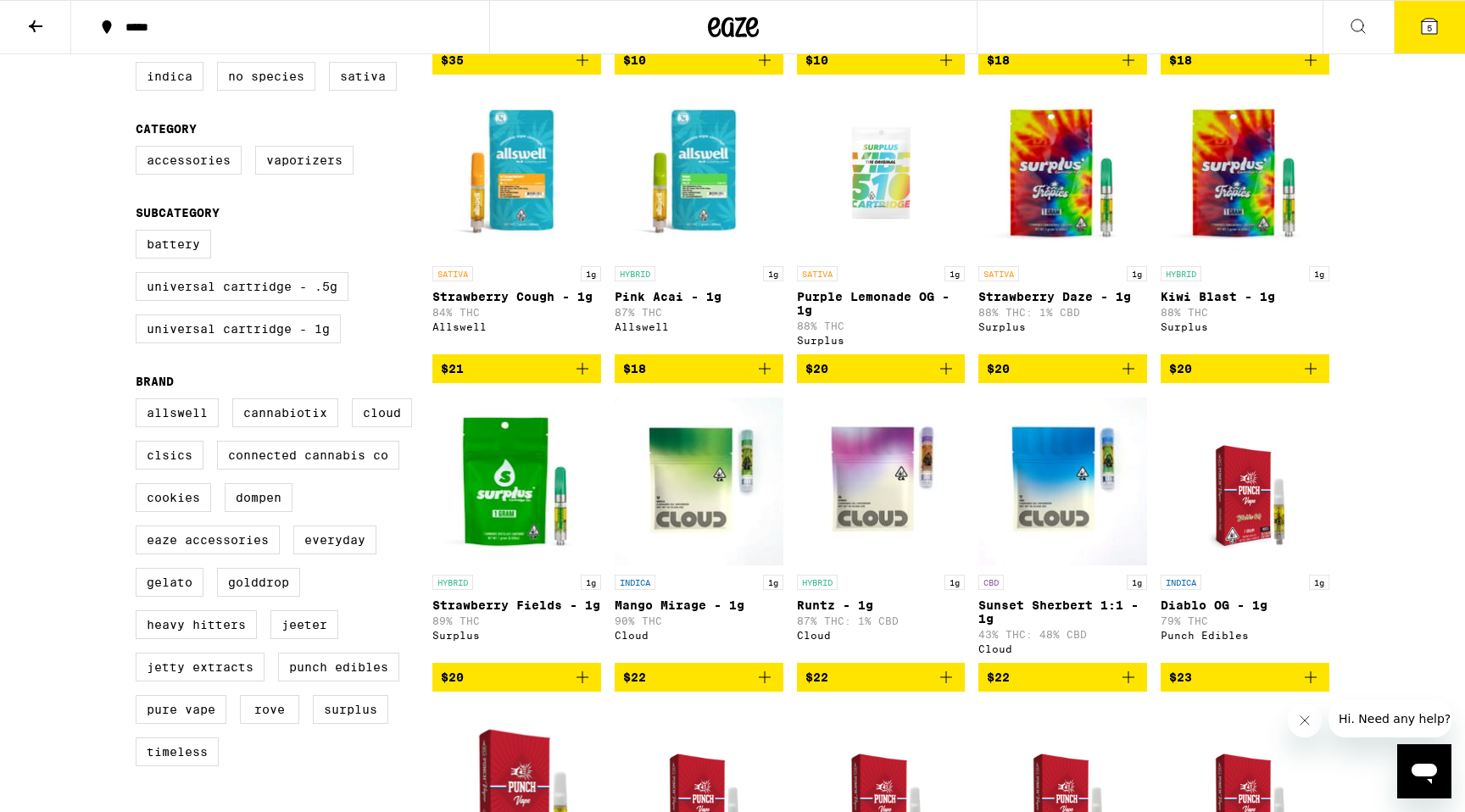
scroll to position [438, 0]
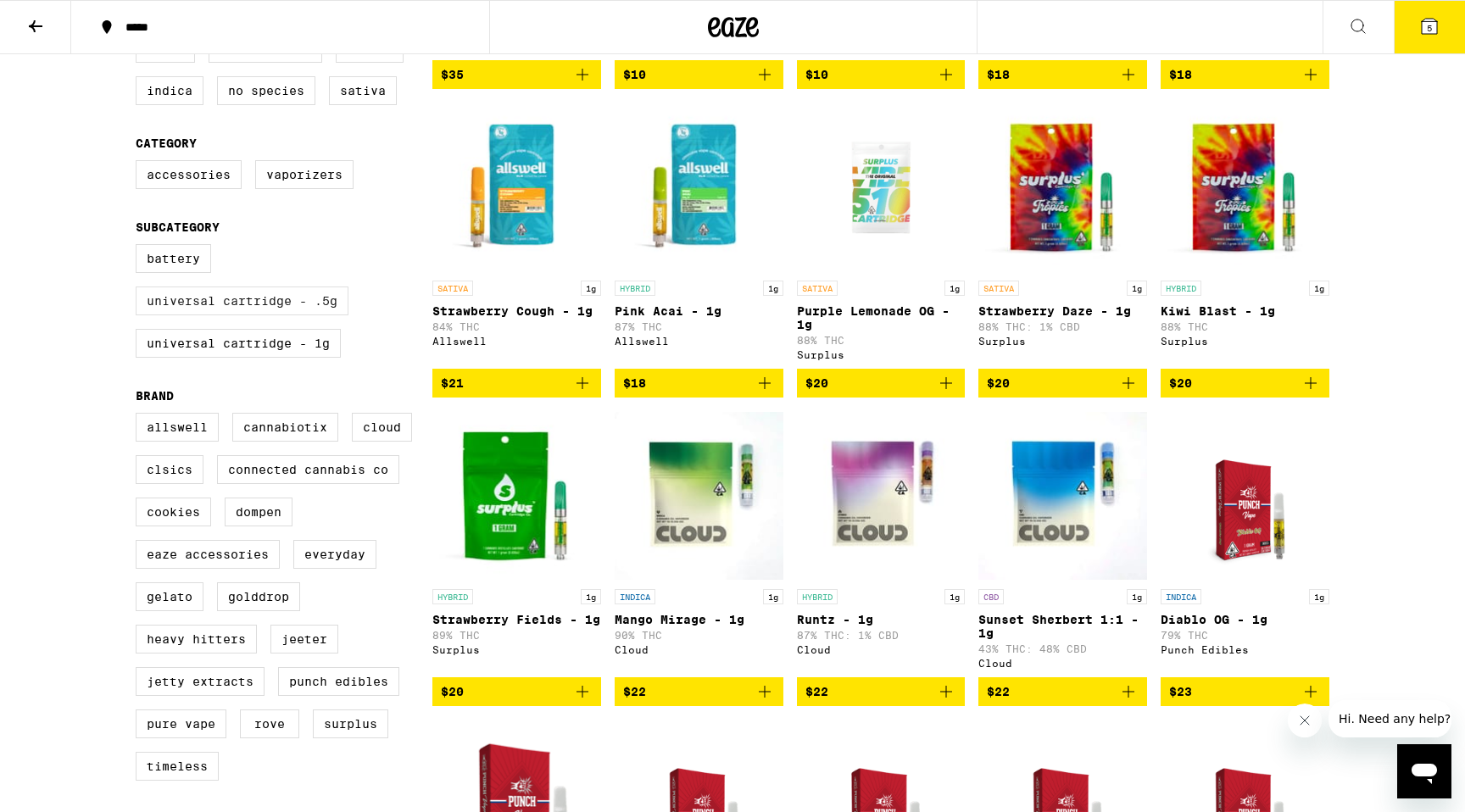
click at [256, 315] on label "Universal Cartridge - .5g" at bounding box center [243, 301] width 213 height 29
click at [140, 247] on input "Universal Cartridge - .5g" at bounding box center [139, 246] width 1 height 1
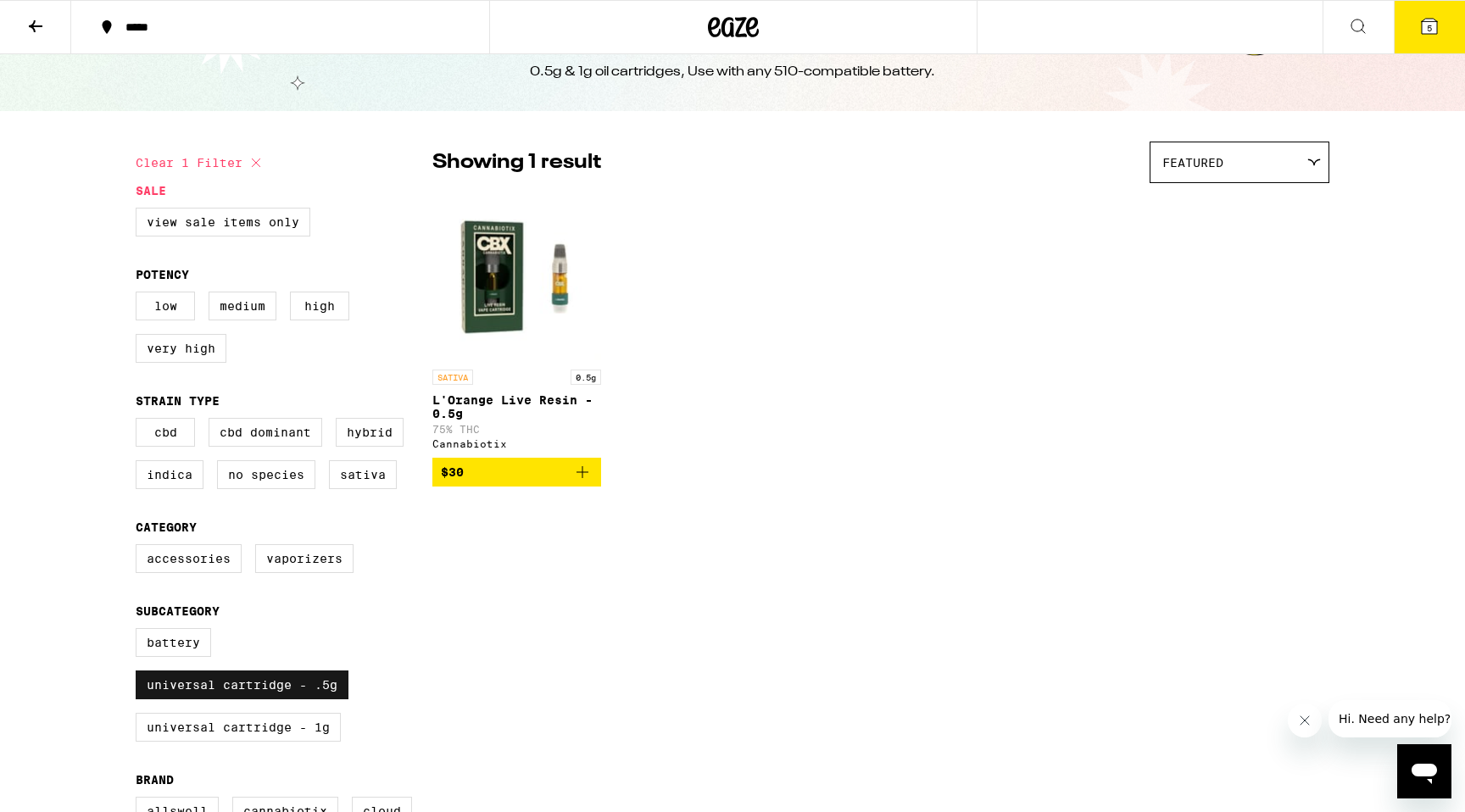
scroll to position [54, 0]
click at [545, 406] on p "L'Orange Live Resin - 0.5g" at bounding box center [517, 406] width 169 height 28
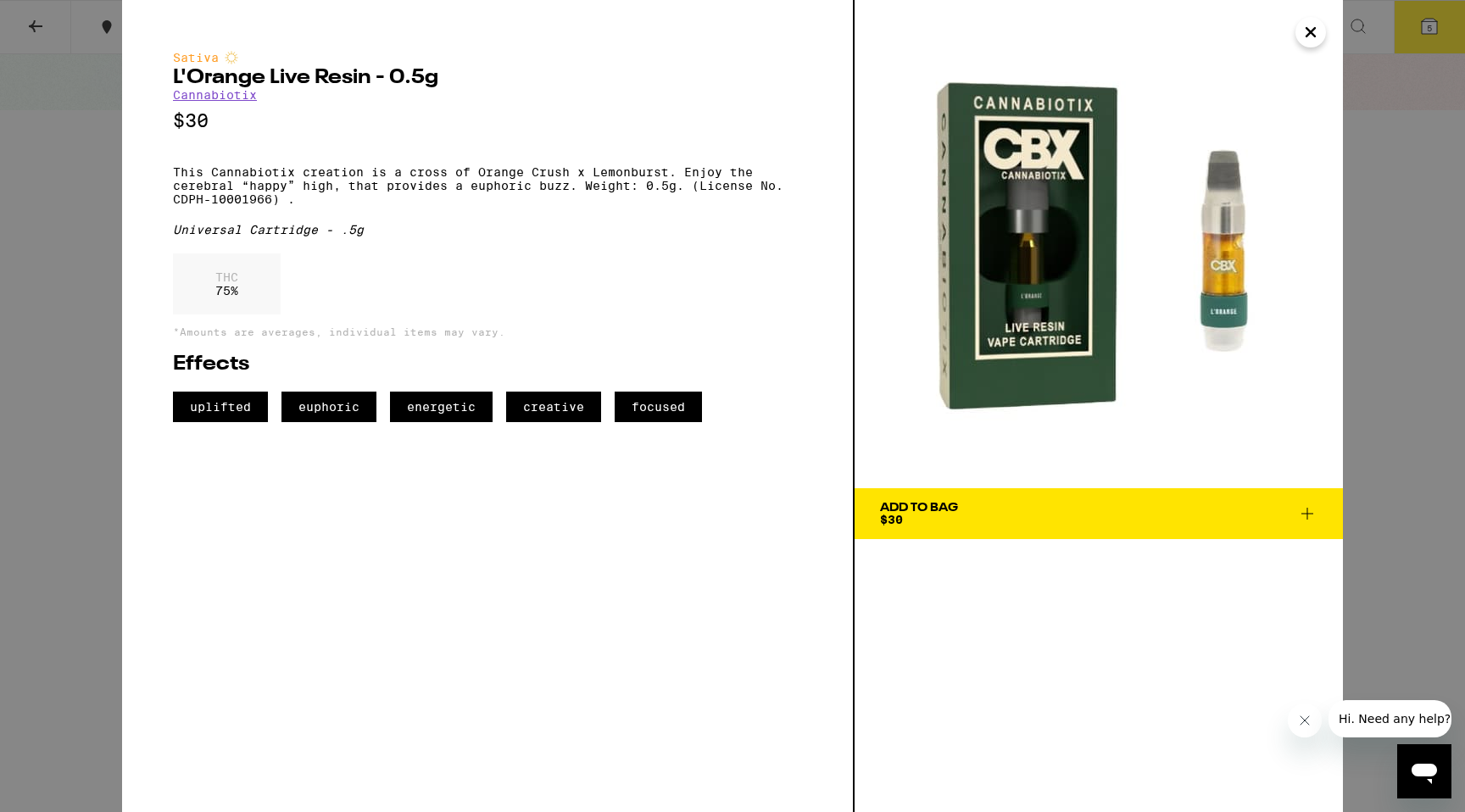
click at [1315, 37] on icon "Close" at bounding box center [1311, 33] width 21 height 26
click at [0, 138] on div "Sativa L'Orange Live Resin - 0.5g Cannabiotix $30 This Cannabiotix creation is …" at bounding box center [732, 406] width 1465 height 812
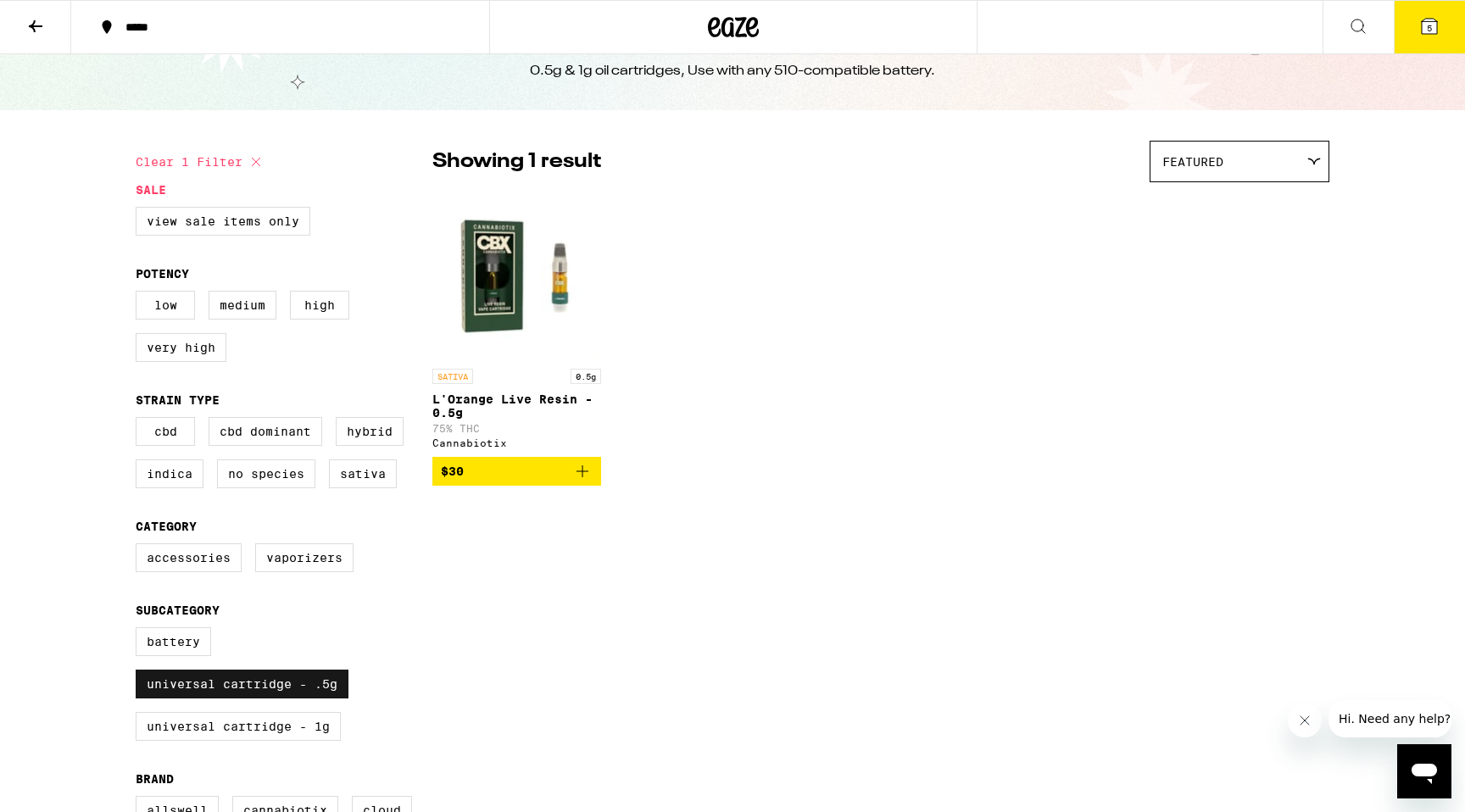
click at [214, 699] on label "Universal Cartridge - .5g" at bounding box center [243, 684] width 213 height 29
click at [140, 631] on input "Universal Cartridge - .5g" at bounding box center [139, 630] width 1 height 1
checkbox input "false"
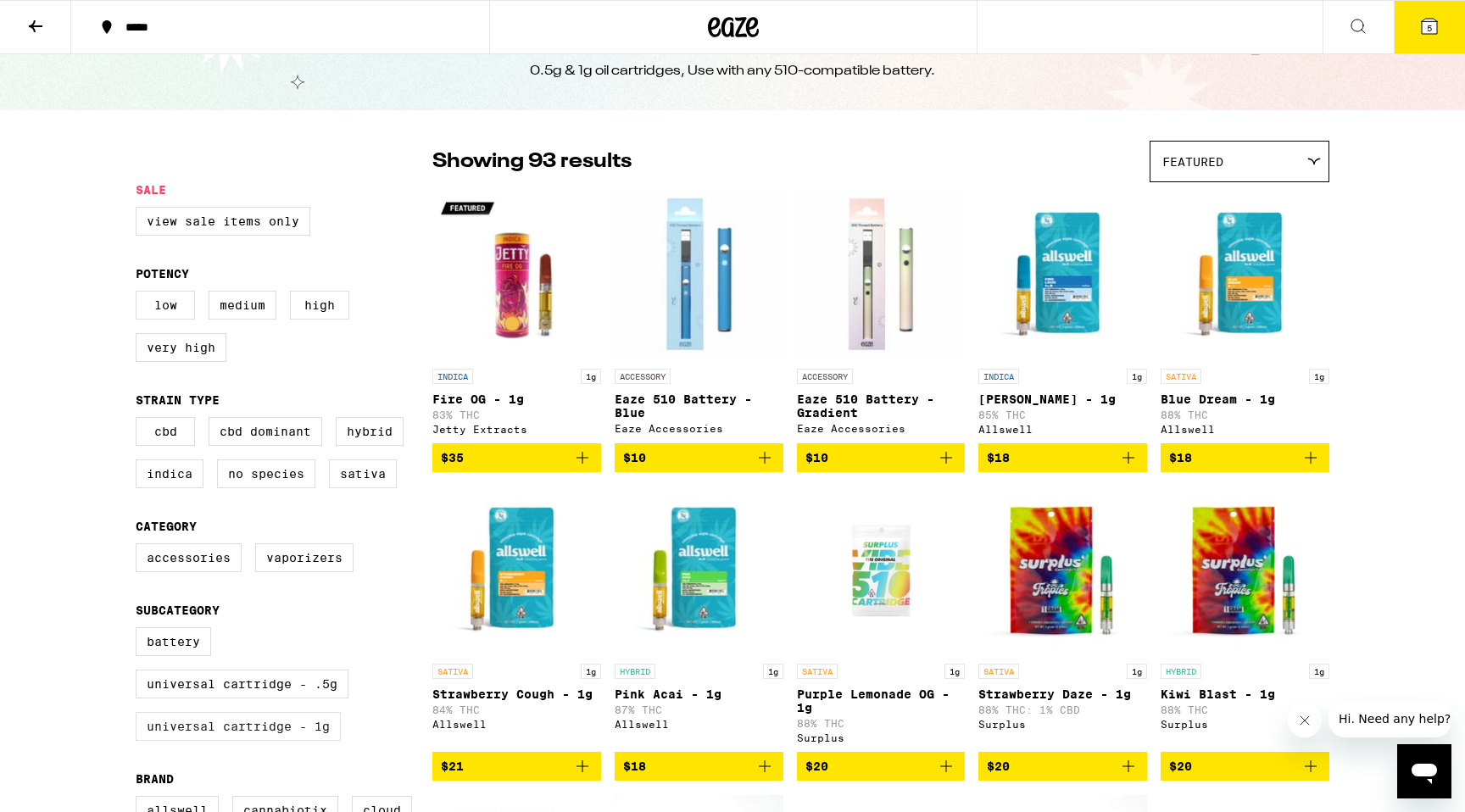
click at [252, 741] on label "Universal Cartridge - 1g" at bounding box center [239, 726] width 205 height 29
click at [140, 631] on input "Universal Cartridge - 1g" at bounding box center [139, 630] width 1 height 1
checkbox input "true"
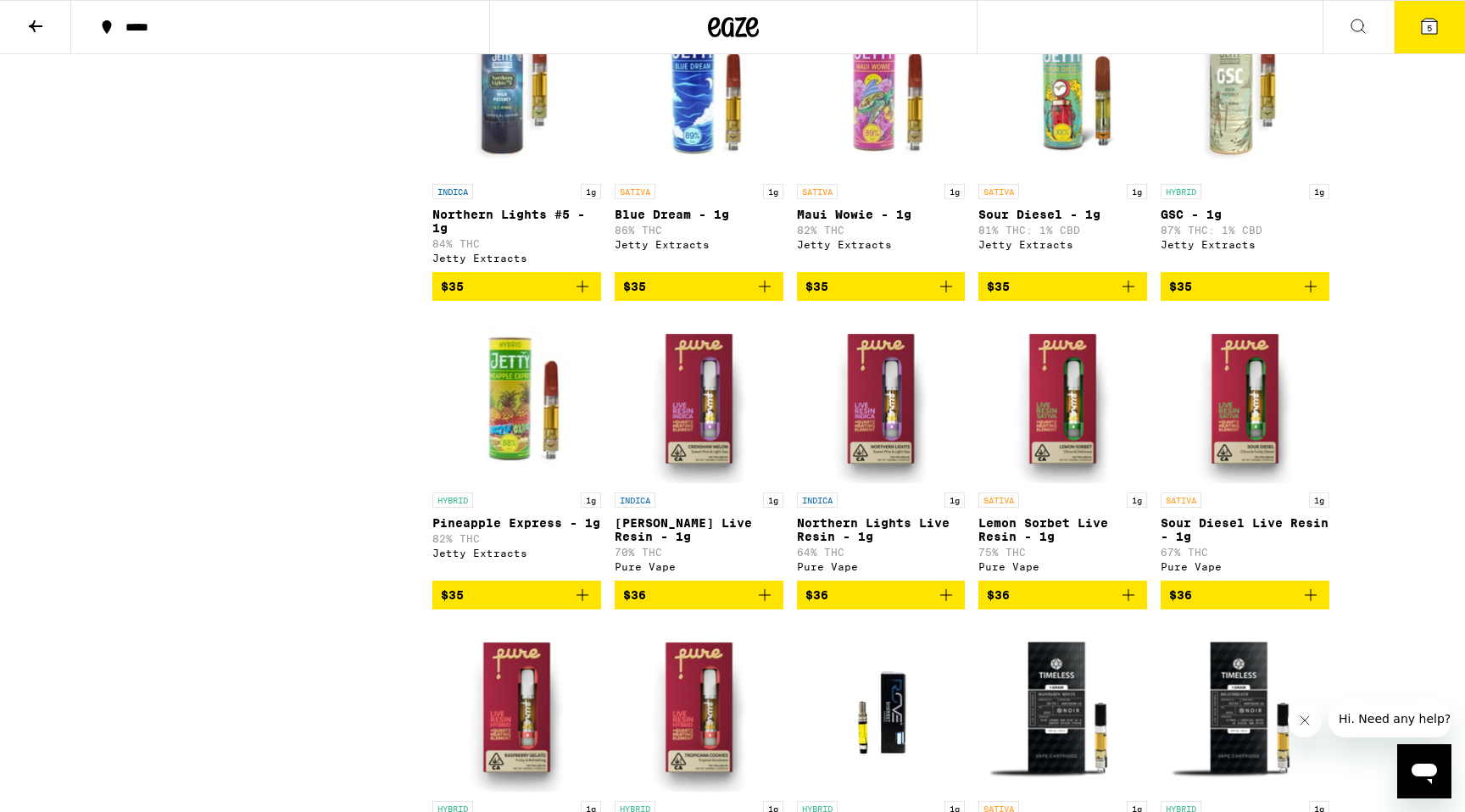
scroll to position [3317, 0]
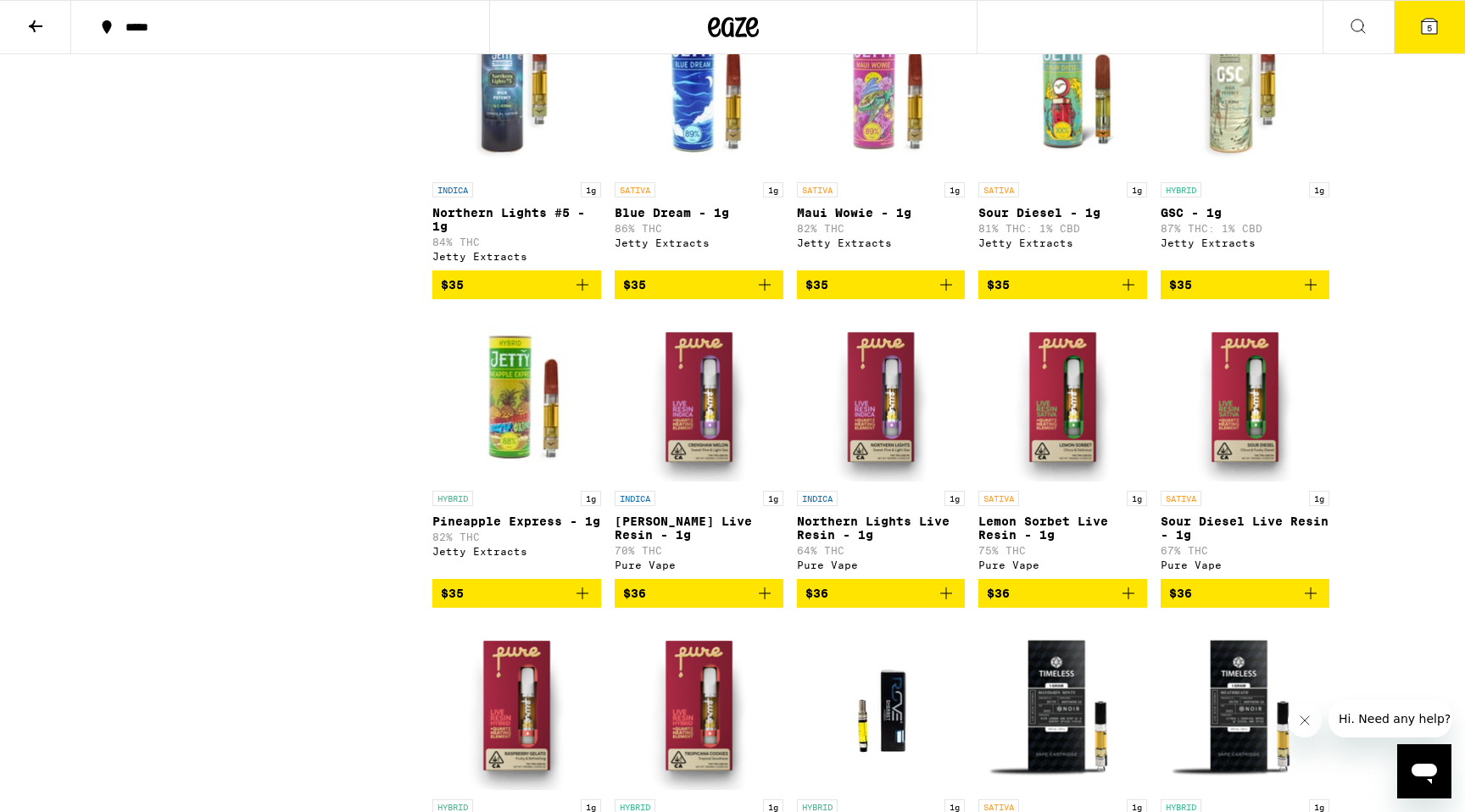
click at [1240, 295] on span "$35" at bounding box center [1245, 285] width 152 height 21
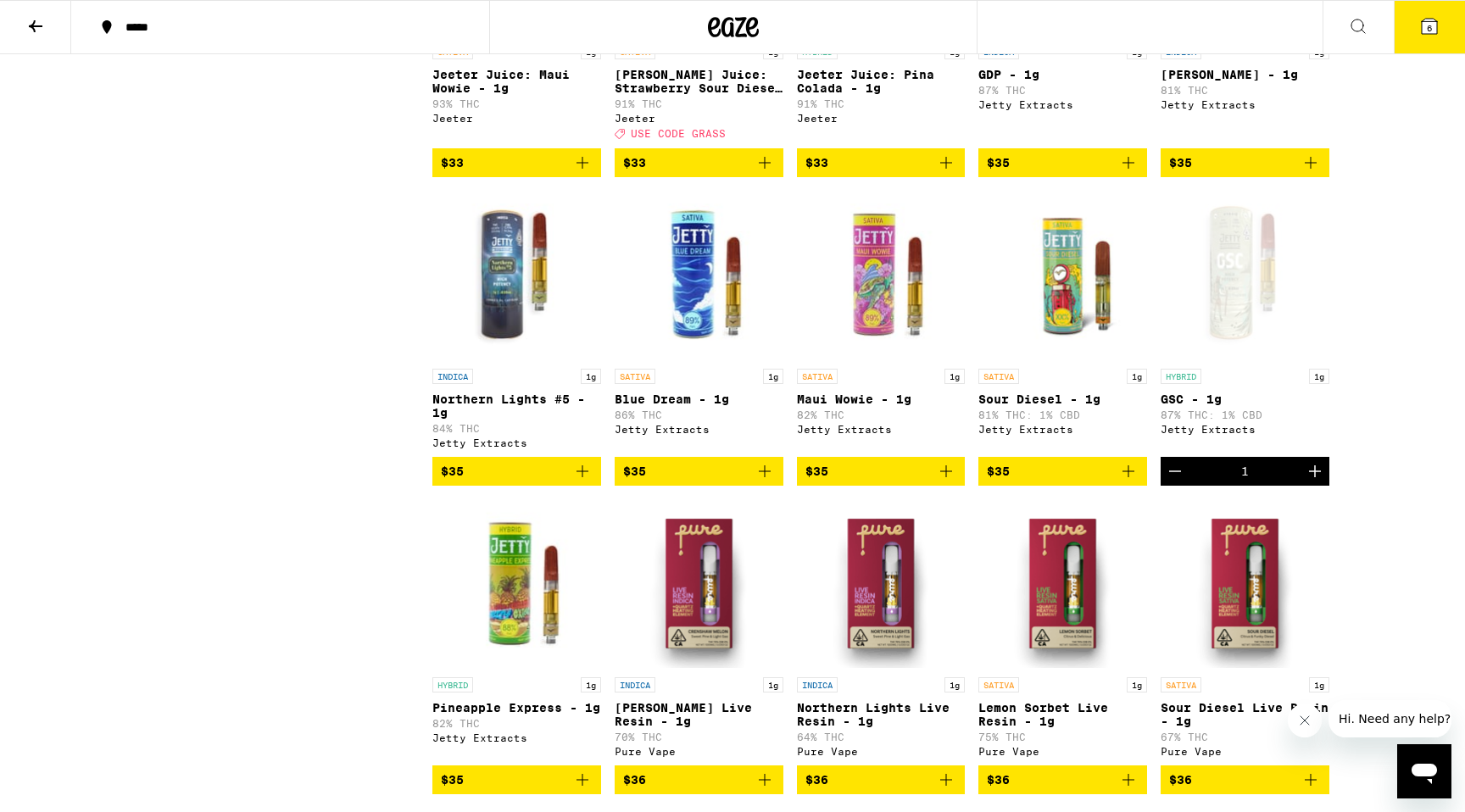
scroll to position [3127, 0]
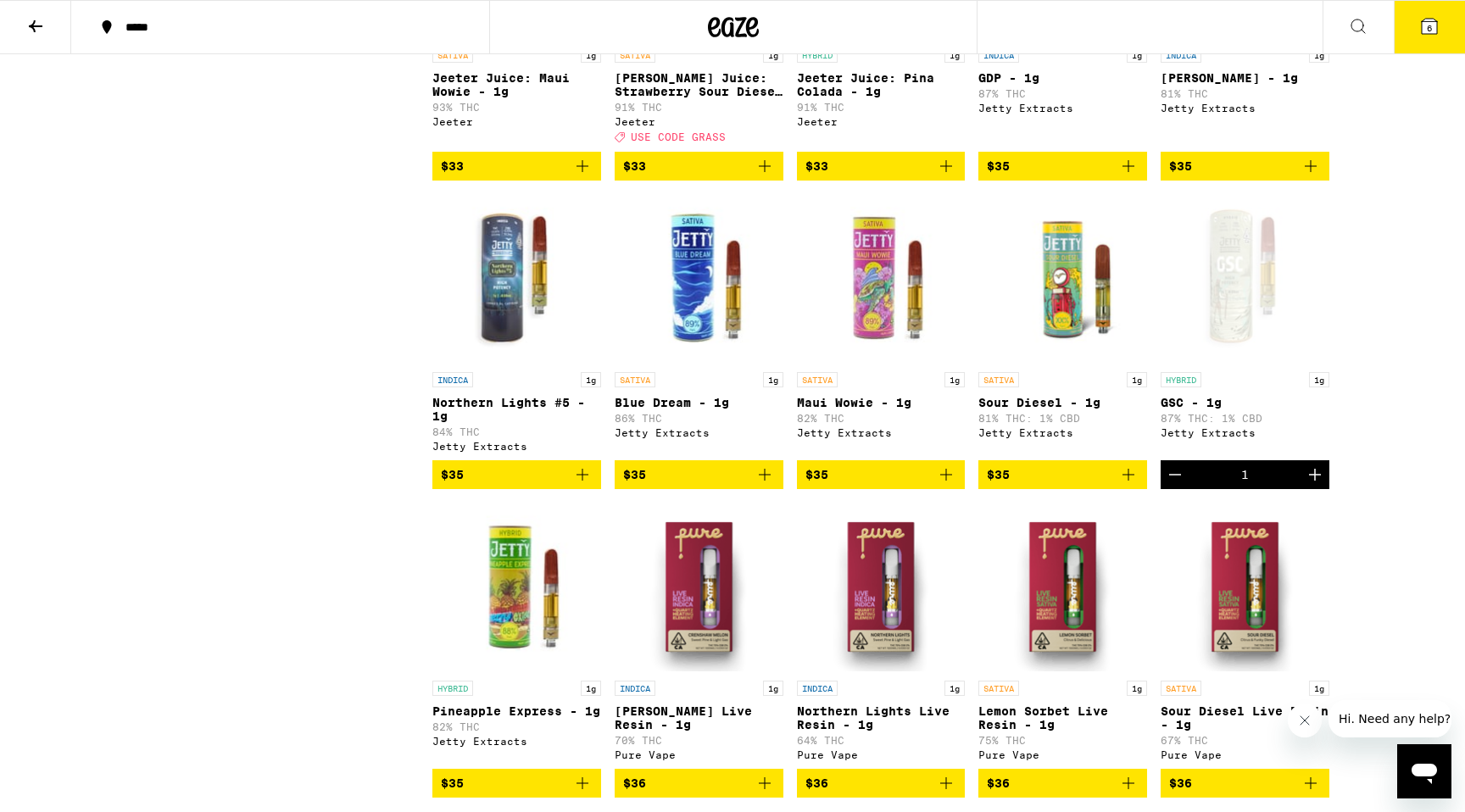
click at [1448, 17] on button "6" at bounding box center [1430, 27] width 71 height 52
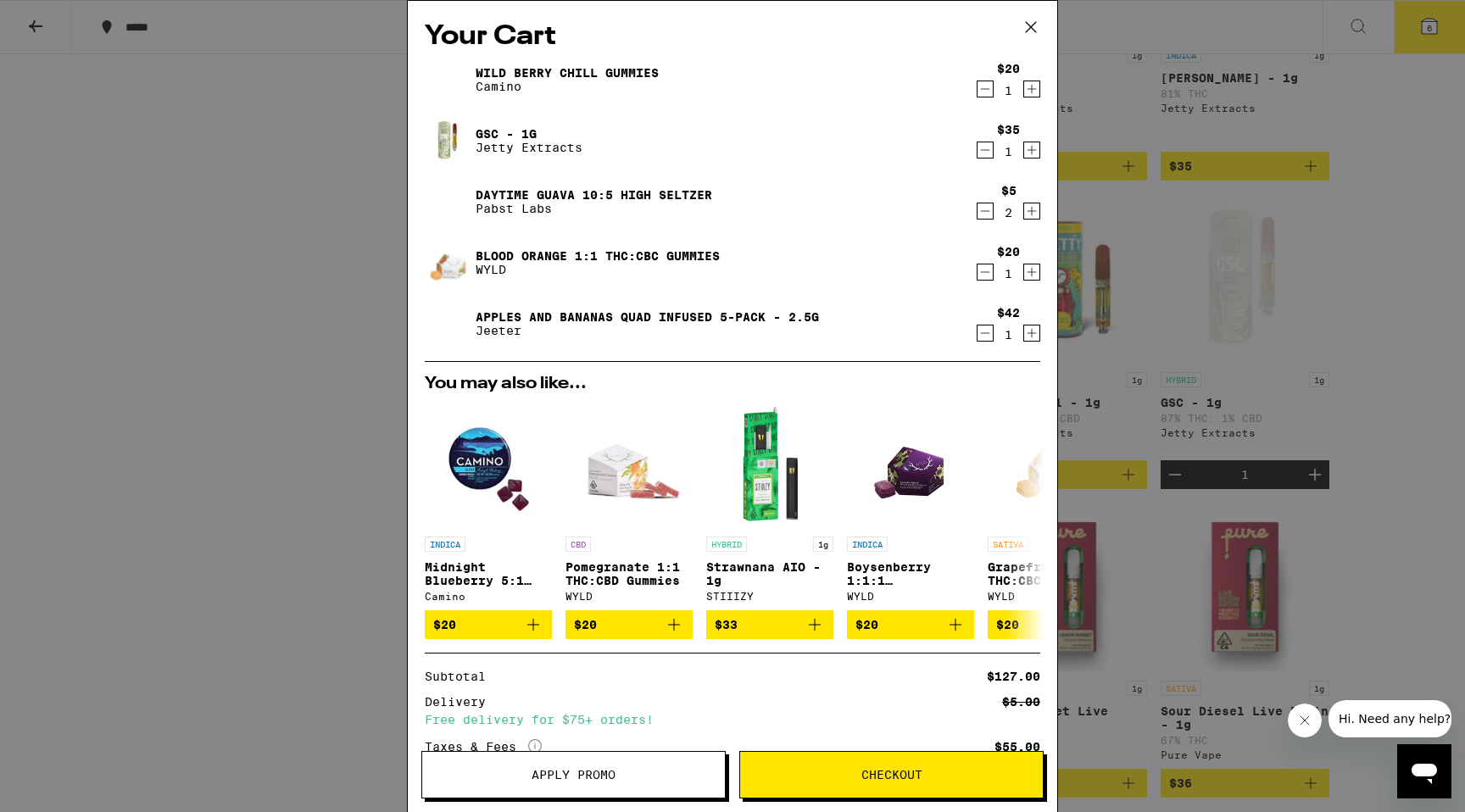
scroll to position [136, 0]
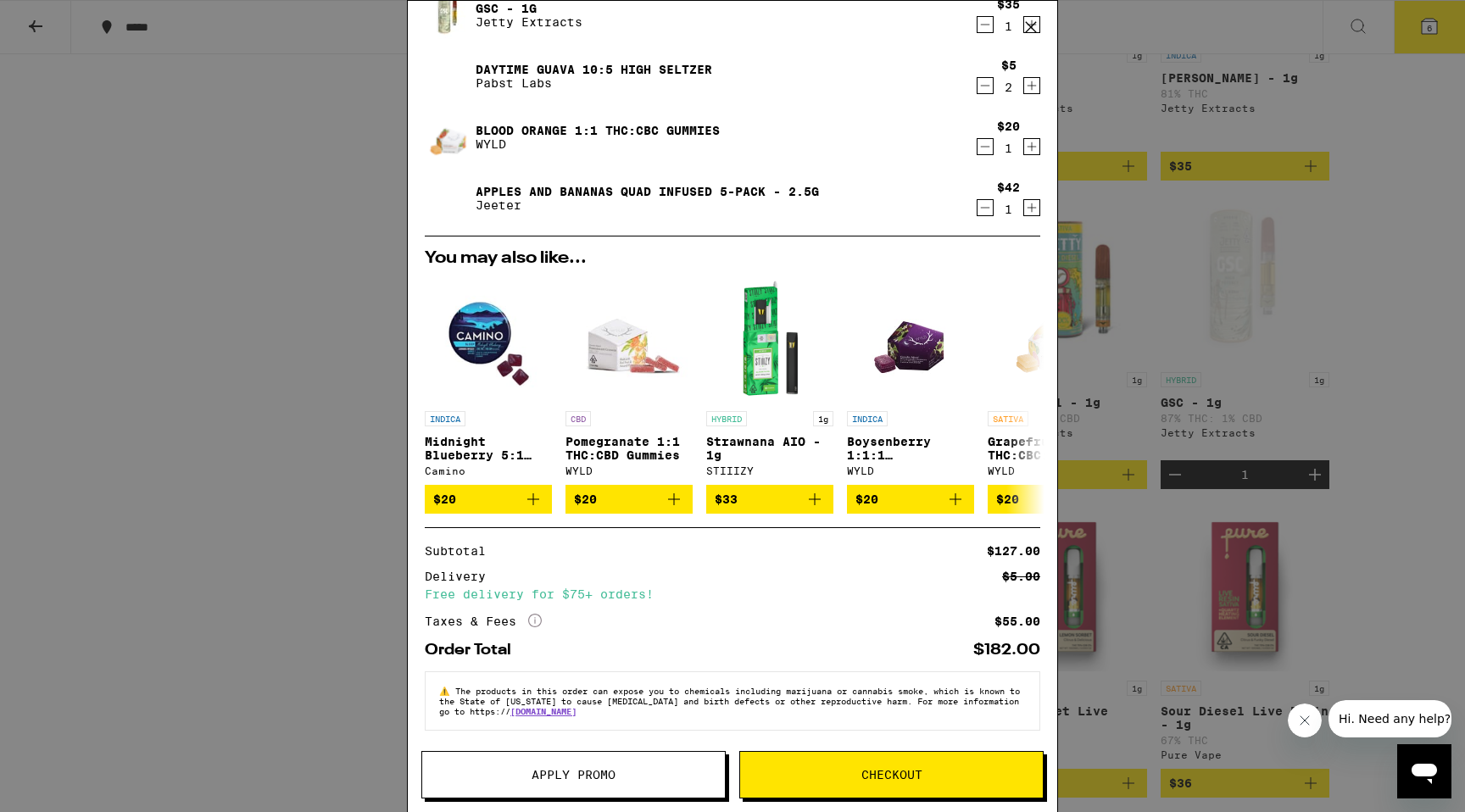
click at [285, 482] on div "Your Cart Wild [PERSON_NAME] Chill Gummies Camino $20 1 GSC - 1g Jetty Extracts…" at bounding box center [732, 406] width 1465 height 812
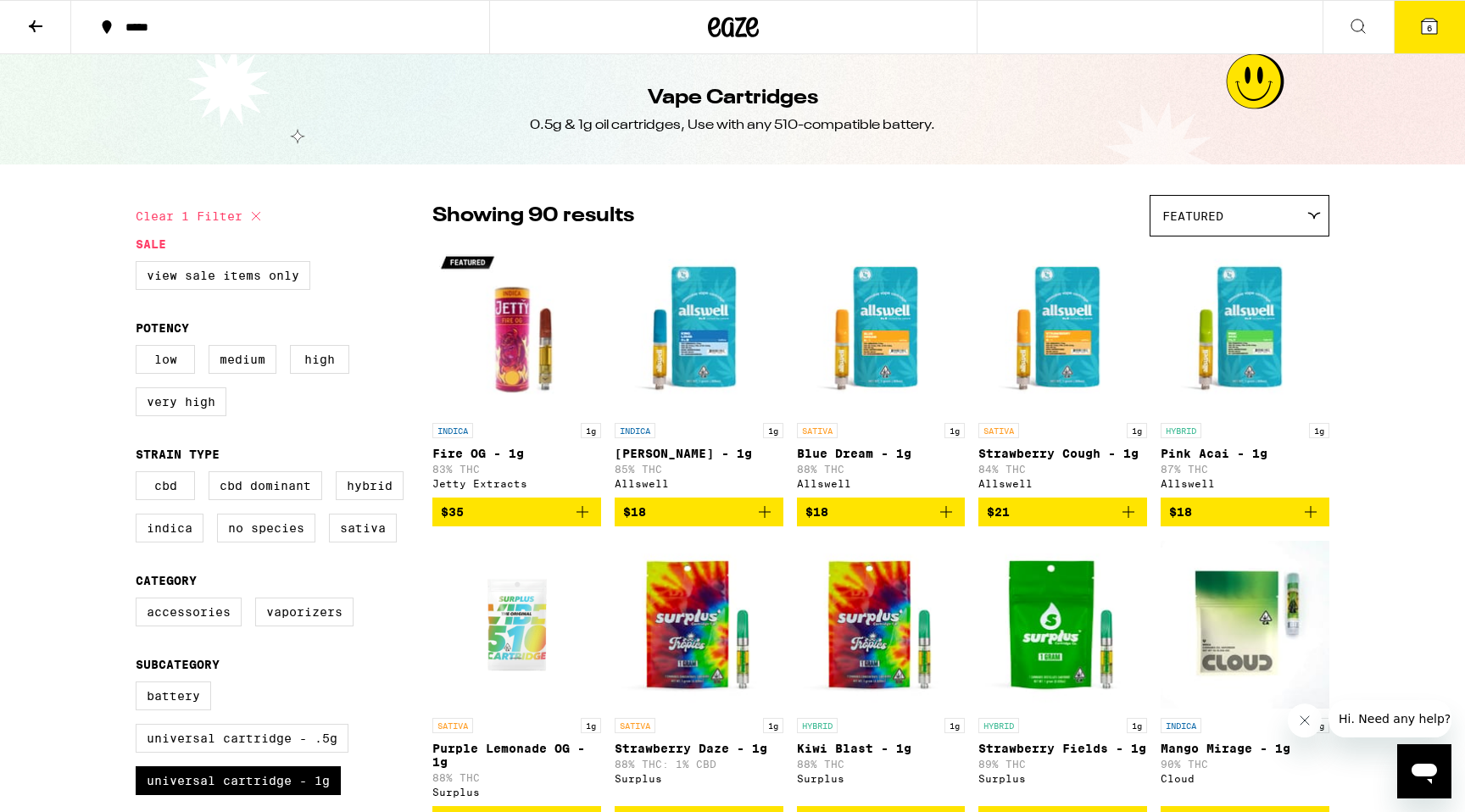
click at [732, 24] on icon at bounding box center [733, 27] width 51 height 31
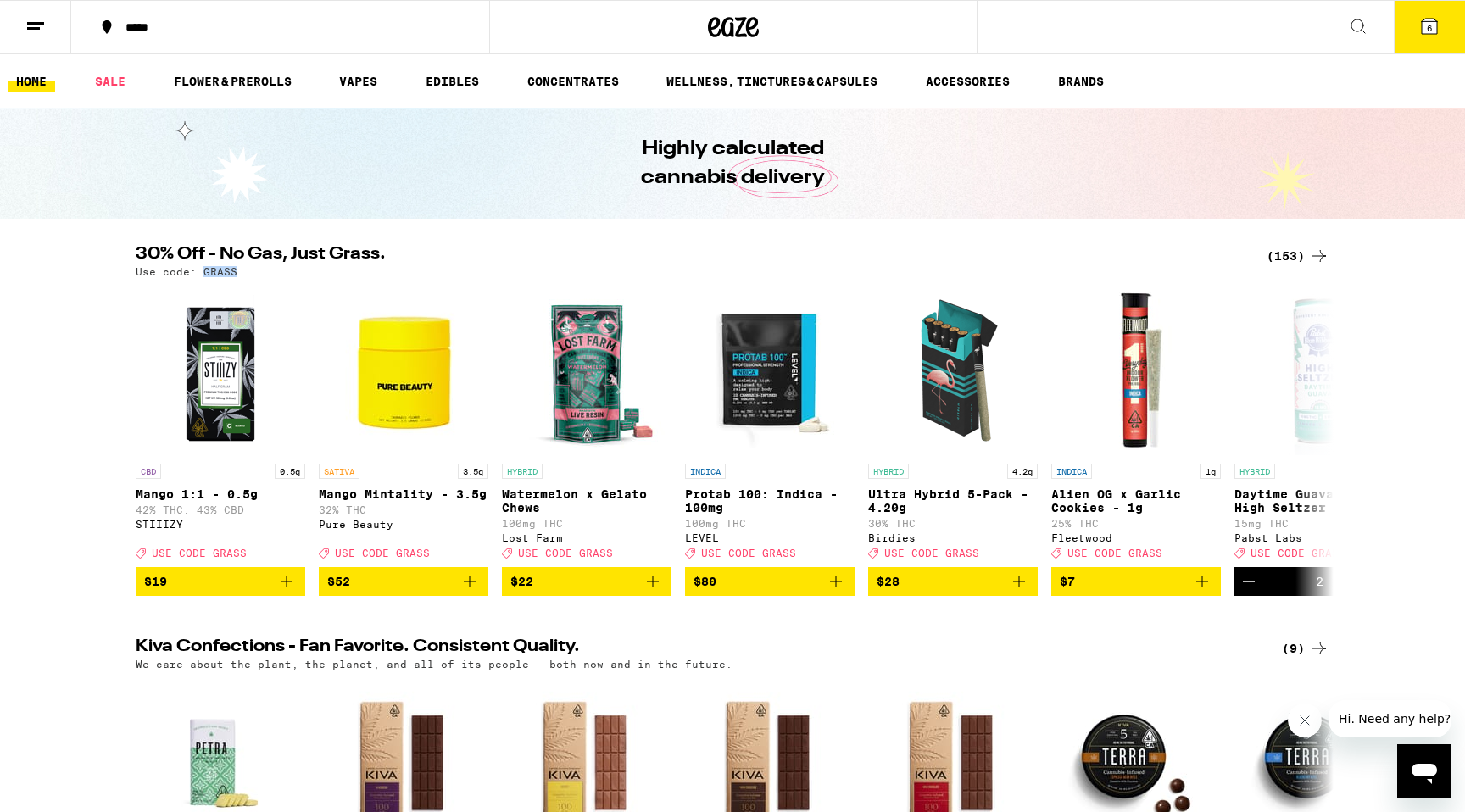
drag, startPoint x: 234, startPoint y: 277, endPoint x: 202, endPoint y: 274, distance: 32.1
click at [202, 274] on p "Use code: GRASS" at bounding box center [186, 271] width 102 height 11
copy p "GRASS"
click at [1440, 26] on button "6" at bounding box center [1430, 27] width 71 height 52
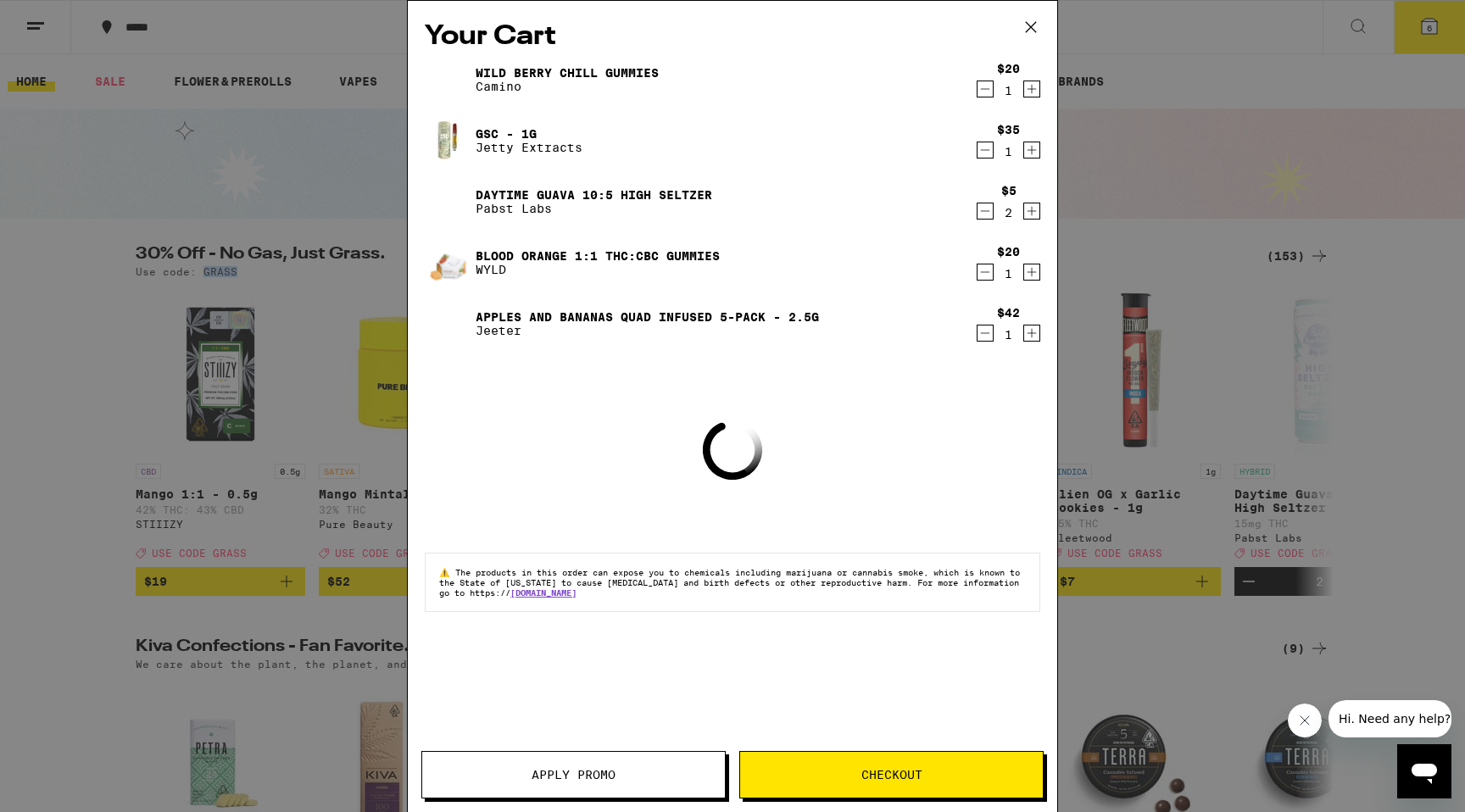
click at [514, 770] on span "Apply Promo" at bounding box center [573, 775] width 303 height 12
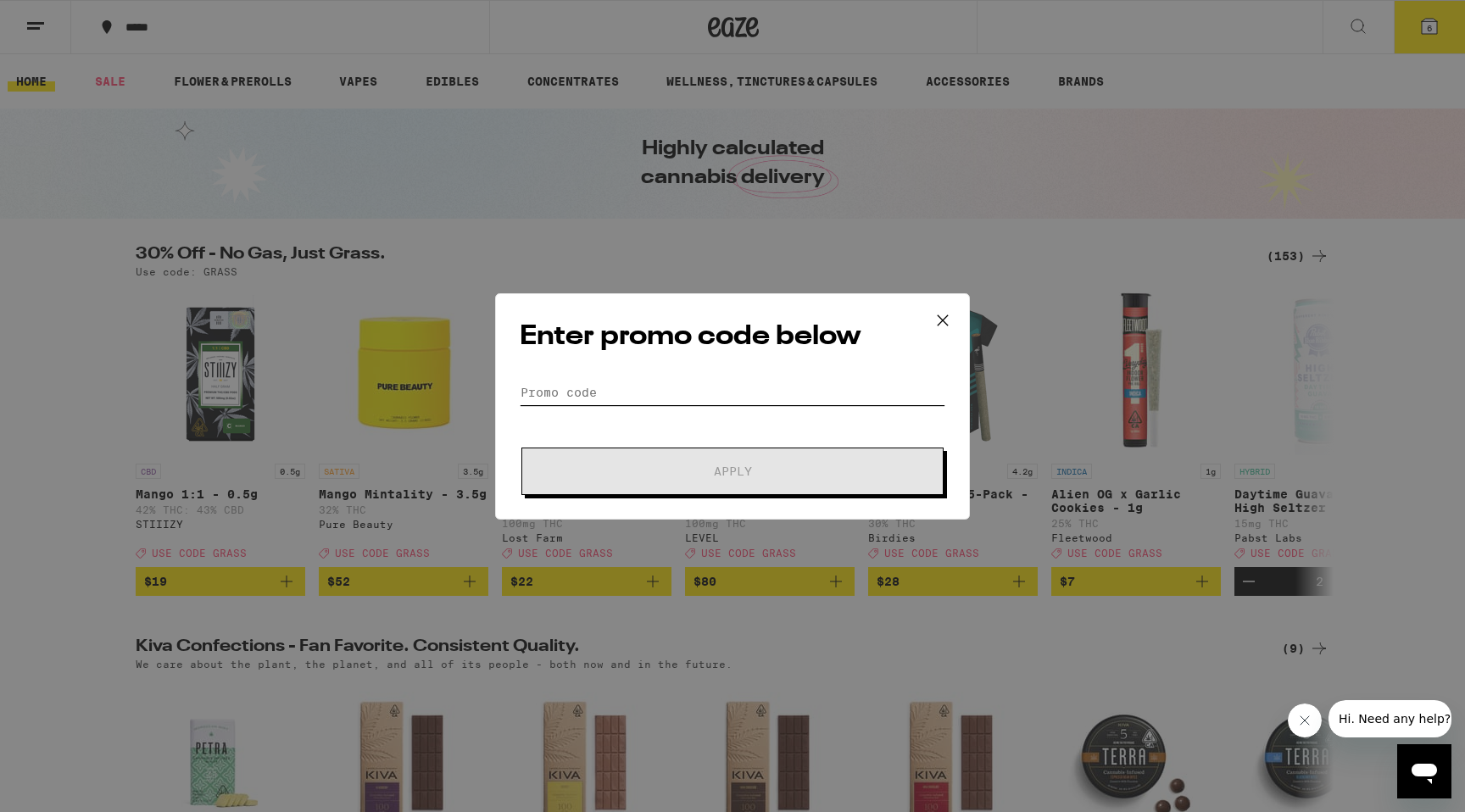
click at [675, 394] on input "Promo Code" at bounding box center [732, 392] width 426 height 26
paste input "GRASS"
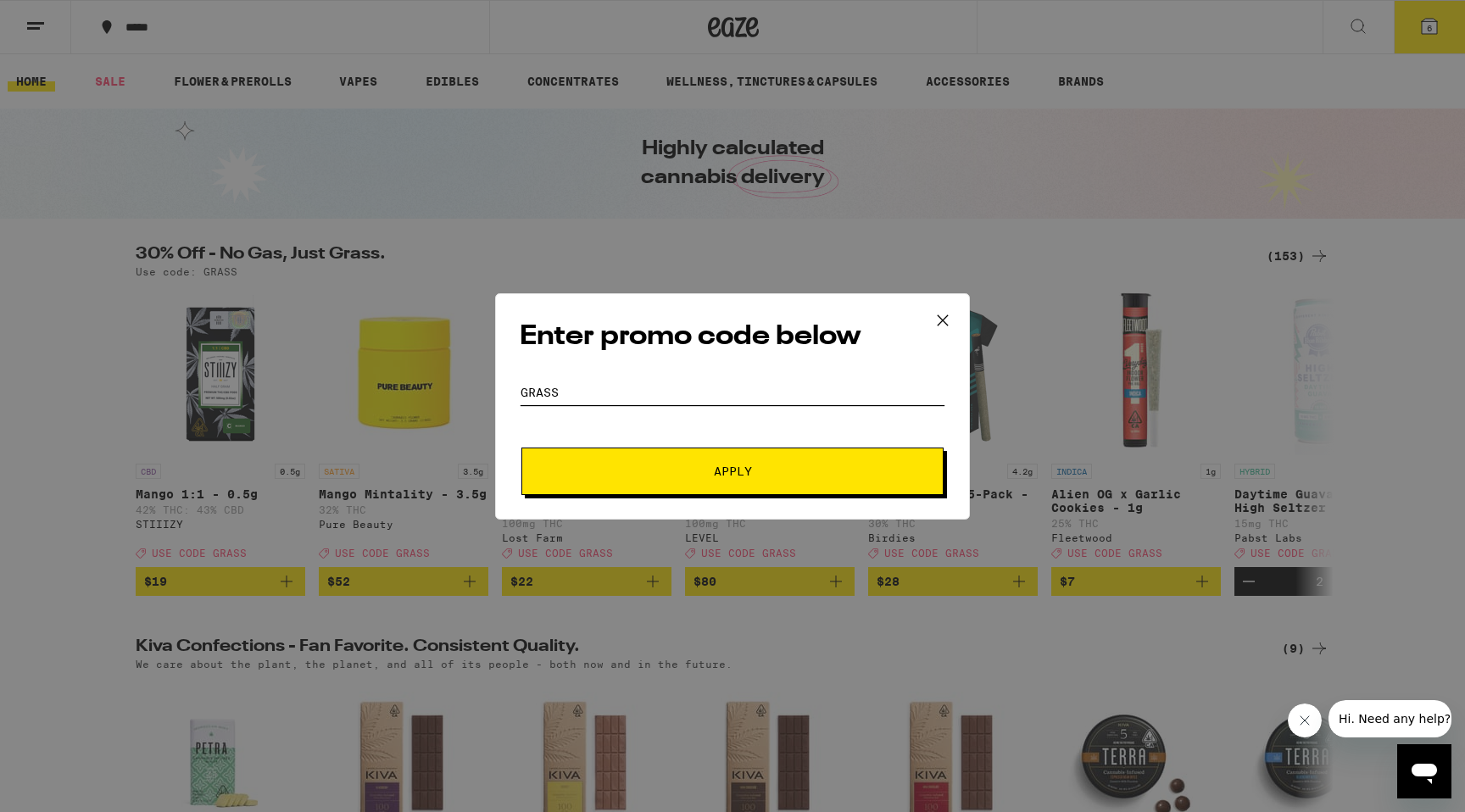
type input "GRASS"
click at [669, 471] on span "Apply" at bounding box center [732, 471] width 306 height 12
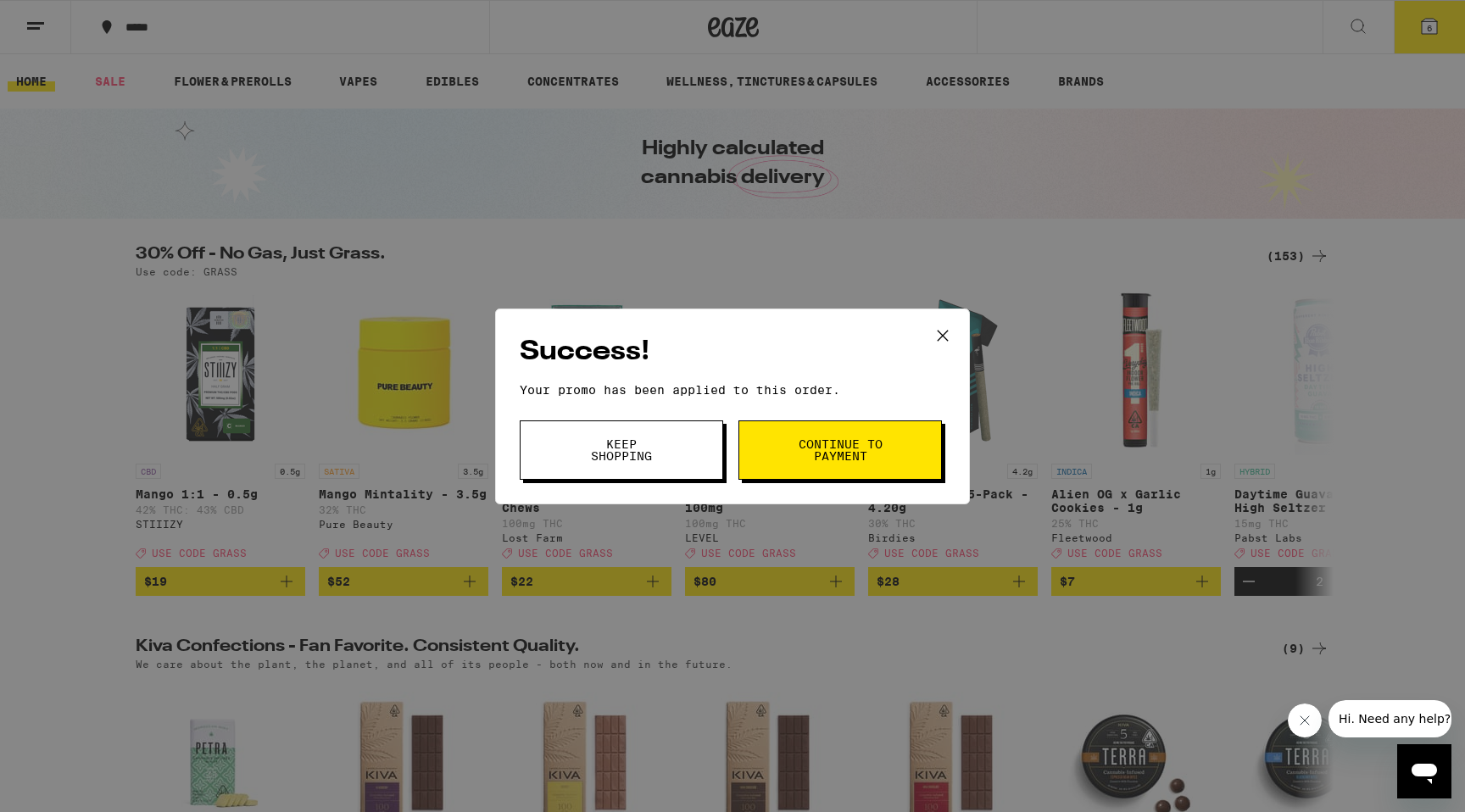
click at [839, 457] on span "Continue to payment" at bounding box center [841, 450] width 87 height 24
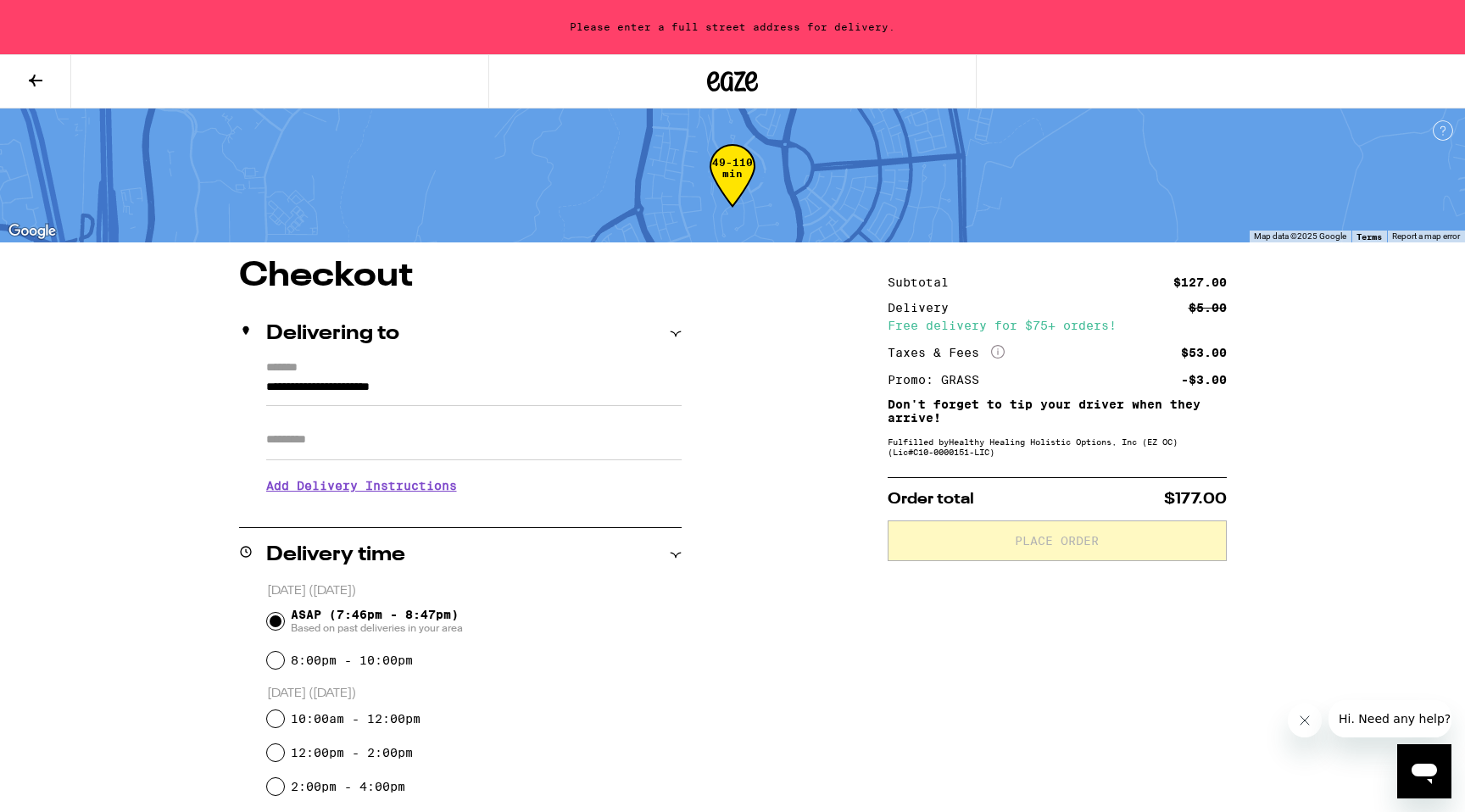
click at [267, 385] on input "**********" at bounding box center [473, 391] width 415 height 29
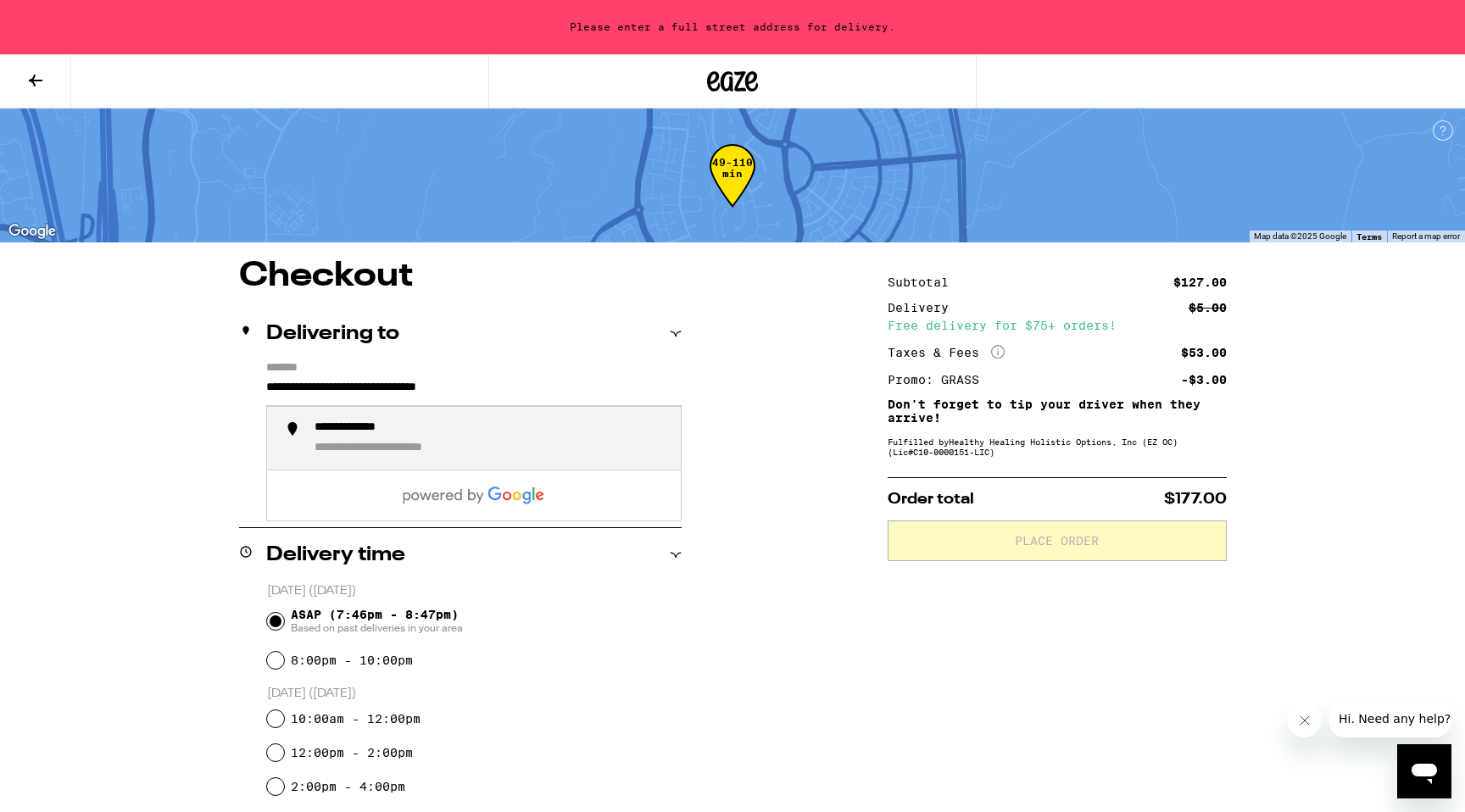
click at [377, 437] on div "**********" at bounding box center [368, 429] width 107 height 16
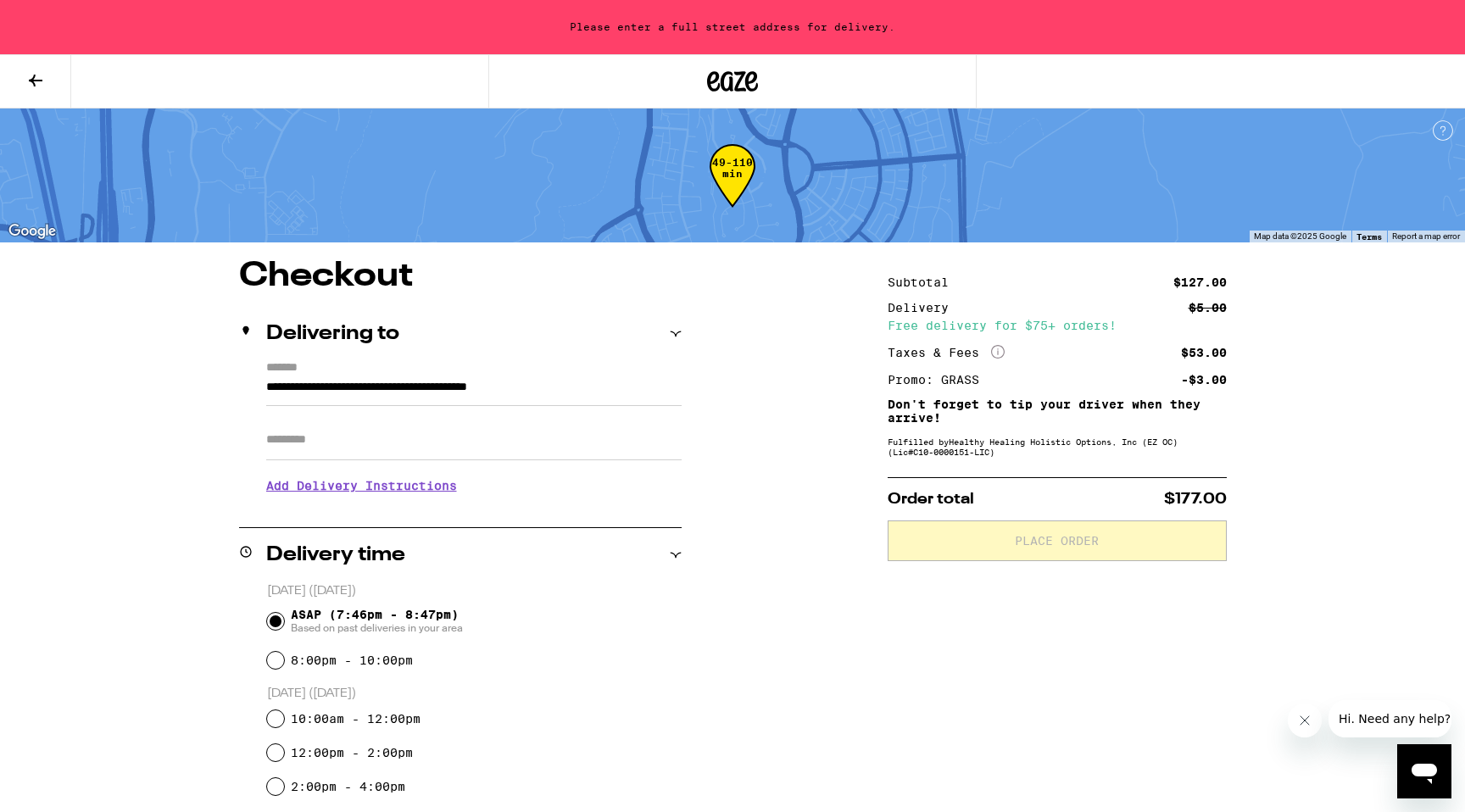
type input "**********"
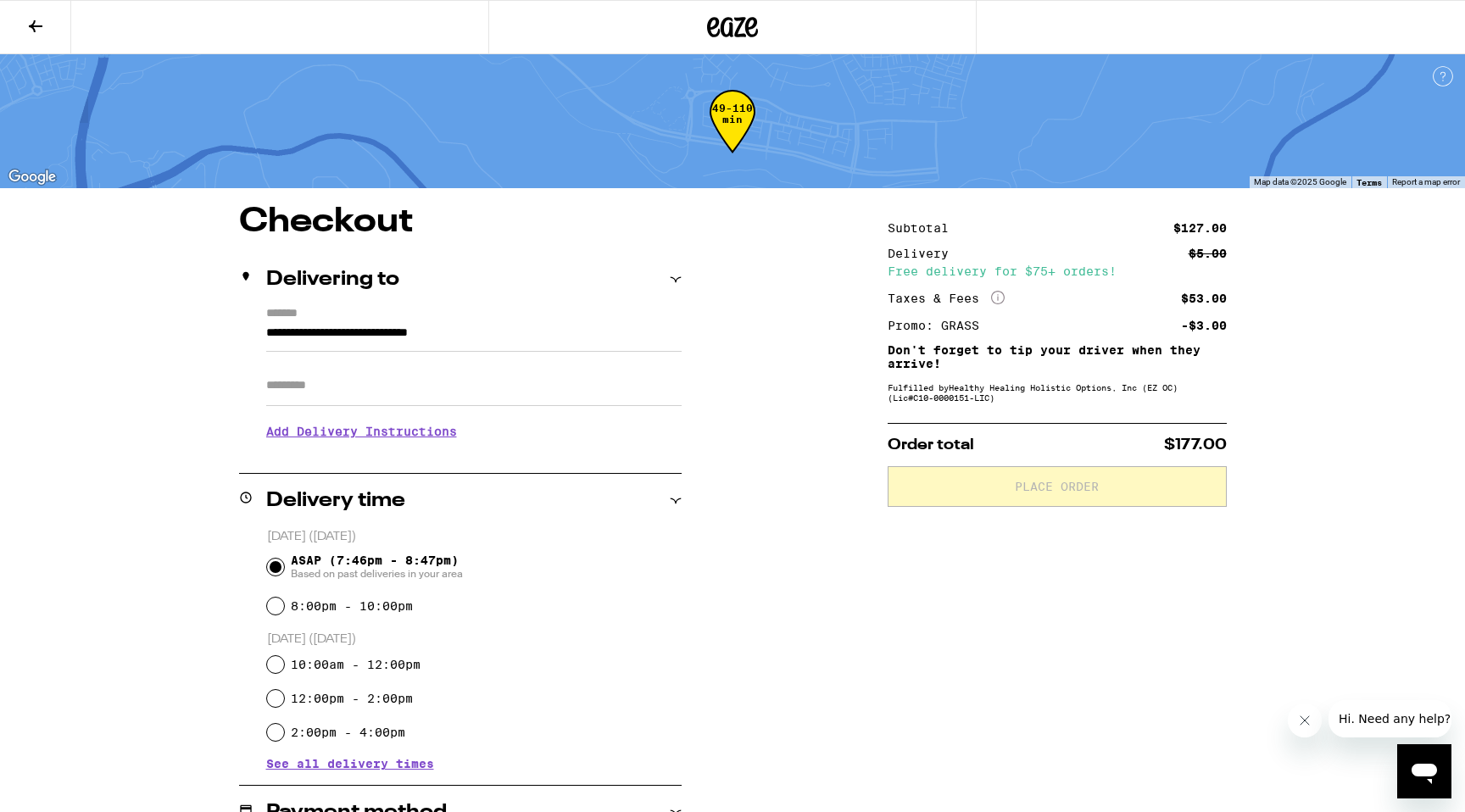
click at [325, 379] on input "Apt/Suite" at bounding box center [473, 385] width 415 height 40
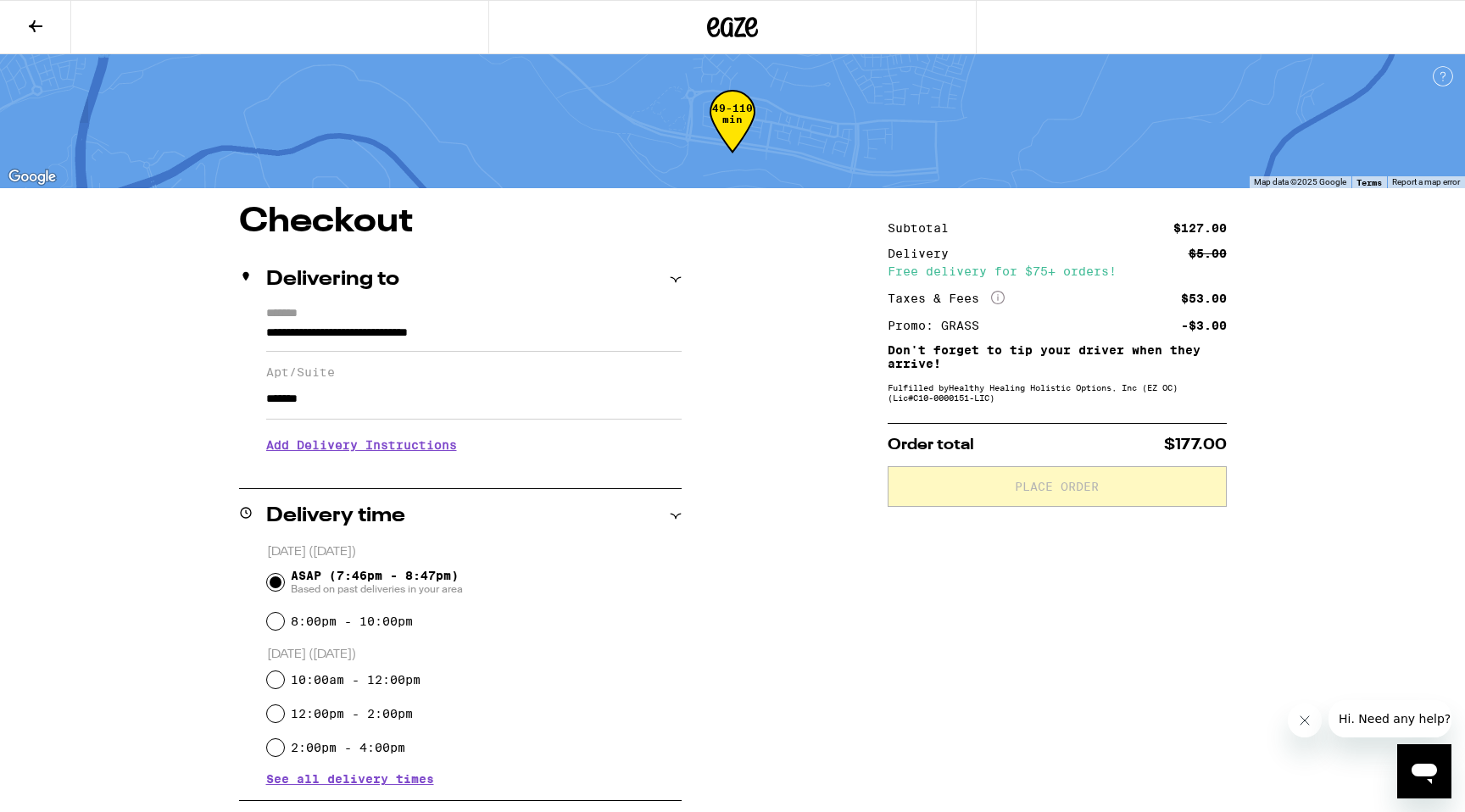
type input "*******"
click at [204, 408] on div "**********" at bounding box center [732, 782] width 1221 height 1155
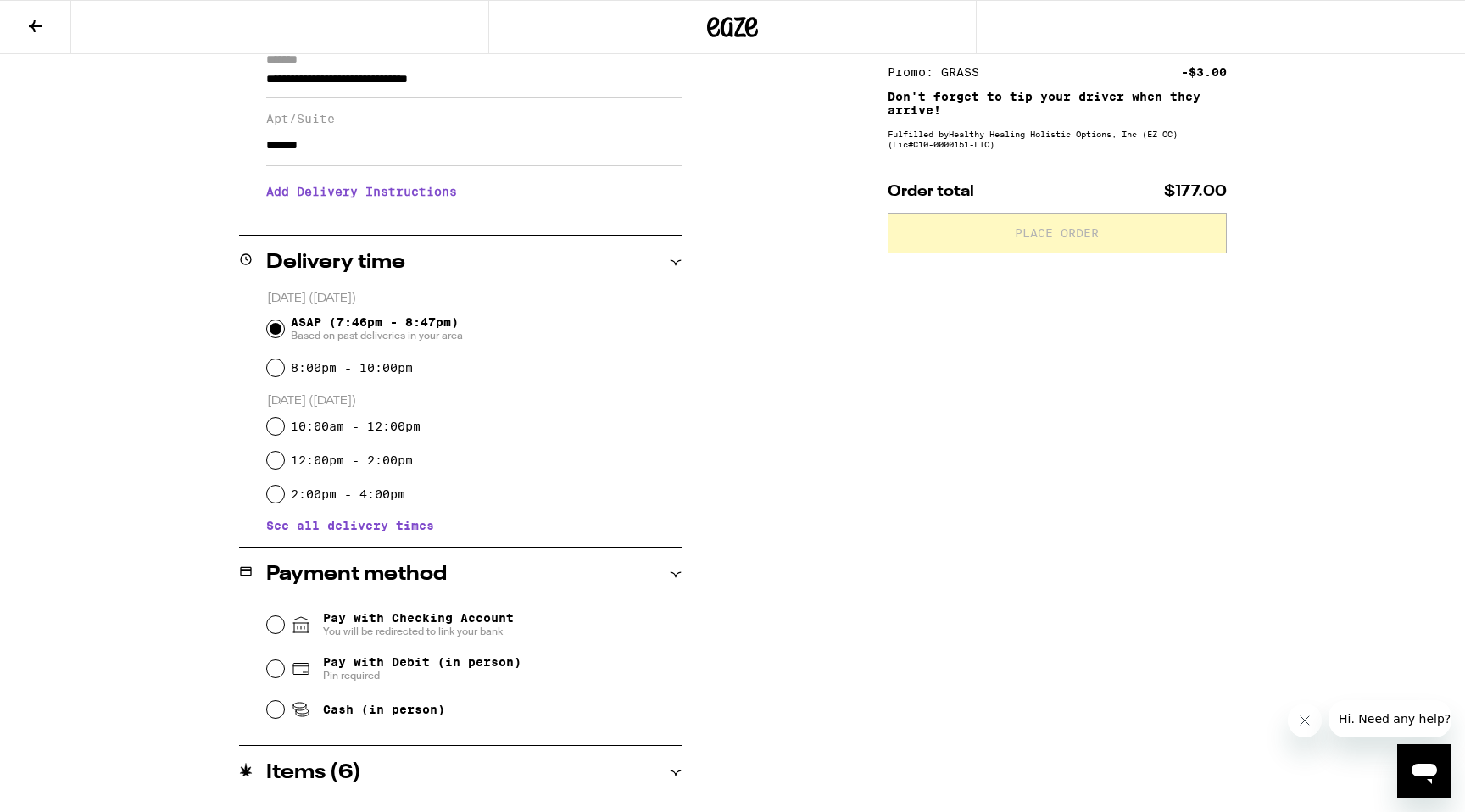
scroll to position [248, 0]
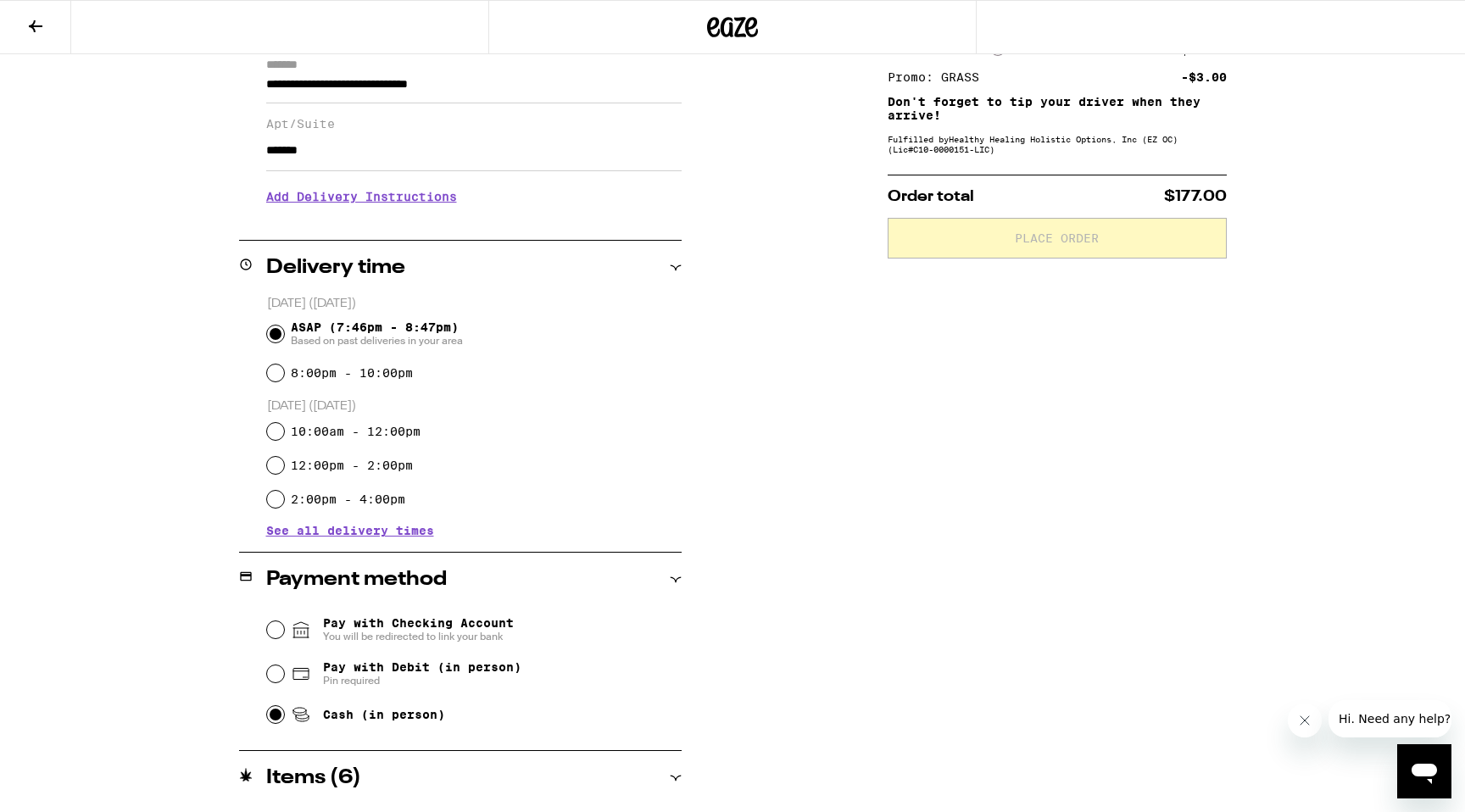
click at [268, 720] on input "Cash (in person)" at bounding box center [275, 714] width 17 height 17
radio input "true"
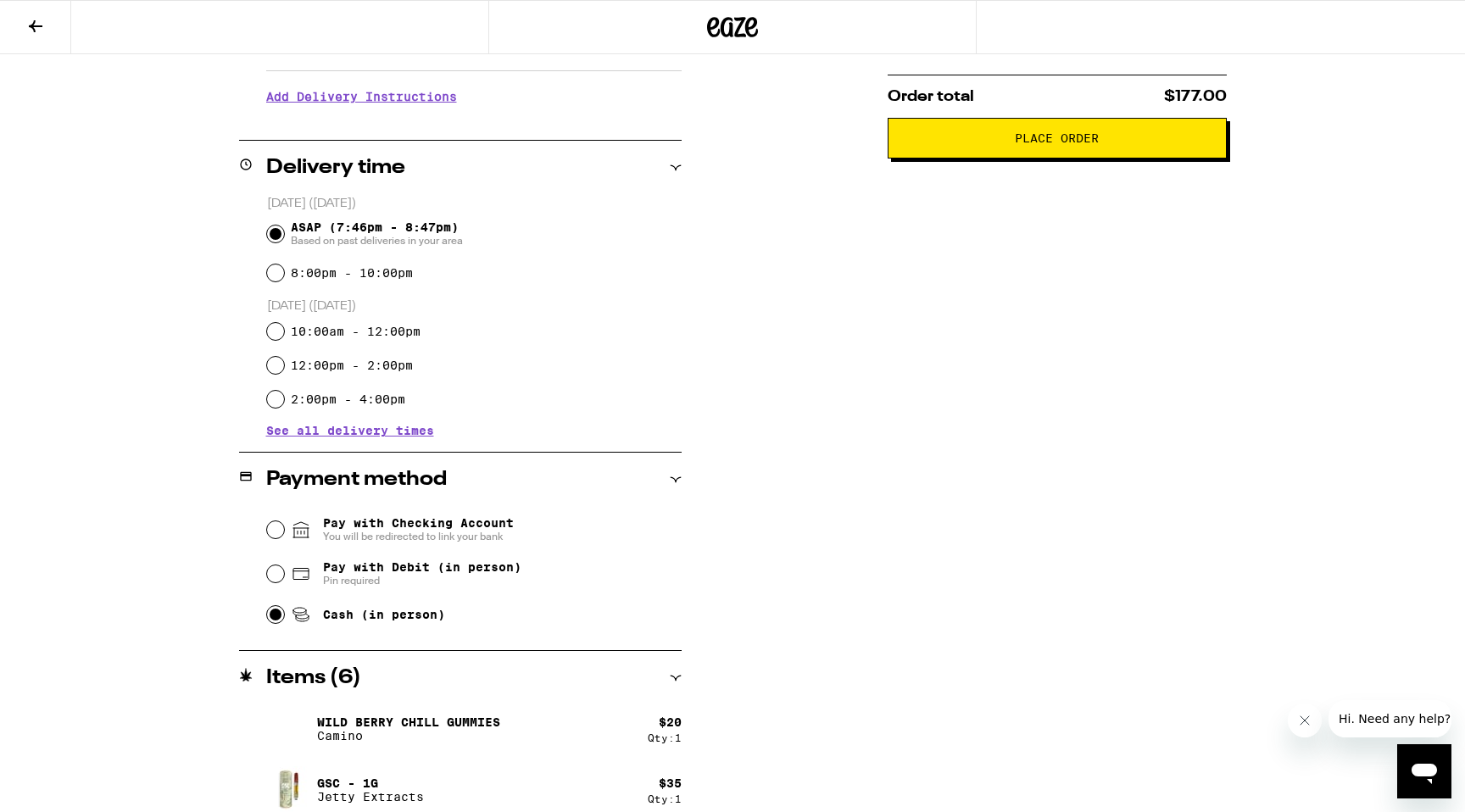
scroll to position [0, 0]
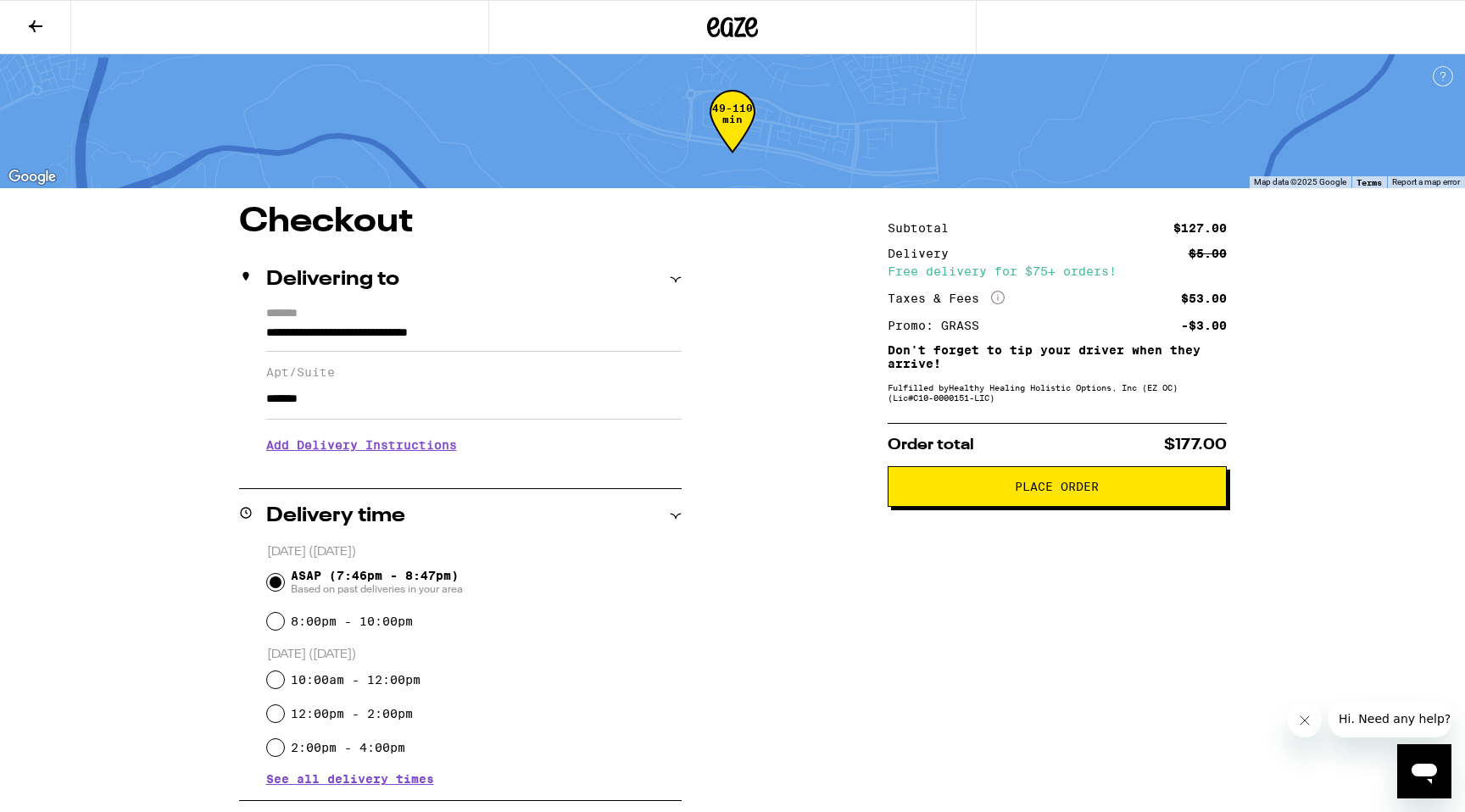
click at [993, 489] on span "Place Order" at bounding box center [1057, 487] width 311 height 12
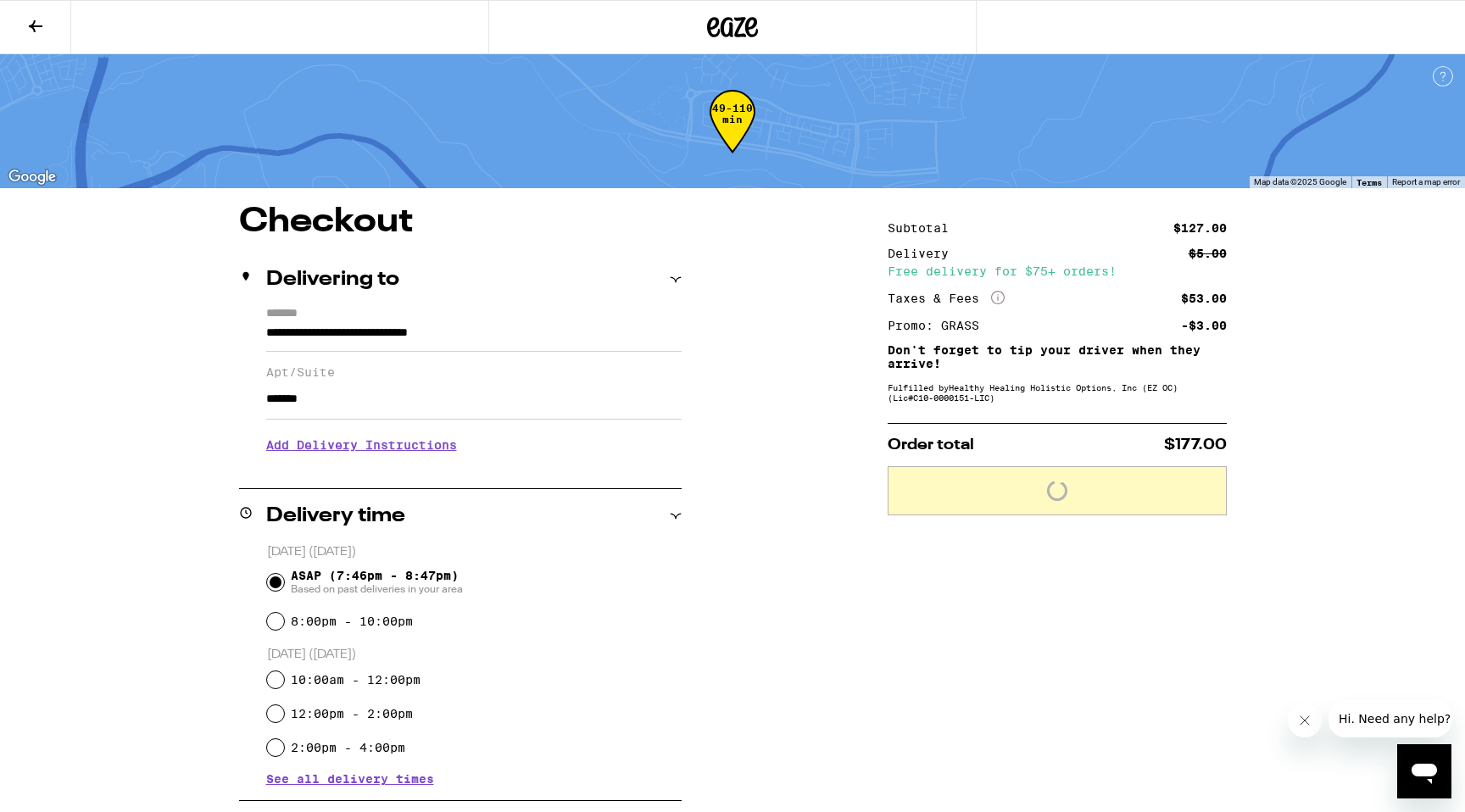
scroll to position [196, 0]
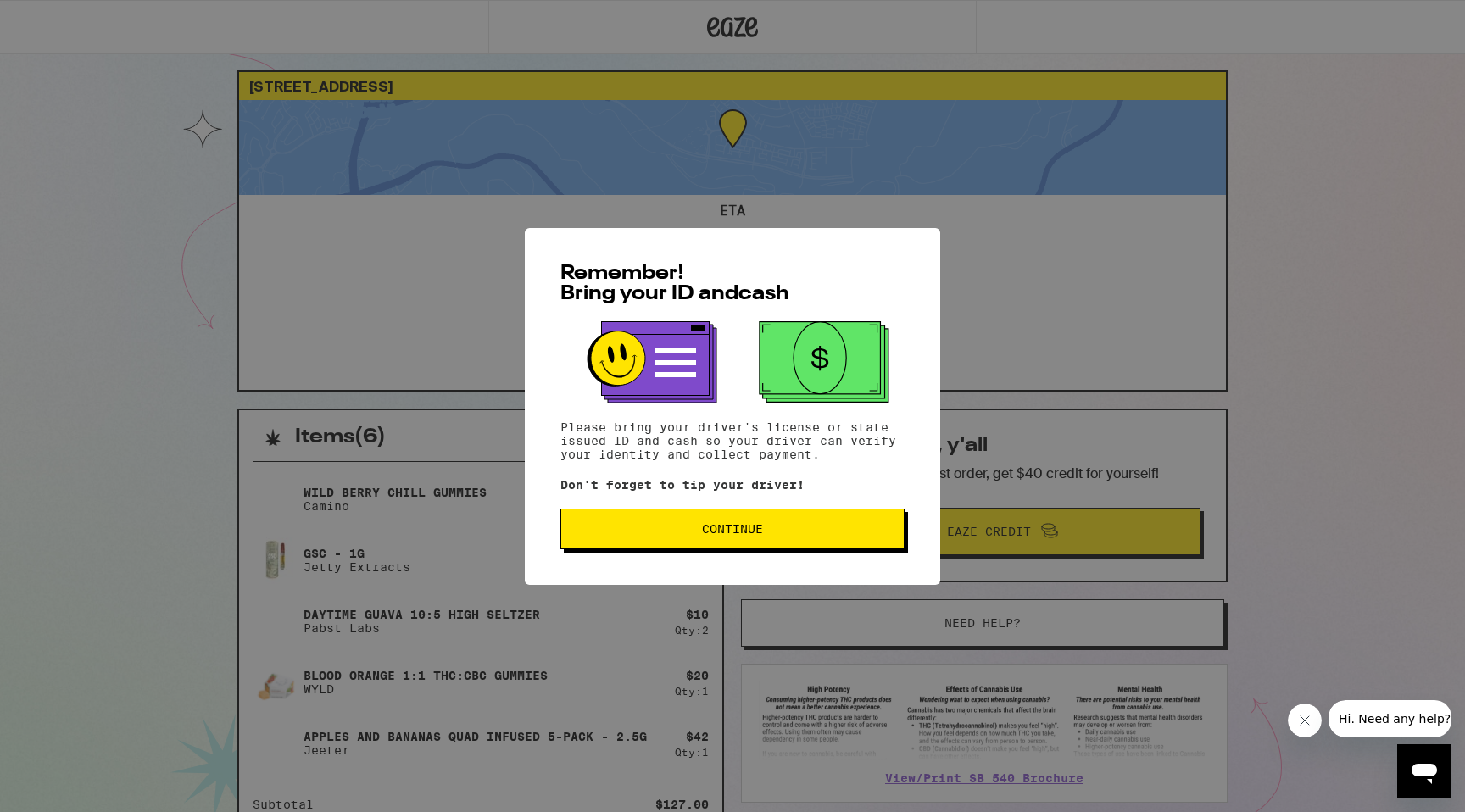
scroll to position [16, 0]
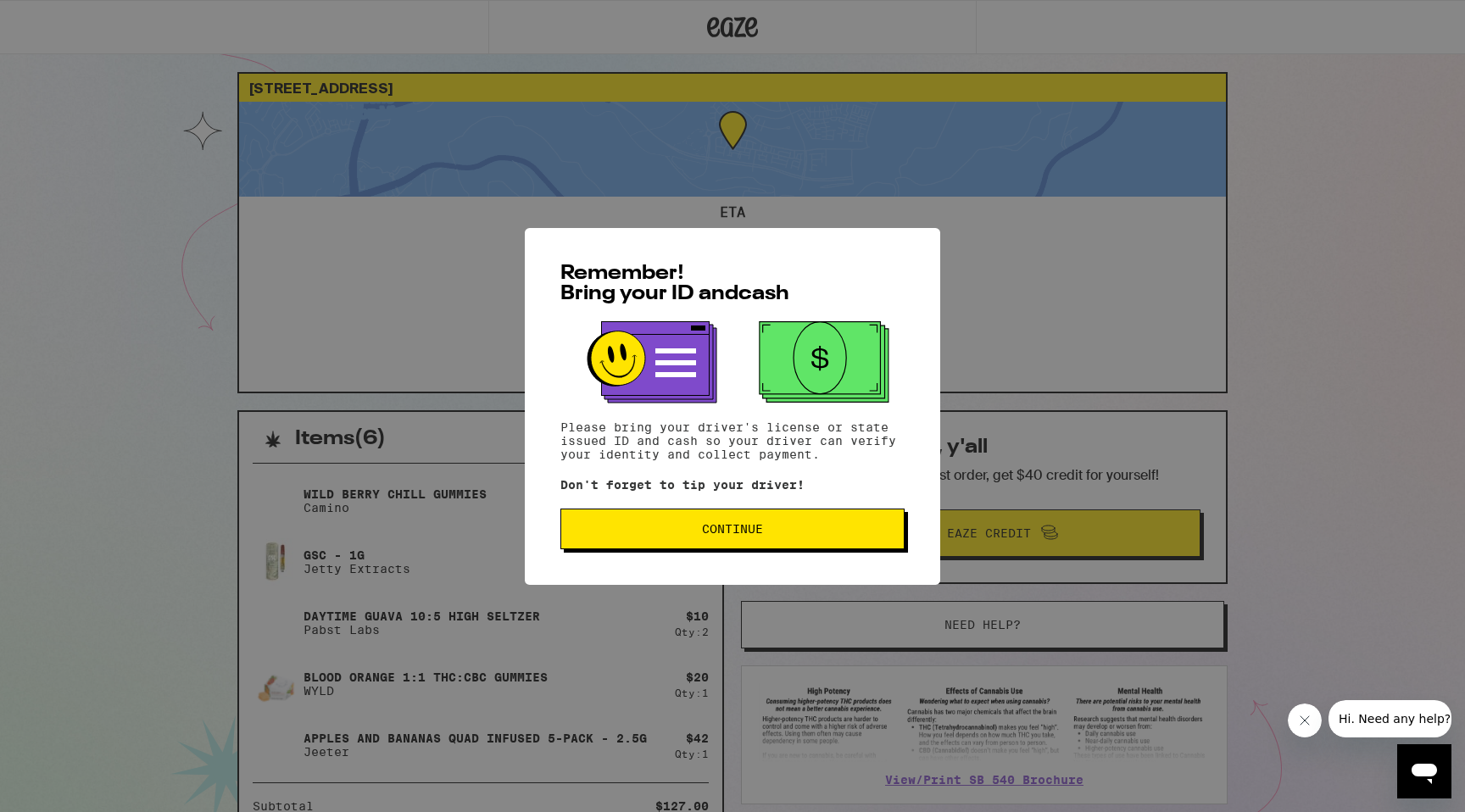
click at [718, 535] on span "Continue" at bounding box center [732, 529] width 61 height 12
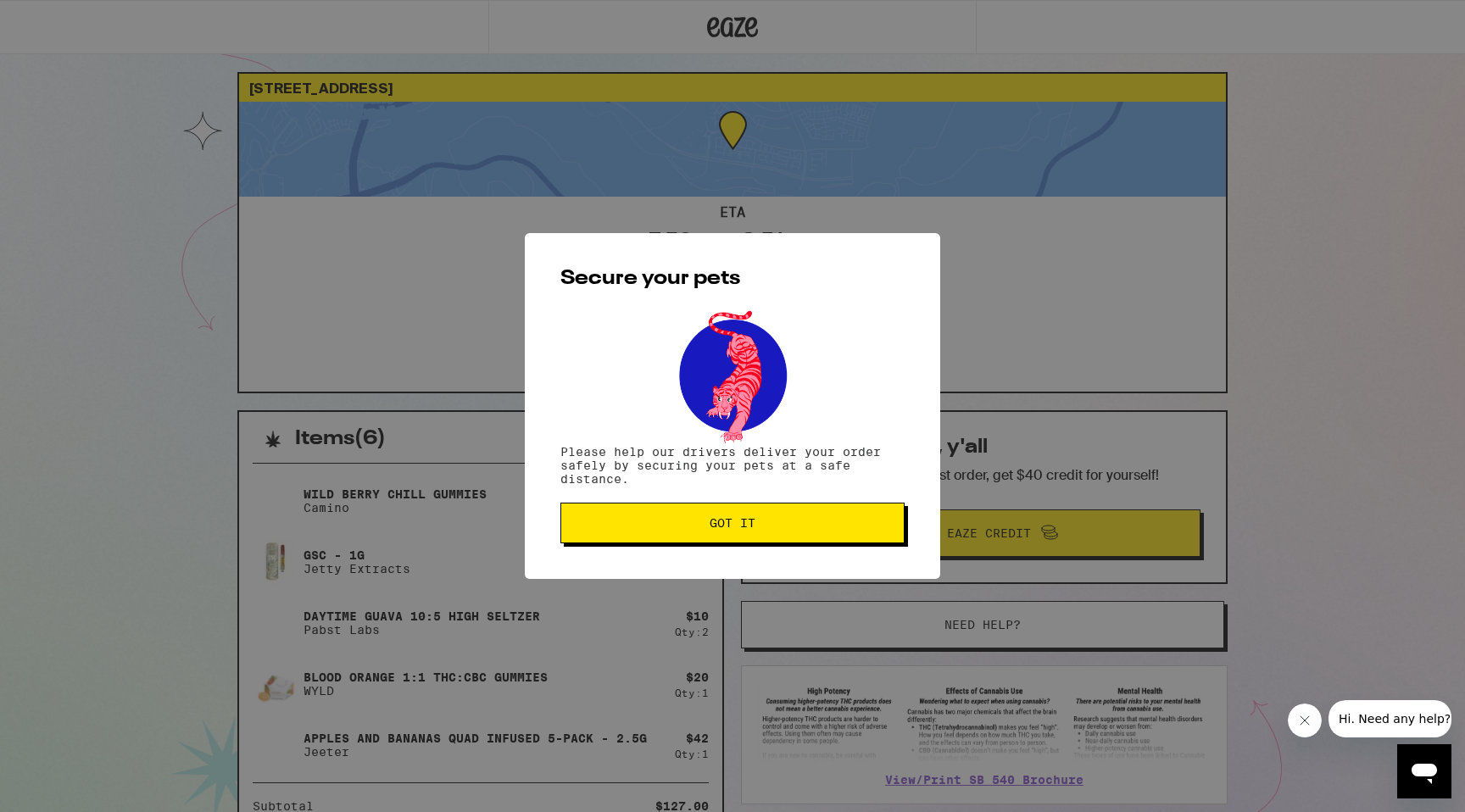
click at [690, 529] on span "Got it" at bounding box center [732, 523] width 315 height 12
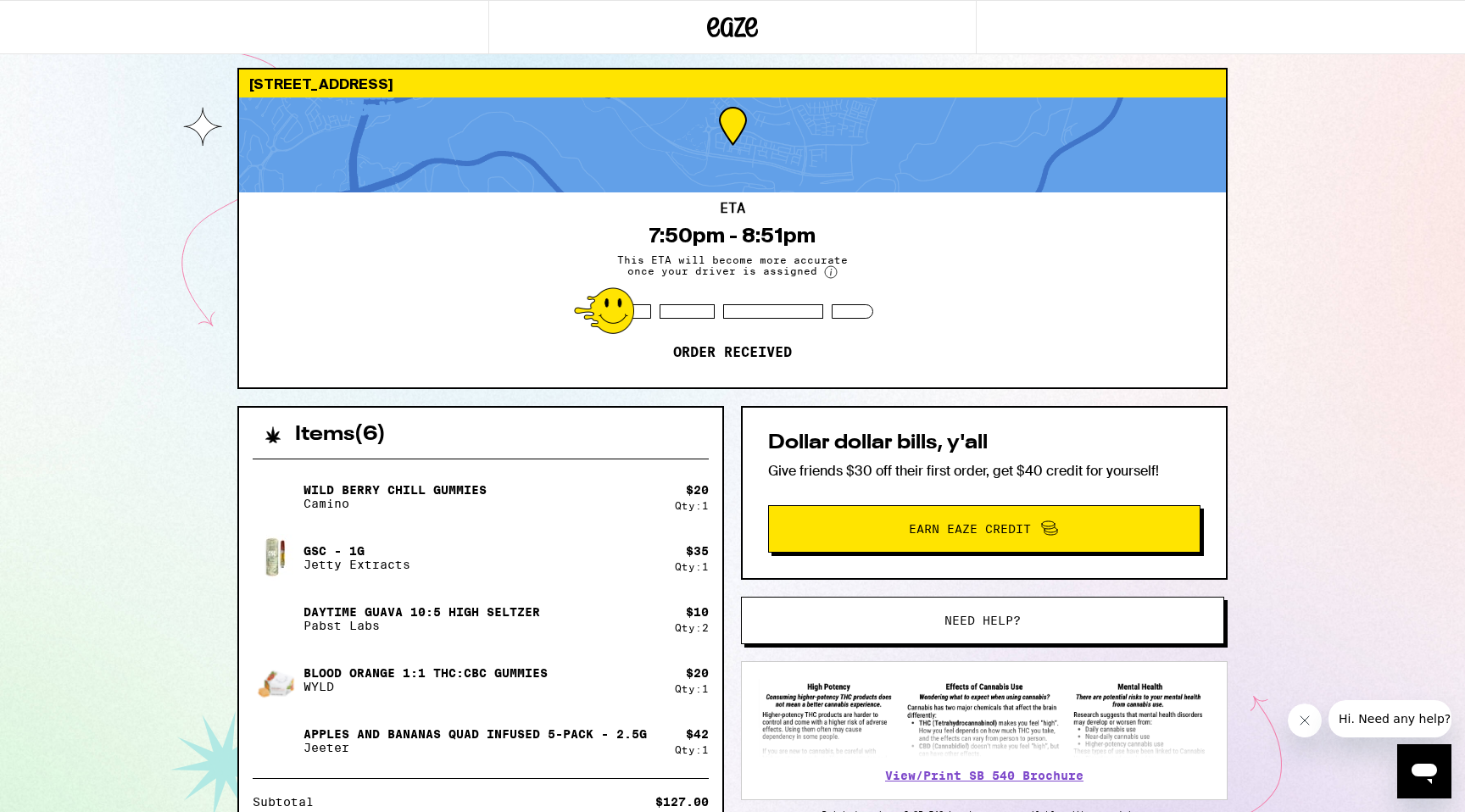
scroll to position [0, 0]
